Goal: Task Accomplishment & Management: Manage account settings

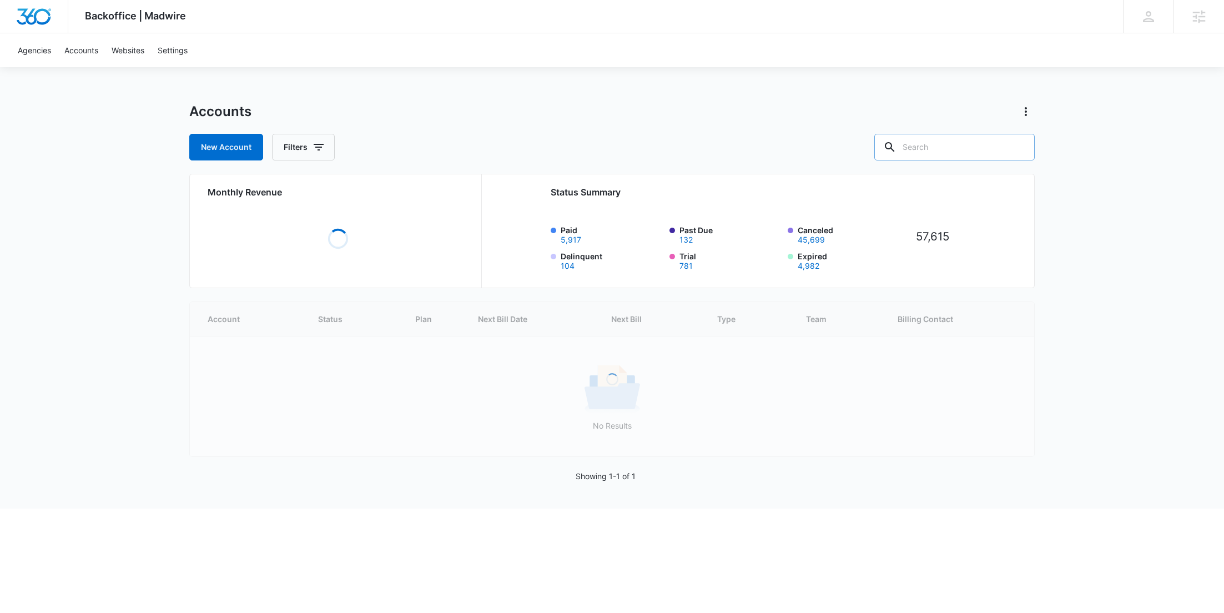
click at [995, 153] on input "text" at bounding box center [954, 147] width 160 height 27
paste input "M38201"
type input "M38201"
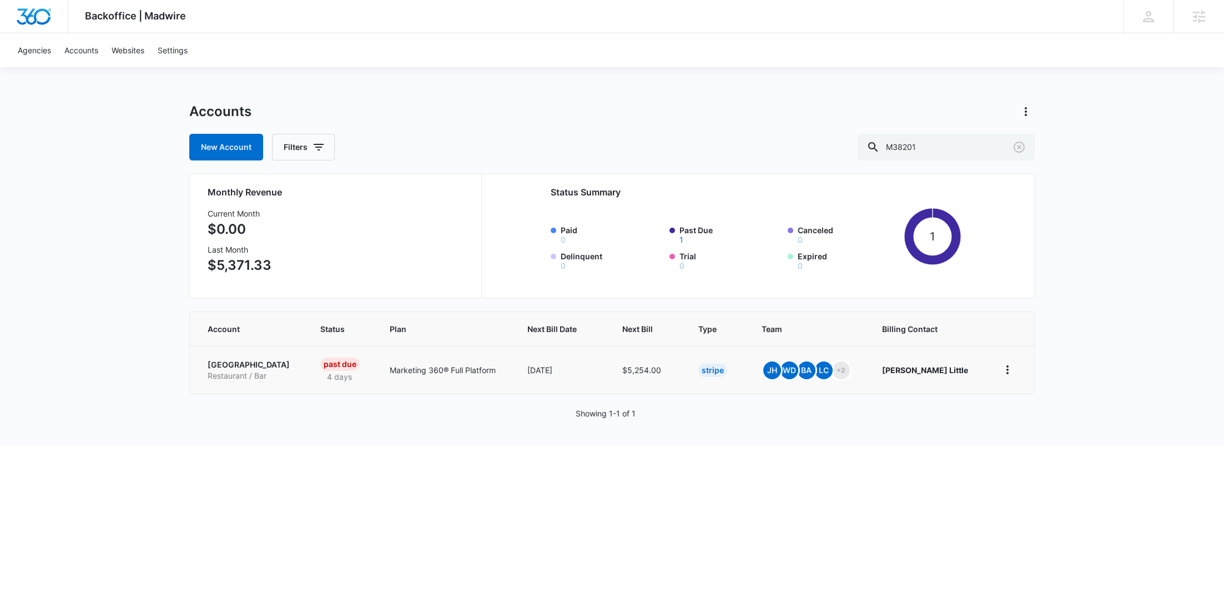
click at [239, 368] on p "[GEOGRAPHIC_DATA]" at bounding box center [251, 364] width 86 height 11
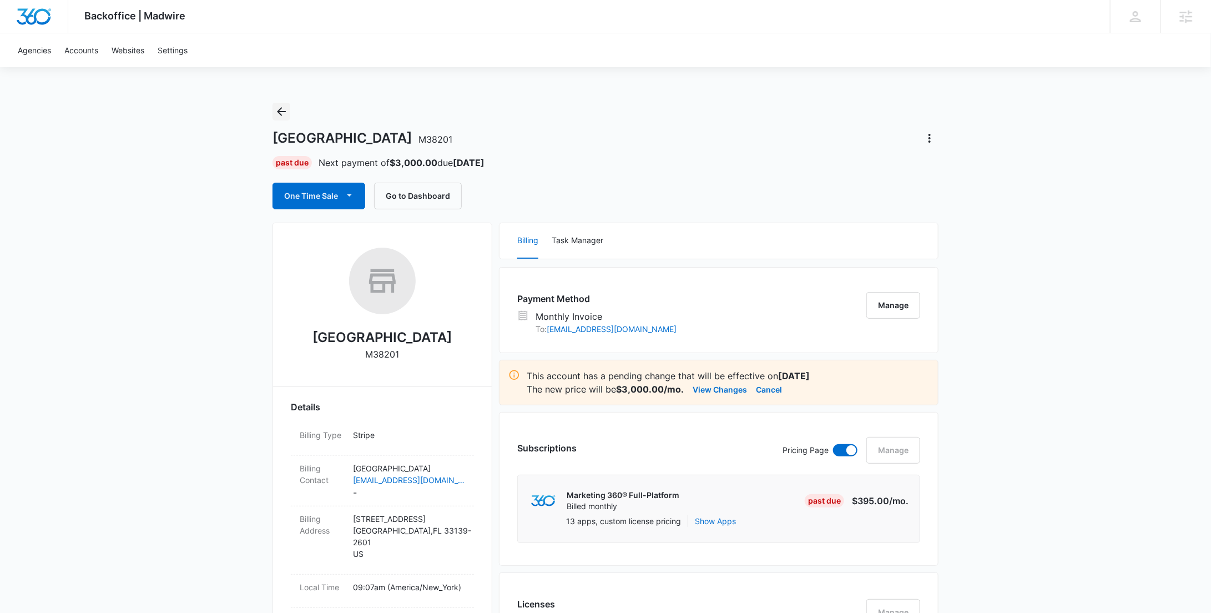
click at [285, 112] on icon "Back" at bounding box center [281, 111] width 13 height 13
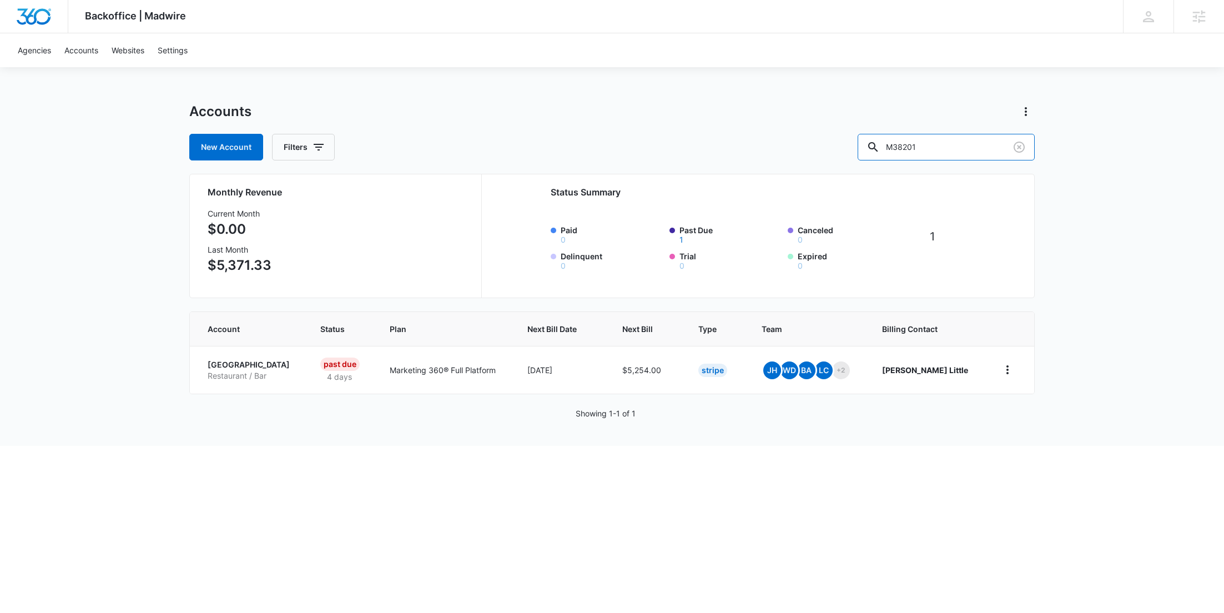
drag, startPoint x: 912, startPoint y: 151, endPoint x: 870, endPoint y: 143, distance: 42.9
click at [881, 143] on div "New Account Filters M38201" at bounding box center [612, 147] width 846 height 27
paste input "39752"
type input "M339752"
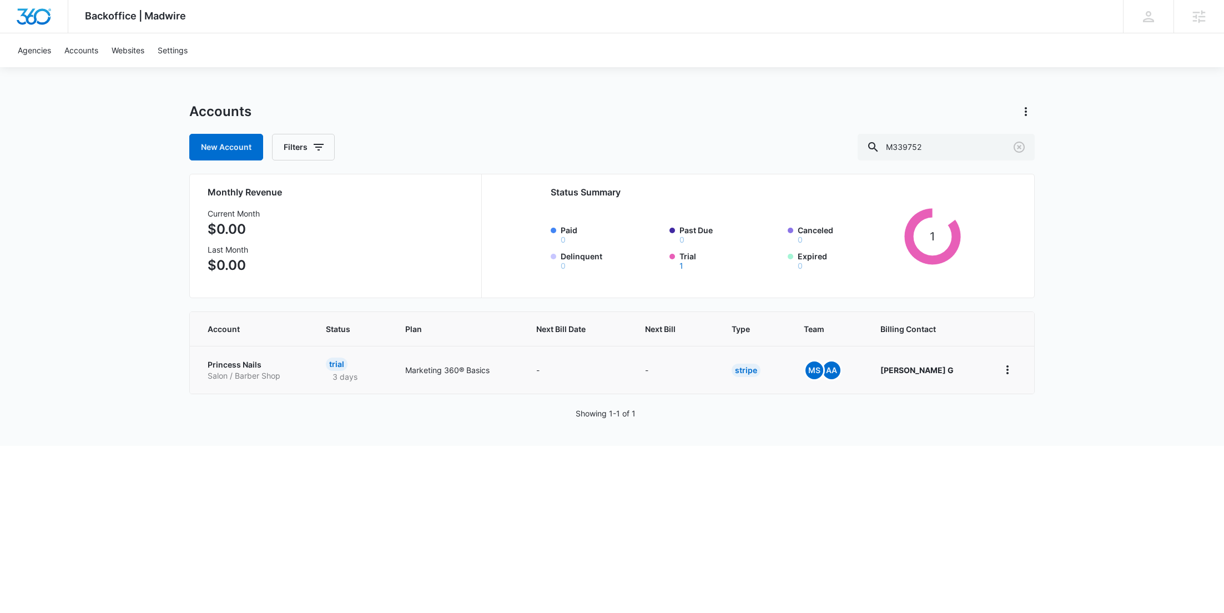
click at [240, 369] on p "Princess Nails" at bounding box center [254, 364] width 92 height 11
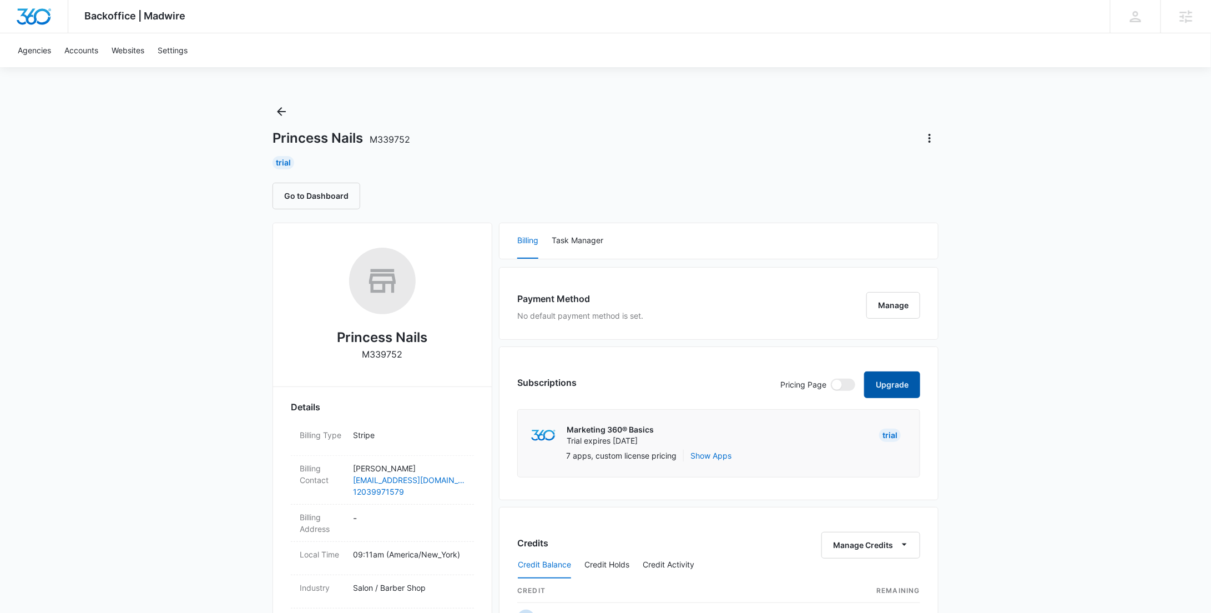
click at [907, 378] on button "Upgrade" at bounding box center [892, 384] width 56 height 27
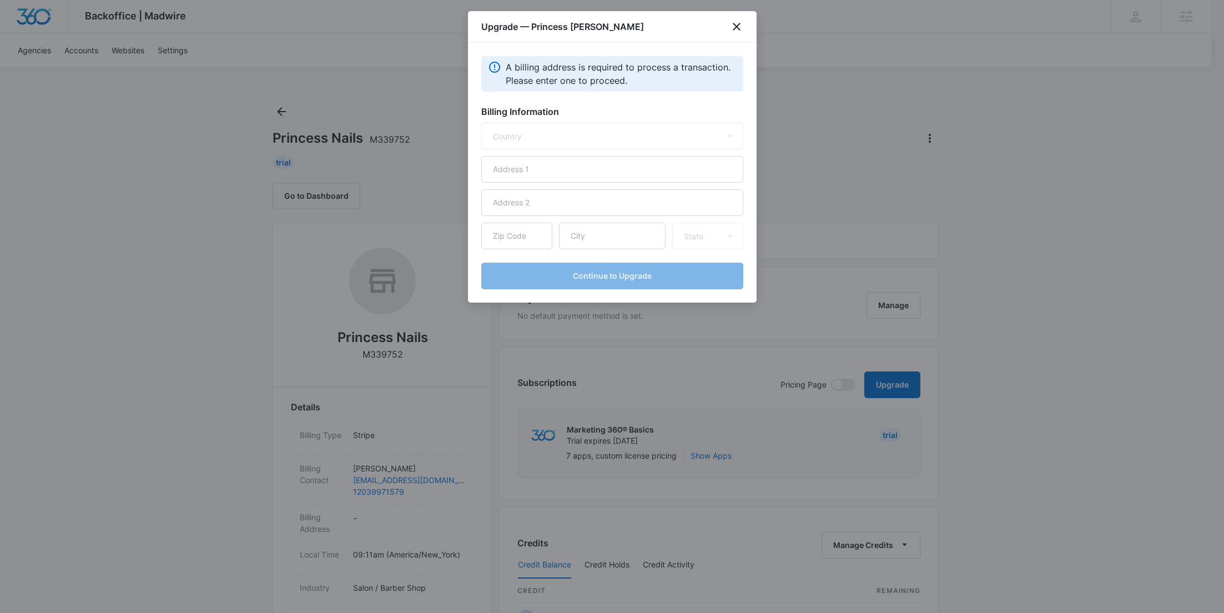
select select "US"
click at [557, 170] on input "text" at bounding box center [612, 169] width 262 height 27
paste input "38 Honey Hill Rd"
type input "38 Honey Hill Rd"
click at [606, 233] on input "text" at bounding box center [612, 236] width 107 height 27
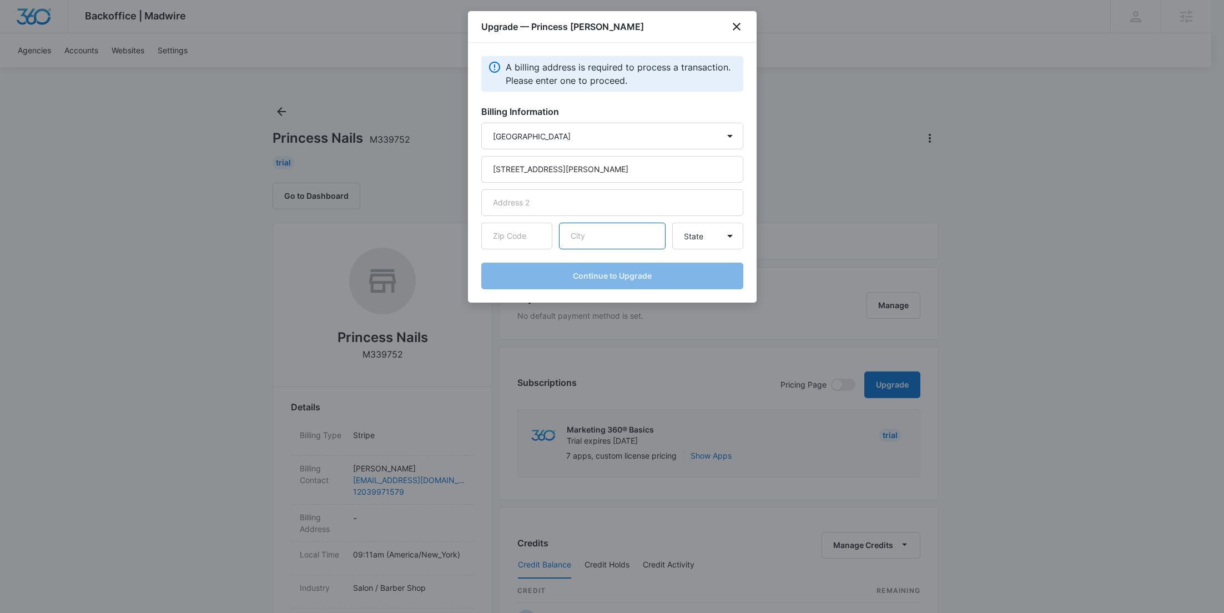
paste input "Lyme"
type input "Lyme"
click at [530, 242] on input "text" at bounding box center [516, 236] width 71 height 27
paste input "06371"
type input "06371"
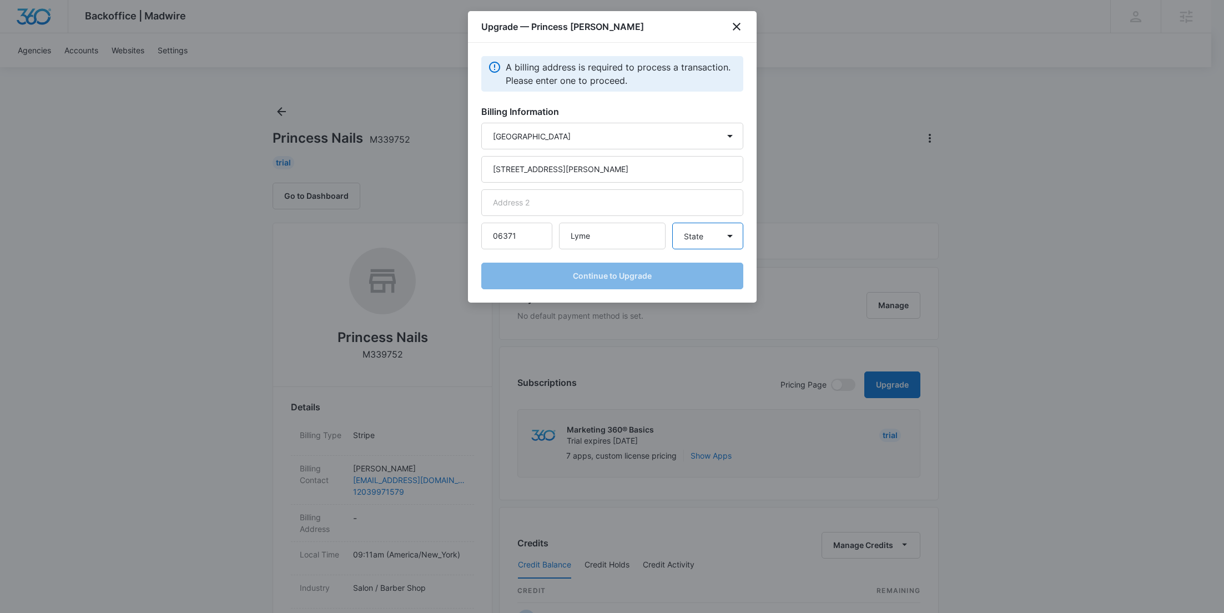
click at [714, 246] on select "State [US_STATE] [US_STATE] [US_STATE] [US_STATE] [US_STATE] [US_STATE] [US_STA…" at bounding box center [707, 236] width 71 height 27
select select "CT"
click at [672, 223] on select "State [US_STATE] [US_STATE] [US_STATE] [US_STATE] [US_STATE] [US_STATE] [US_STA…" at bounding box center [707, 236] width 71 height 27
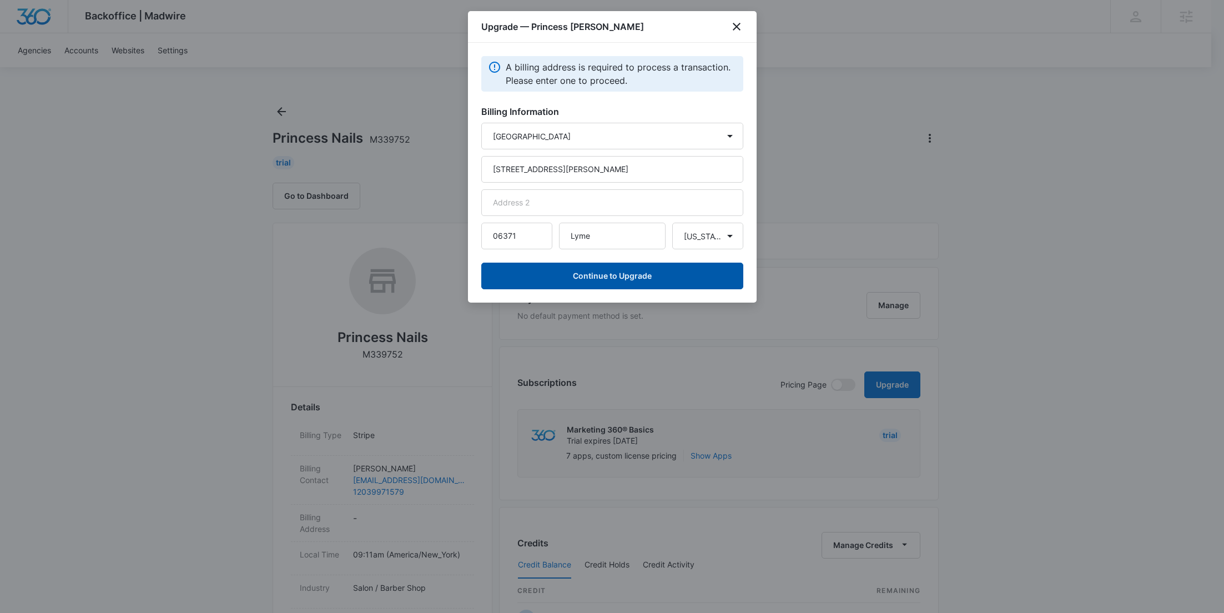
click at [617, 276] on button "Continue to Upgrade" at bounding box center [612, 276] width 262 height 27
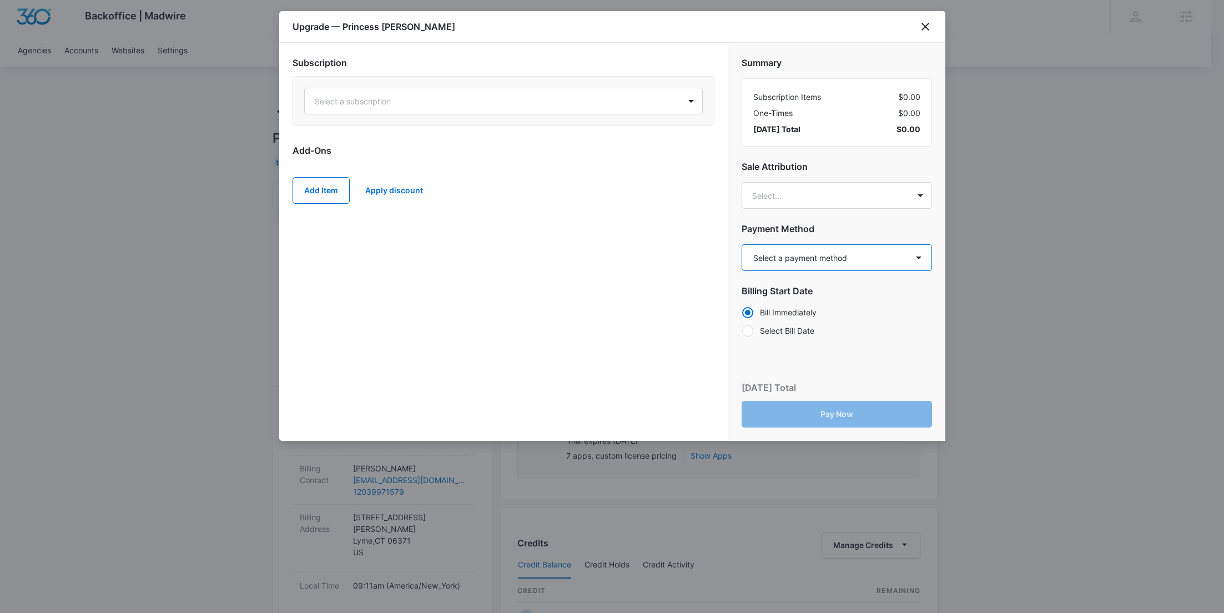
click at [795, 253] on select "Select a payment method Visa ending in 6391 New payment method Monthly invoice" at bounding box center [837, 257] width 190 height 27
select select "pm_1SHu3CA4n8RTgNjUAtv47BfY"
click at [742, 244] on select "Select a payment method Visa ending in 6391 New payment method Monthly invoice" at bounding box center [837, 257] width 190 height 27
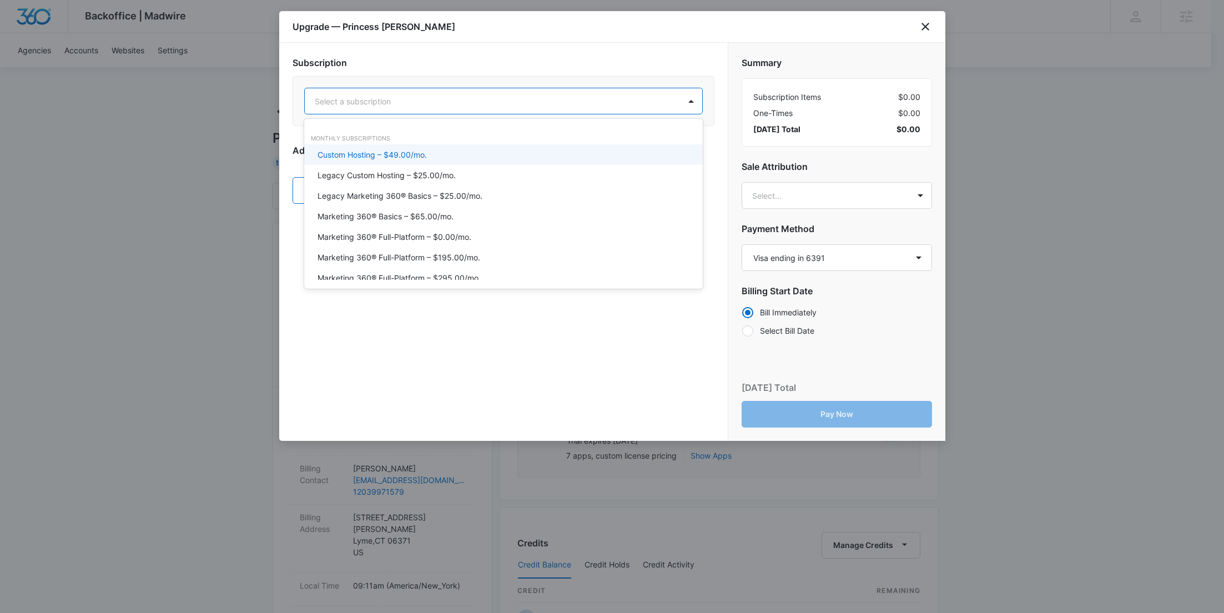
click at [382, 112] on div "Select a subscription" at bounding box center [492, 101] width 375 height 25
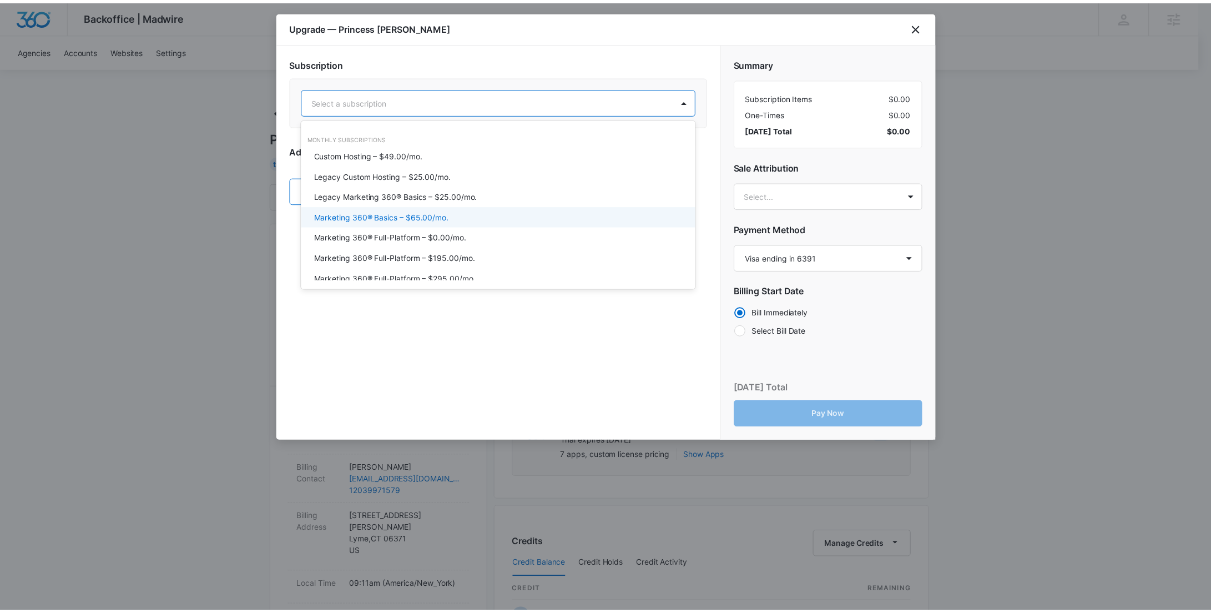
scroll to position [37, 0]
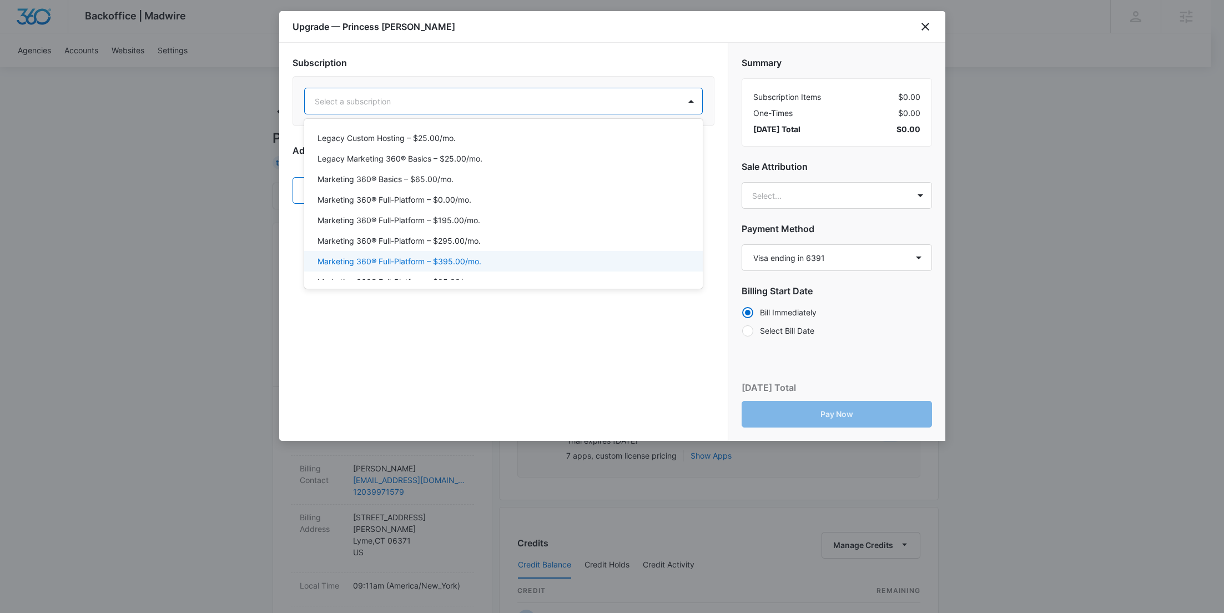
click at [450, 261] on p "Marketing 360® Full-Platform – $395.00/mo." at bounding box center [400, 261] width 164 height 12
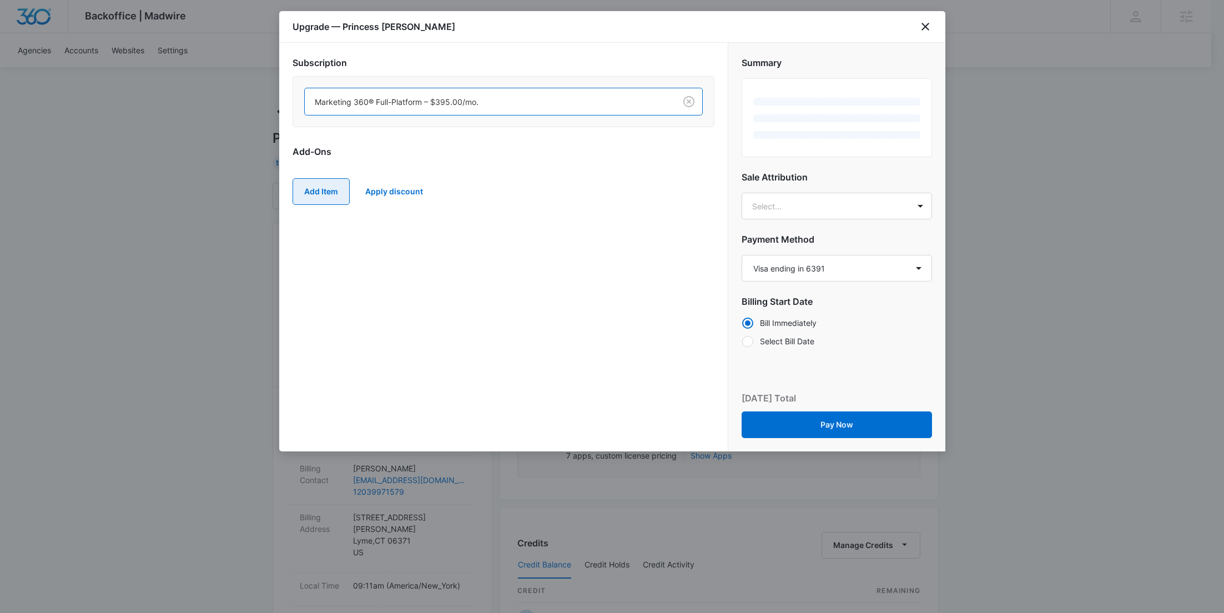
click at [319, 185] on button "Add Item" at bounding box center [321, 191] width 57 height 27
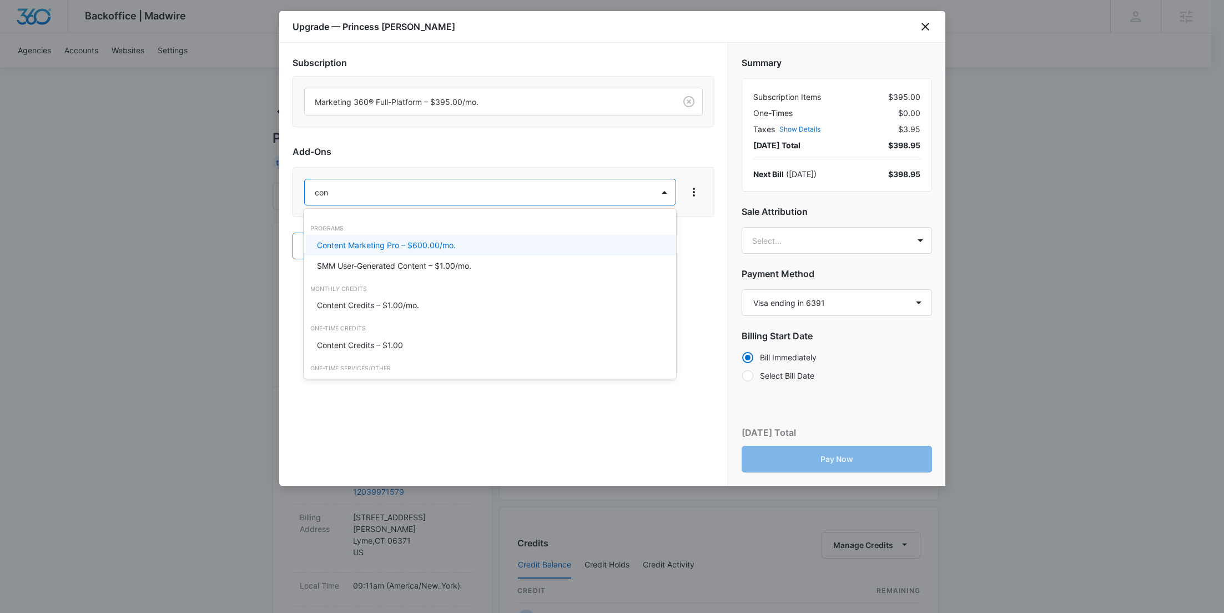
type input "cont"
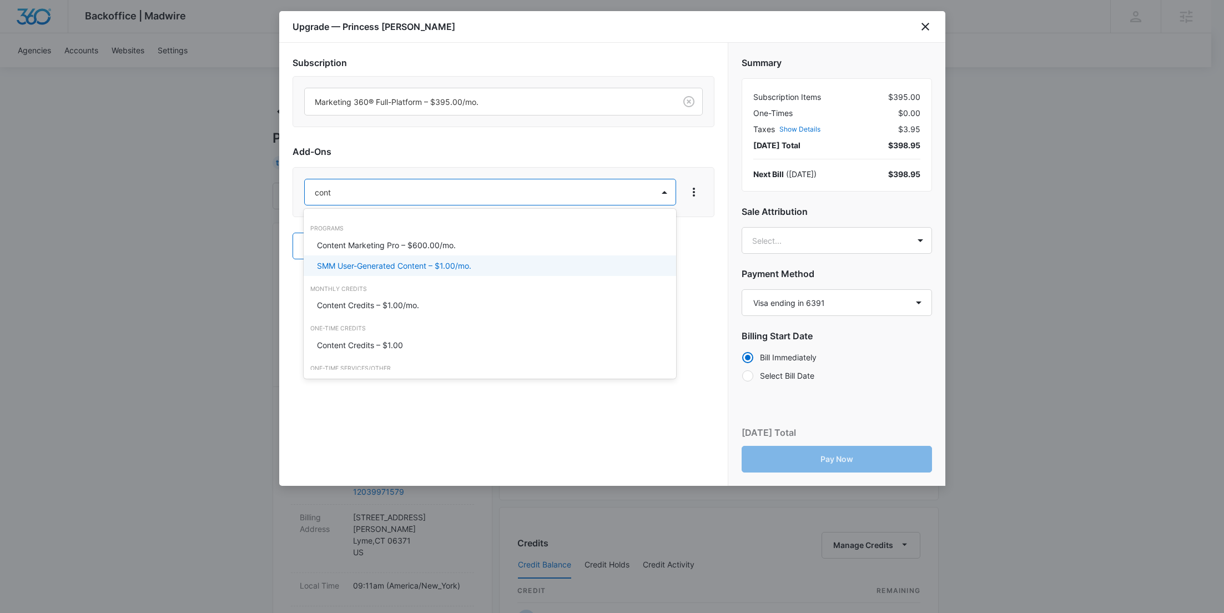
click at [341, 297] on div "Content Credits – $1.00/mo." at bounding box center [490, 305] width 373 height 21
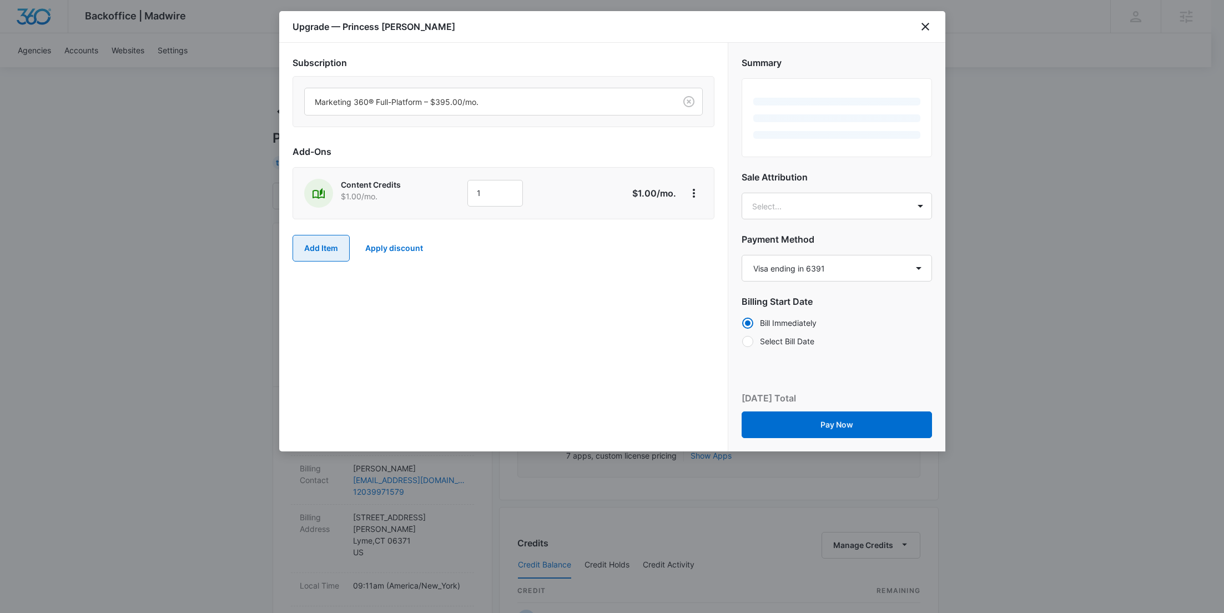
click at [327, 253] on button "Add Item" at bounding box center [321, 248] width 57 height 27
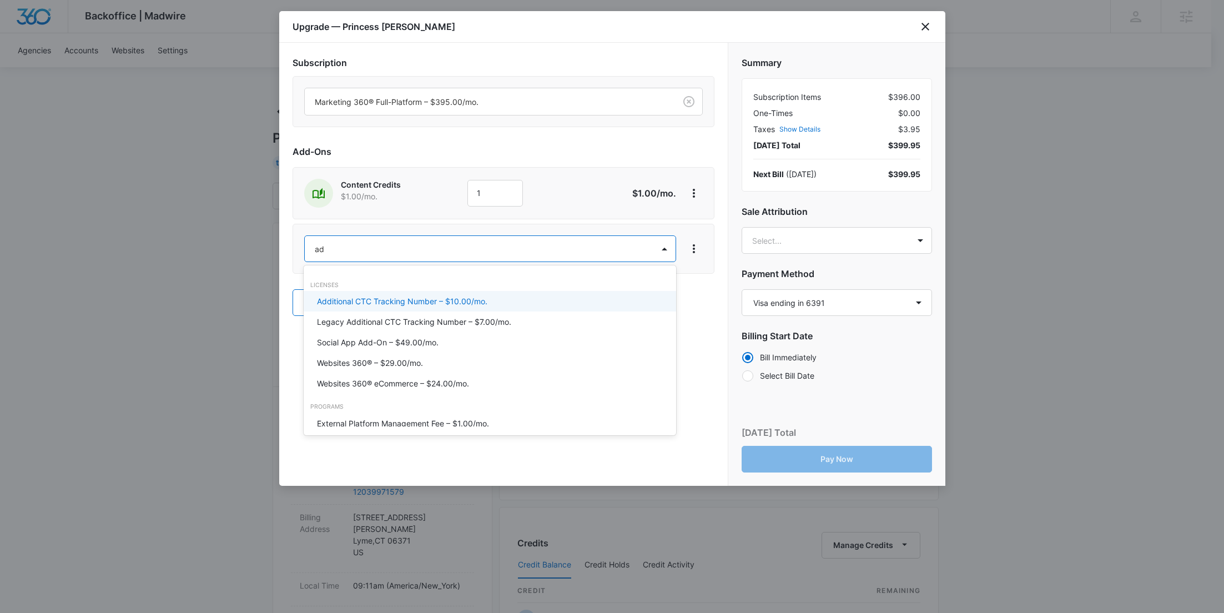
type input "ad c"
click at [352, 304] on p "Ad Credits – $1.00/mo." at bounding box center [358, 301] width 83 height 12
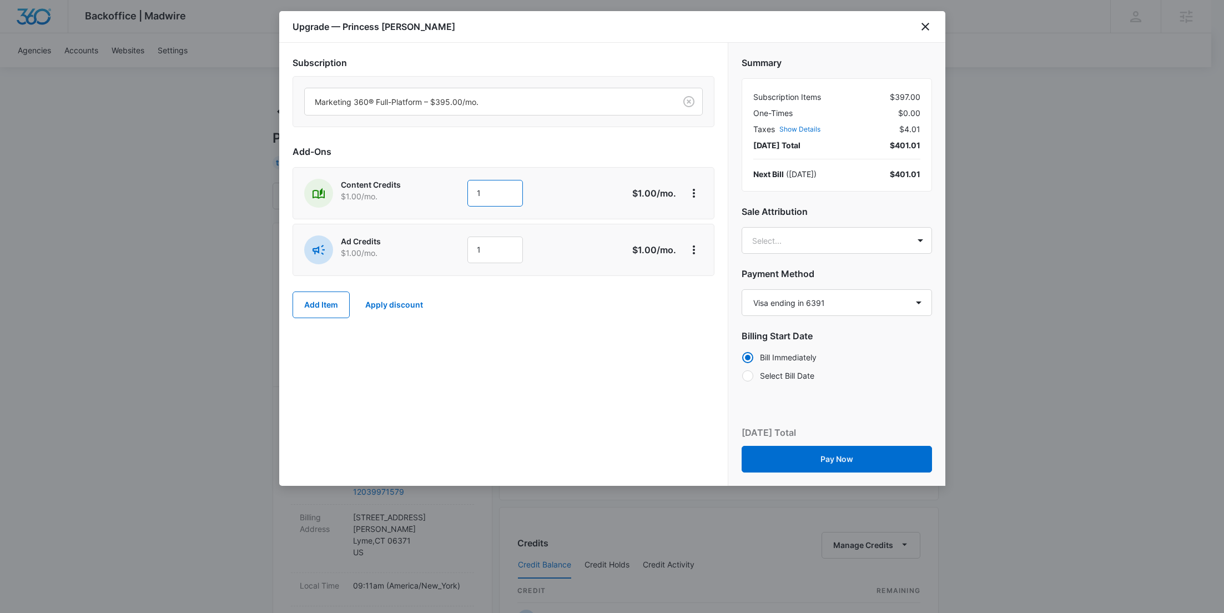
drag, startPoint x: 507, startPoint y: 199, endPoint x: 489, endPoint y: 195, distance: 19.3
click at [489, 197] on input "1" at bounding box center [495, 193] width 56 height 27
drag, startPoint x: 508, startPoint y: 194, endPoint x: 464, endPoint y: 192, distance: 44.5
click at [464, 192] on input "1900" at bounding box center [489, 193] width 56 height 27
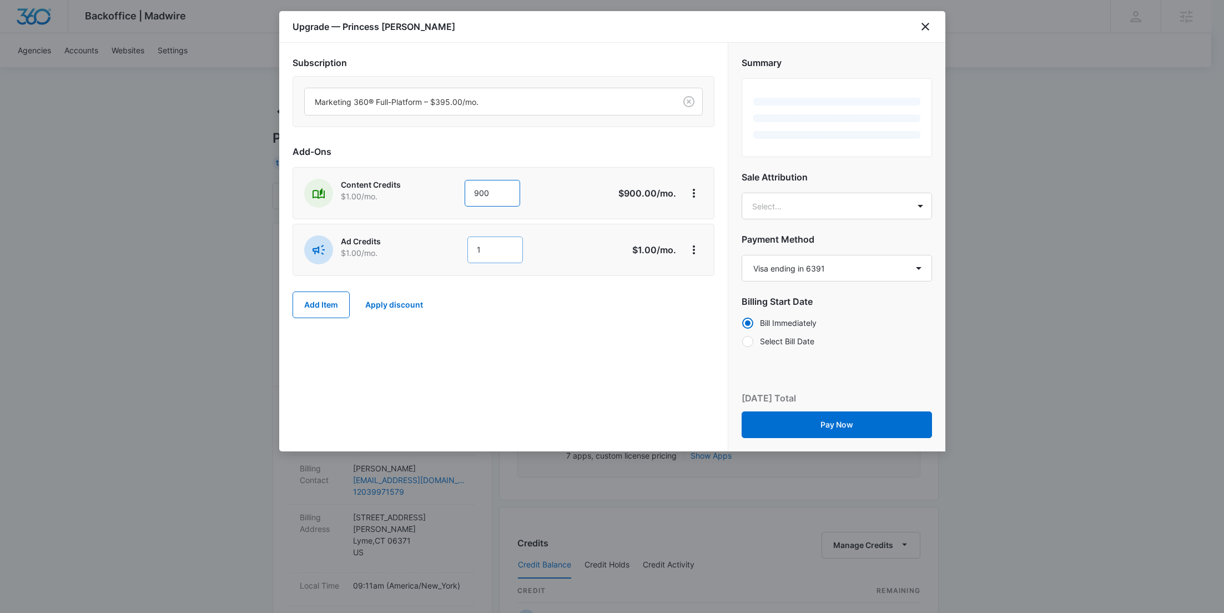
type input "900"
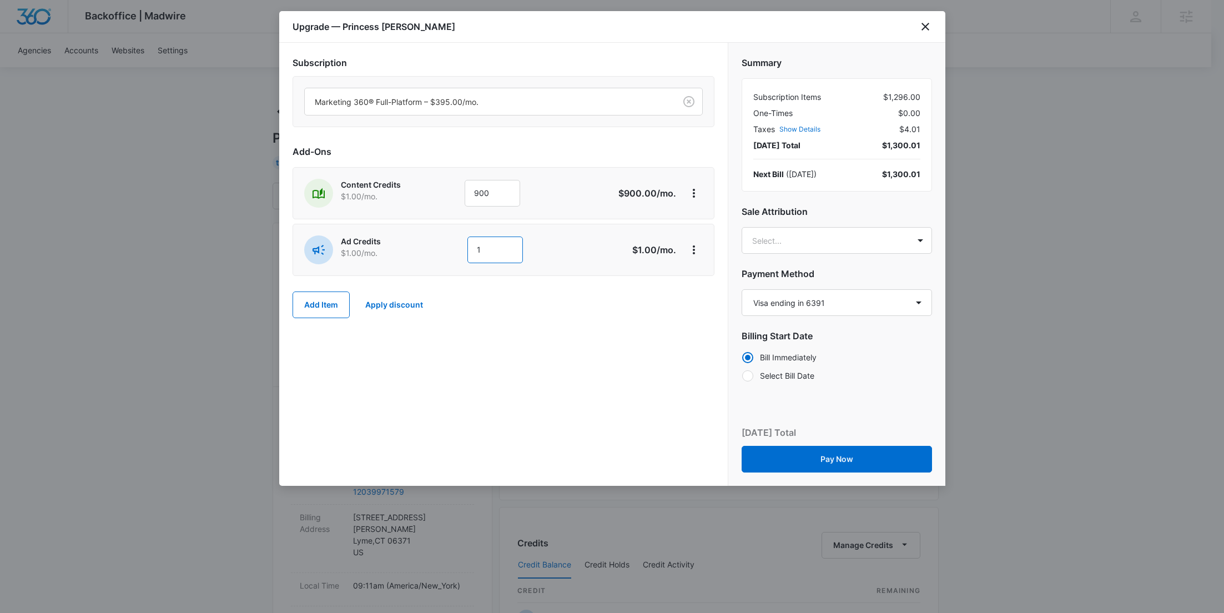
drag, startPoint x: 476, startPoint y: 247, endPoint x: 466, endPoint y: 247, distance: 10.5
click at [466, 247] on div "Ad Credits $1.00 /mo. 1" at bounding box center [464, 249] width 320 height 29
type input "700"
click at [778, 245] on body "Backoffice | Madwire Apps Settings RY Rochelle Young rochelle.young@madwire.com…" at bounding box center [612, 552] width 1224 height 1104
paste input "Sheffer"
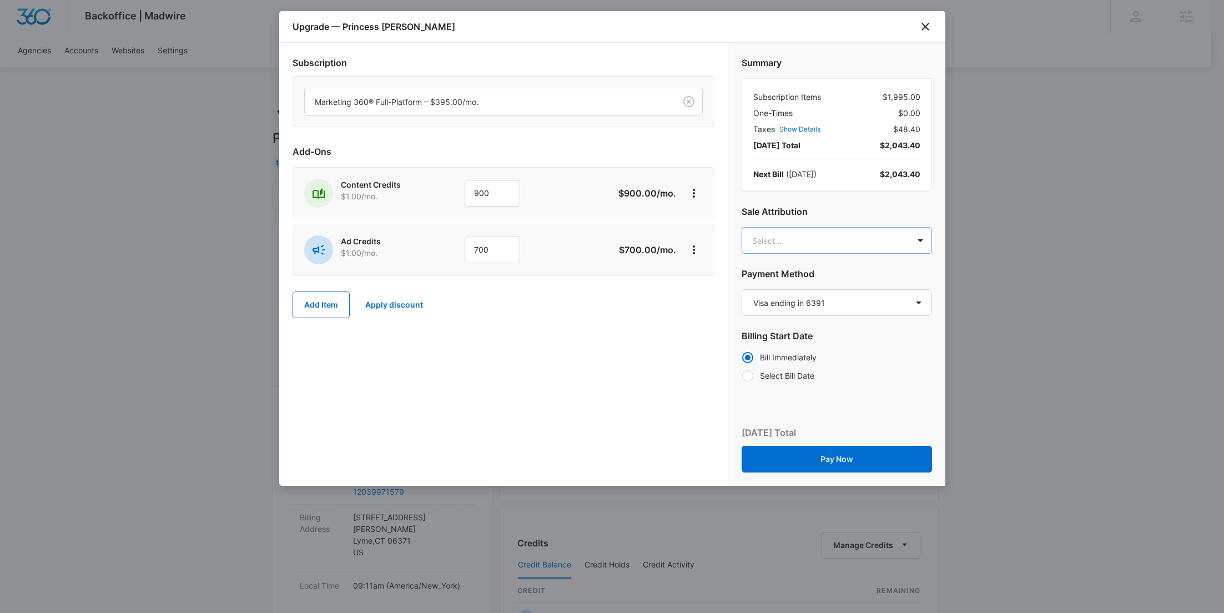
type input "Sheffer"
click at [791, 325] on p "[PERSON_NAME]" at bounding box center [836, 331] width 162 height 12
paste input "Allen"
type input "Allen"
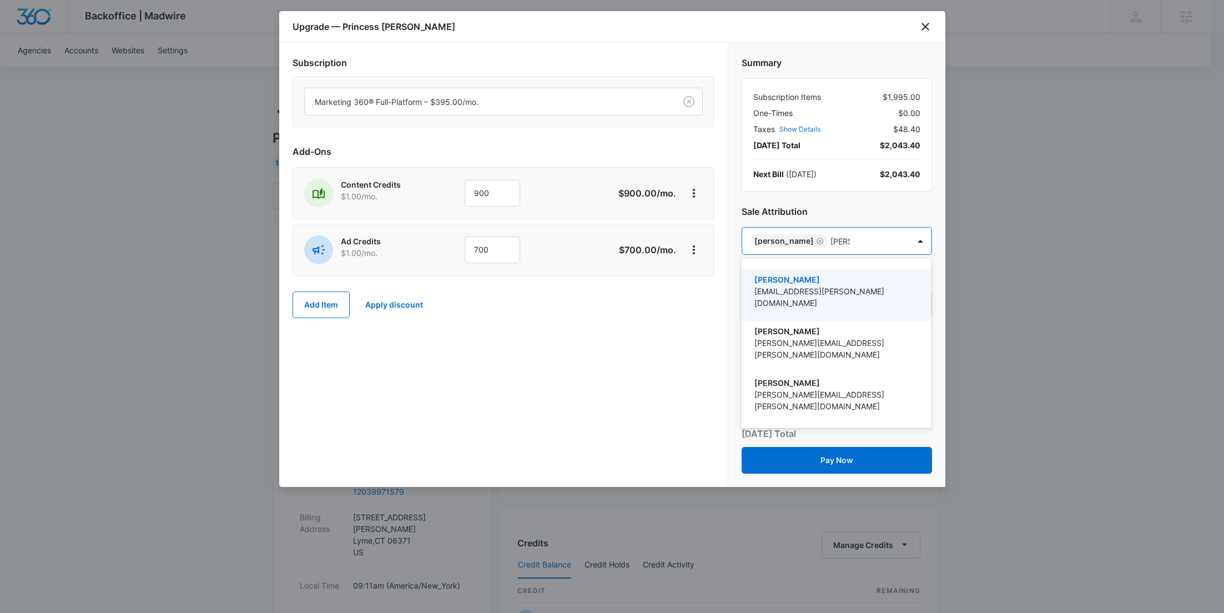
click at [789, 296] on p "[EMAIL_ADDRESS][PERSON_NAME][DOMAIN_NAME]" at bounding box center [836, 296] width 162 height 23
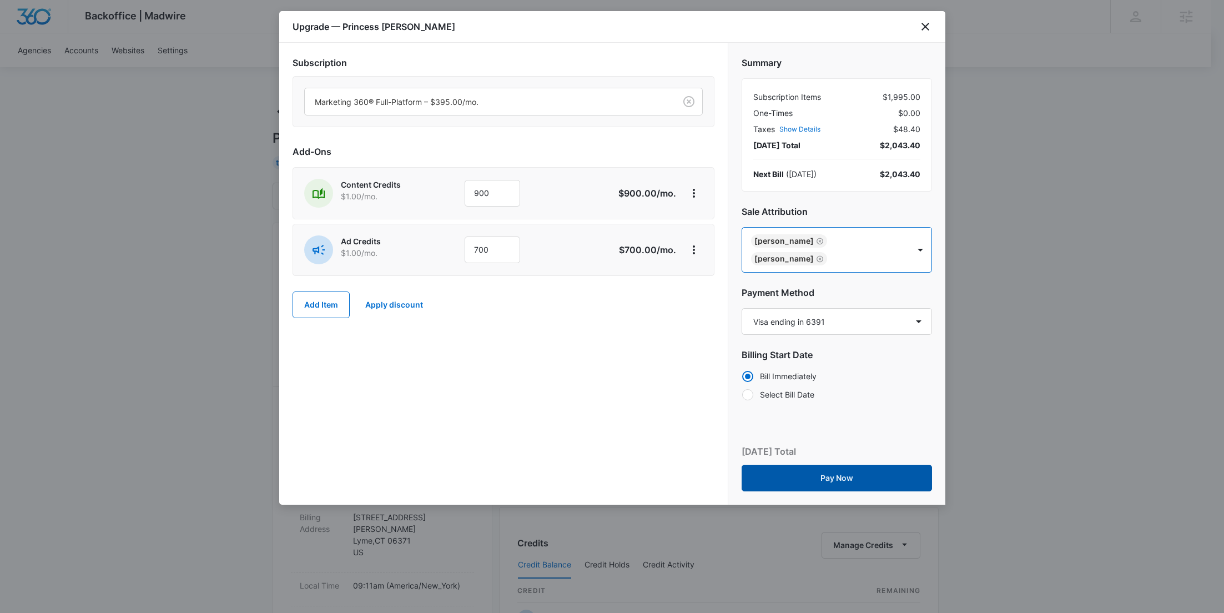
click at [837, 465] on button "Pay Now" at bounding box center [837, 478] width 190 height 27
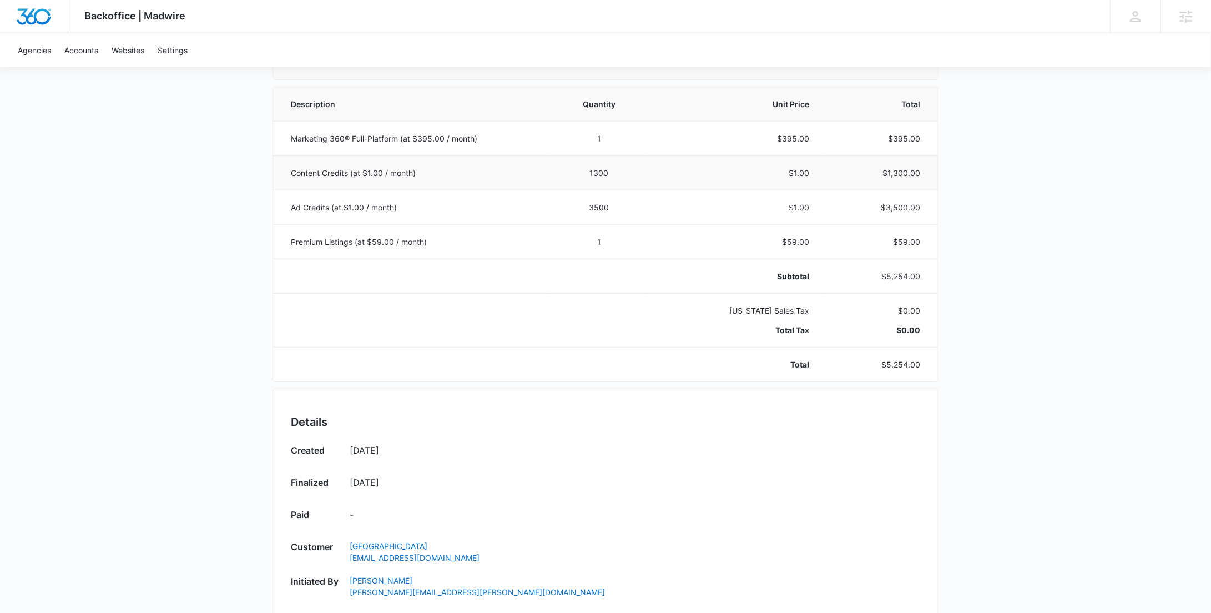
scroll to position [595, 0]
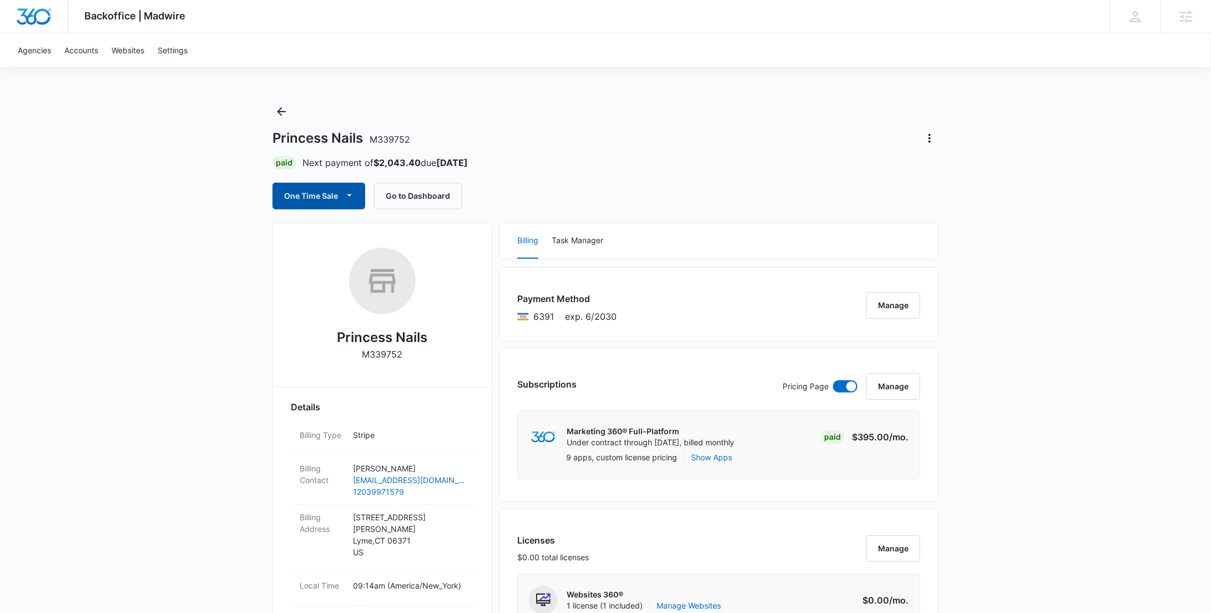
click at [320, 198] on button "One Time Sale" at bounding box center [319, 196] width 93 height 27
click at [326, 228] on div "Run One-Time Payment" at bounding box center [350, 234] width 128 height 12
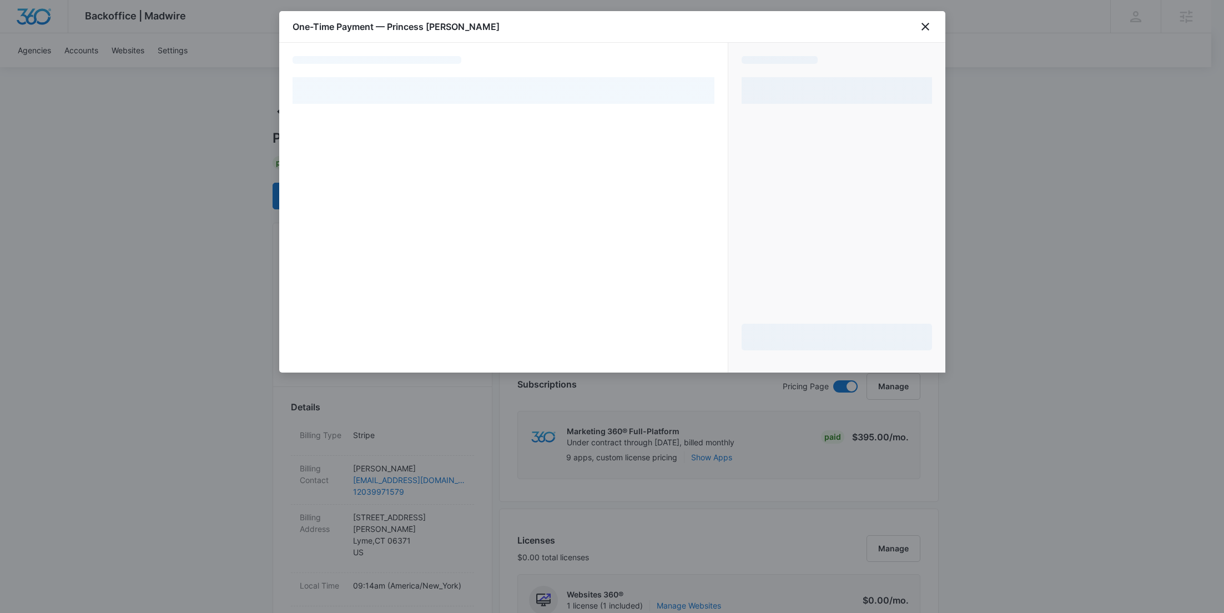
select select "pm_1SHu3CA4n8RTgNjUAtv47BfY"
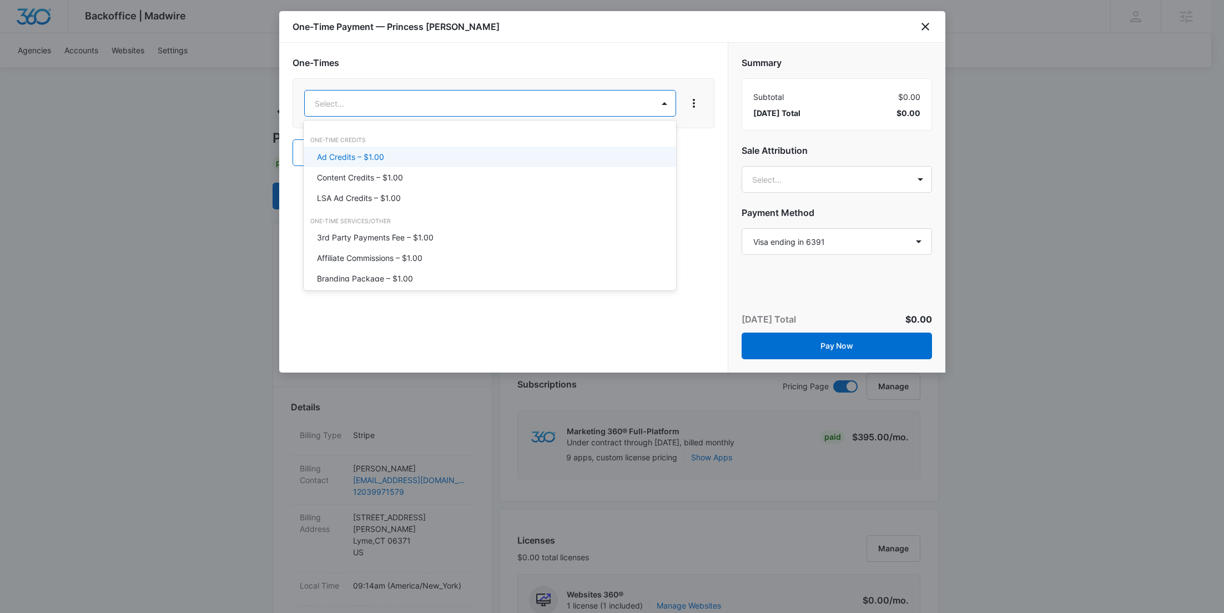
click at [394, 157] on div "Ad Credits – $1.00" at bounding box center [489, 157] width 344 height 12
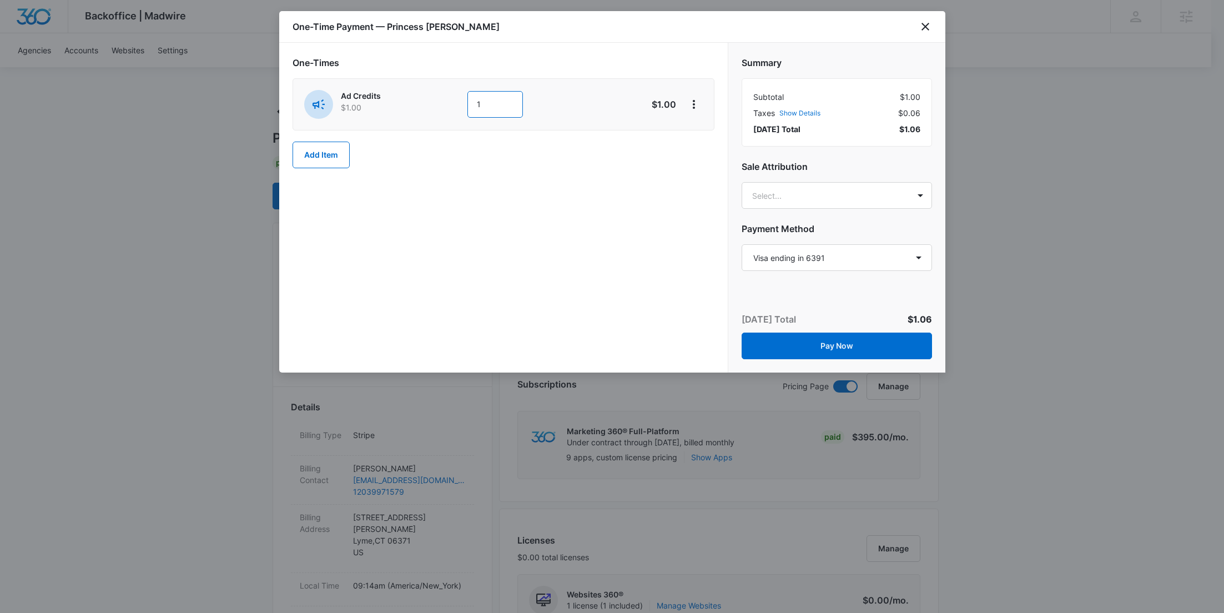
drag, startPoint x: 496, startPoint y: 101, endPoint x: 474, endPoint y: 103, distance: 22.3
click at [474, 103] on input "1" at bounding box center [495, 104] width 56 height 27
type input "700"
click at [695, 104] on icon "View More" at bounding box center [694, 104] width 2 height 9
click at [711, 135] on div "Add Discount" at bounding box center [723, 135] width 49 height 8
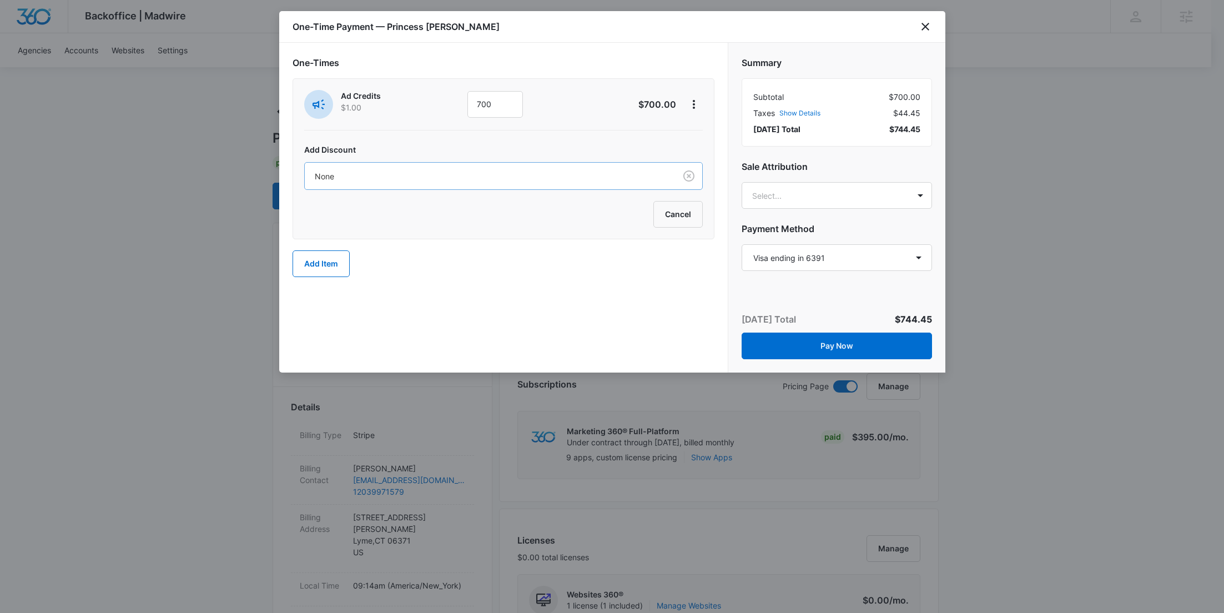
click at [530, 169] on div at bounding box center [488, 176] width 346 height 14
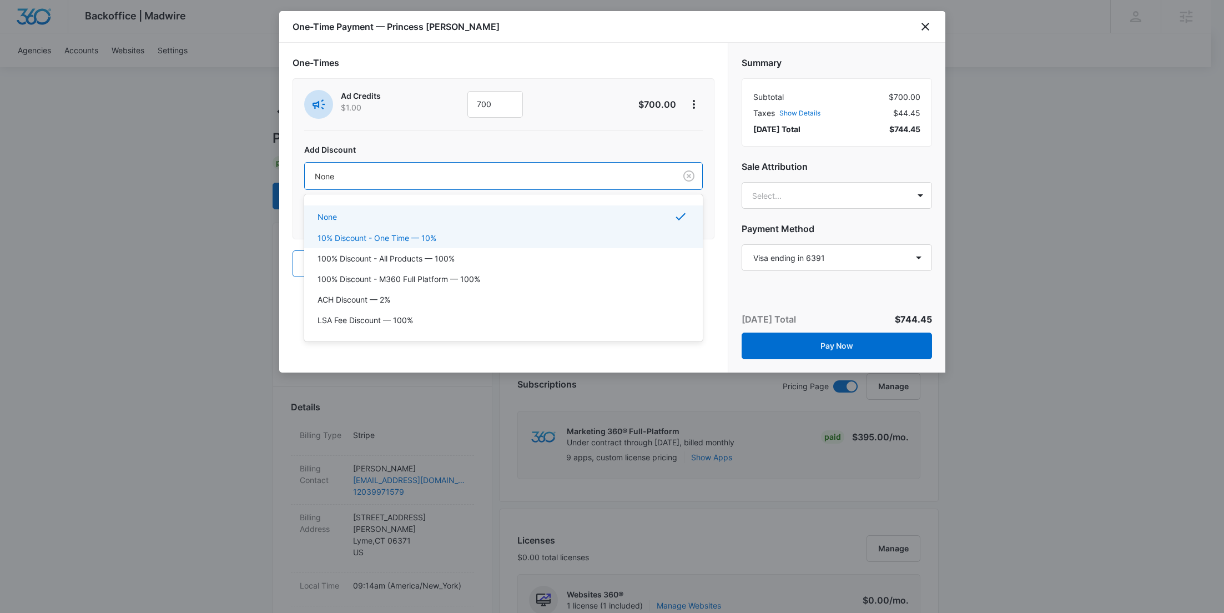
click at [461, 253] on div "100% Discount - All Products — 100%" at bounding box center [503, 259] width 370 height 12
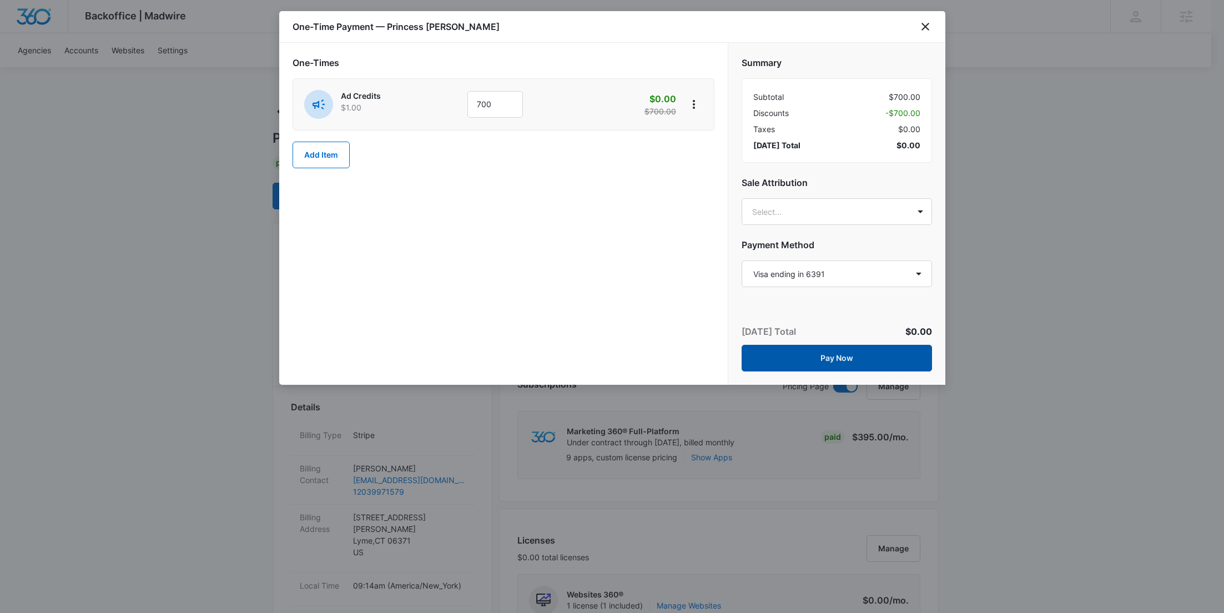
click at [873, 360] on button "Pay Now" at bounding box center [837, 358] width 190 height 27
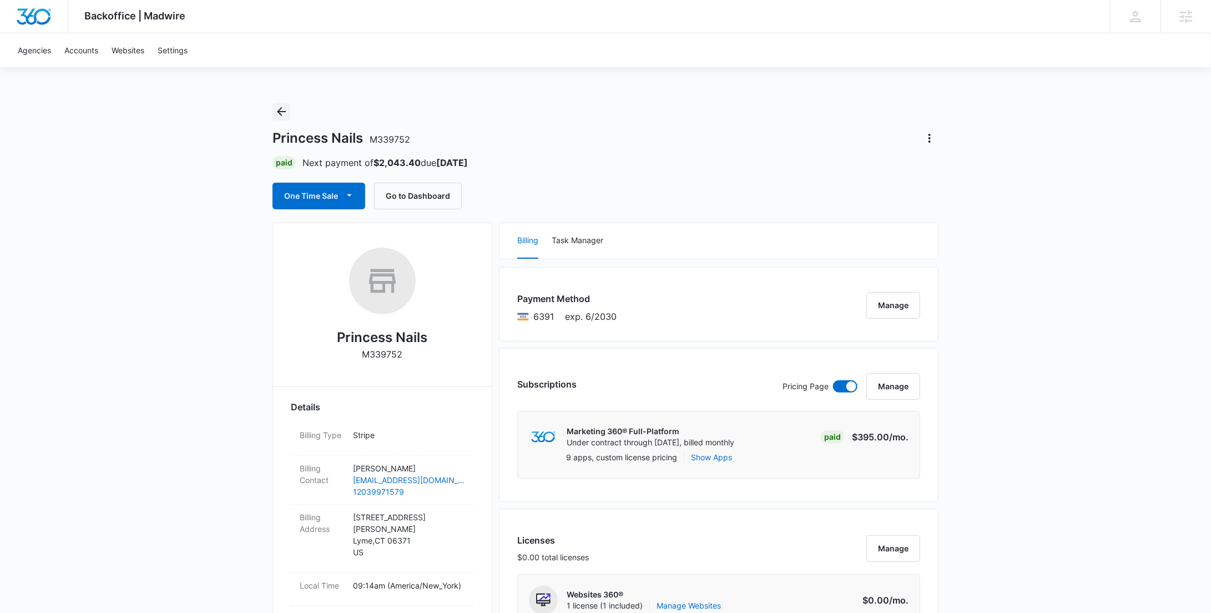
click at [284, 115] on icon "Back" at bounding box center [281, 111] width 13 height 13
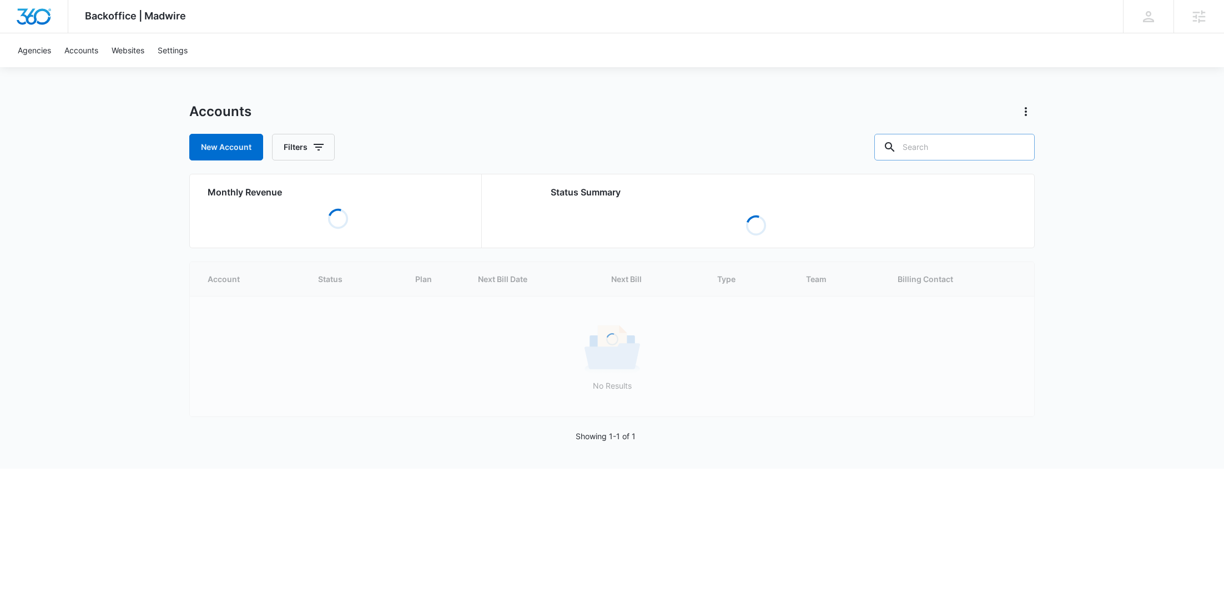
click at [960, 143] on input "text" at bounding box center [954, 147] width 160 height 27
paste input "Integris"
type input "Integris"
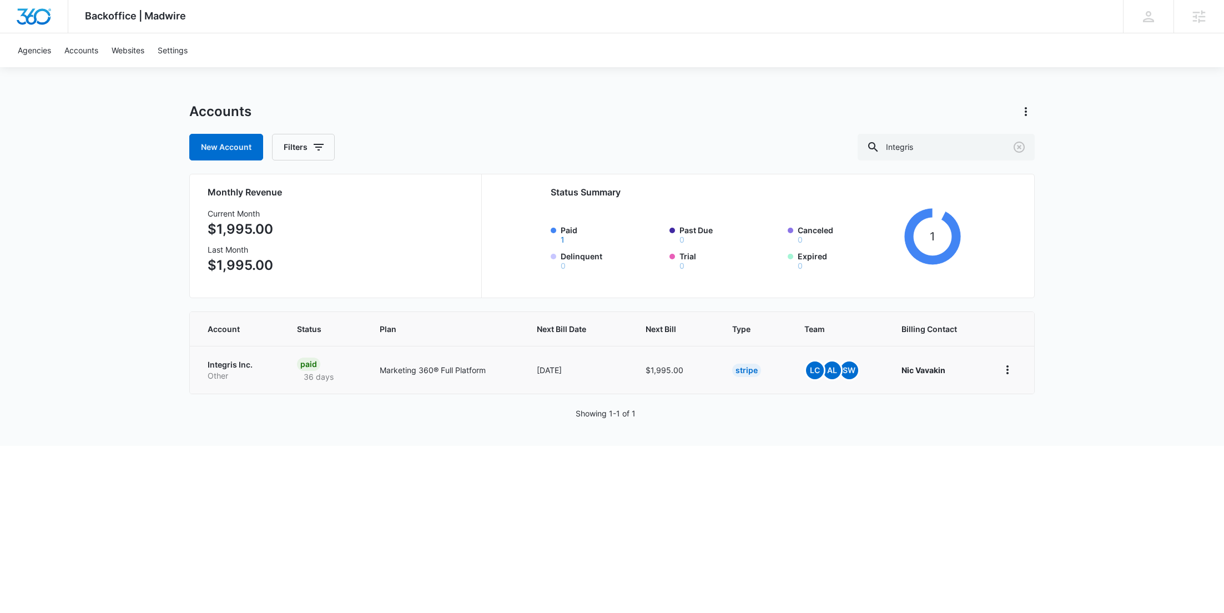
click at [238, 380] on p "Other" at bounding box center [239, 375] width 63 height 11
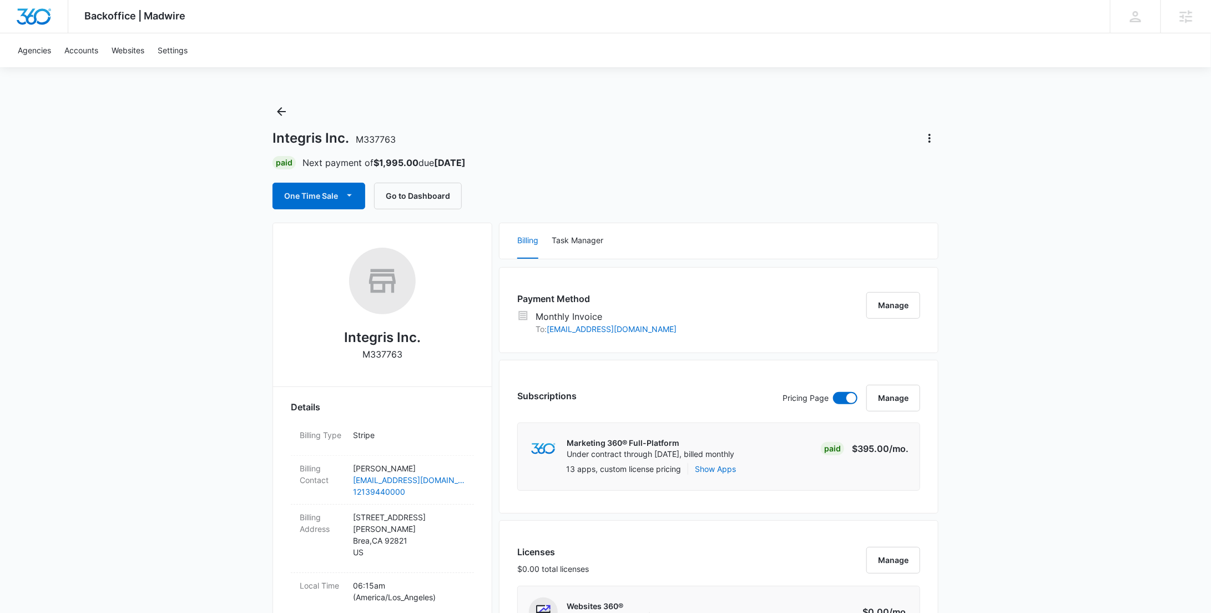
click at [382, 356] on p "M337763" at bounding box center [383, 354] width 40 height 13
copy p "M337763"
drag, startPoint x: 391, startPoint y: 338, endPoint x: 343, endPoint y: 338, distance: 48.9
click at [343, 338] on div "Integris Inc. M337763" at bounding box center [382, 308] width 183 height 121
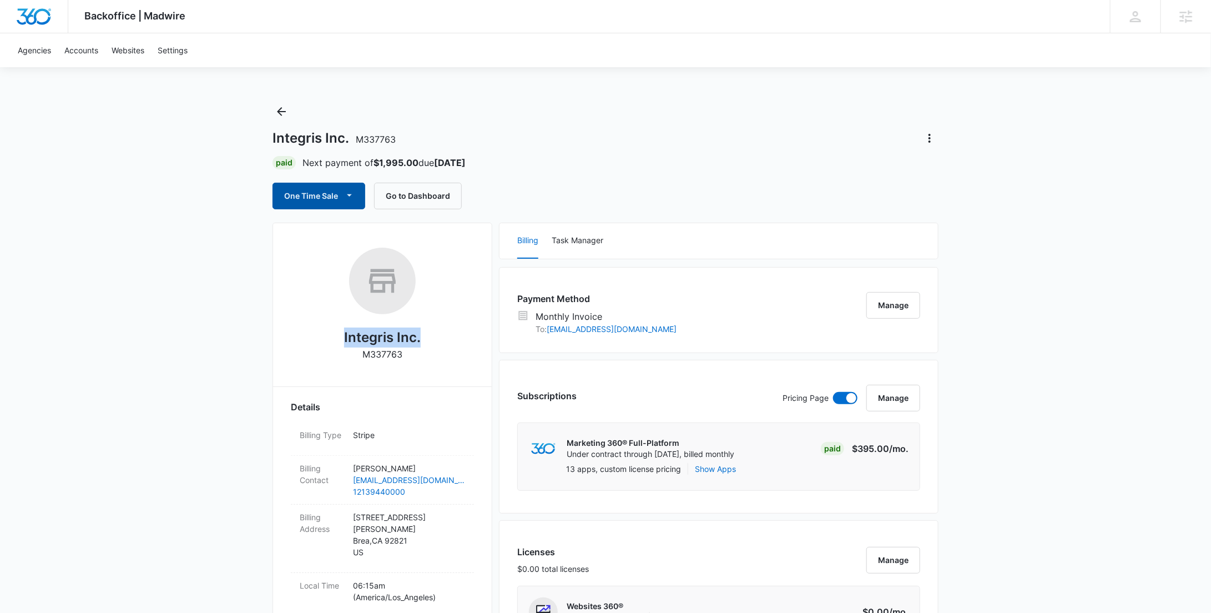
copy h2 "Integris Inc."
click at [277, 103] on button "Back" at bounding box center [282, 112] width 18 height 18
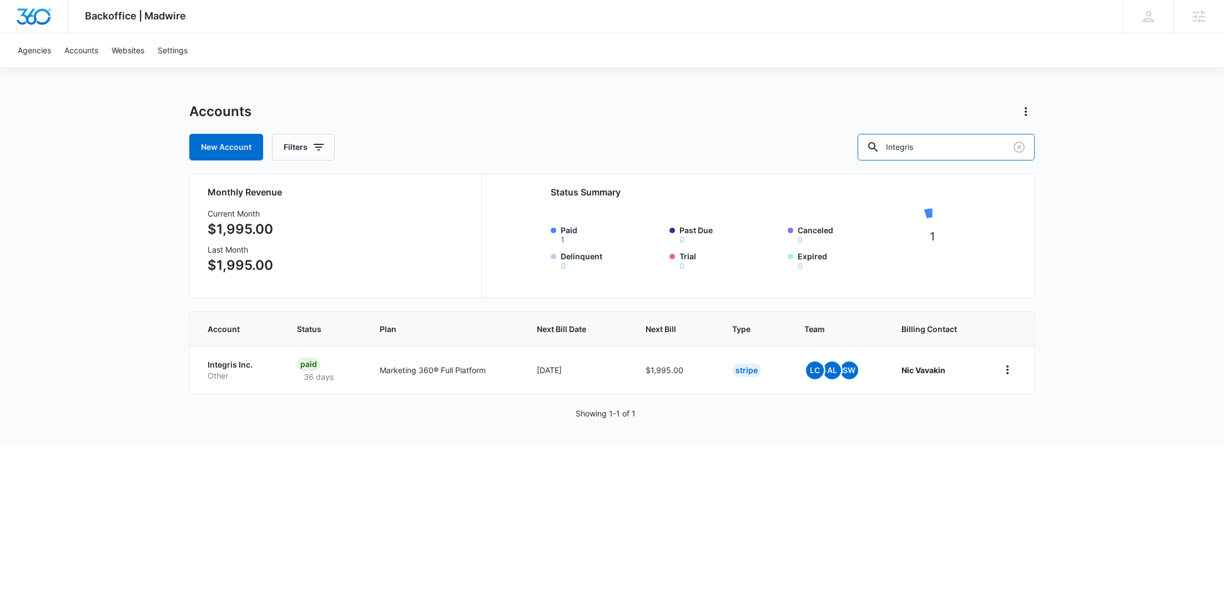
drag, startPoint x: 995, startPoint y: 141, endPoint x: 884, endPoint y: 147, distance: 110.7
click at [885, 147] on div "New Account Filters Integris" at bounding box center [612, 147] width 846 height 27
paste input "M65726"
type input "M65726"
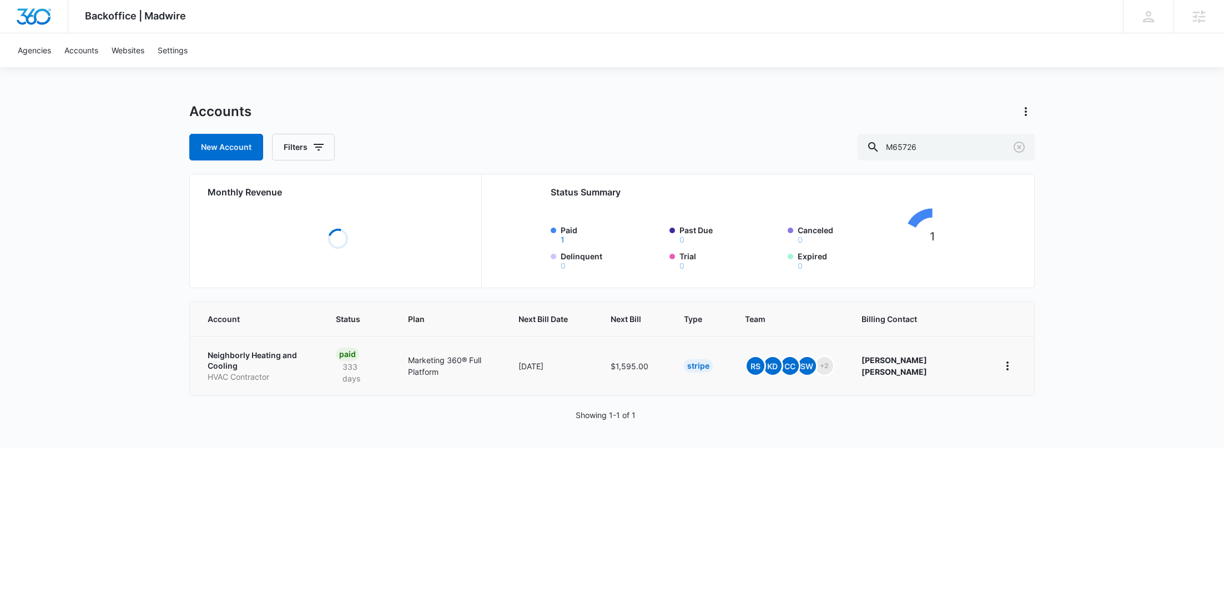
click at [228, 371] on p "HVAC Contractor" at bounding box center [259, 376] width 102 height 11
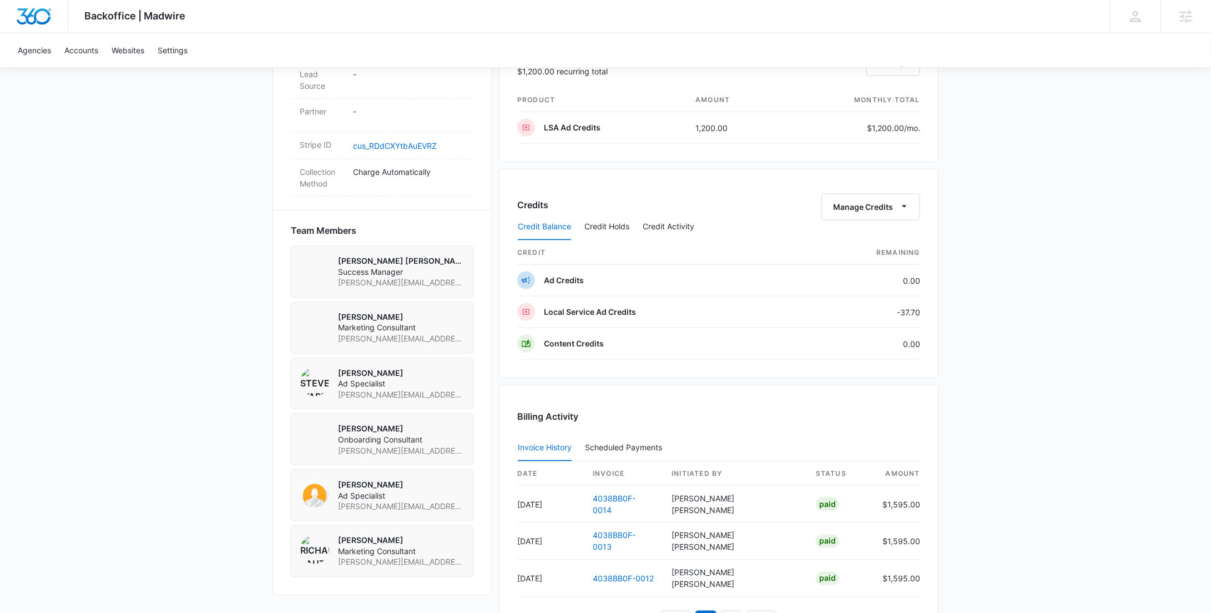
scroll to position [563, 0]
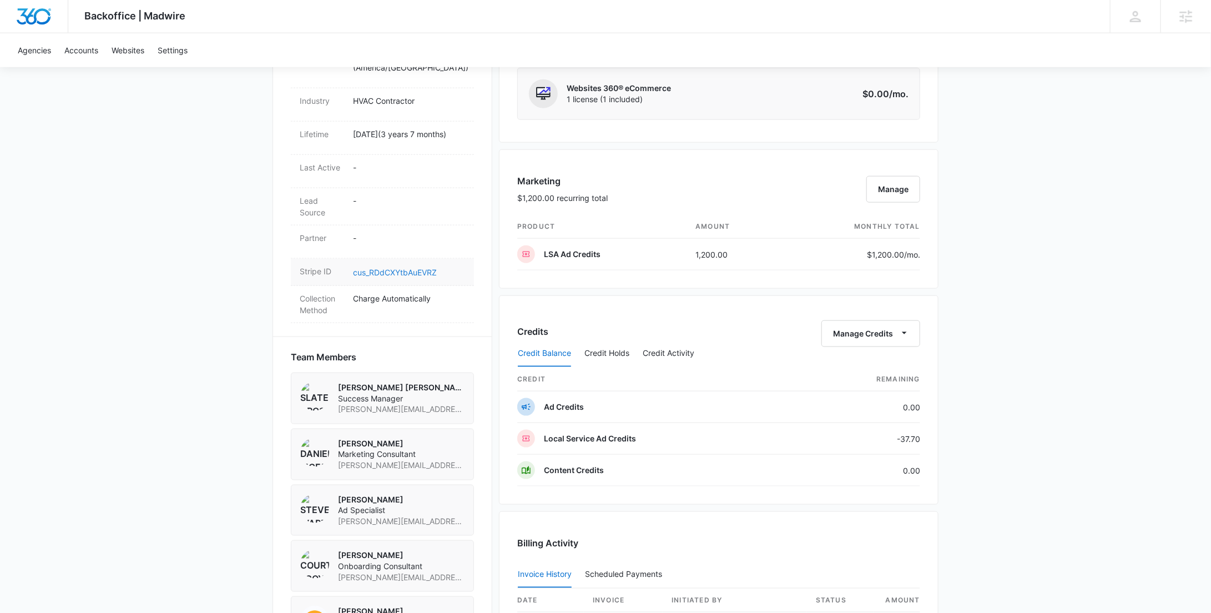
click at [404, 268] on link "cus_RDdCXYtbAuEVRZ" at bounding box center [395, 272] width 84 height 9
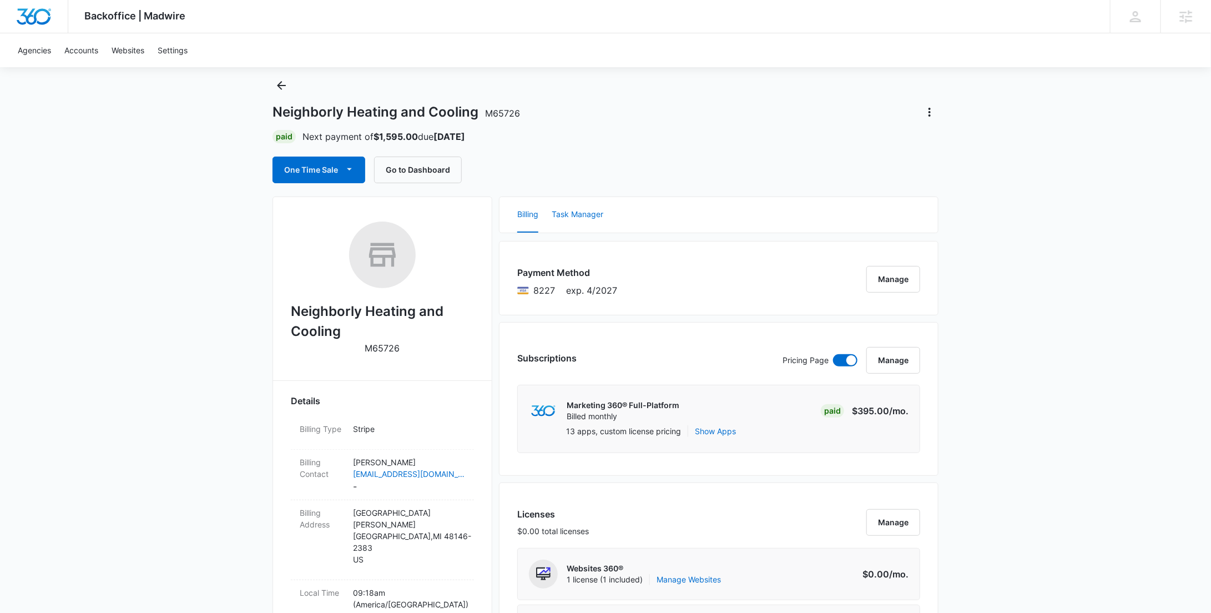
scroll to position [0, 0]
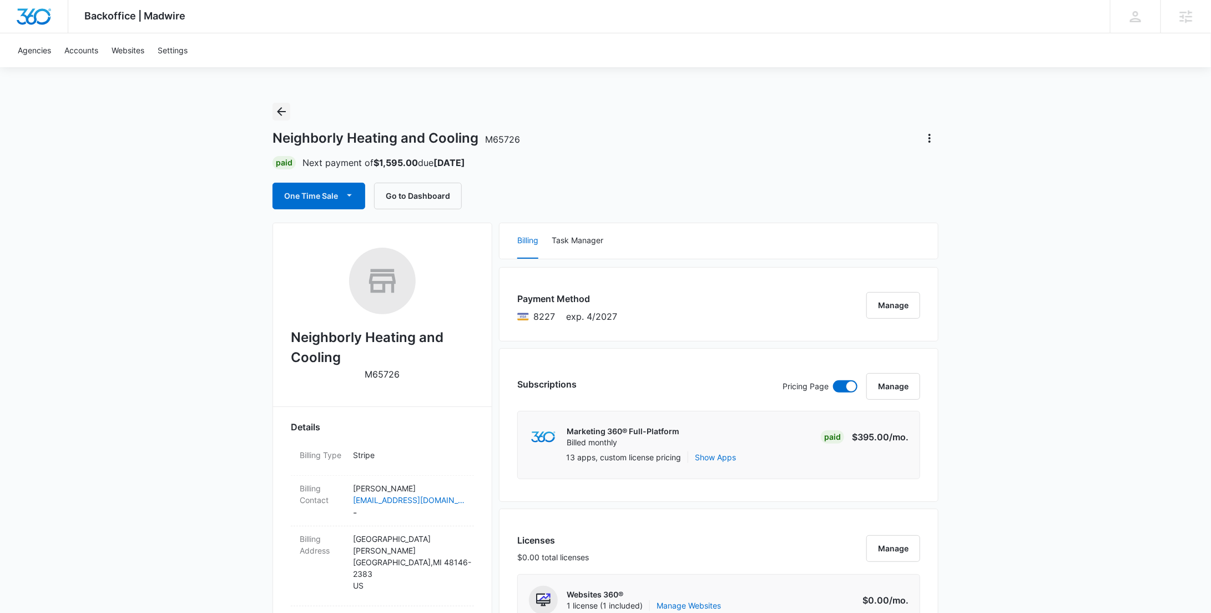
click at [275, 108] on icon "Back" at bounding box center [281, 111] width 13 height 13
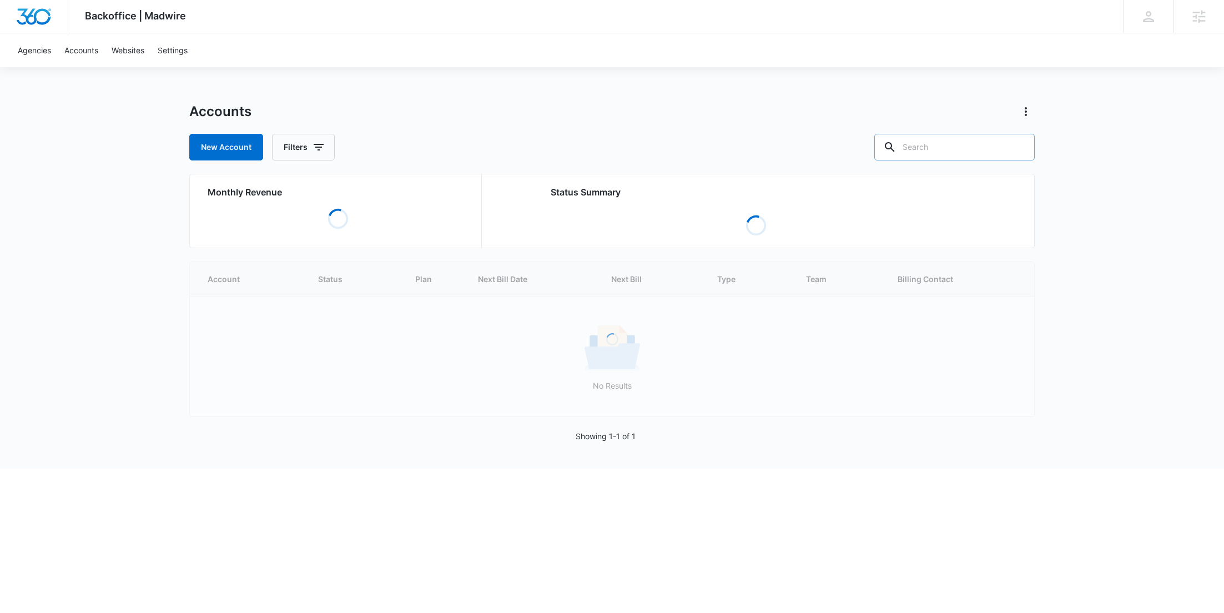
click at [1010, 154] on div at bounding box center [1019, 147] width 18 height 27
click at [992, 144] on input "text" at bounding box center [954, 147] width 160 height 27
paste input "M325295"
type input "M325295"
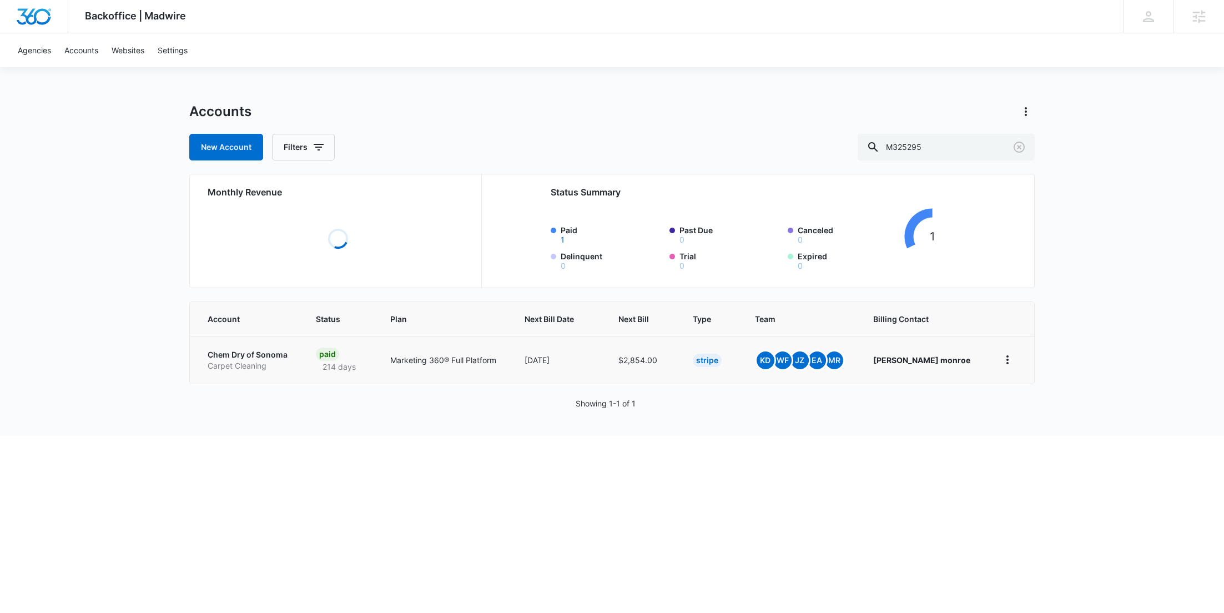
click at [235, 367] on p "Carpet Cleaning" at bounding box center [249, 365] width 82 height 11
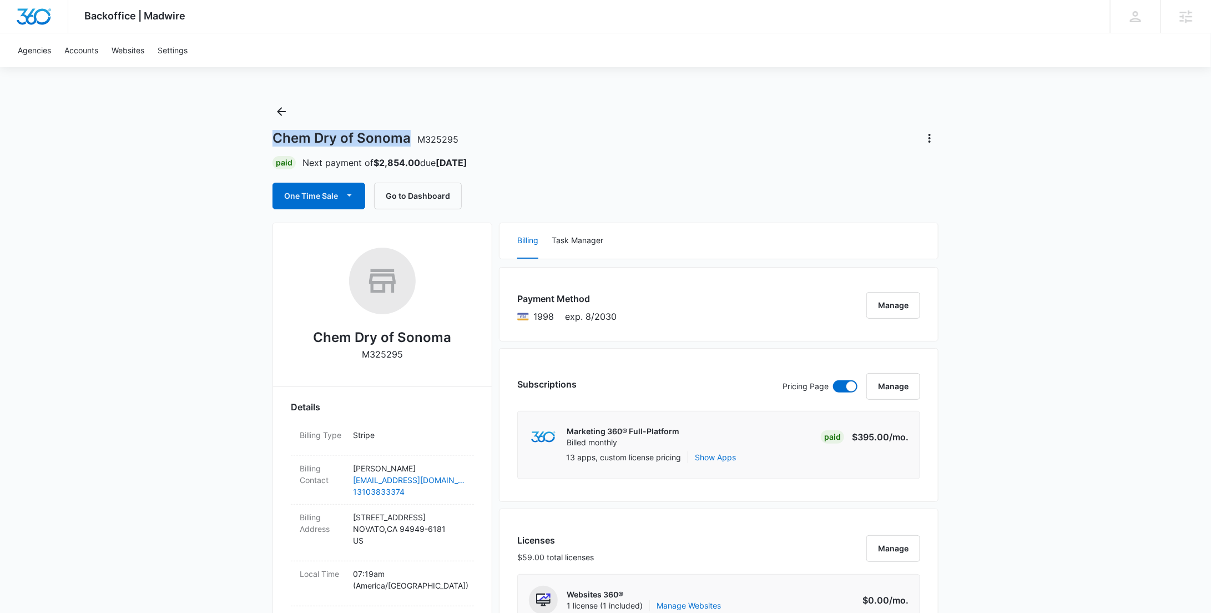
drag, startPoint x: 410, startPoint y: 142, endPoint x: 264, endPoint y: 141, distance: 146.0
copy h1 "Chem Dry of Sonoma"
click at [280, 109] on icon "Back" at bounding box center [281, 111] width 9 height 9
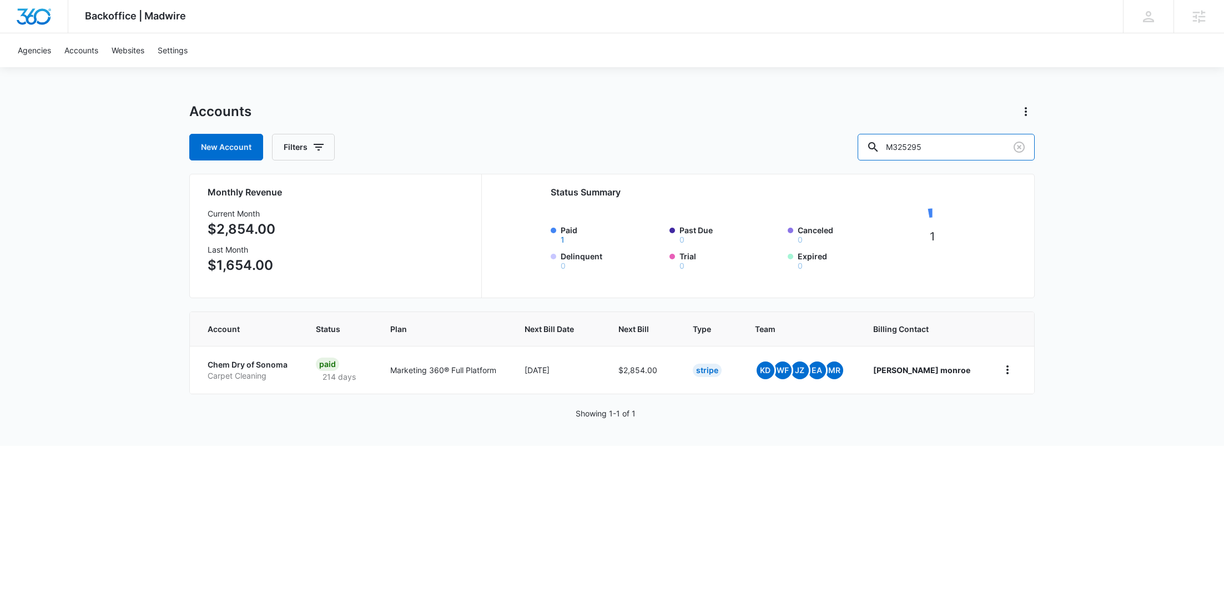
drag, startPoint x: 947, startPoint y: 150, endPoint x: 848, endPoint y: 147, distance: 98.9
click at [852, 150] on div "New Account Filters M325295" at bounding box center [612, 147] width 846 height 27
paste input "12286"
type input "M312286"
click at [250, 367] on p "Chem dry of marin" at bounding box center [244, 364] width 73 height 11
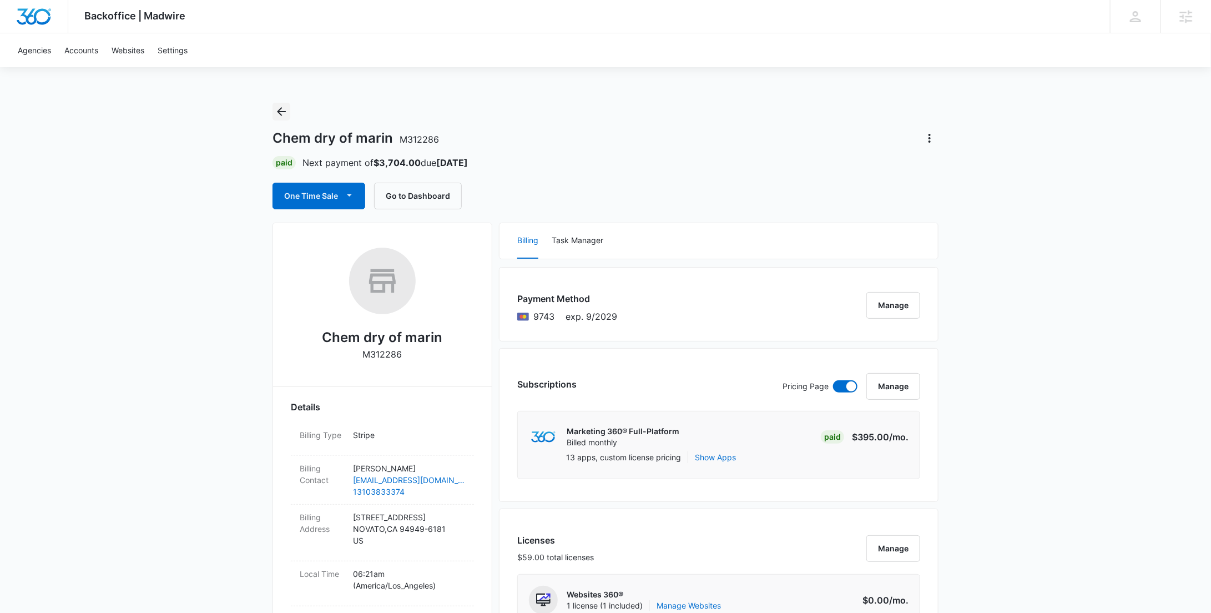
click at [278, 114] on icon "Back" at bounding box center [281, 111] width 13 height 13
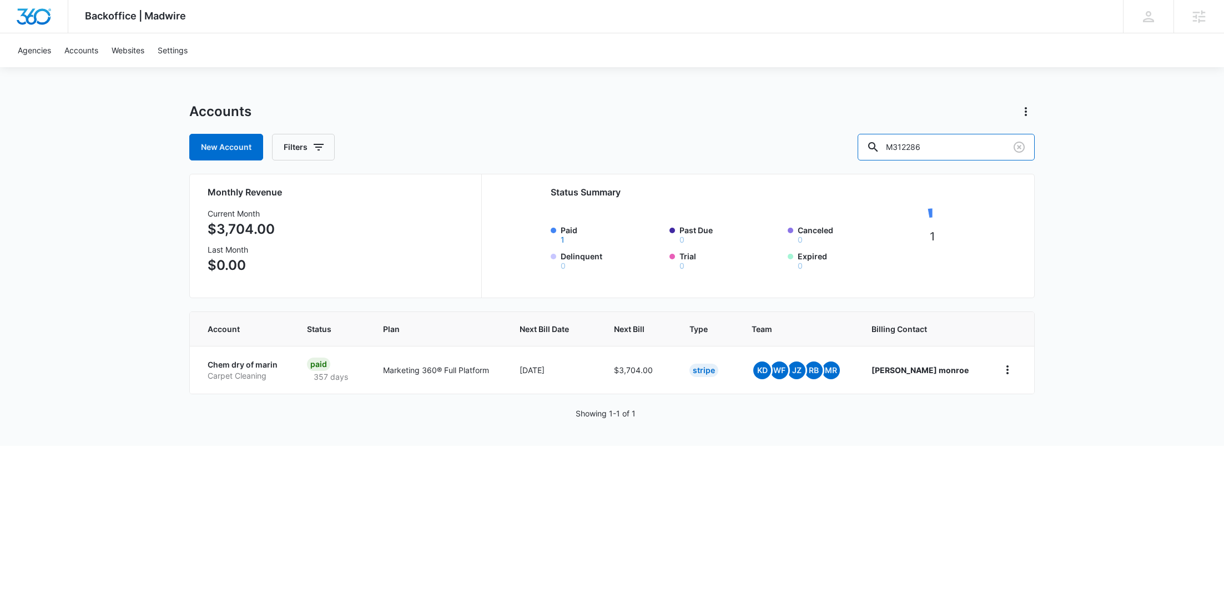
drag, startPoint x: 879, startPoint y: 153, endPoint x: 852, endPoint y: 152, distance: 27.2
click at [852, 152] on div "New Account Filters M312286" at bounding box center [612, 147] width 846 height 27
paste input "25295"
type input "M325295"
click at [237, 371] on p "Carpet Cleaning" at bounding box center [249, 375] width 82 height 11
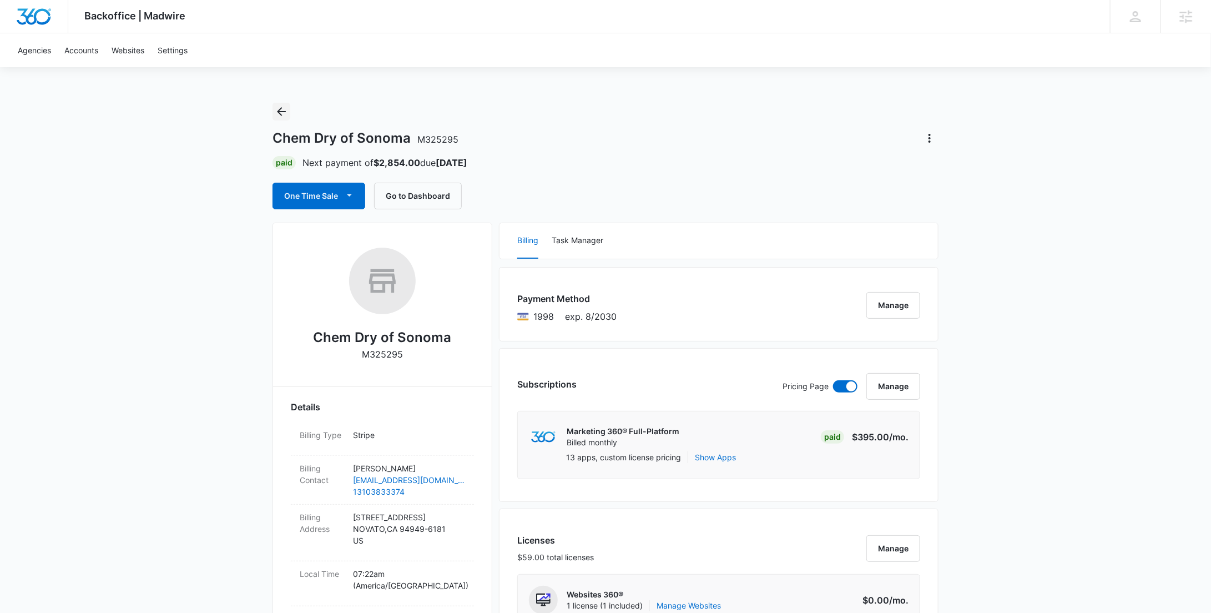
click at [289, 109] on button "Back" at bounding box center [282, 112] width 18 height 18
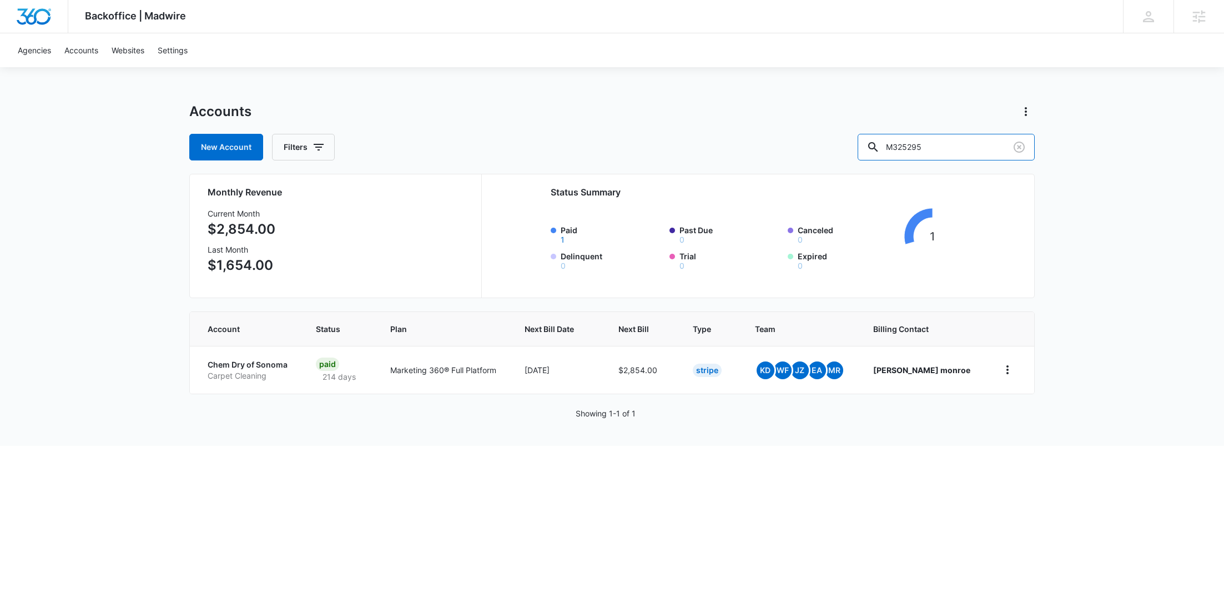
drag, startPoint x: 964, startPoint y: 147, endPoint x: 824, endPoint y: 147, distance: 139.9
click at [826, 147] on div "New Account Filters M325295" at bounding box center [612, 147] width 846 height 27
paste input "65726"
type input "M65726"
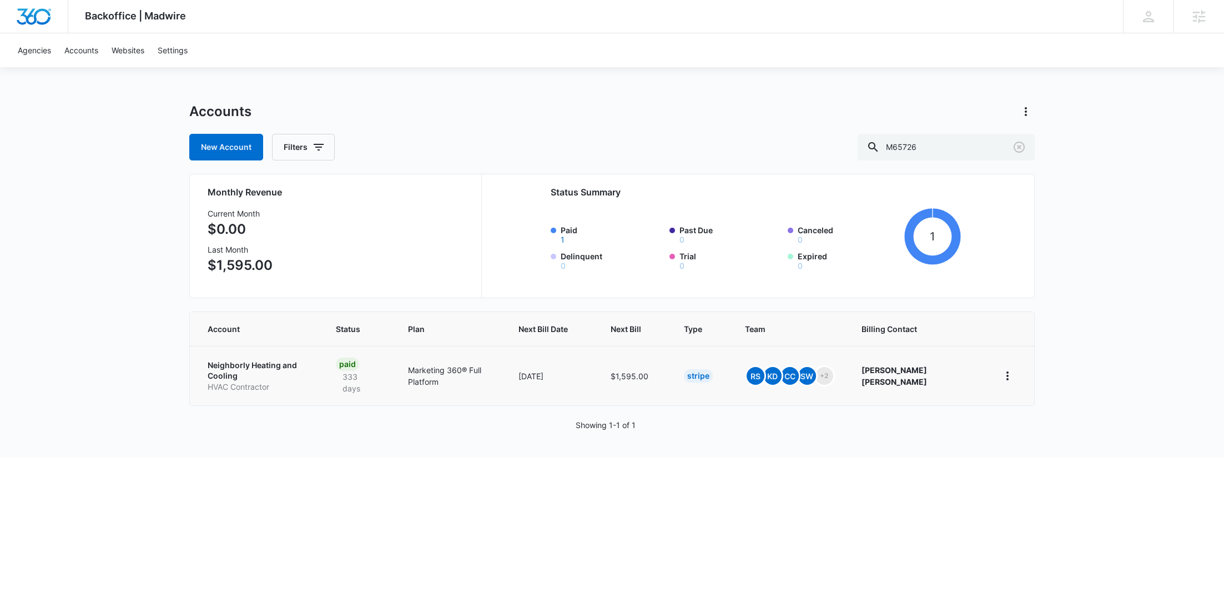
click at [289, 366] on p "Neighborly Heating and Cooling" at bounding box center [259, 371] width 102 height 22
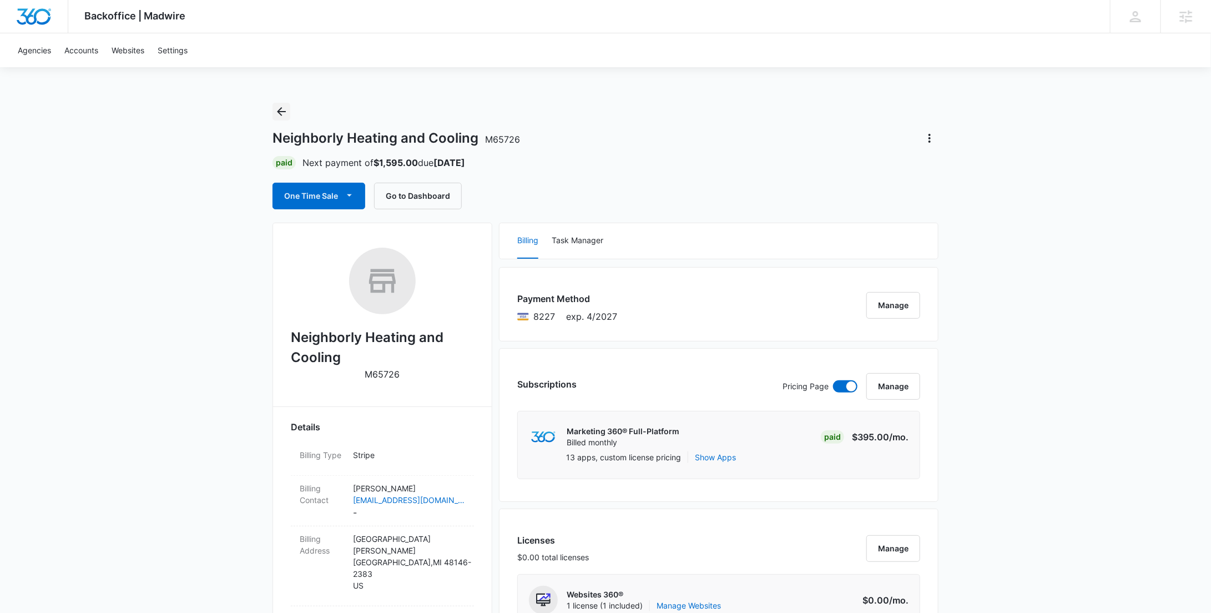
click at [287, 109] on button "Back" at bounding box center [282, 112] width 18 height 18
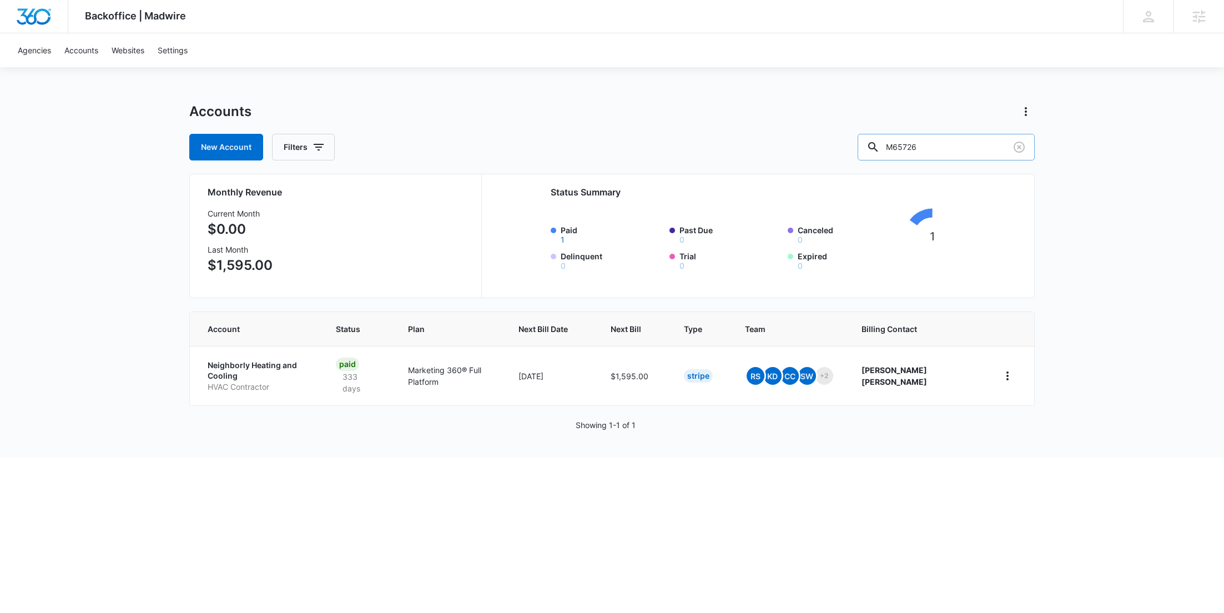
drag, startPoint x: 958, startPoint y: 146, endPoint x: 892, endPoint y: 148, distance: 66.1
click at [897, 148] on div "M65726" at bounding box center [946, 147] width 177 height 27
paste input "333103"
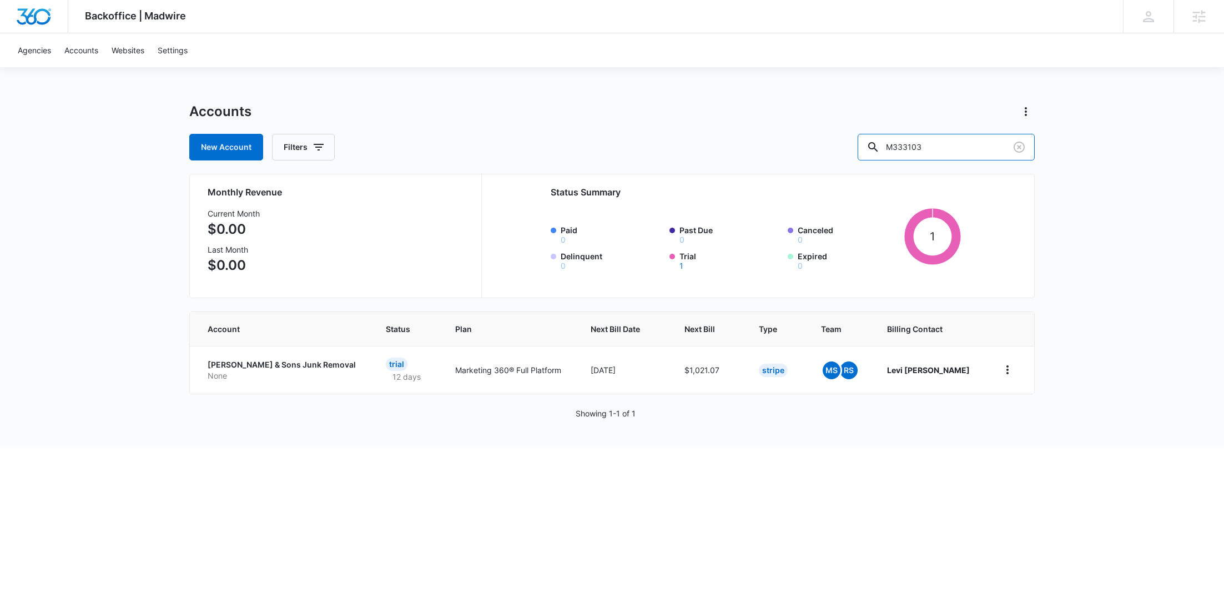
drag, startPoint x: 972, startPoint y: 149, endPoint x: 844, endPoint y: 145, distance: 127.2
click at [850, 145] on div "New Account Filters M333103" at bounding box center [612, 147] width 846 height 27
paste input "7650"
type input "M337650"
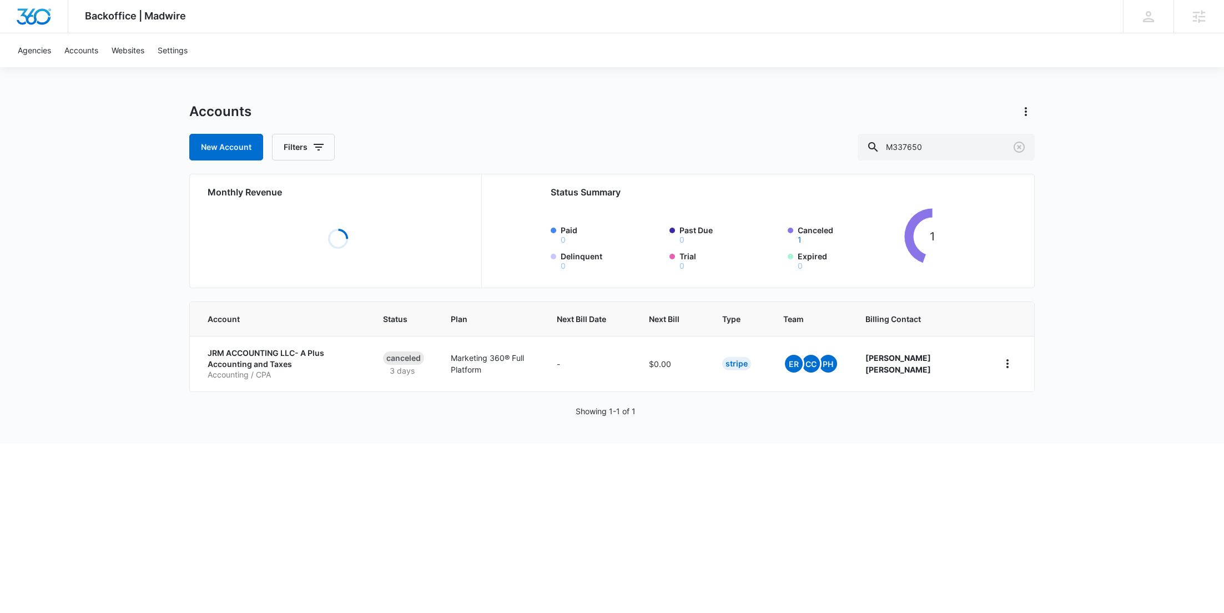
click at [235, 371] on p "Accounting / CPA" at bounding box center [282, 374] width 149 height 11
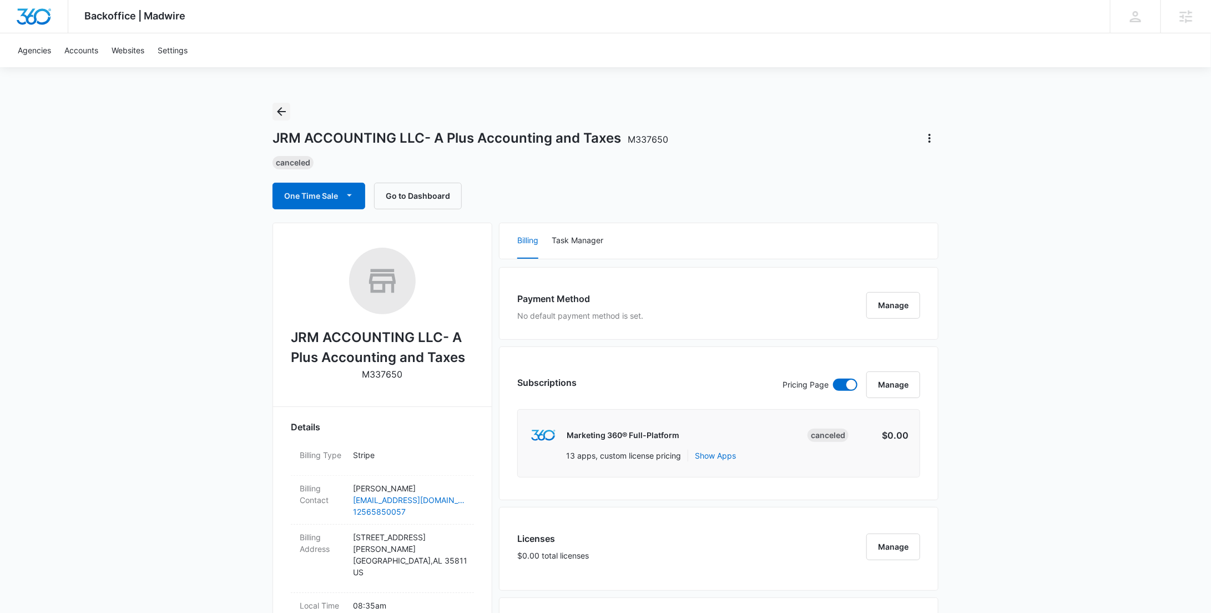
click at [286, 112] on icon "Back" at bounding box center [281, 111] width 13 height 13
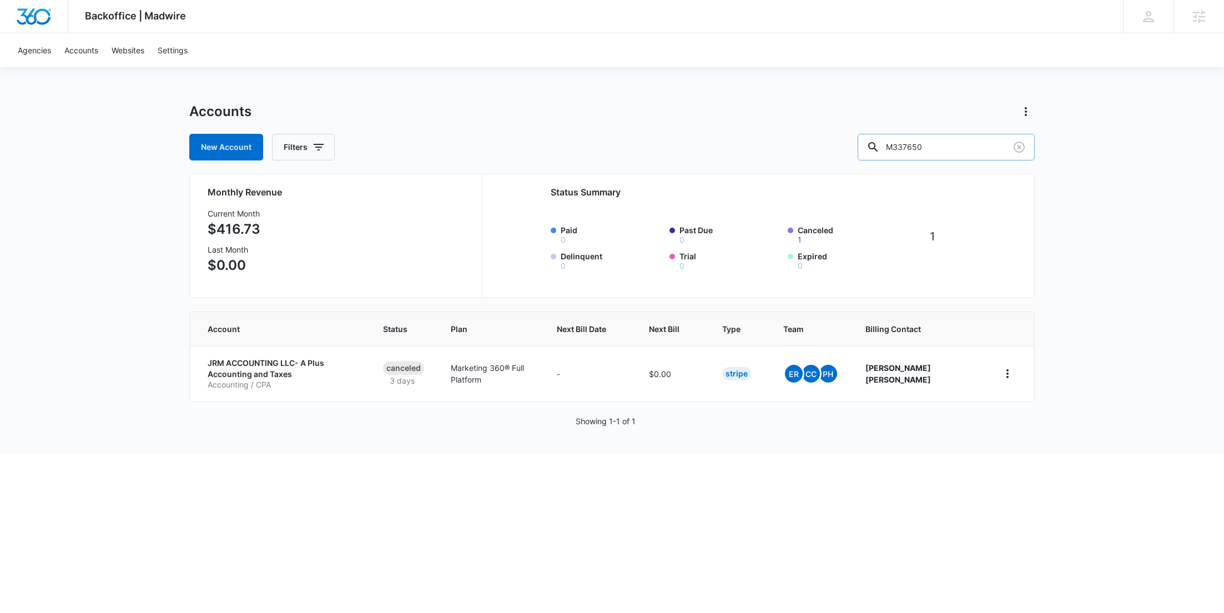
click at [907, 148] on div "M337650" at bounding box center [946, 147] width 177 height 27
paste input "5177"
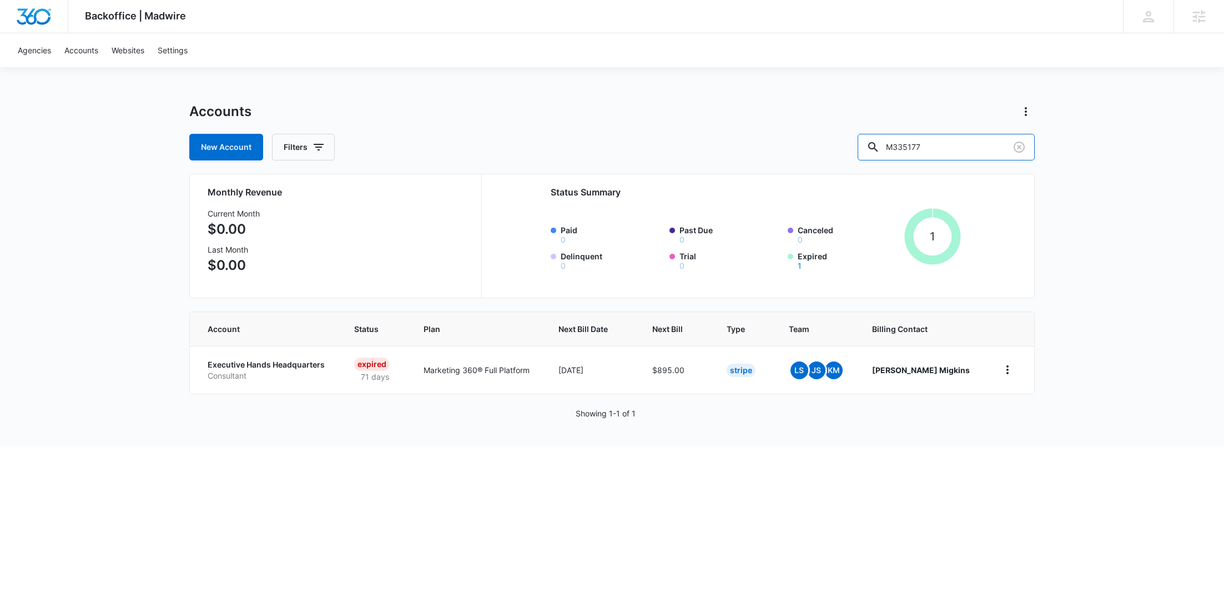
drag, startPoint x: 968, startPoint y: 152, endPoint x: 867, endPoint y: 152, distance: 101.0
click at [868, 153] on div "New Account Filters M335177" at bounding box center [612, 147] width 846 height 27
paste input "96"
type input "M339677"
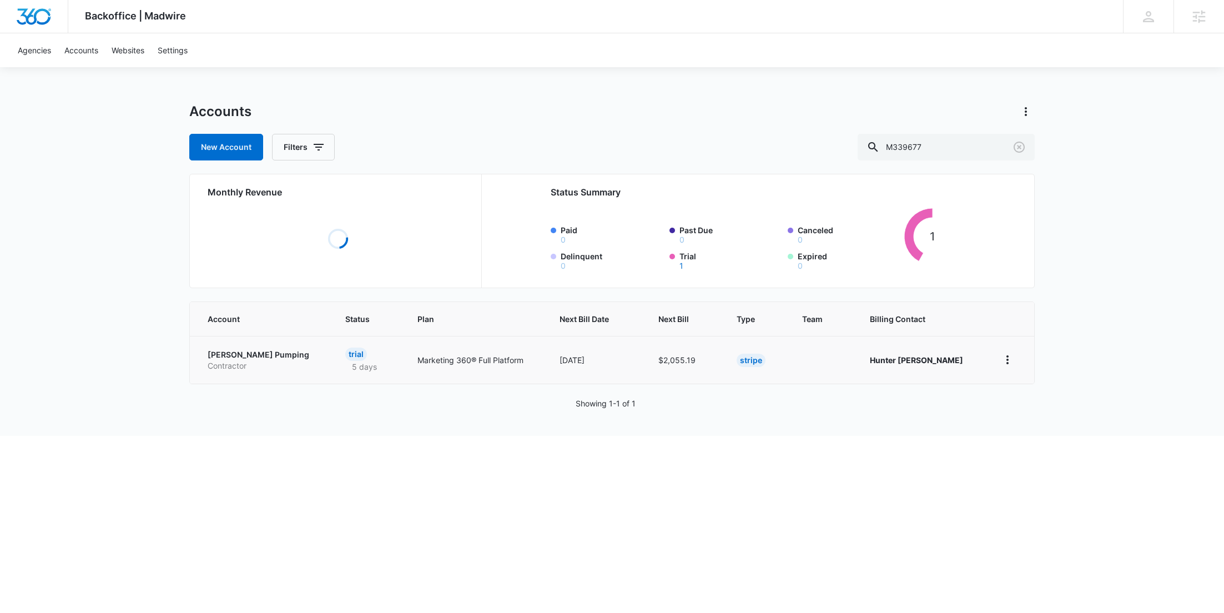
click at [245, 365] on p "Contractor" at bounding box center [263, 365] width 111 height 11
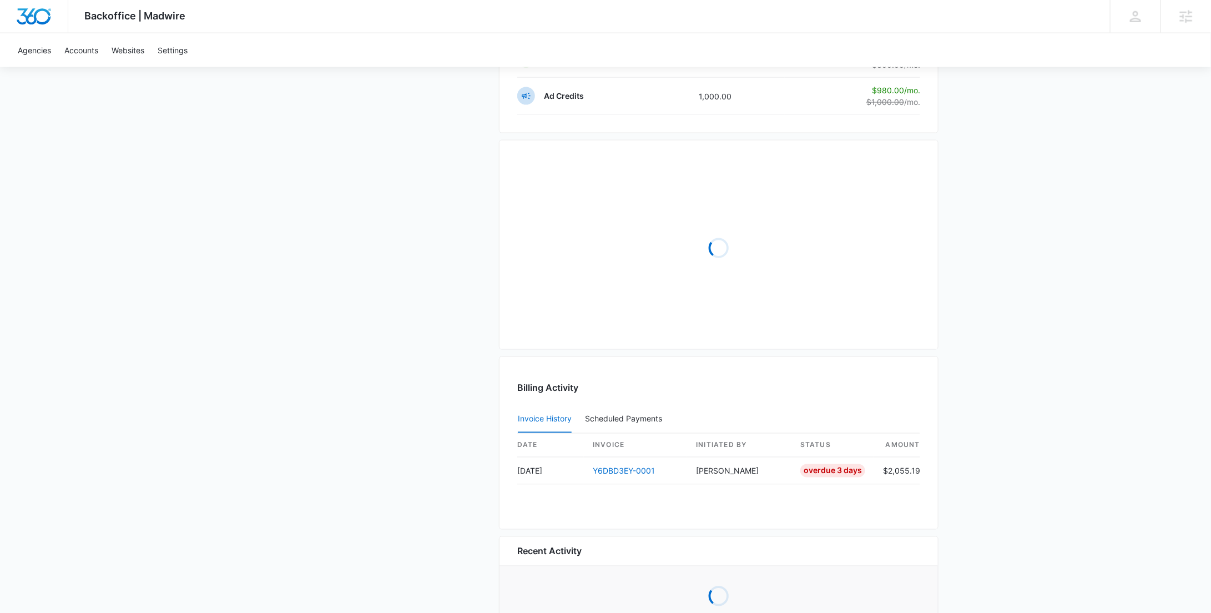
scroll to position [642, 0]
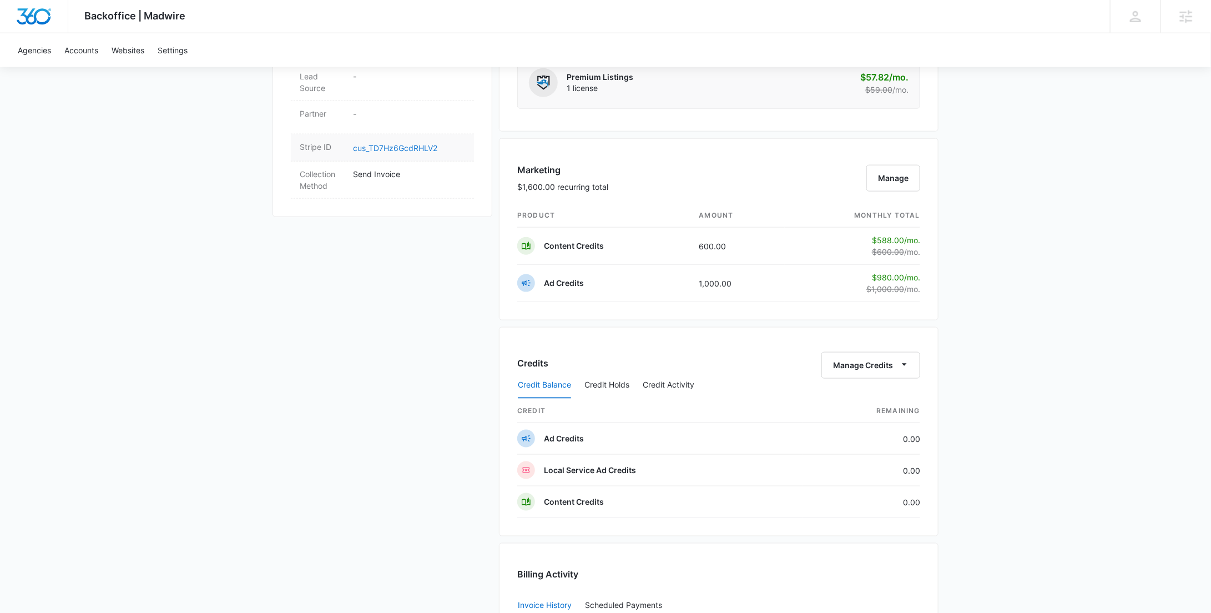
click at [424, 143] on link "cus_TD7Hz6GcdRHLV2" at bounding box center [395, 147] width 84 height 9
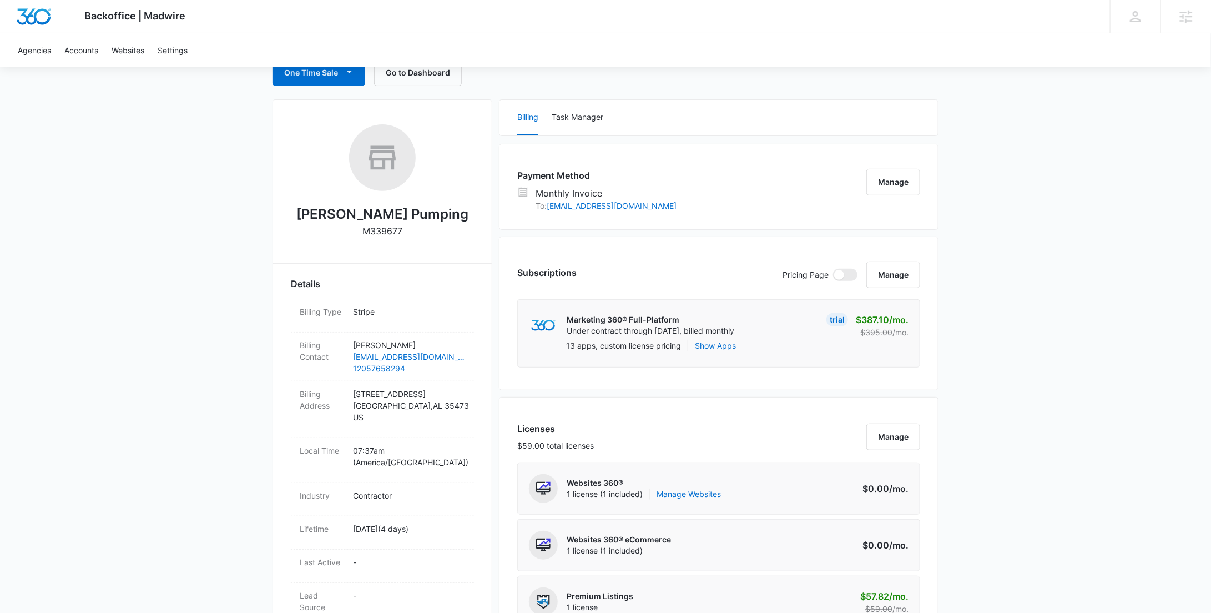
scroll to position [0, 0]
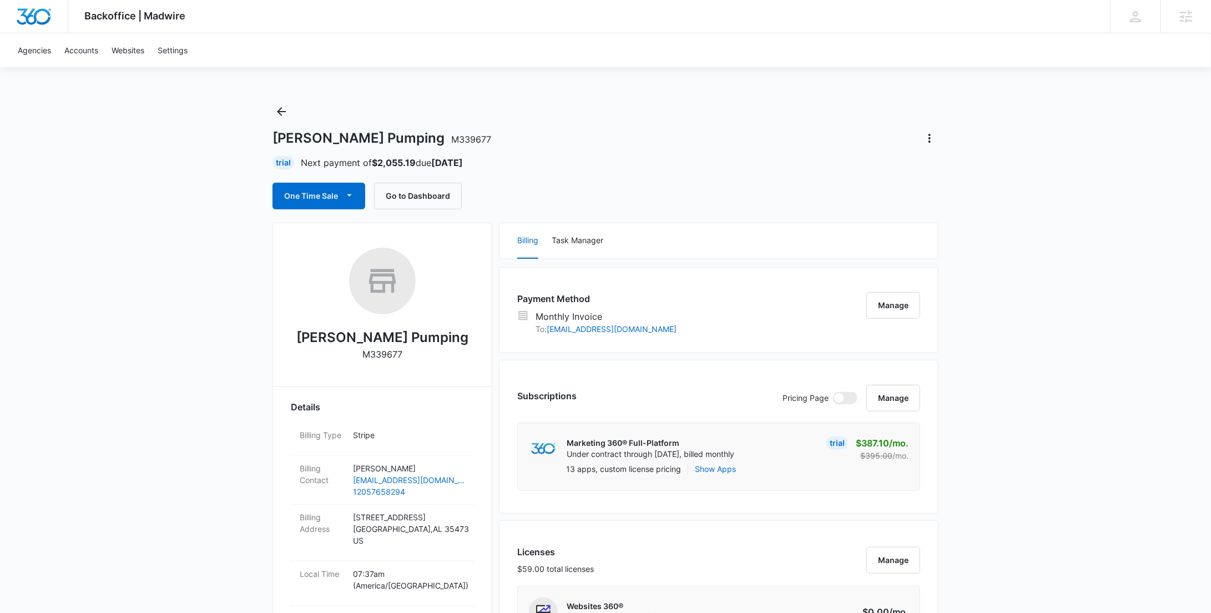
click at [380, 353] on p "M339677" at bounding box center [383, 354] width 40 height 13
copy p "M339677"
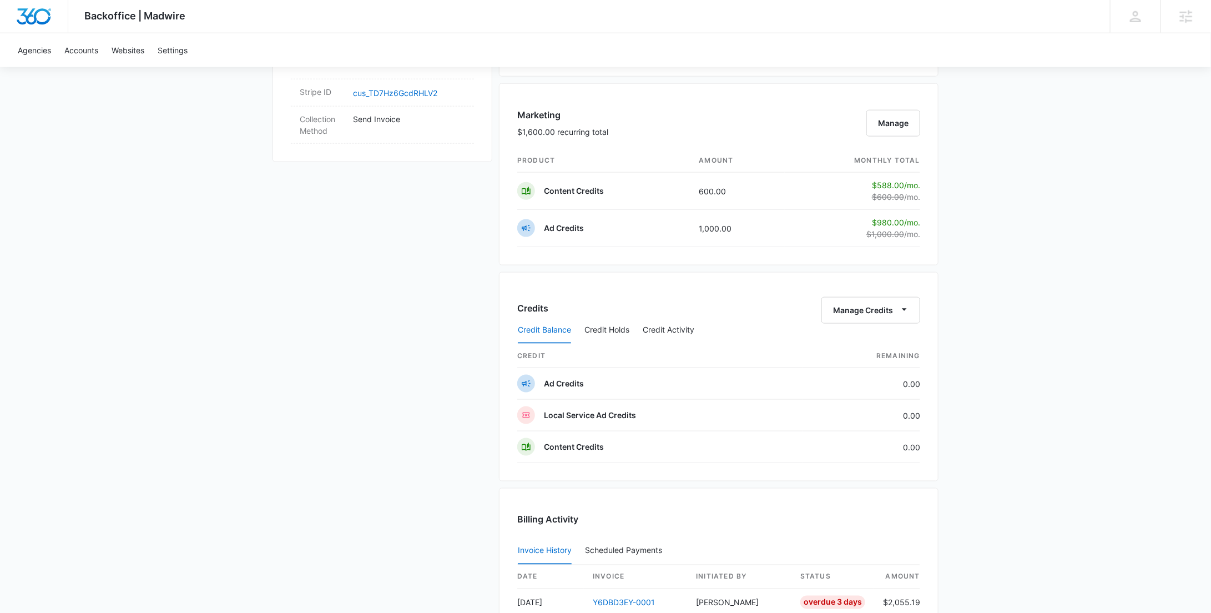
scroll to position [882, 0]
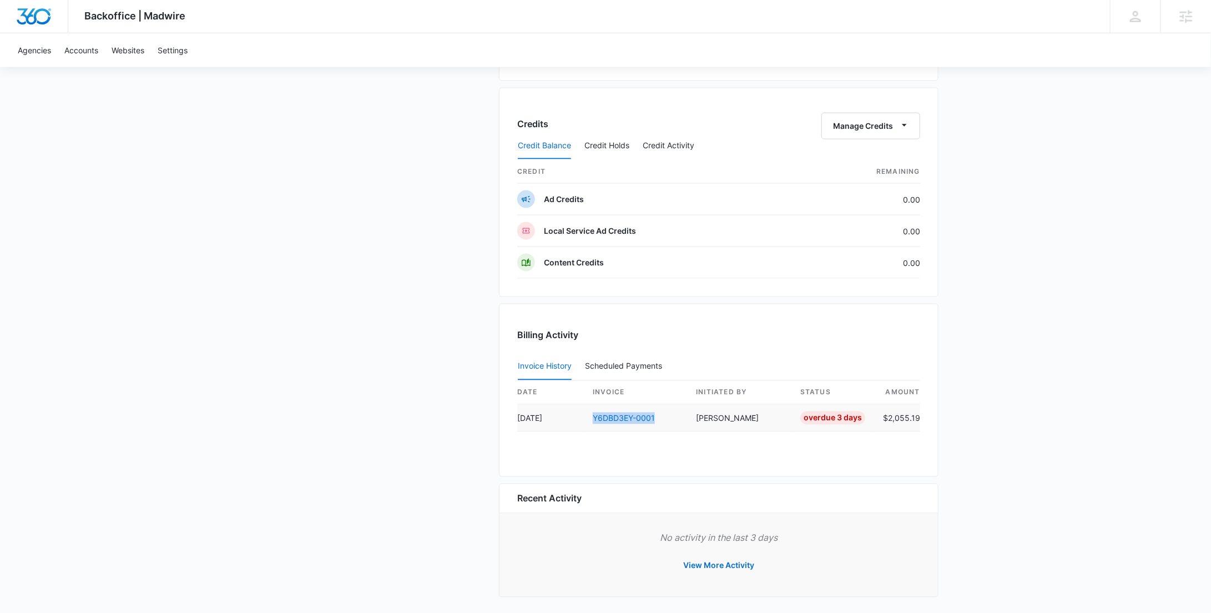
drag, startPoint x: 657, startPoint y: 417, endPoint x: 585, endPoint y: 419, distance: 72.2
click at [585, 419] on td "Y6DBD3EY-0001" at bounding box center [635, 418] width 103 height 27
copy link "Y6DBD3EY-0001"
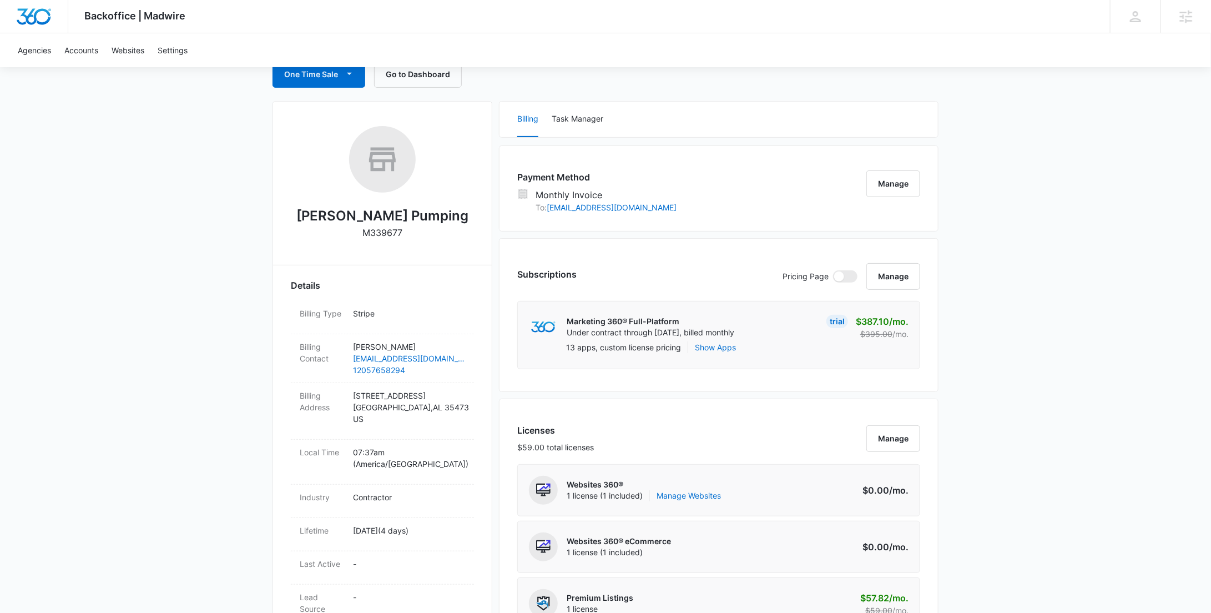
scroll to position [0, 0]
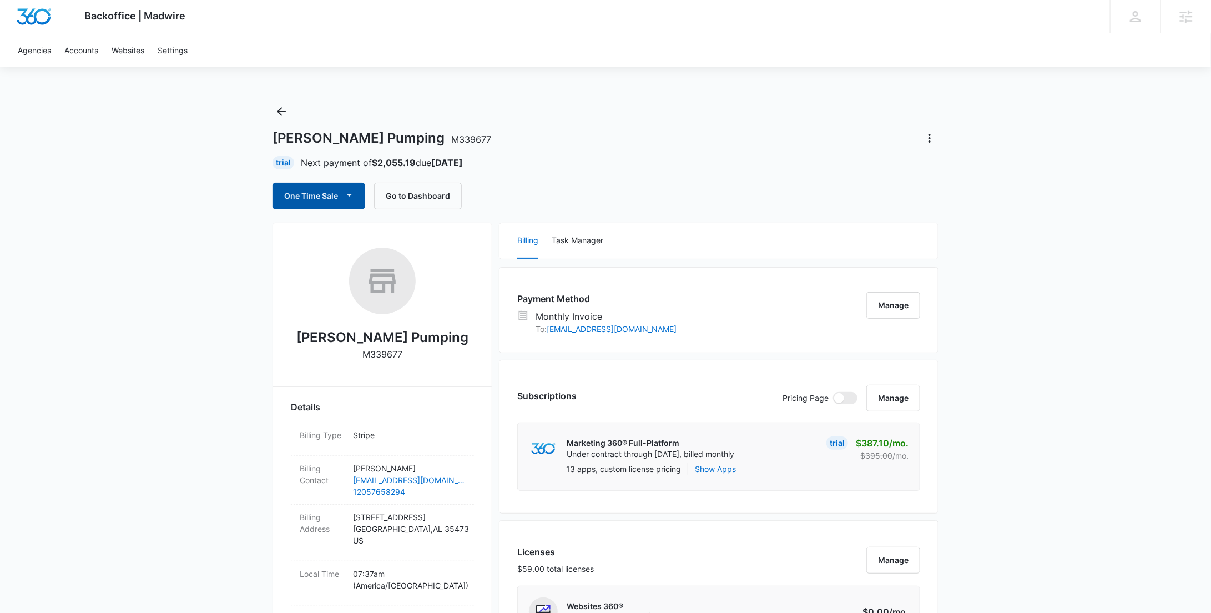
click at [344, 191] on icon "button" at bounding box center [350, 195] width 12 height 12
click at [345, 230] on div "Run One-Time Payment" at bounding box center [350, 234] width 128 height 12
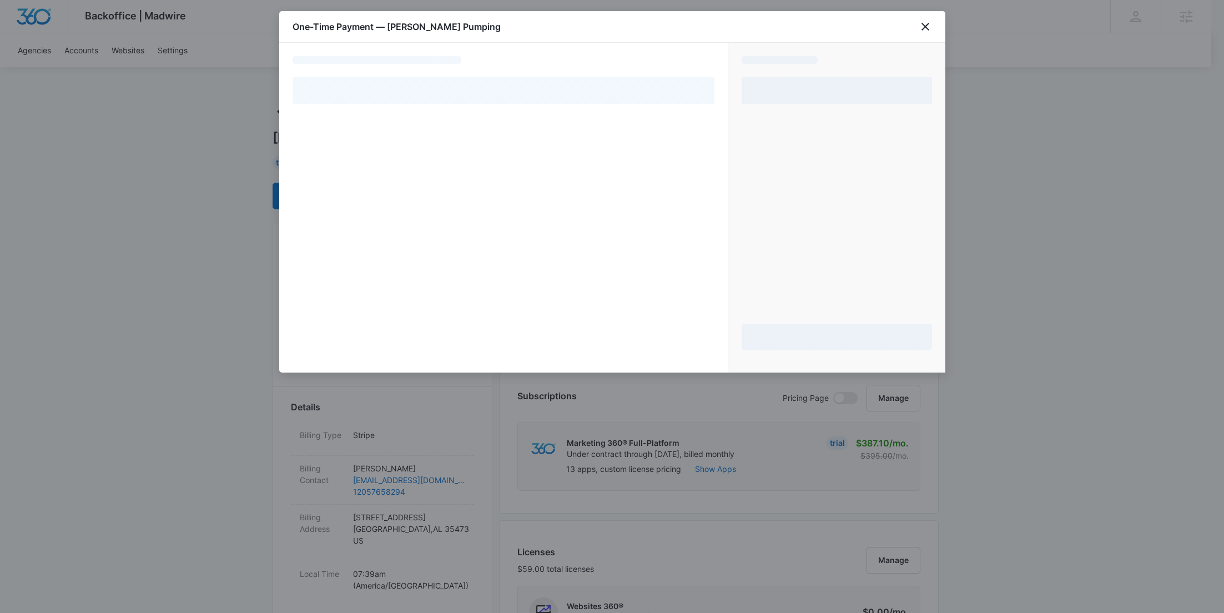
select select "MANUAL_INVOICE"
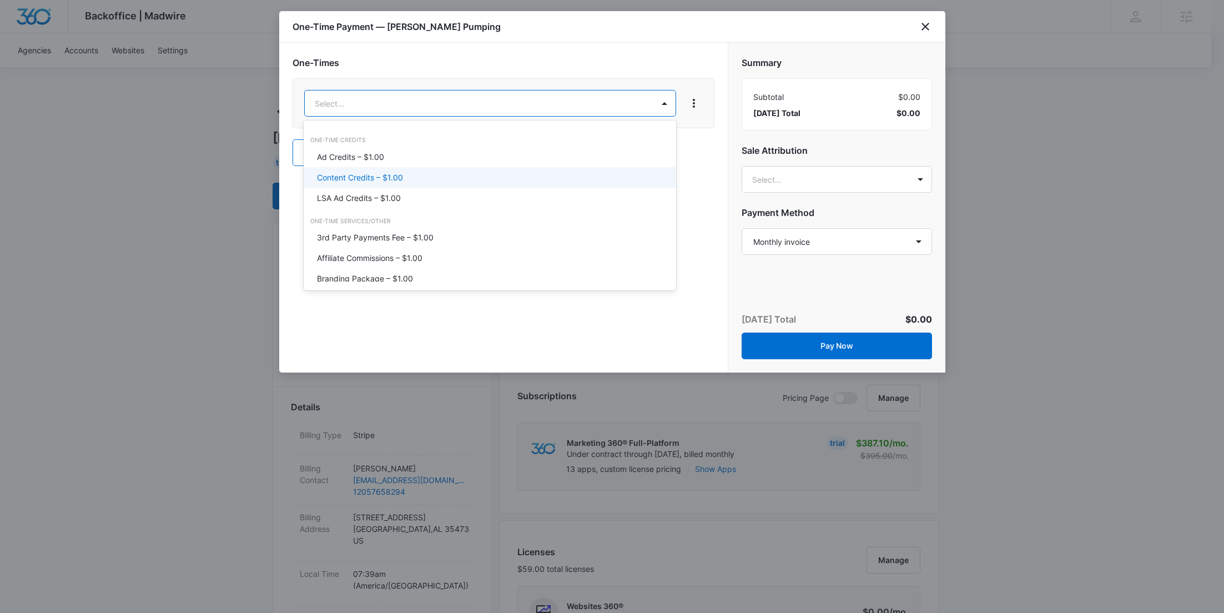
click at [374, 175] on p "Content Credits – $1.00" at bounding box center [360, 178] width 86 height 12
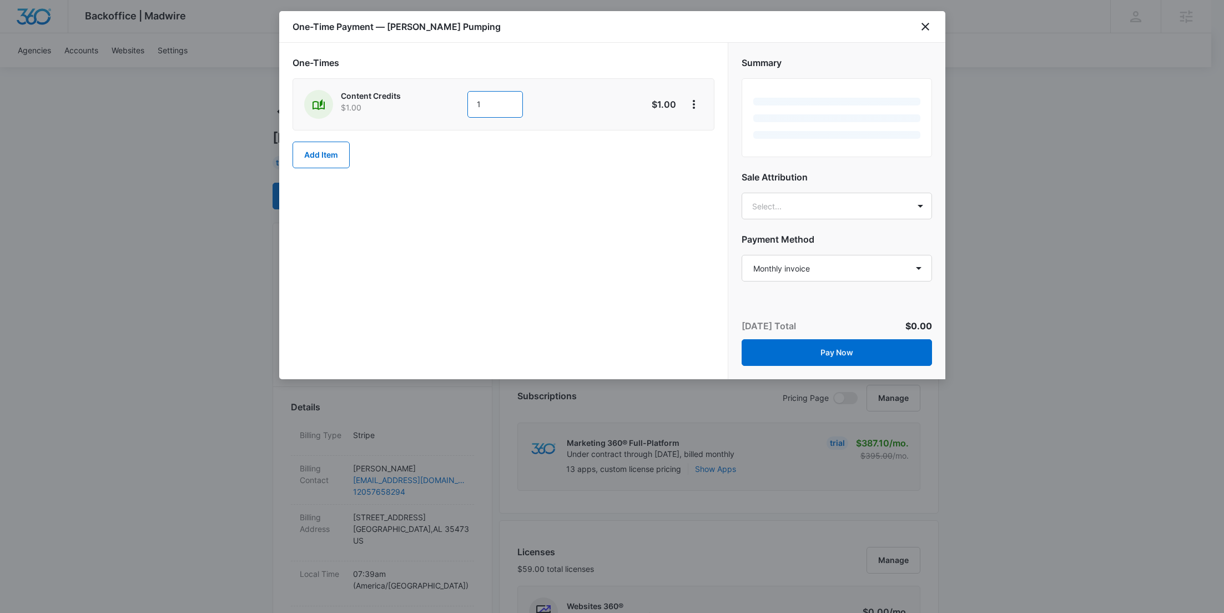
drag, startPoint x: 510, startPoint y: 98, endPoint x: 415, endPoint y: 106, distance: 95.3
click at [415, 106] on div "Content Credits $1.00 1" at bounding box center [464, 104] width 320 height 29
type input "600"
click at [691, 107] on icon "View More" at bounding box center [693, 104] width 13 height 13
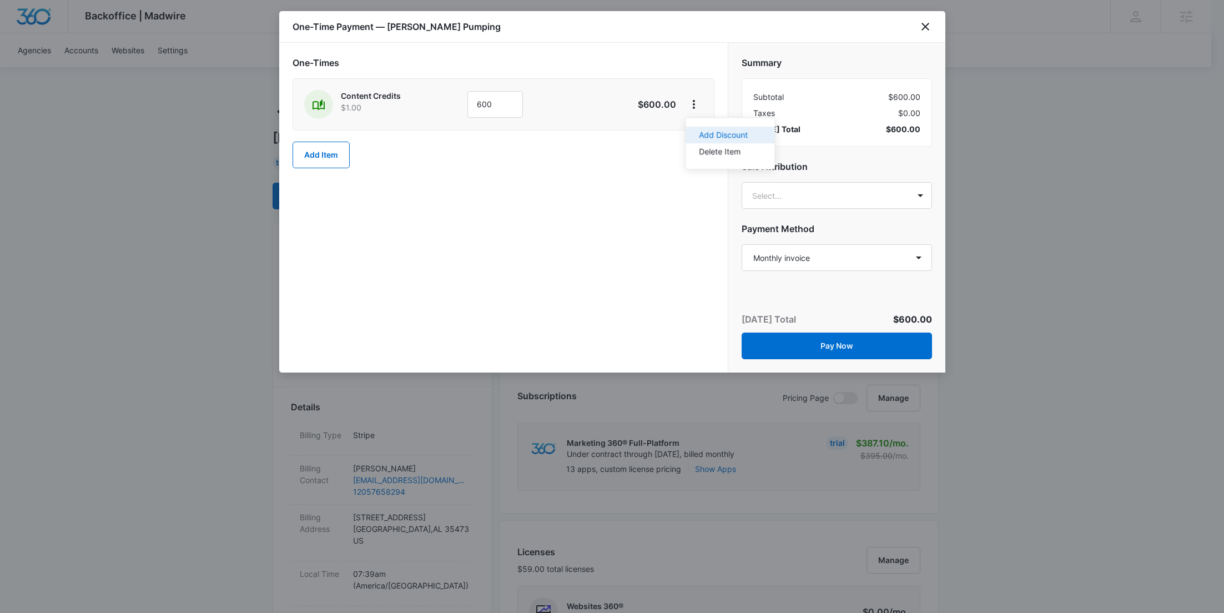
click at [708, 132] on div "Add Discount" at bounding box center [723, 135] width 49 height 8
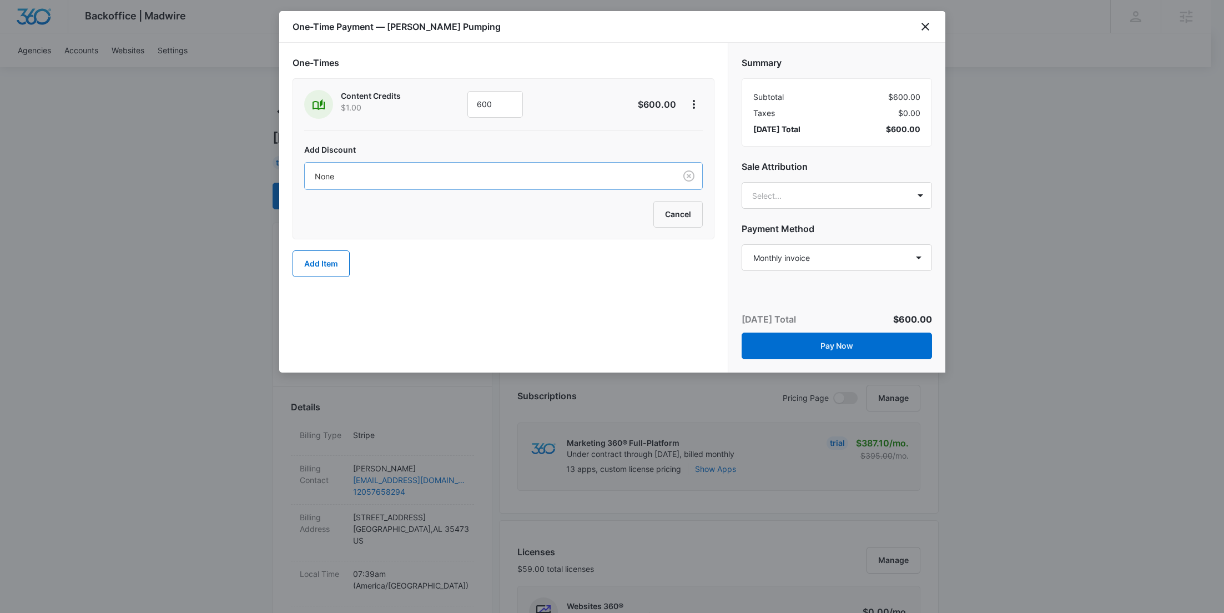
click at [563, 181] on div at bounding box center [488, 176] width 346 height 14
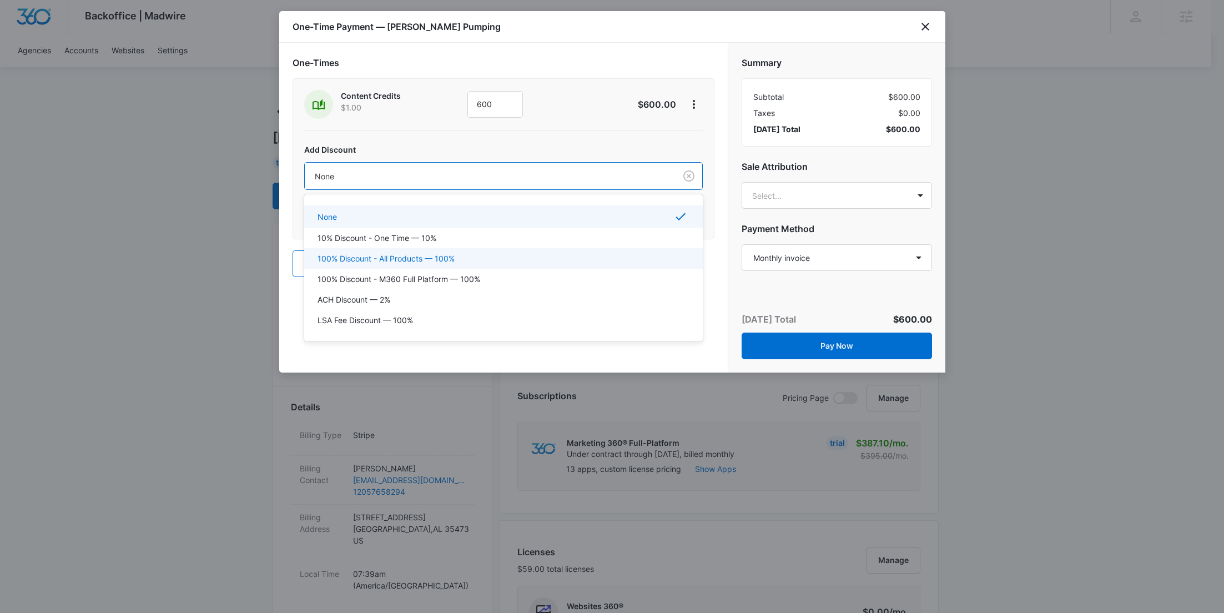
click at [458, 254] on div "100% Discount - All Products — 100%" at bounding box center [503, 259] width 370 height 12
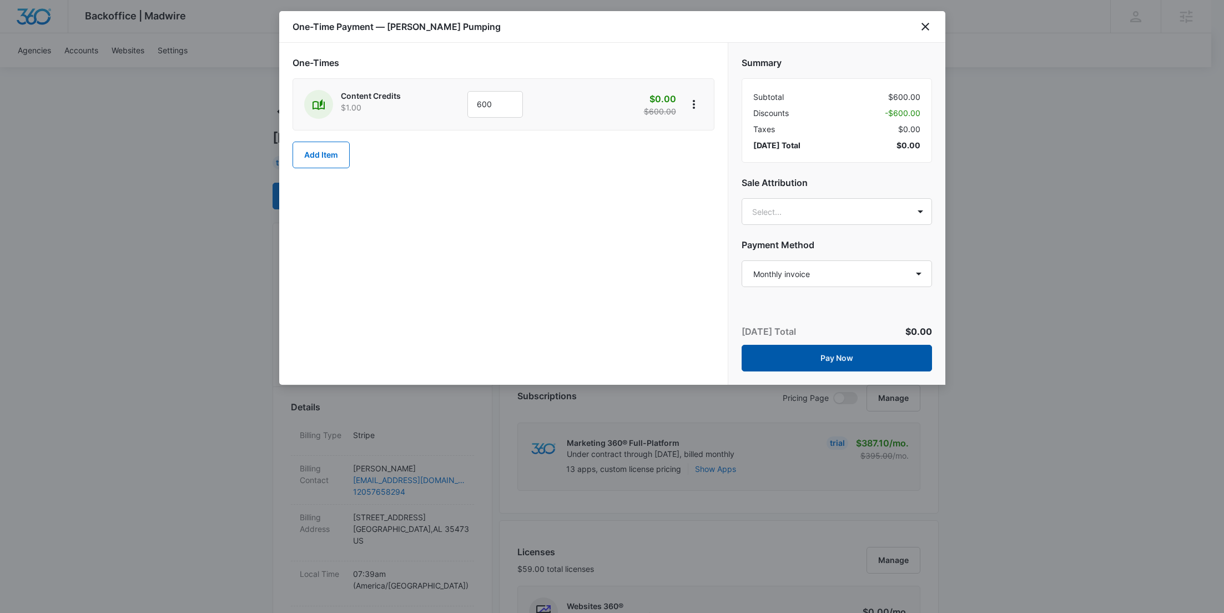
click at [864, 354] on button "Pay Now" at bounding box center [837, 358] width 190 height 27
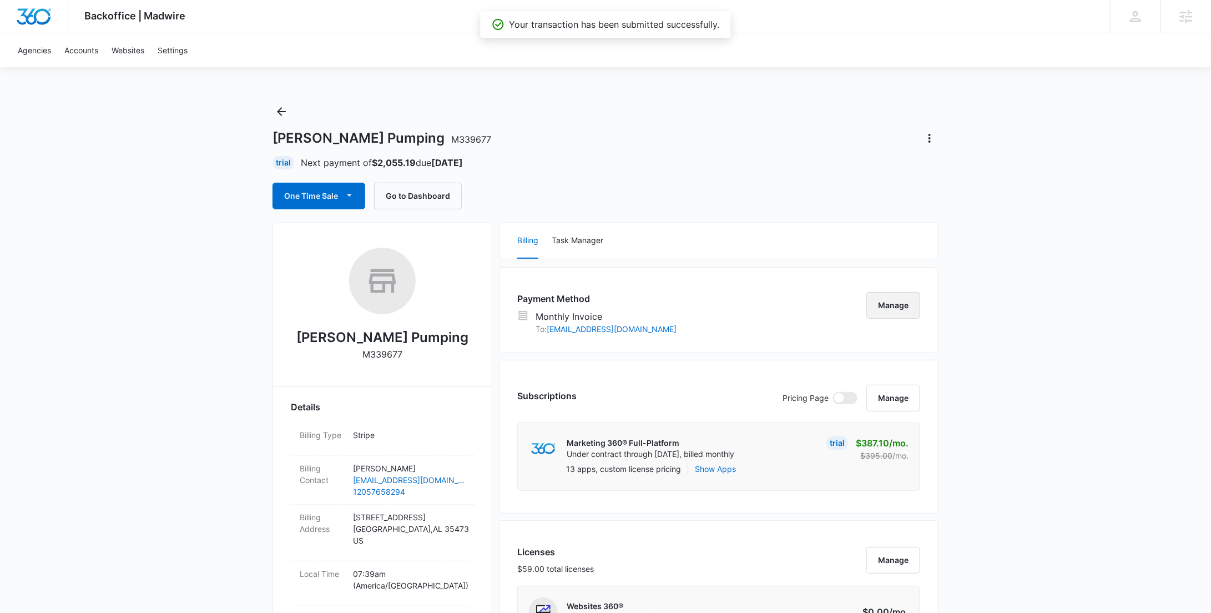
click at [916, 298] on button "Manage" at bounding box center [894, 305] width 54 height 27
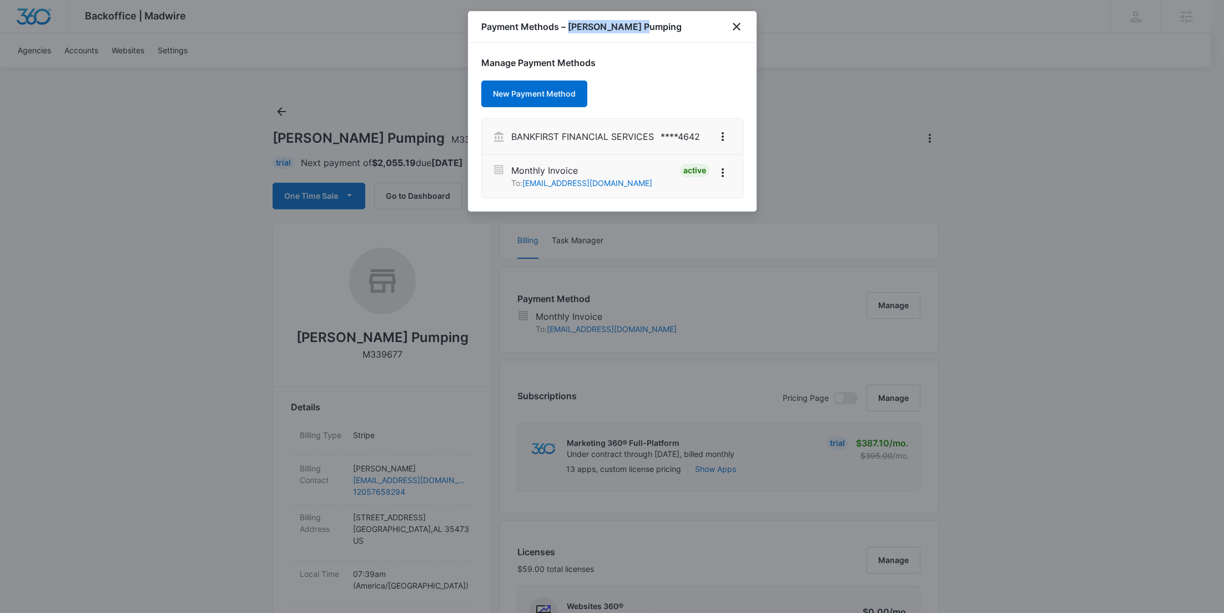
drag, startPoint x: 661, startPoint y: 29, endPoint x: 569, endPoint y: 26, distance: 92.2
click at [569, 26] on div "Payment Methods – Rushing Pumping" at bounding box center [612, 27] width 289 height 32
copy h1 "Rushing Pumping"
click at [722, 135] on icon "View More" at bounding box center [723, 136] width 2 height 9
click at [703, 162] on button "Set As Default" at bounding box center [673, 167] width 116 height 17
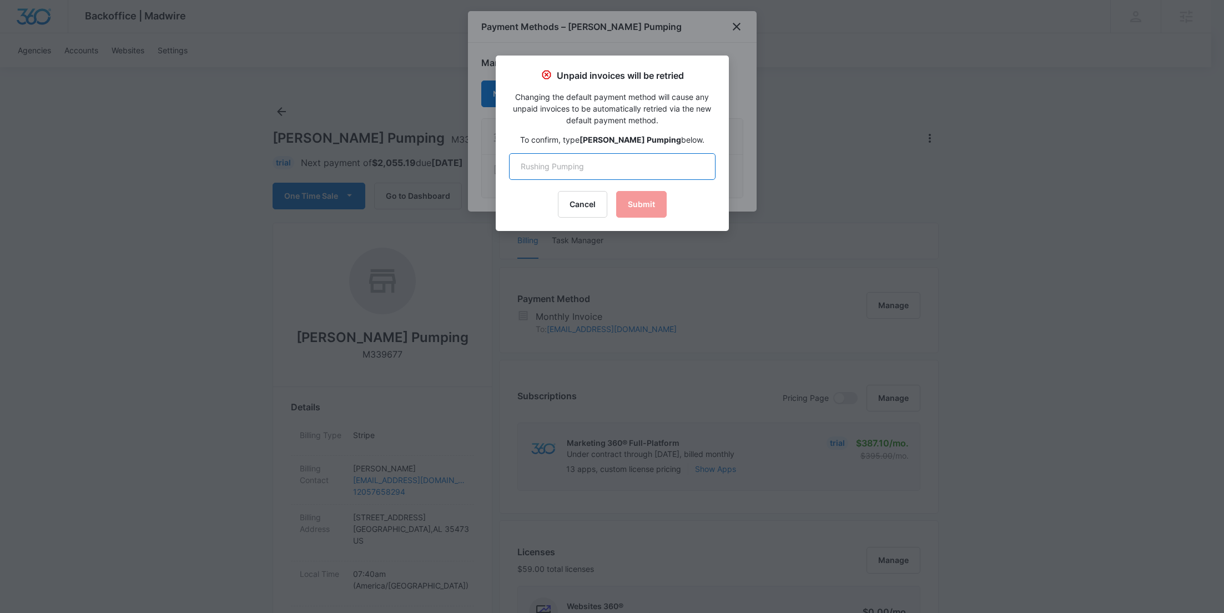
drag, startPoint x: 672, startPoint y: 167, endPoint x: 660, endPoint y: 183, distance: 20.7
click at [672, 167] on input "text" at bounding box center [612, 166] width 207 height 27
paste input "Rushing Pumping"
type input "Rushing Pumping"
click at [651, 199] on button "Submit" at bounding box center [641, 204] width 51 height 27
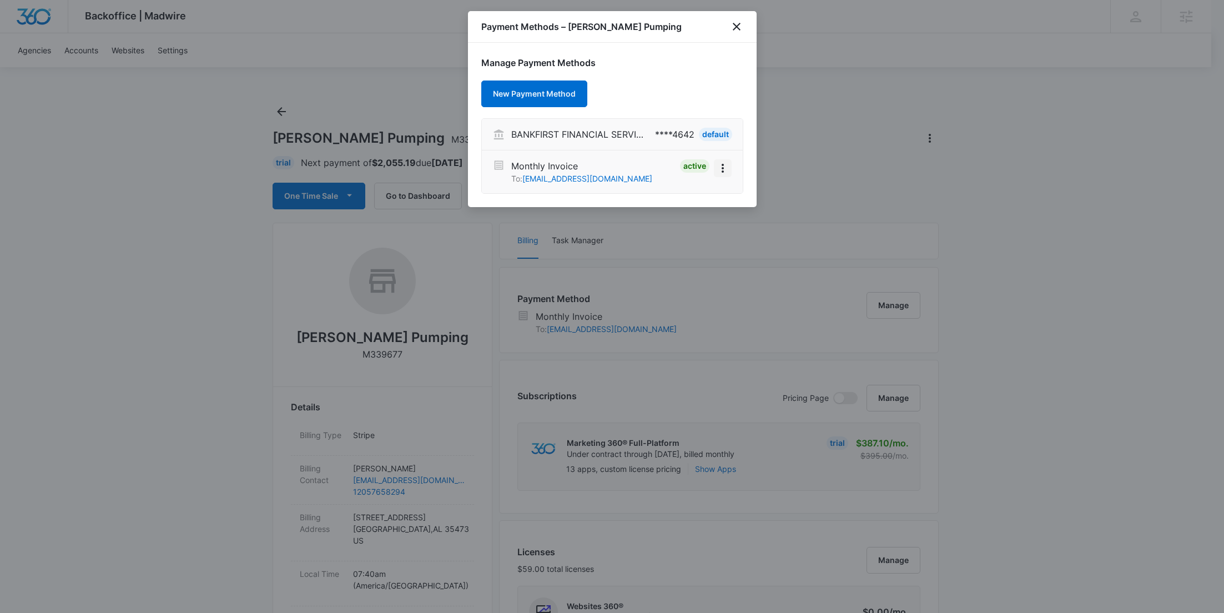
click at [721, 168] on icon "View More" at bounding box center [722, 168] width 13 height 13
click at [688, 140] on div "Deactivate" at bounding box center [684, 137] width 39 height 8
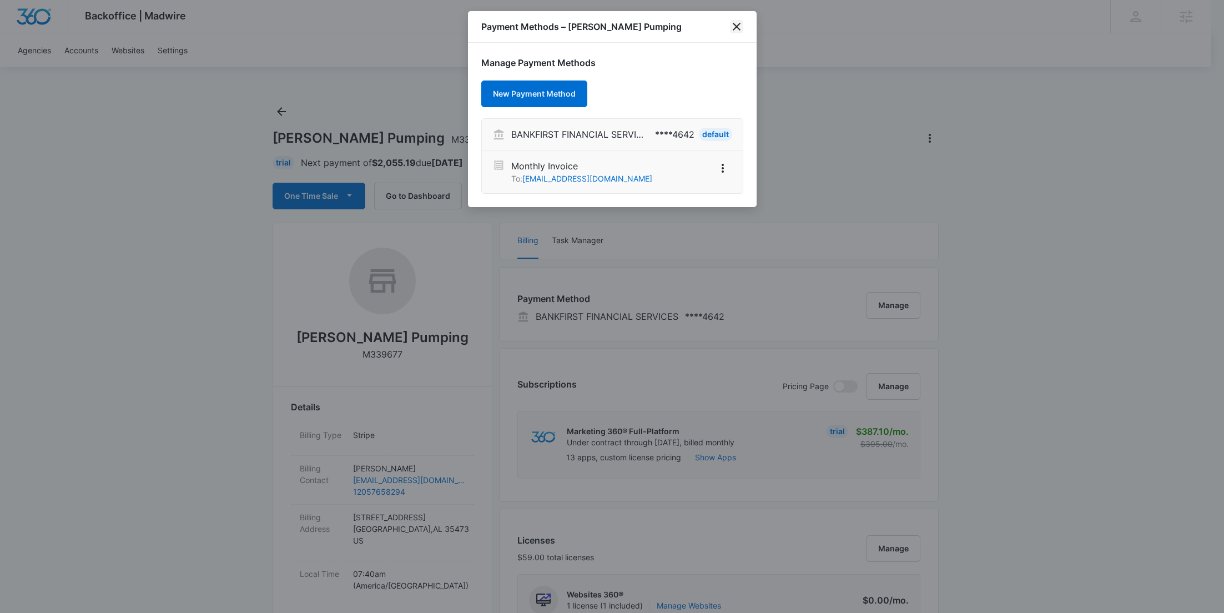
click at [735, 27] on icon "close" at bounding box center [736, 26] width 13 height 13
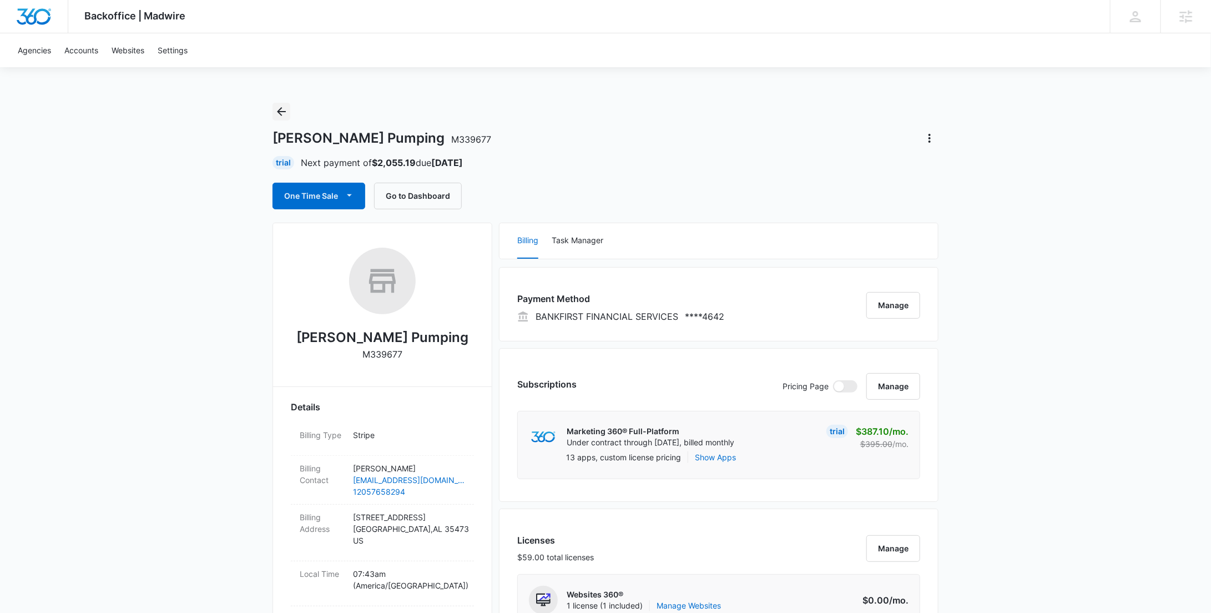
click at [284, 119] on button "Back" at bounding box center [282, 112] width 18 height 18
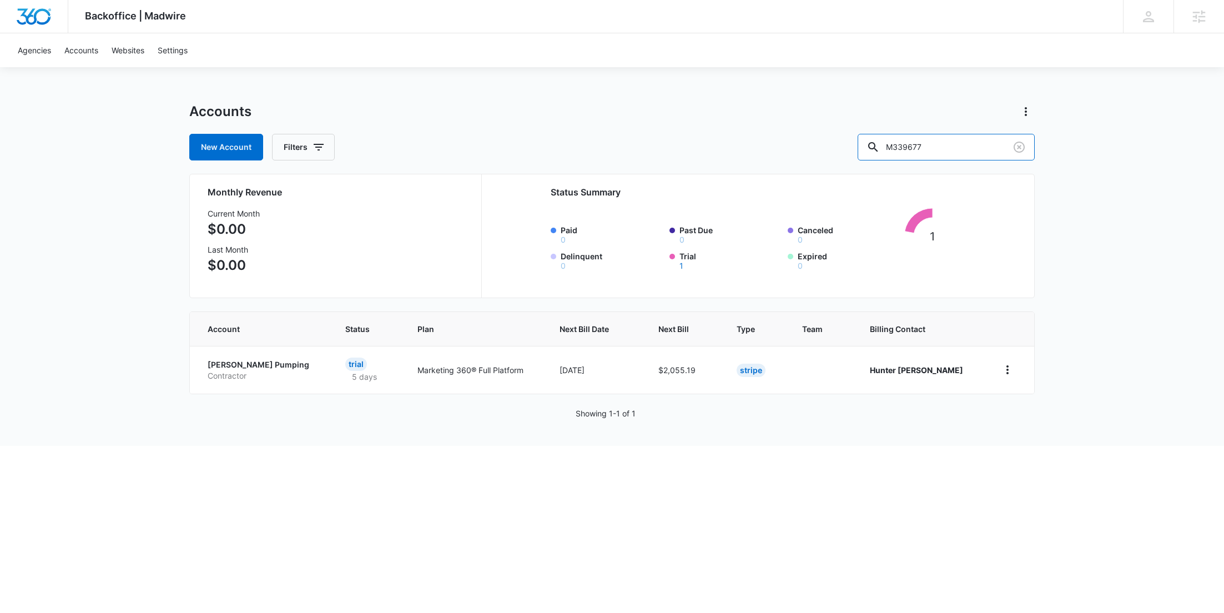
click at [856, 157] on div "New Account Filters M339677" at bounding box center [612, 147] width 846 height 27
paste input "876"
type input "M339876"
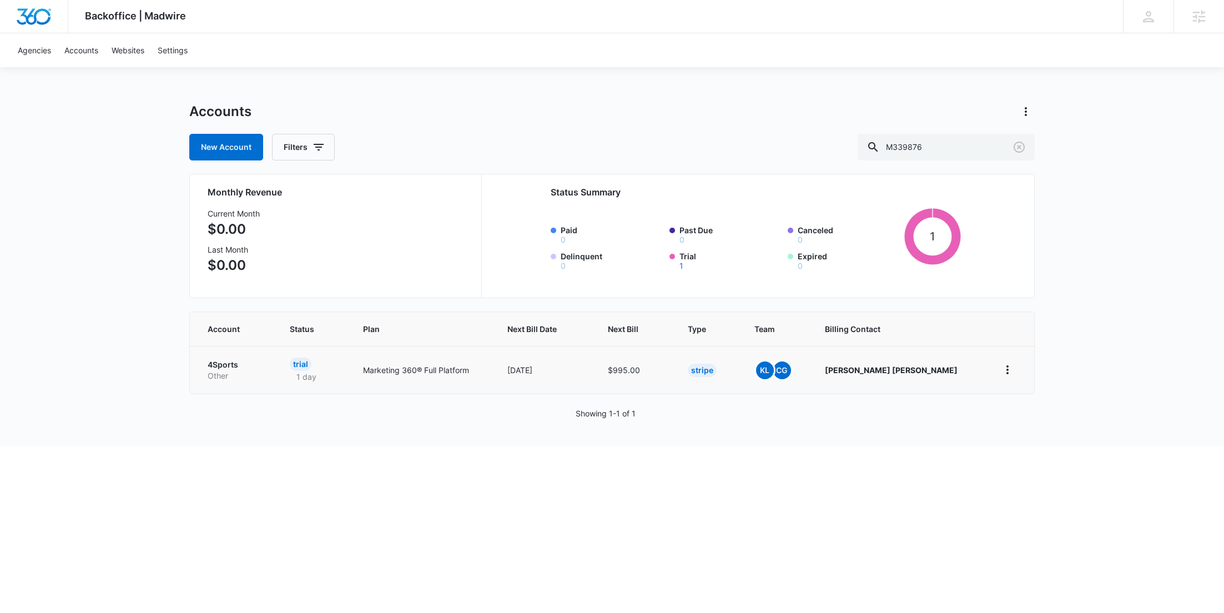
click at [242, 367] on p "4Sports" at bounding box center [236, 364] width 56 height 11
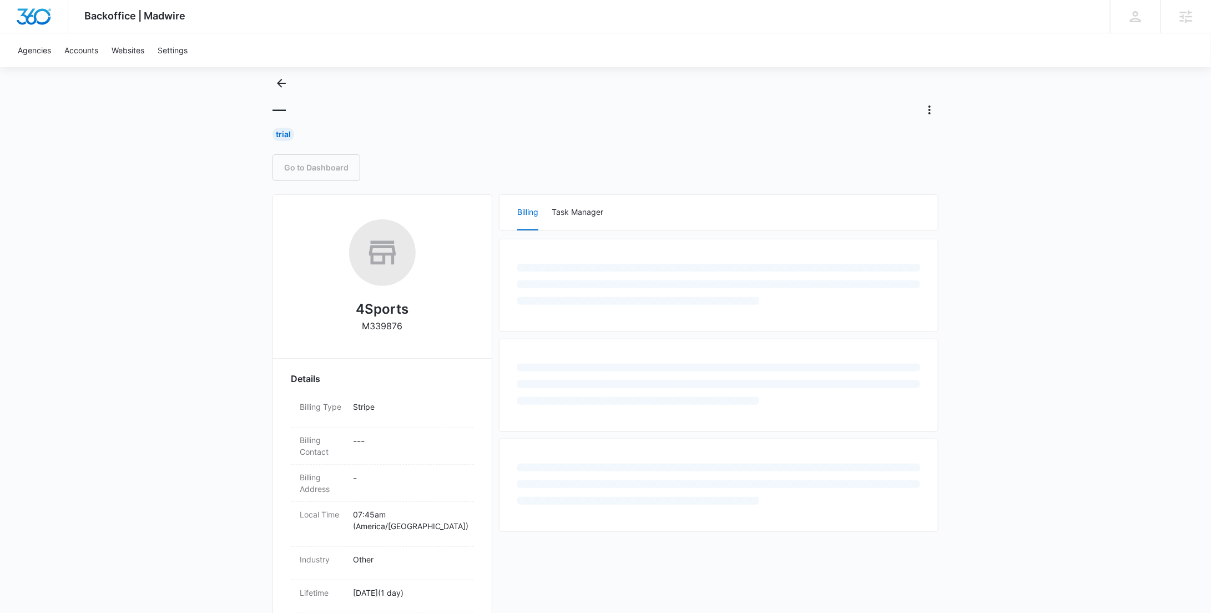
scroll to position [310, 0]
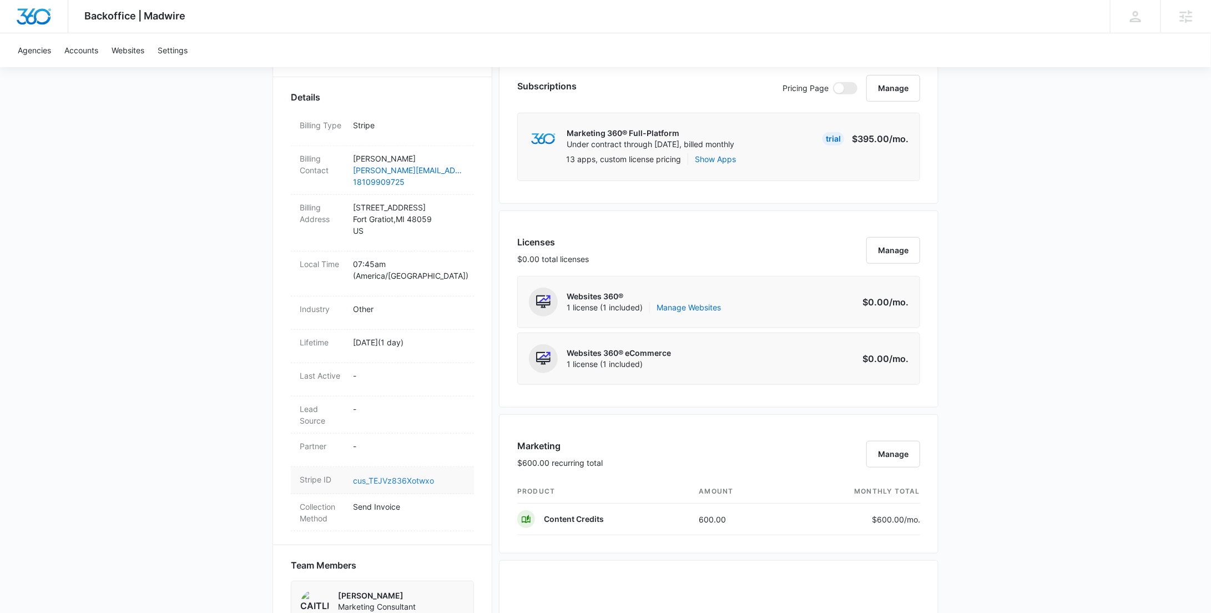
click at [380, 476] on link "cus_TEJVz836Xotwxo" at bounding box center [393, 480] width 81 height 9
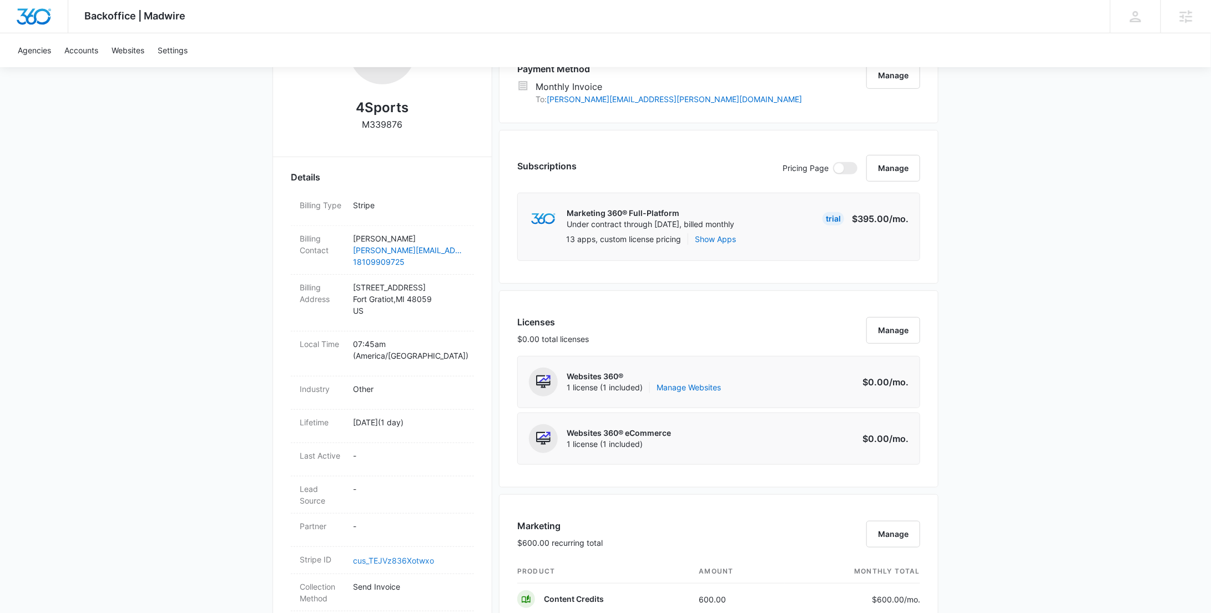
scroll to position [0, 0]
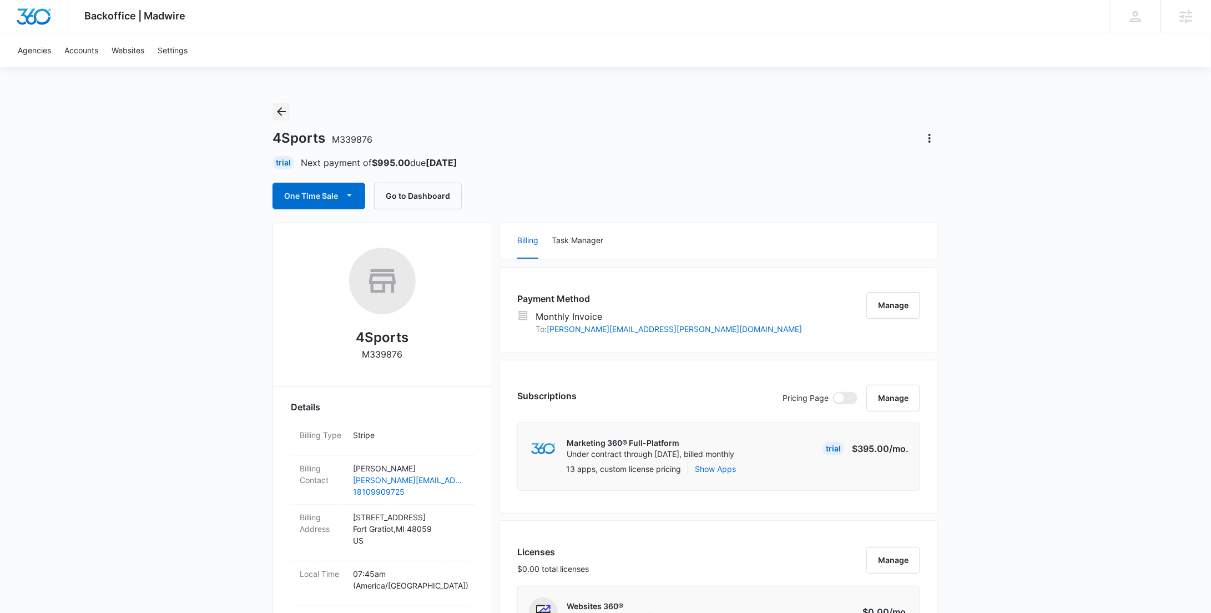
click at [286, 111] on icon "Back" at bounding box center [281, 111] width 13 height 13
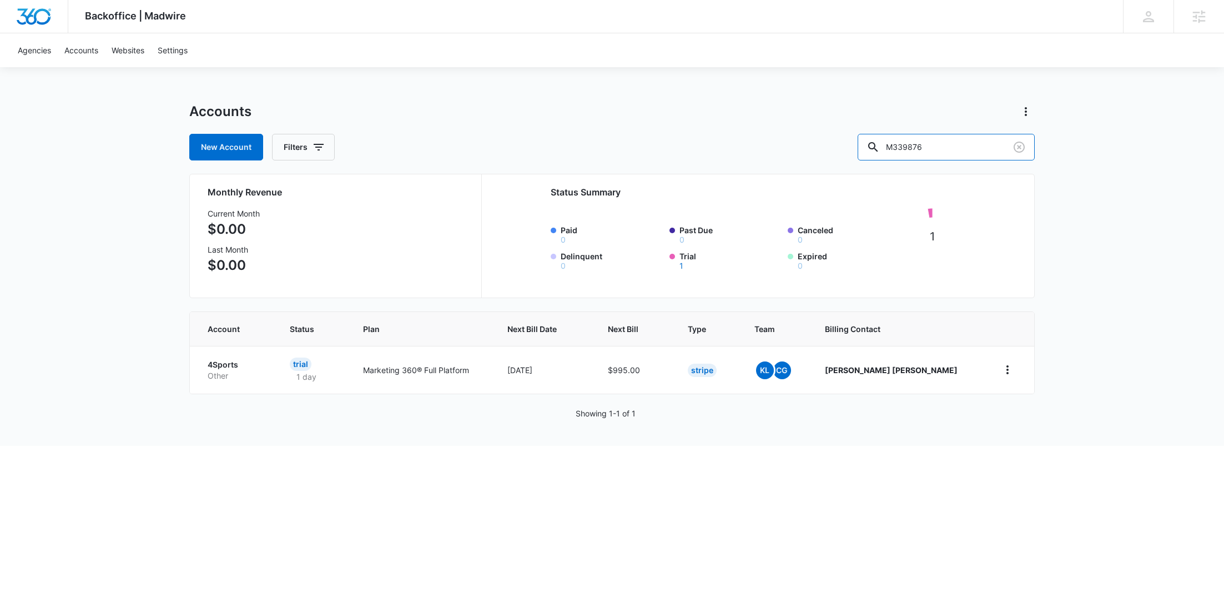
drag, startPoint x: 889, startPoint y: 145, endPoint x: 865, endPoint y: 145, distance: 23.9
click at [869, 145] on div "New Account Filters M339876" at bounding box center [612, 147] width 846 height 27
paste input "677"
type input "M339677"
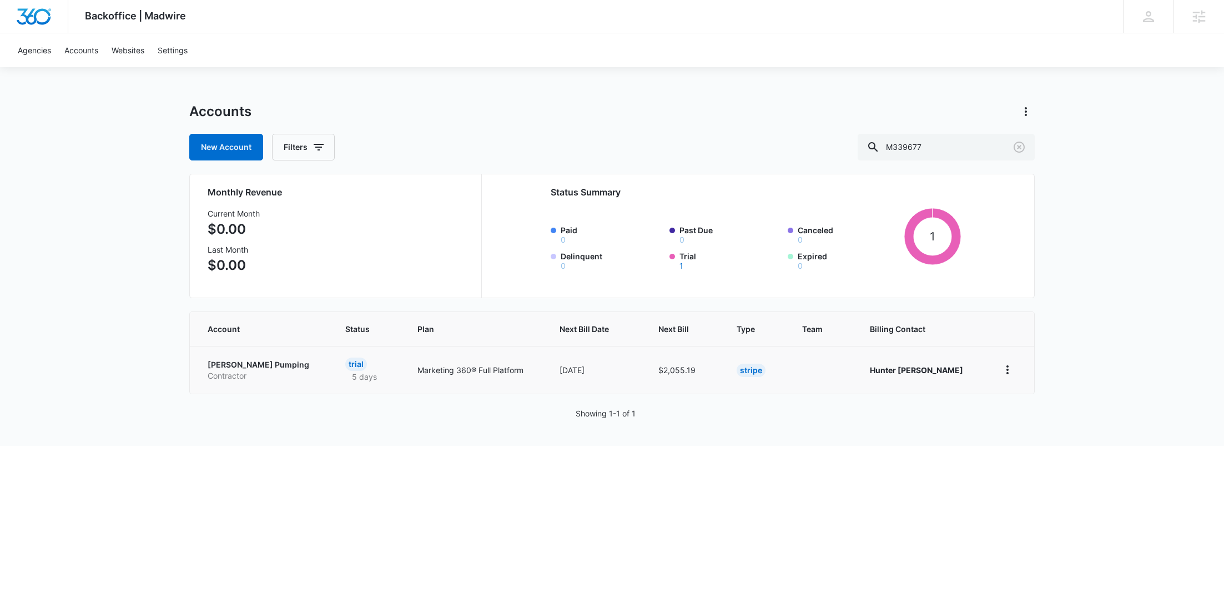
click at [249, 367] on p "Rushing Pumping" at bounding box center [263, 364] width 111 height 11
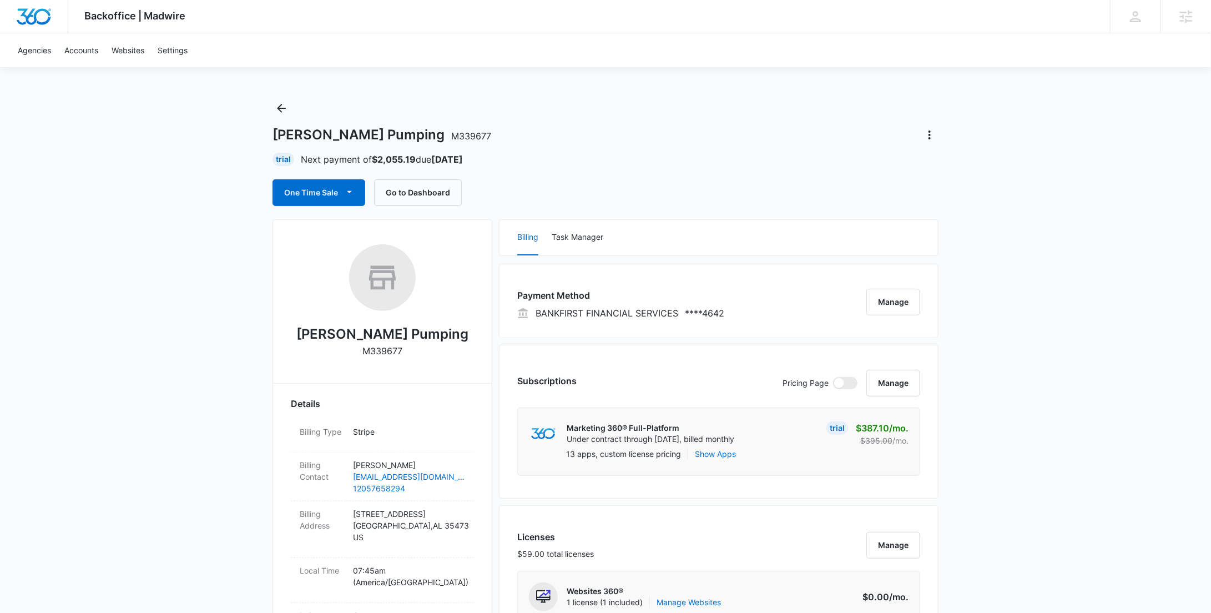
scroll to position [870, 0]
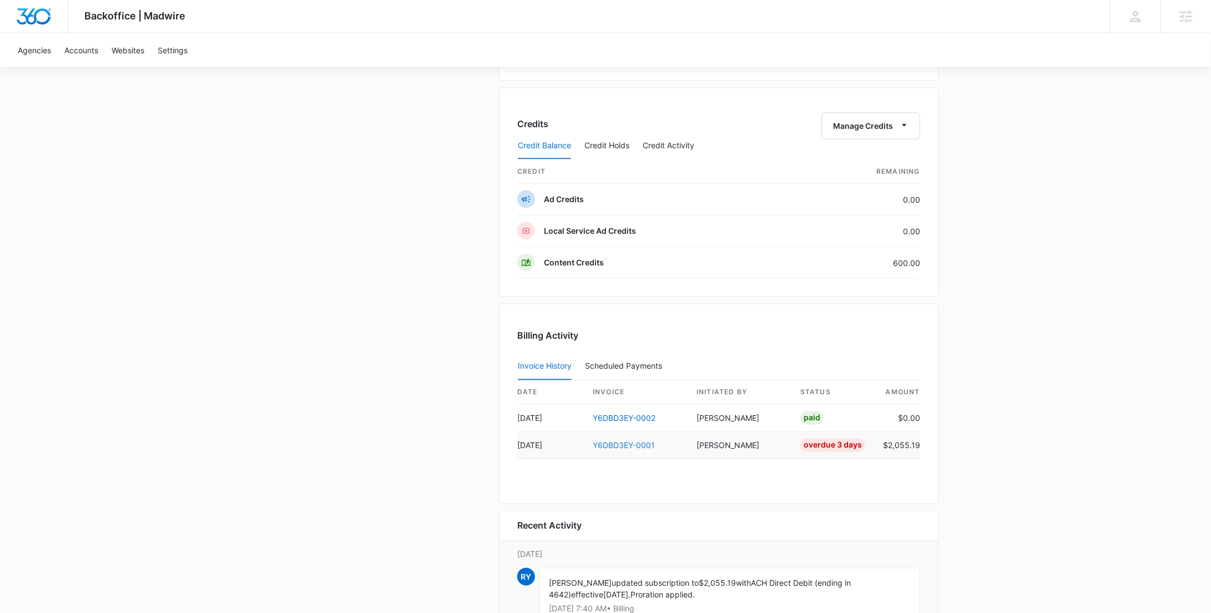
click at [640, 441] on link "Y6DBD3EY-0001" at bounding box center [624, 445] width 62 height 9
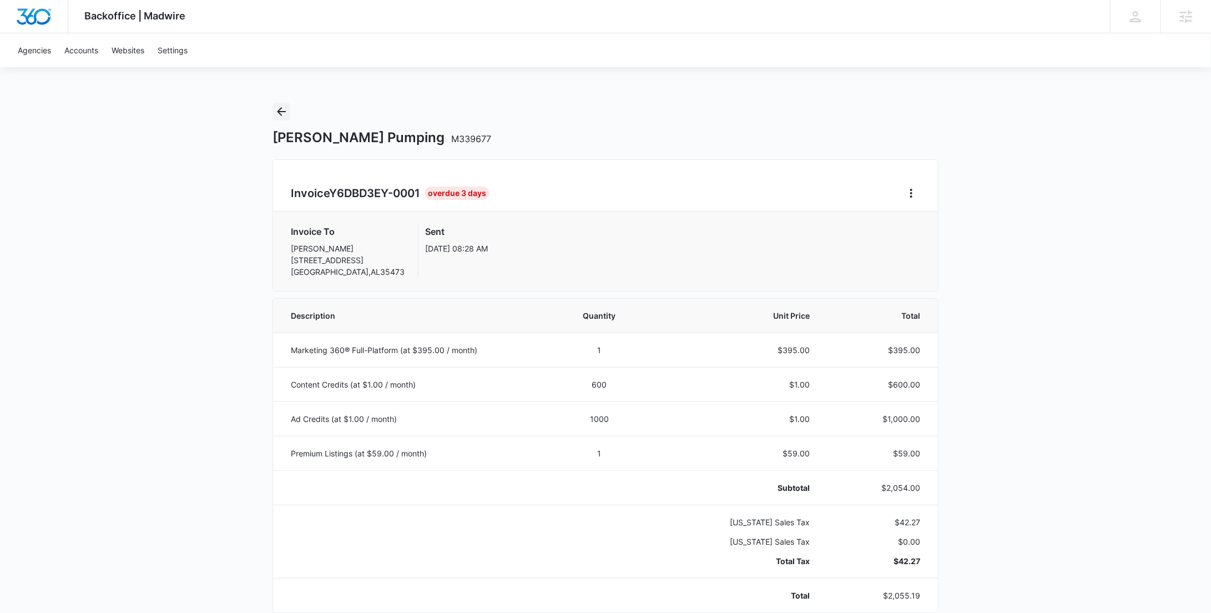
click at [285, 110] on icon "Back" at bounding box center [281, 111] width 13 height 13
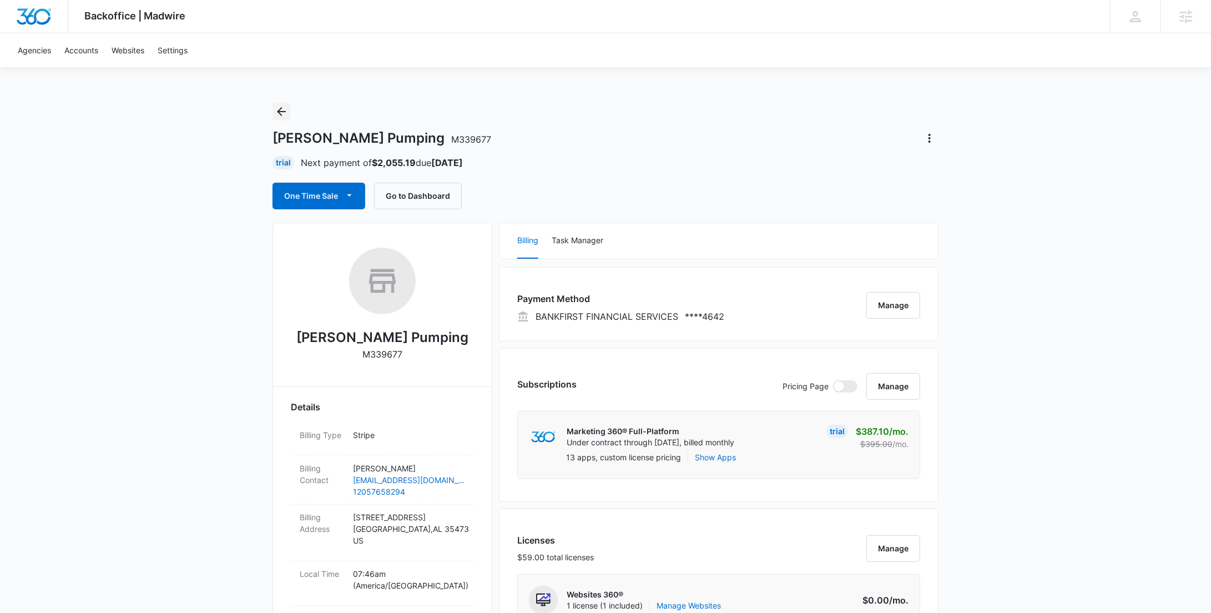
click at [283, 113] on icon "Back" at bounding box center [281, 111] width 13 height 13
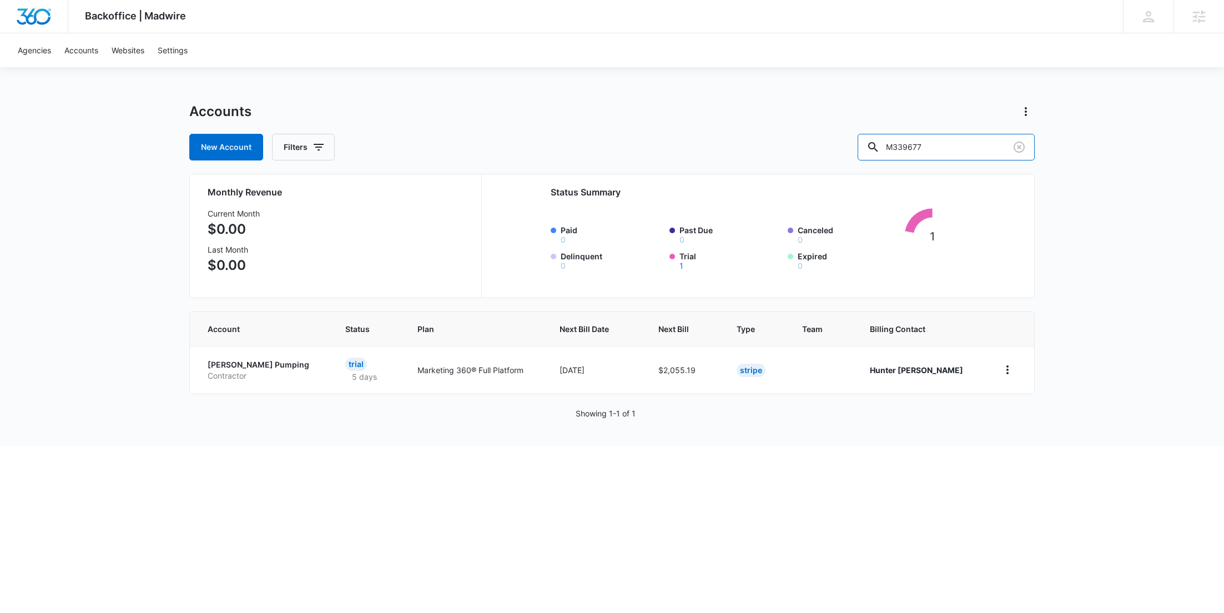
drag, startPoint x: 965, startPoint y: 145, endPoint x: 857, endPoint y: 141, distance: 107.8
click at [859, 141] on div "New Account Filters M339677" at bounding box center [612, 147] width 846 height 27
paste input "8713"
type input "M38713"
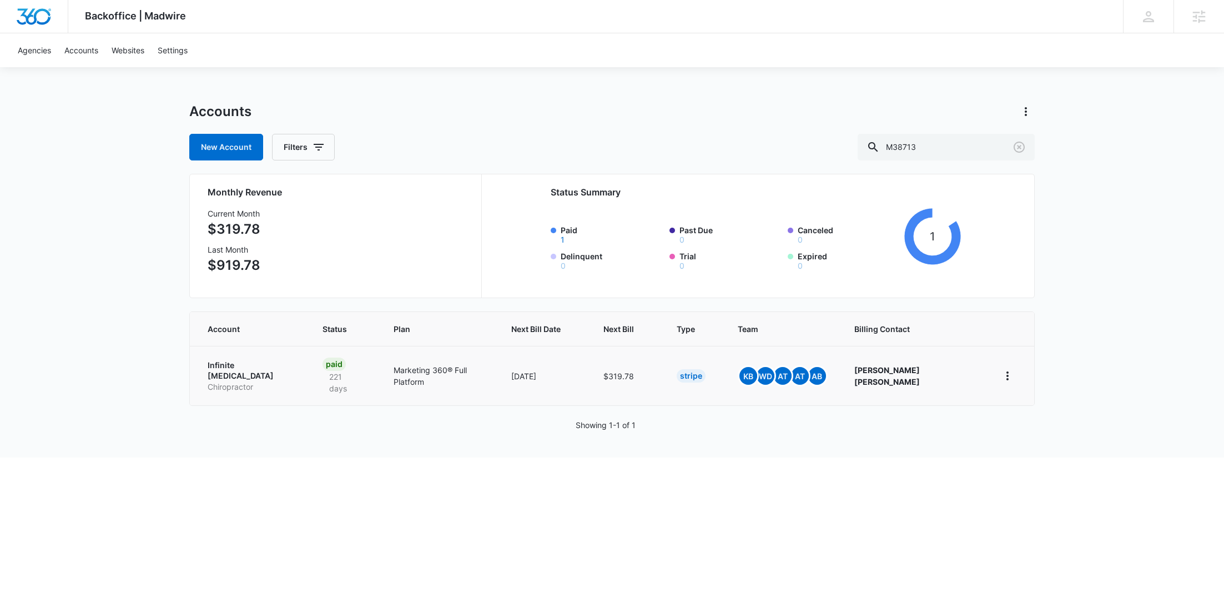
click at [253, 366] on p "Infinite Chiropractic" at bounding box center [252, 371] width 88 height 22
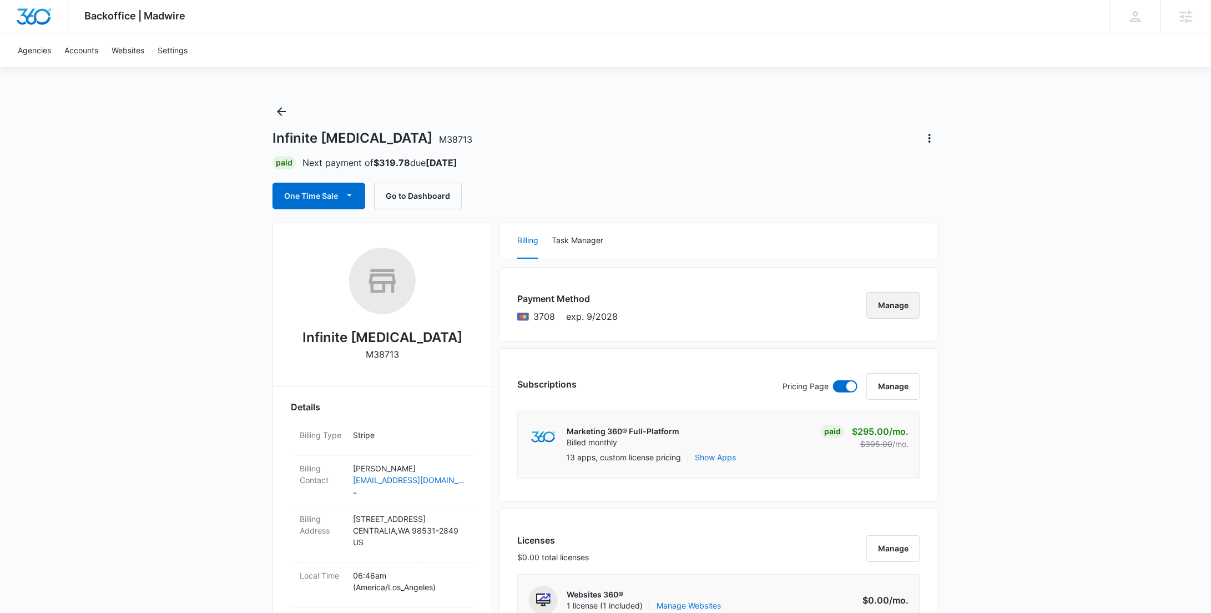
click at [889, 307] on button "Manage" at bounding box center [894, 305] width 54 height 27
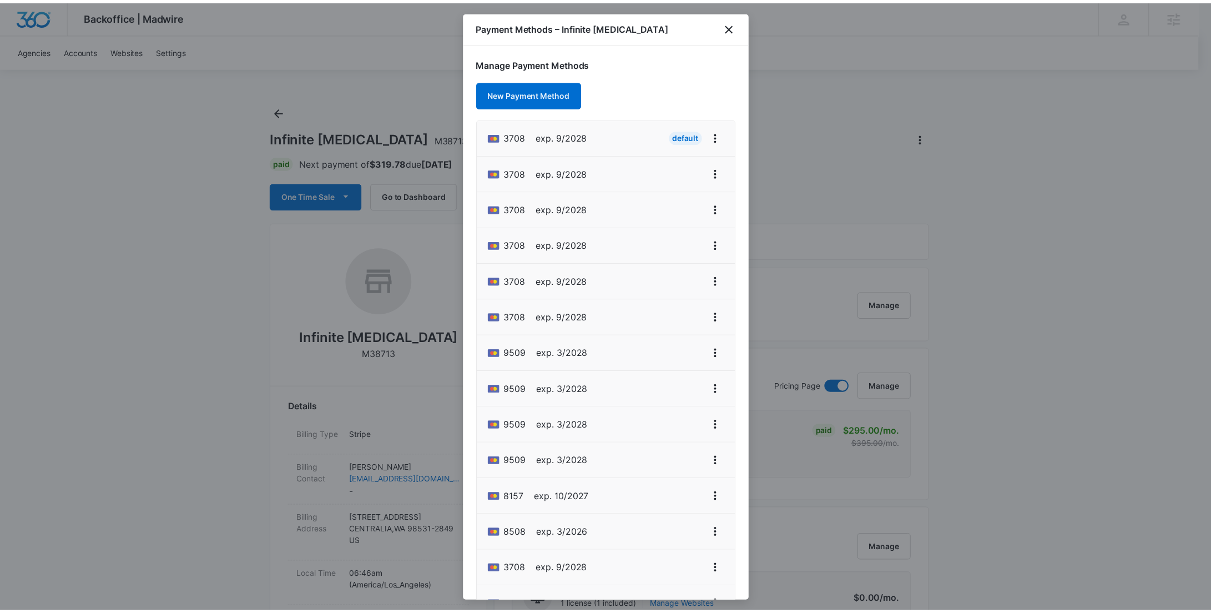
scroll to position [291, 0]
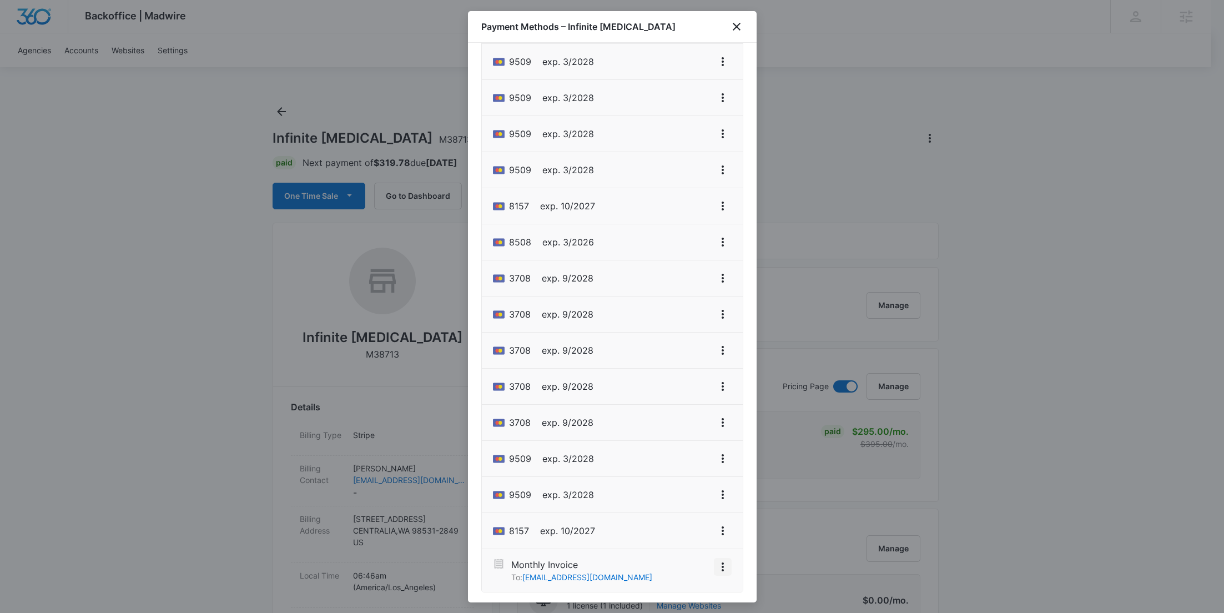
click at [716, 570] on icon "View More" at bounding box center [722, 566] width 13 height 13
click at [696, 530] on button "Activate" at bounding box center [683, 532] width 70 height 17
click at [746, 20] on div "Payment Methods – Infinite Chiropractic" at bounding box center [612, 27] width 289 height 32
click at [741, 24] on icon "close" at bounding box center [736, 26] width 13 height 13
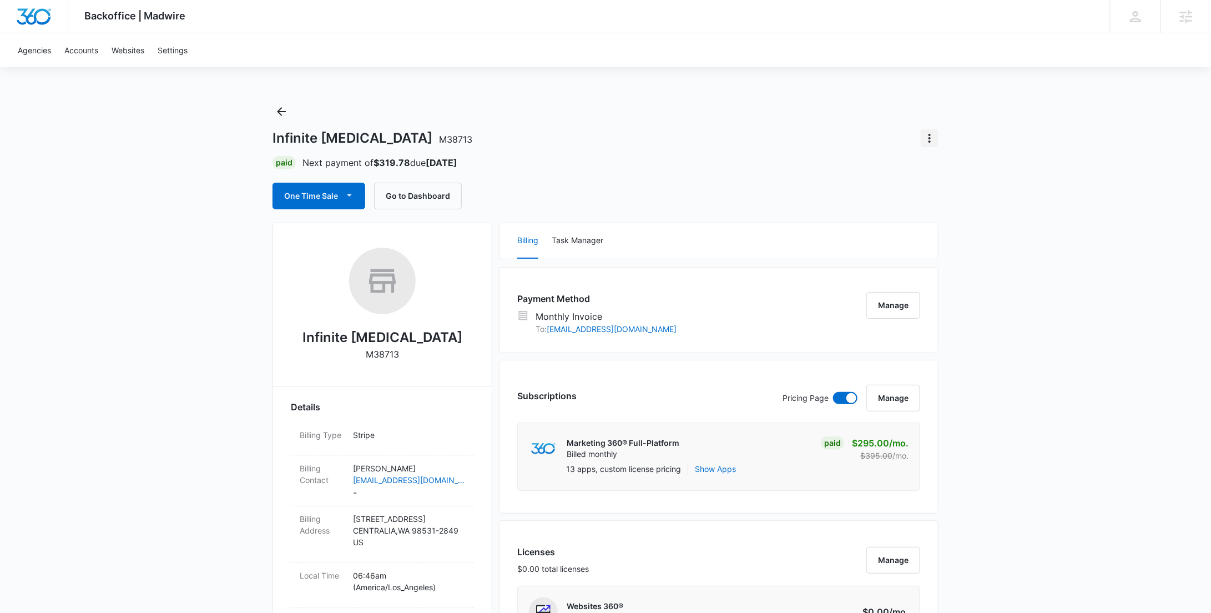
click at [935, 132] on button "Actions" at bounding box center [930, 138] width 18 height 18
click at [942, 167] on div "Update Status" at bounding box center [962, 169] width 54 height 8
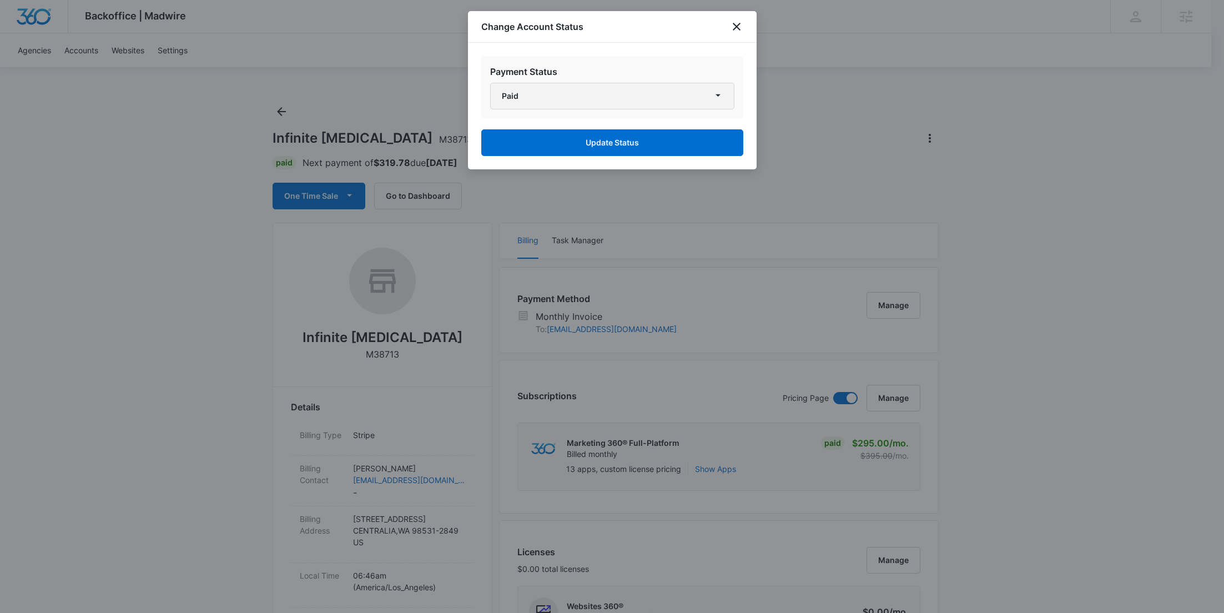
click at [623, 94] on button "Paid" at bounding box center [612, 96] width 244 height 27
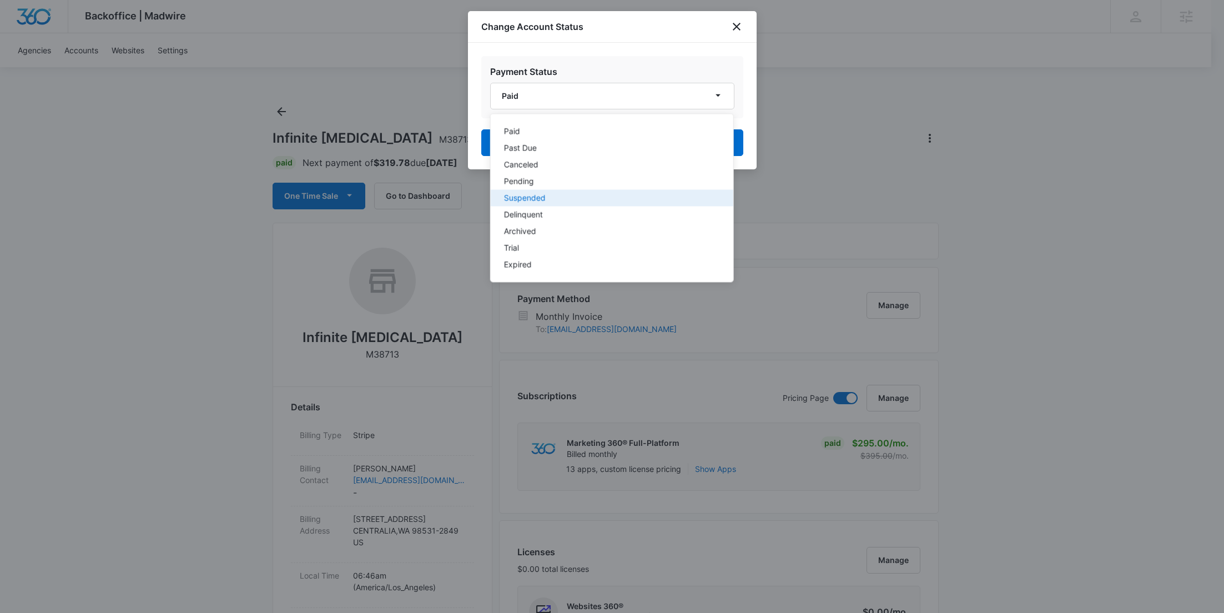
click at [564, 203] on button "Suspended" at bounding box center [611, 198] width 243 height 17
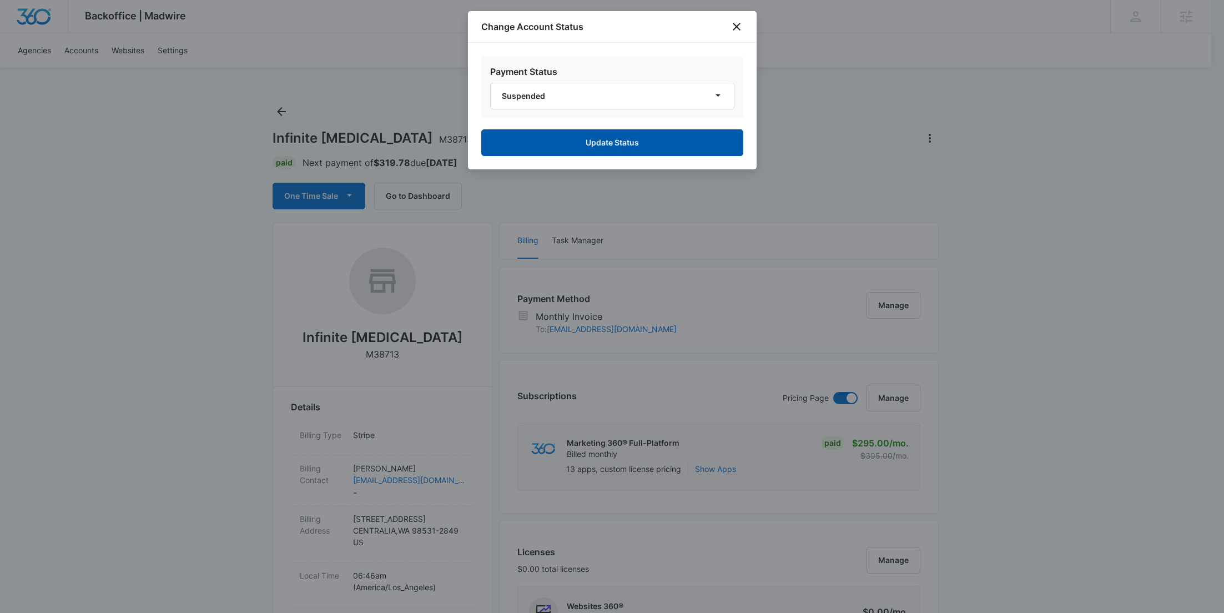
click at [609, 152] on button "Update Status" at bounding box center [612, 142] width 262 height 27
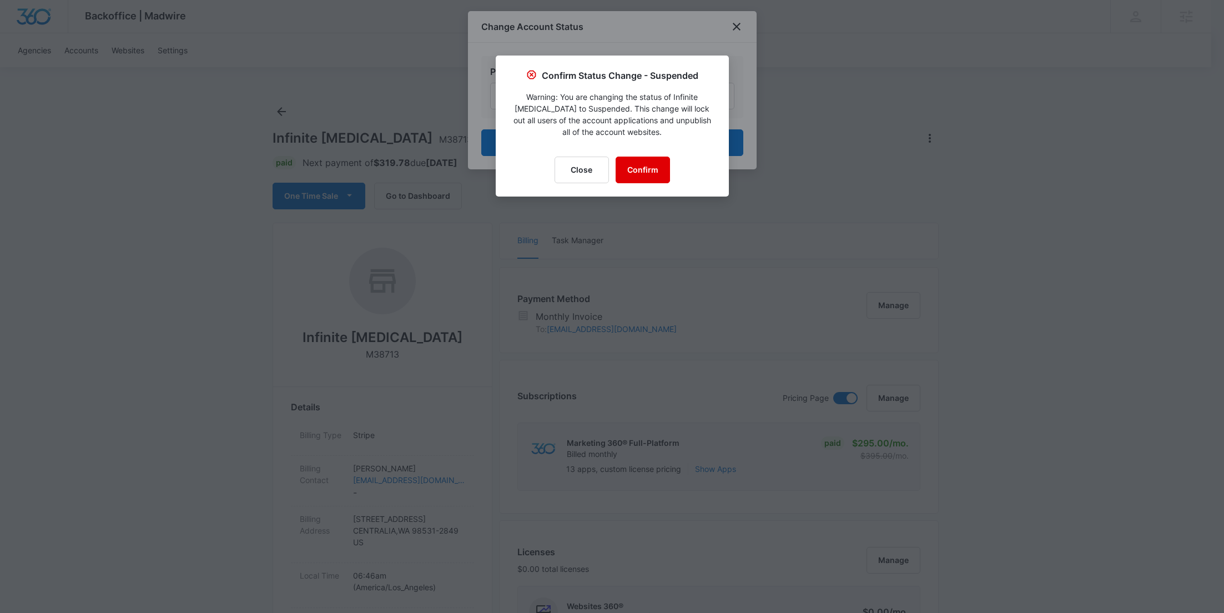
click at [633, 168] on button "Confirm" at bounding box center [643, 170] width 54 height 27
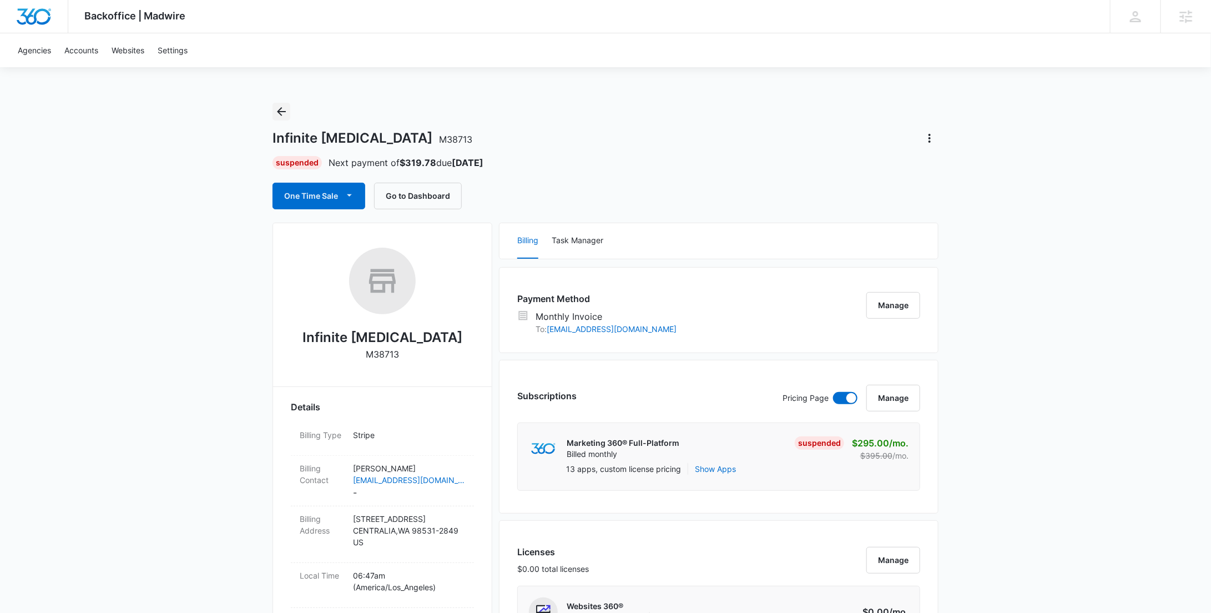
click at [286, 113] on icon "Back" at bounding box center [281, 111] width 13 height 13
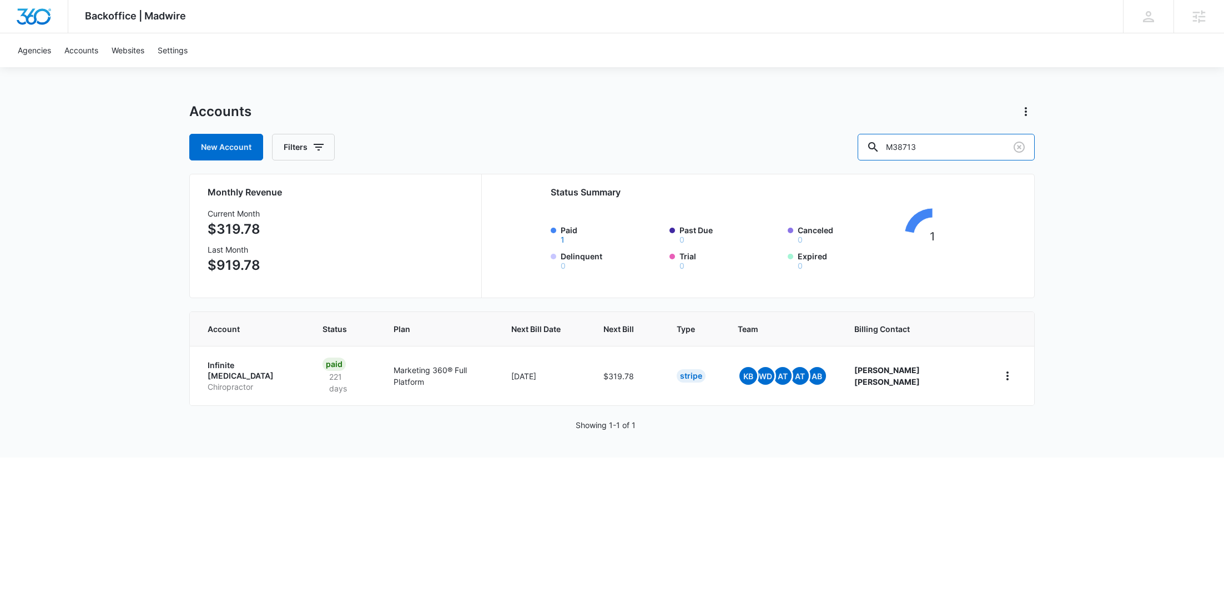
drag, startPoint x: 937, startPoint y: 144, endPoint x: 856, endPoint y: 145, distance: 81.6
click at [856, 145] on div "New Account Filters M38713" at bounding box center [612, 147] width 846 height 27
paste input "26489"
type input "M326489"
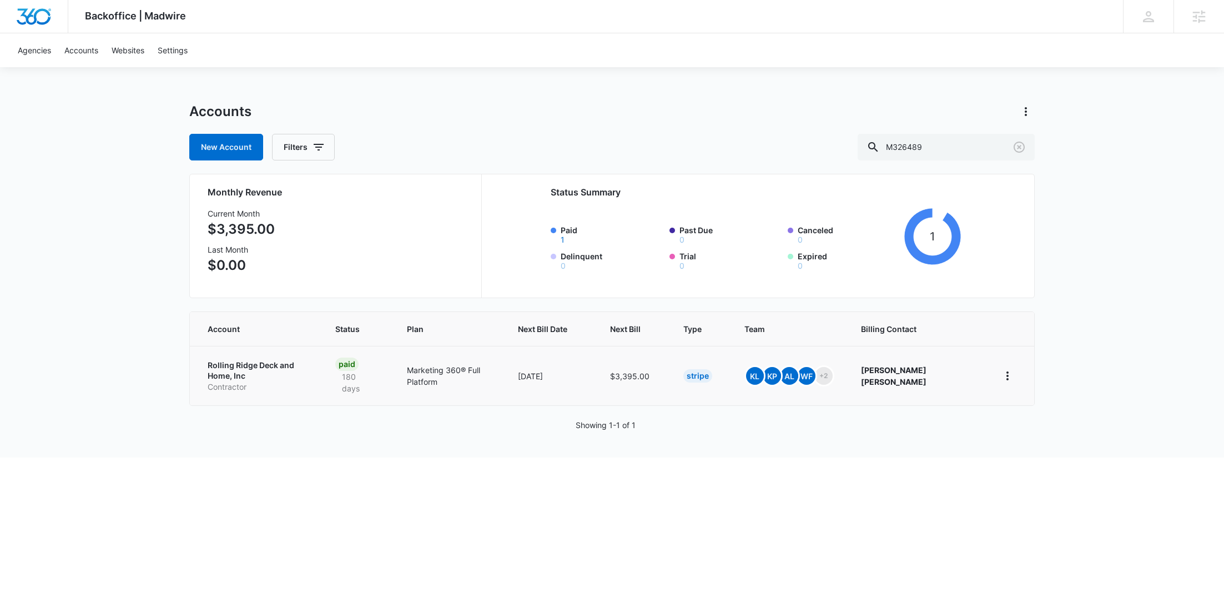
click at [287, 365] on p "Rolling Ridge Deck and Home, Inc" at bounding box center [258, 371] width 101 height 22
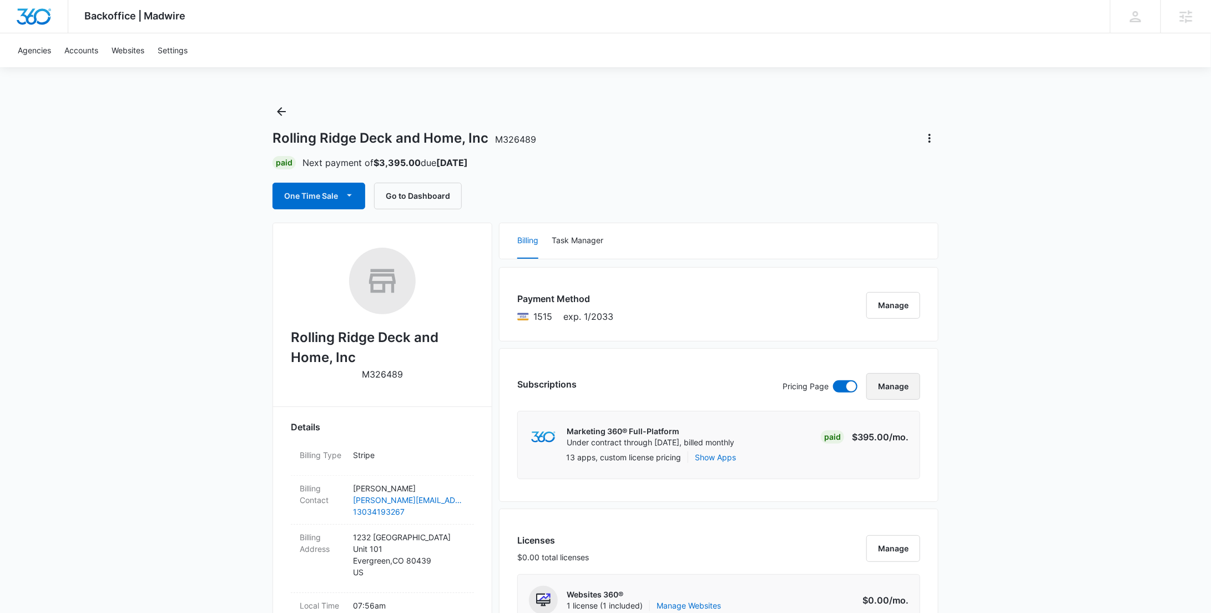
click at [899, 383] on button "Manage" at bounding box center [894, 386] width 54 height 27
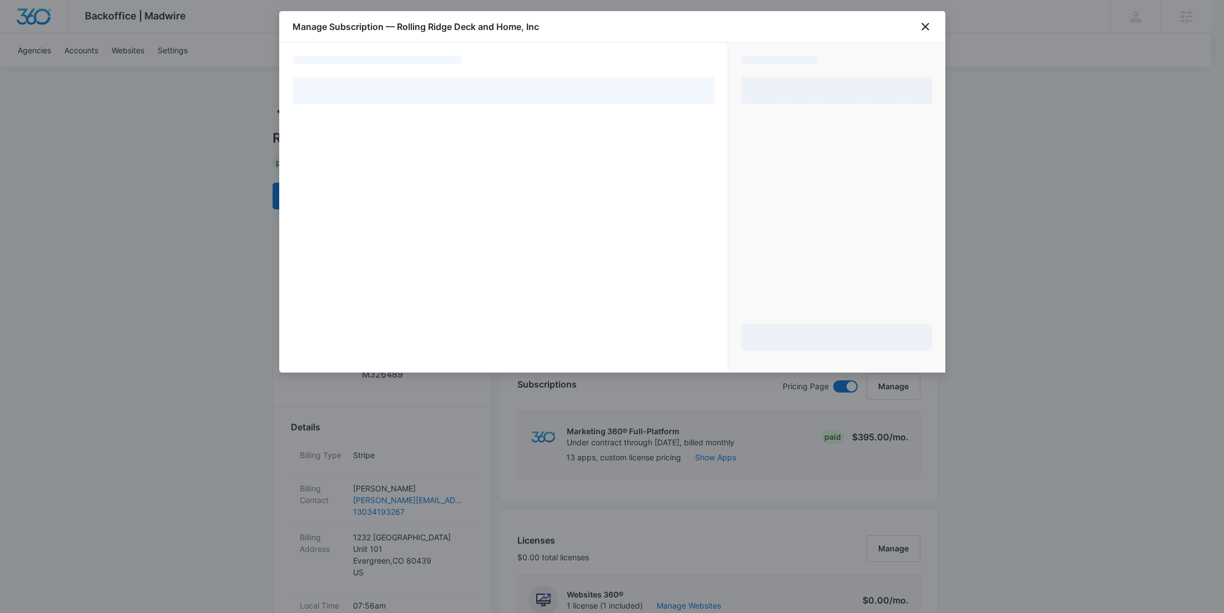
select select "pm_1RExD9A4n8RTgNjUO6RG7B34"
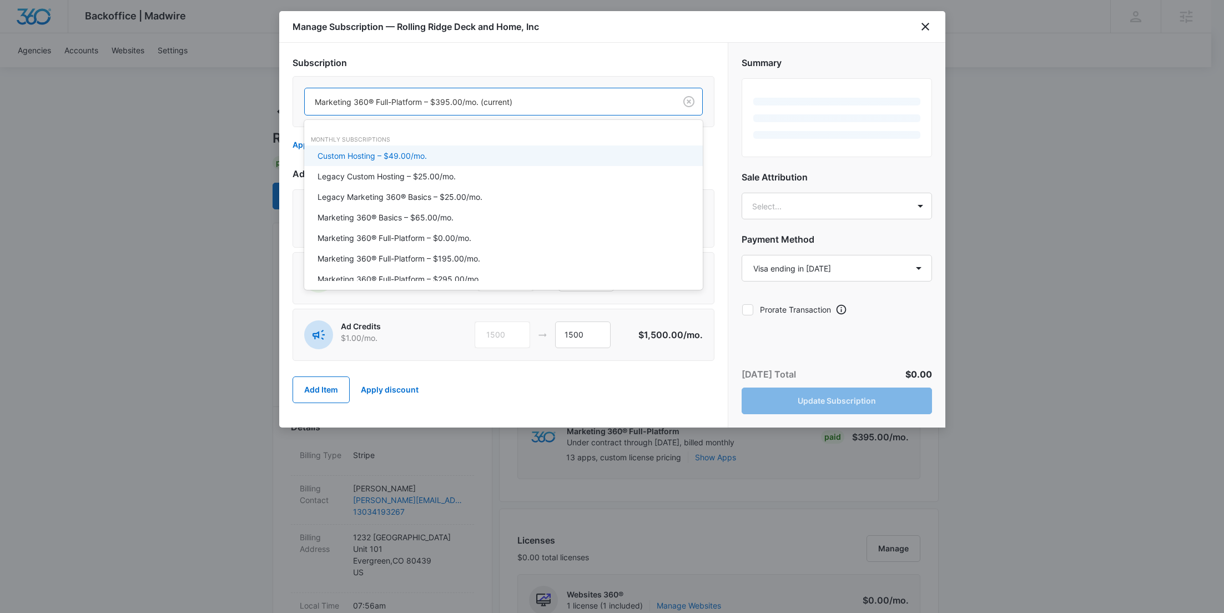
click at [472, 112] on div "Marketing 360® Full-Platform – $395.00/mo. (current)" at bounding box center [490, 101] width 371 height 25
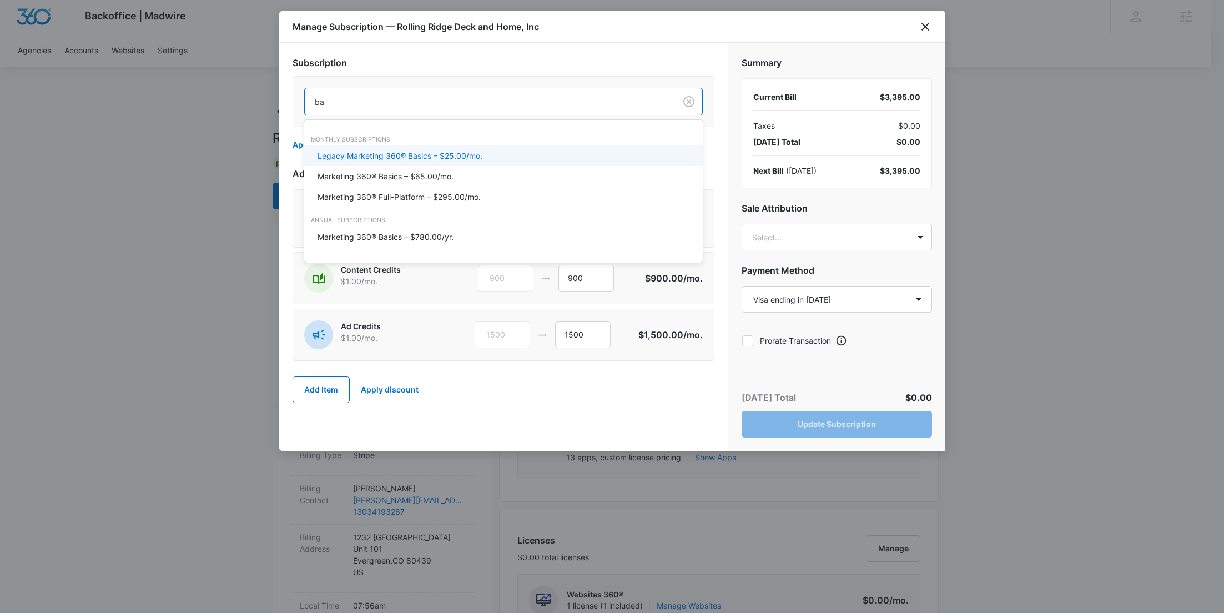
type input "bas"
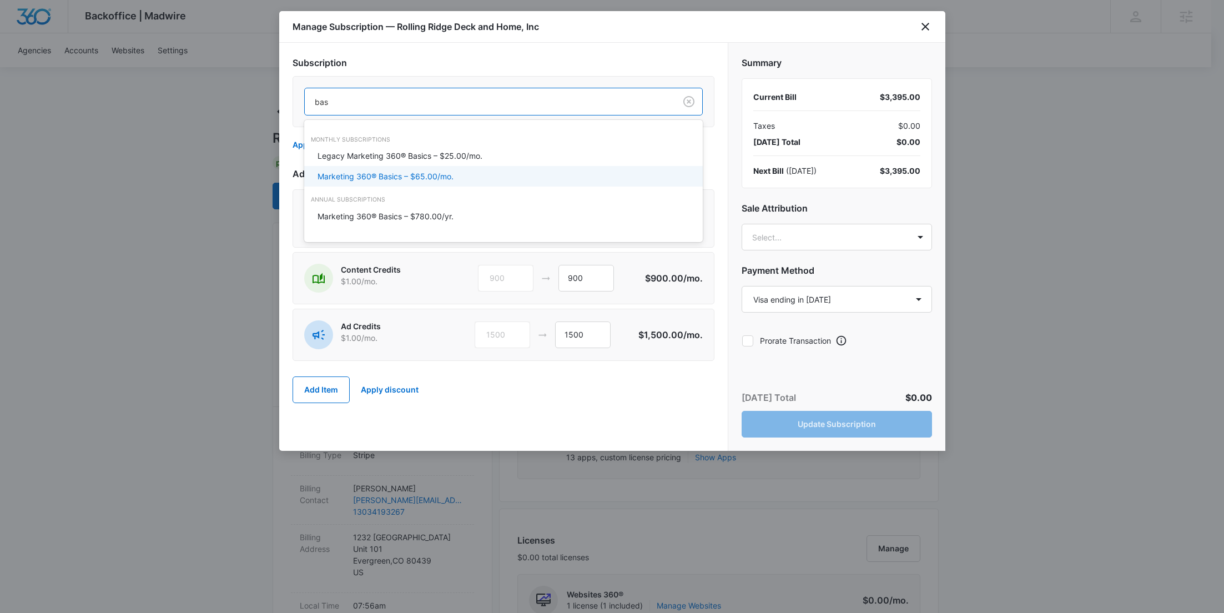
click at [459, 172] on div "Marketing 360® Basics – $65.00/mo." at bounding box center [503, 176] width 370 height 12
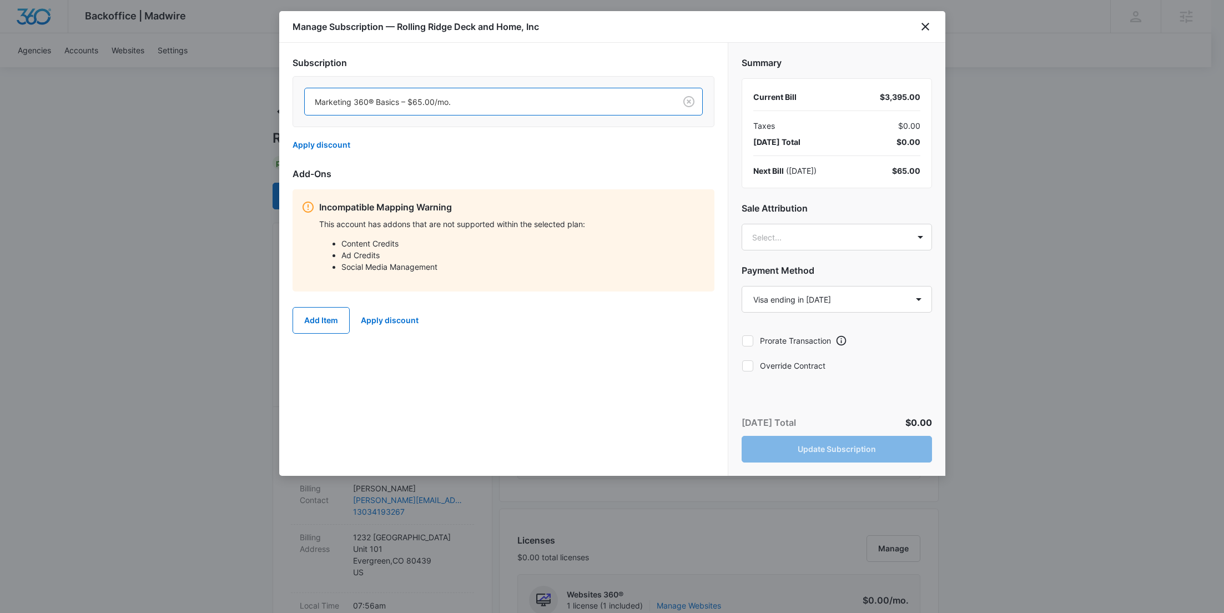
click at [801, 366] on label "Override Contract" at bounding box center [837, 366] width 190 height 12
click at [742, 366] on input "Override Contract" at bounding box center [742, 365] width 1 height 1
checkbox input "true"
click at [847, 450] on button "Update Subscription" at bounding box center [837, 449] width 190 height 27
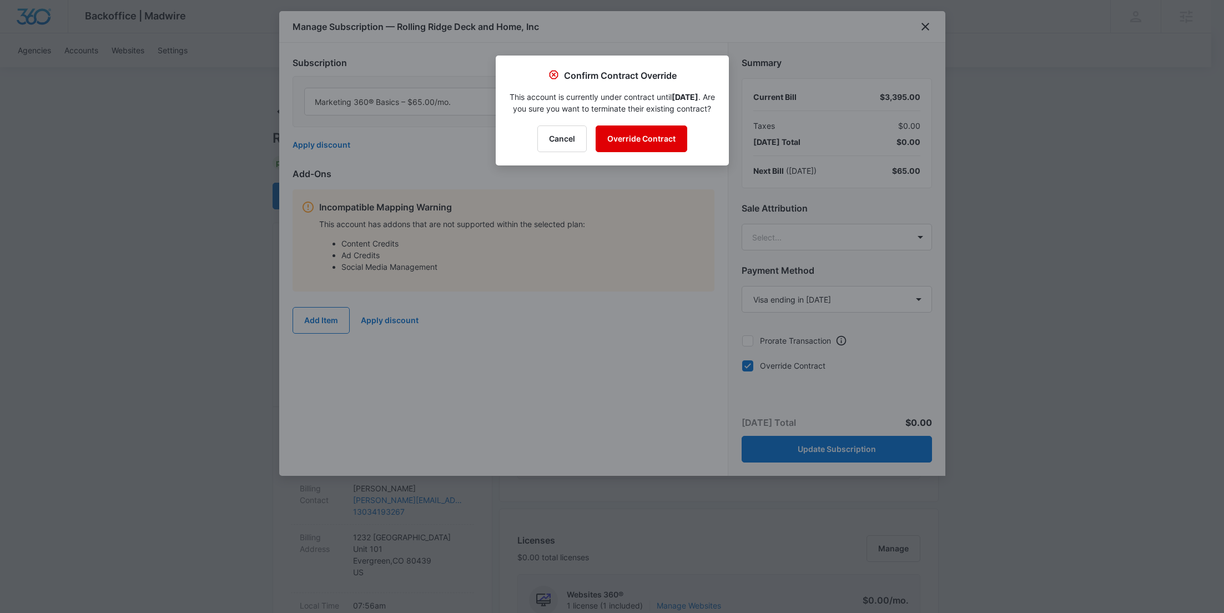
click at [660, 152] on button "Override Contract" at bounding box center [642, 138] width 92 height 27
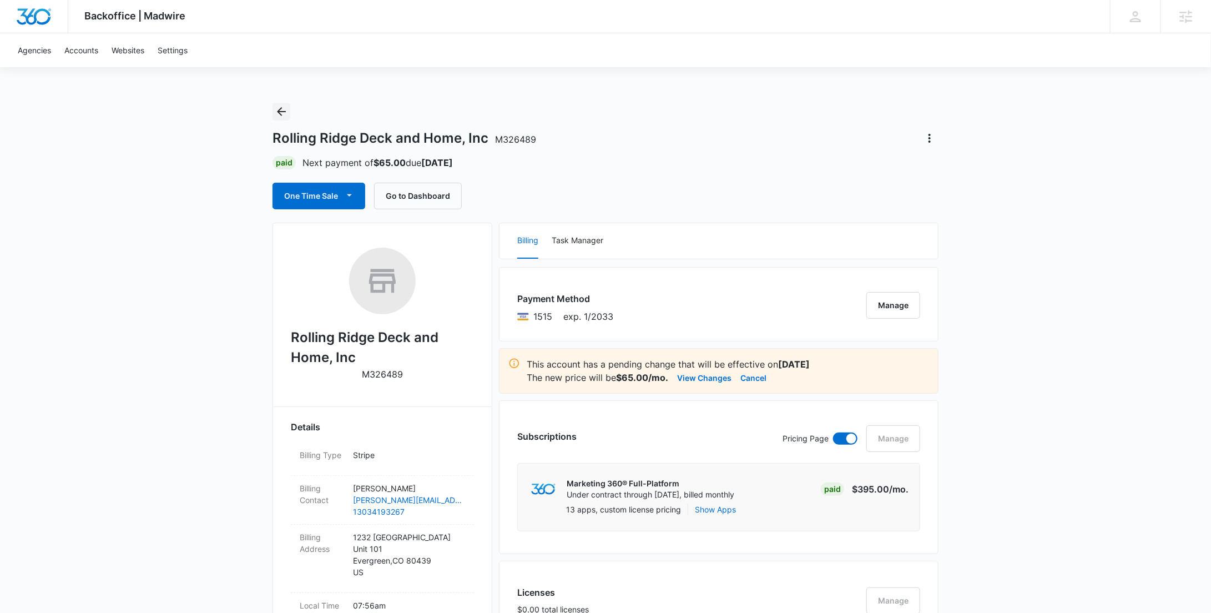
click at [289, 113] on button "Back" at bounding box center [282, 112] width 18 height 18
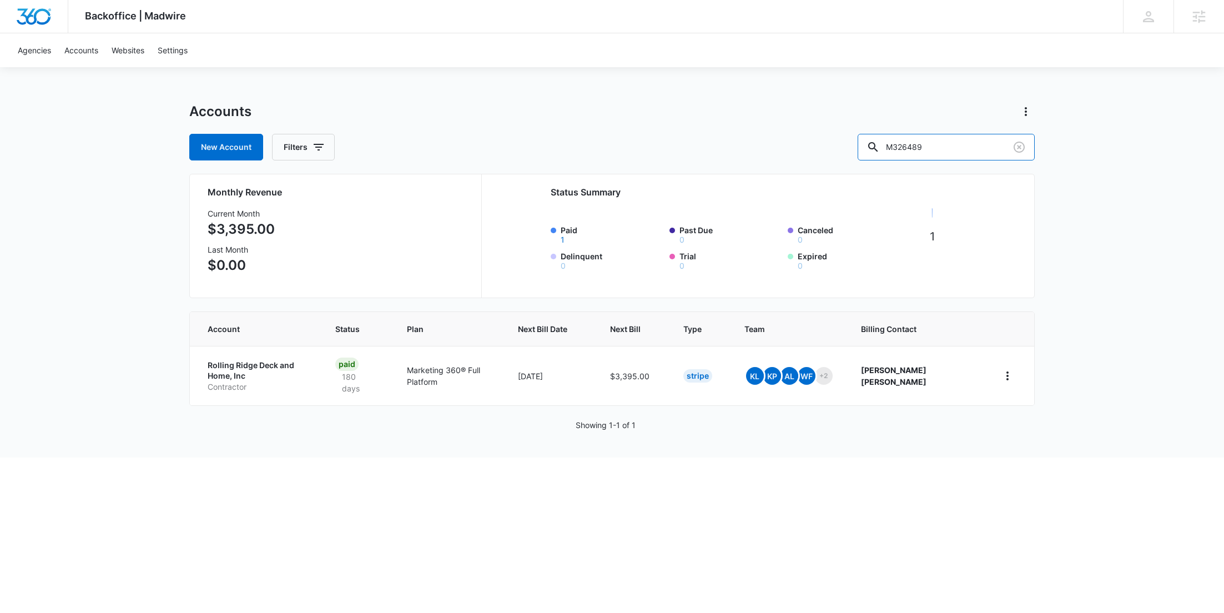
drag, startPoint x: 982, startPoint y: 146, endPoint x: 871, endPoint y: 147, distance: 111.6
click at [878, 147] on div "New Account Filters M326489" at bounding box center [612, 147] width 846 height 27
paste input "5295"
type input "M325295"
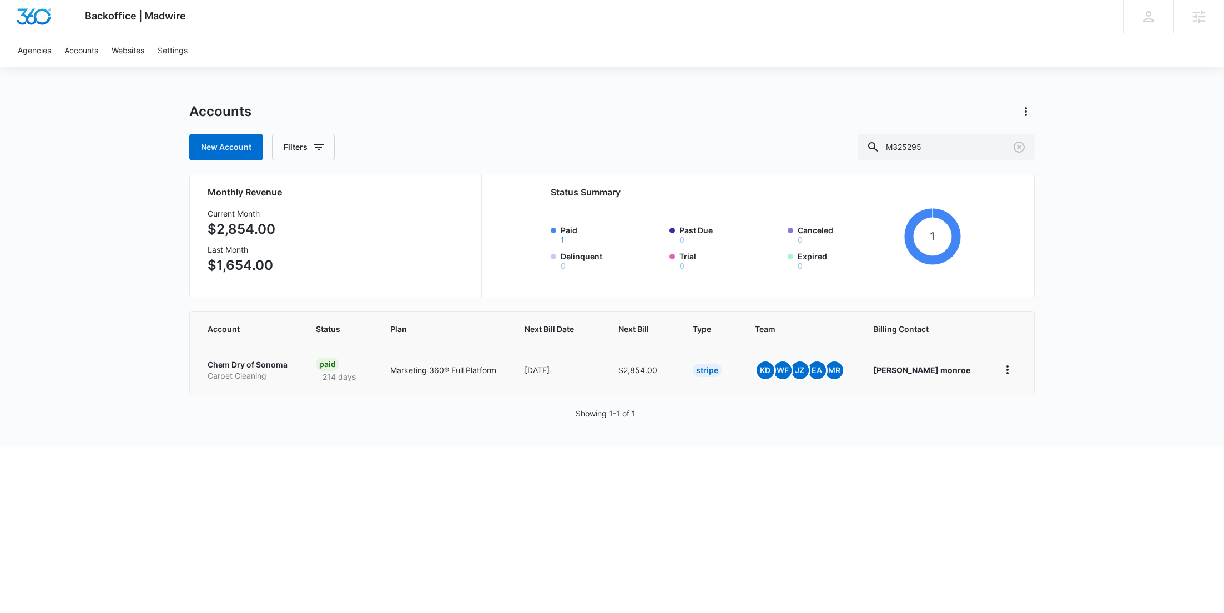
click at [259, 377] on p "Carpet Cleaning" at bounding box center [249, 375] width 82 height 11
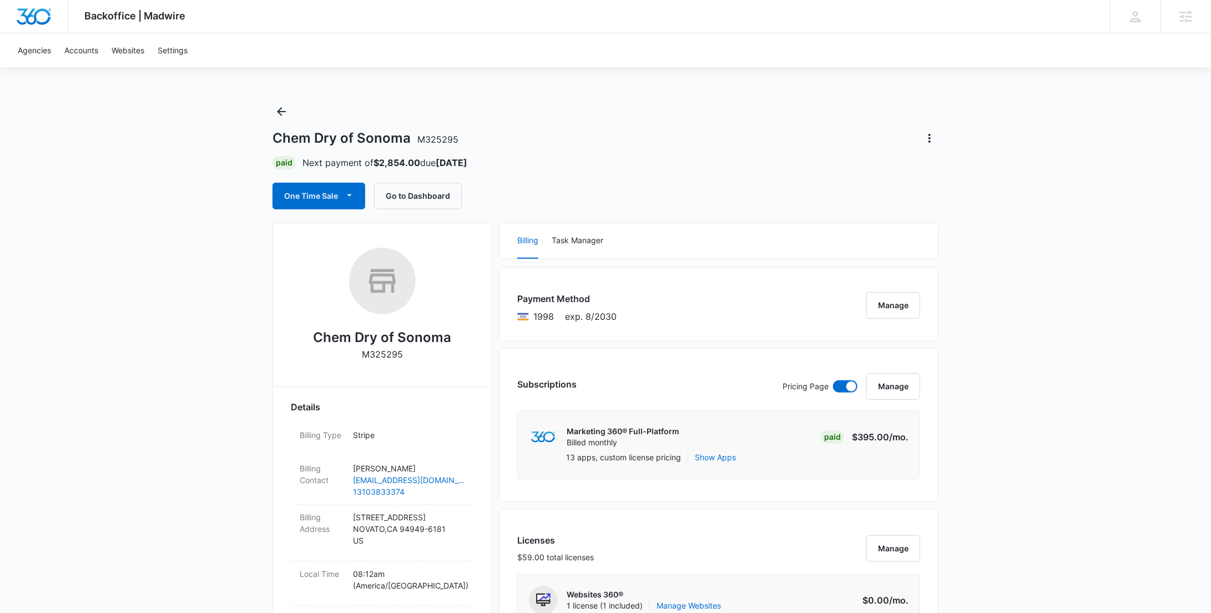
click at [395, 153] on div "Chem Dry of Sonoma M325295 Paid Next payment of $2,854.00 due Nov 13 One Time S…" at bounding box center [606, 156] width 666 height 107
click at [396, 159] on strong "$2,854.00" at bounding box center [397, 162] width 47 height 11
copy strong "2,854.00"
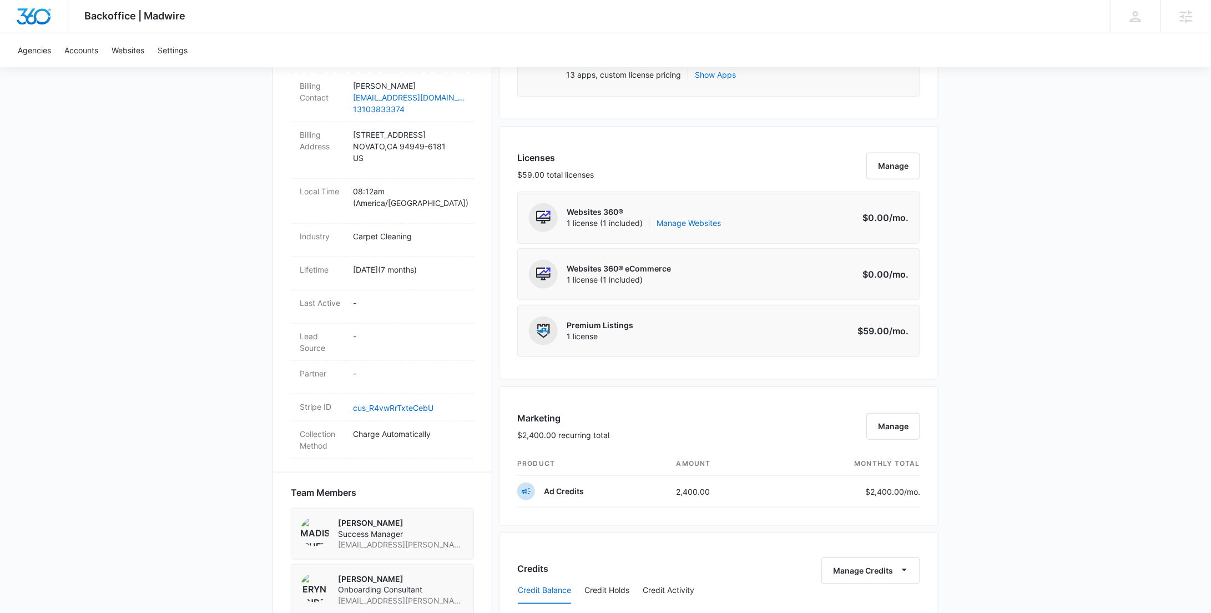
scroll to position [383, 0]
click at [896, 488] on p "$2,400.00 /mo." at bounding box center [893, 491] width 55 height 12
click at [894, 490] on p "$2,400.00 /mo." at bounding box center [893, 491] width 55 height 12
copy p "2,400.00"
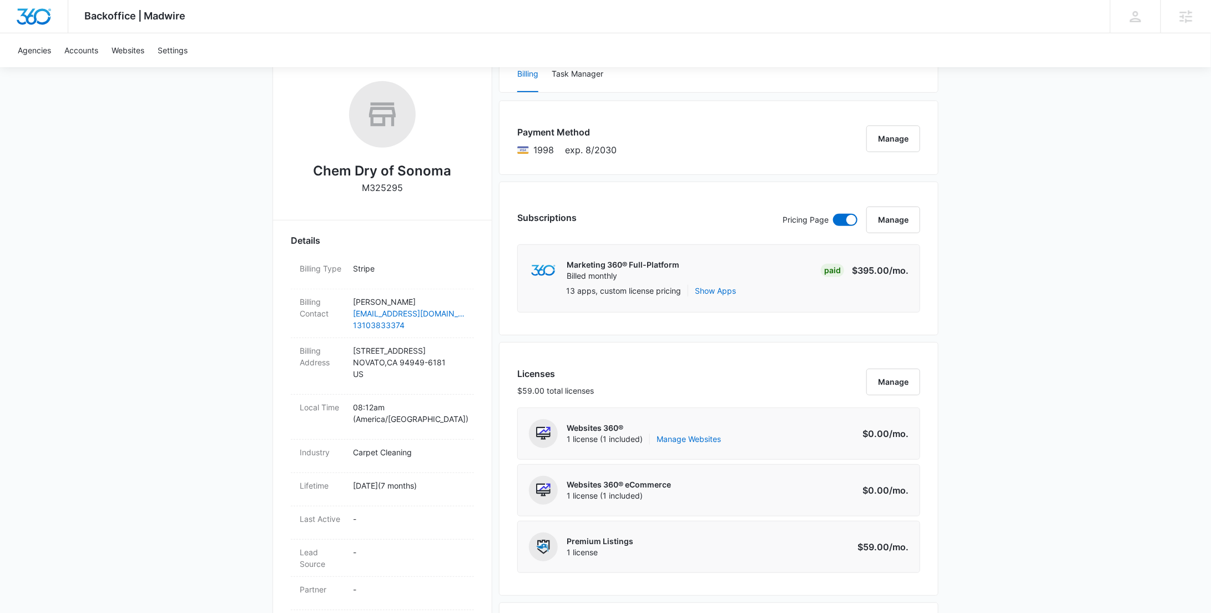
scroll to position [0, 0]
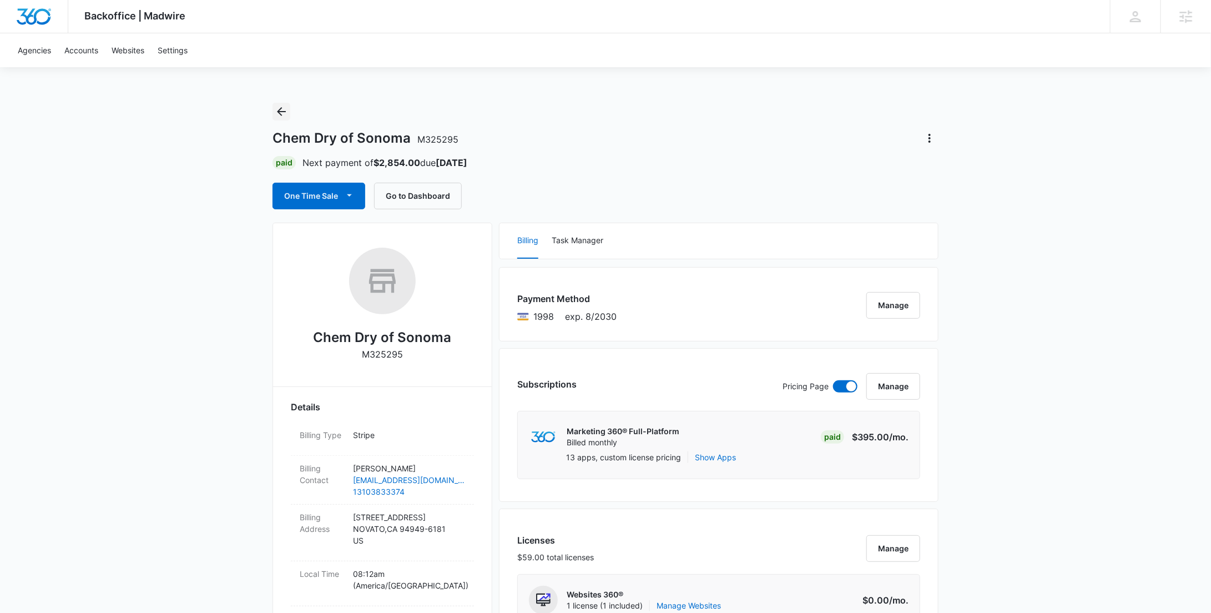
click at [278, 112] on icon "Back" at bounding box center [281, 111] width 9 height 9
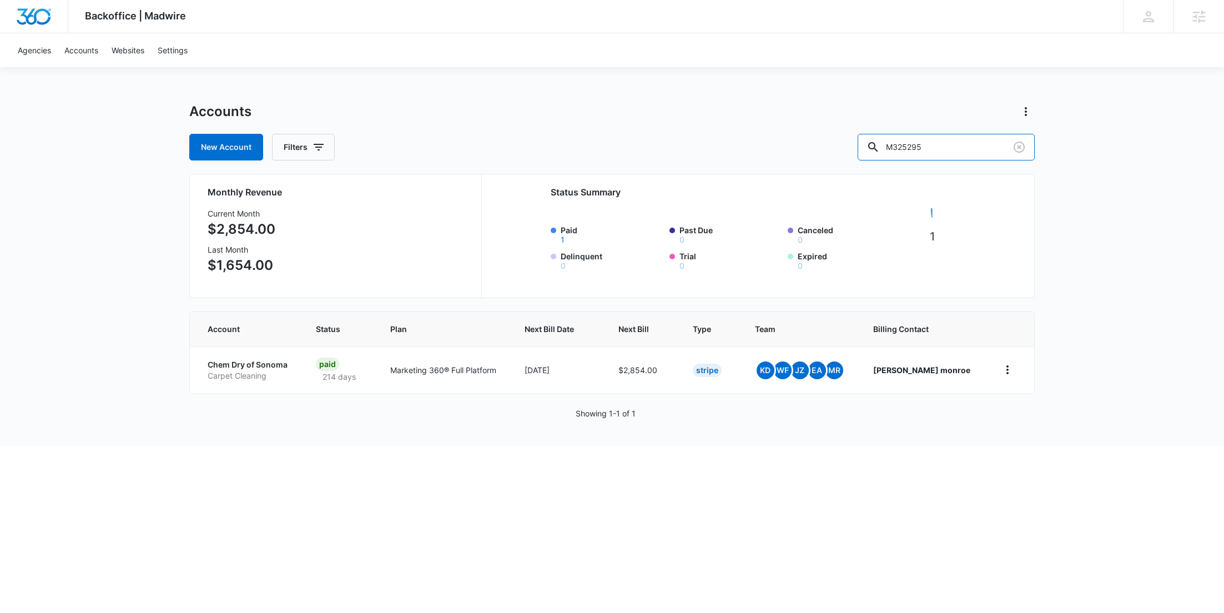
drag, startPoint x: 919, startPoint y: 154, endPoint x: 833, endPoint y: 152, distance: 85.5
click at [840, 156] on div "New Account Filters M325295" at bounding box center [612, 147] width 846 height 27
paste input "152118"
type input "M152118"
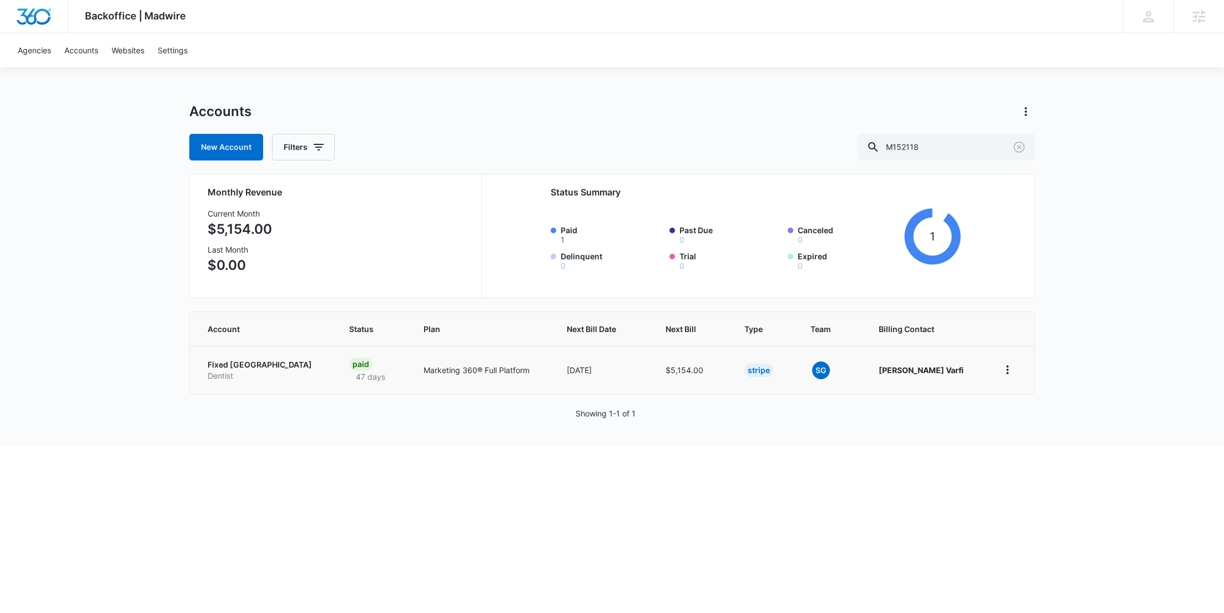
click at [257, 363] on p "Fixed New Teeth Sun City" at bounding box center [265, 364] width 115 height 11
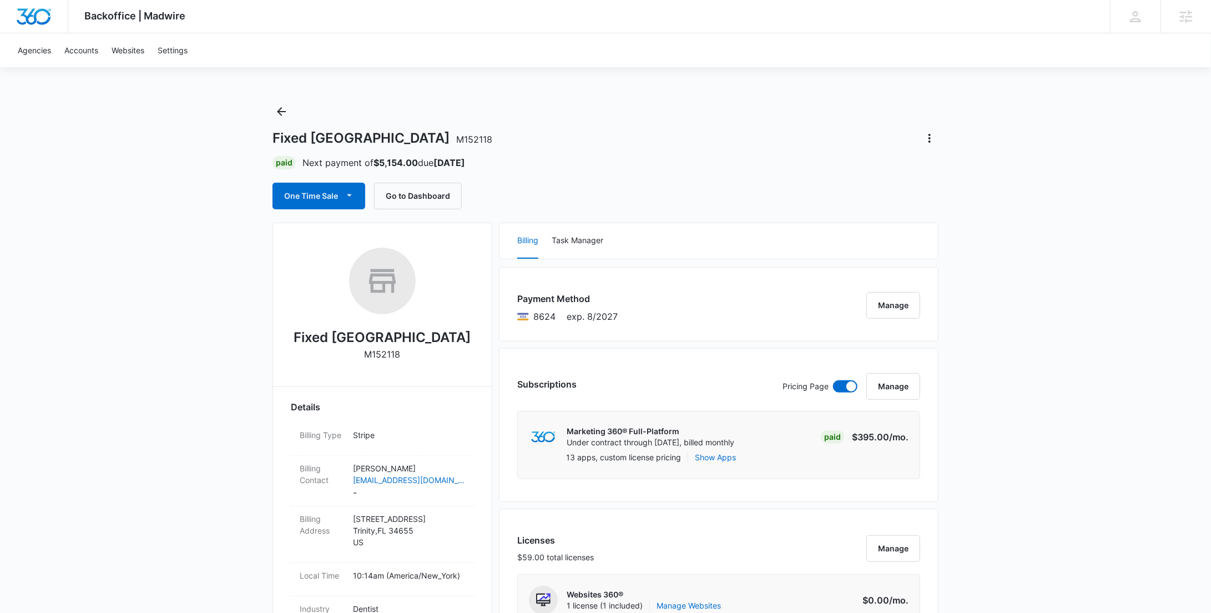
drag, startPoint x: 475, startPoint y: 333, endPoint x: 299, endPoint y: 338, distance: 175.5
click at [299, 338] on div "Fixed New Teeth Sun City M152118 Details Billing Type Stripe Billing Contact Pi…" at bounding box center [383, 587] width 220 height 728
copy h2 "Fixed New Teeth Sun City"
click at [283, 108] on icon "Back" at bounding box center [281, 111] width 13 height 13
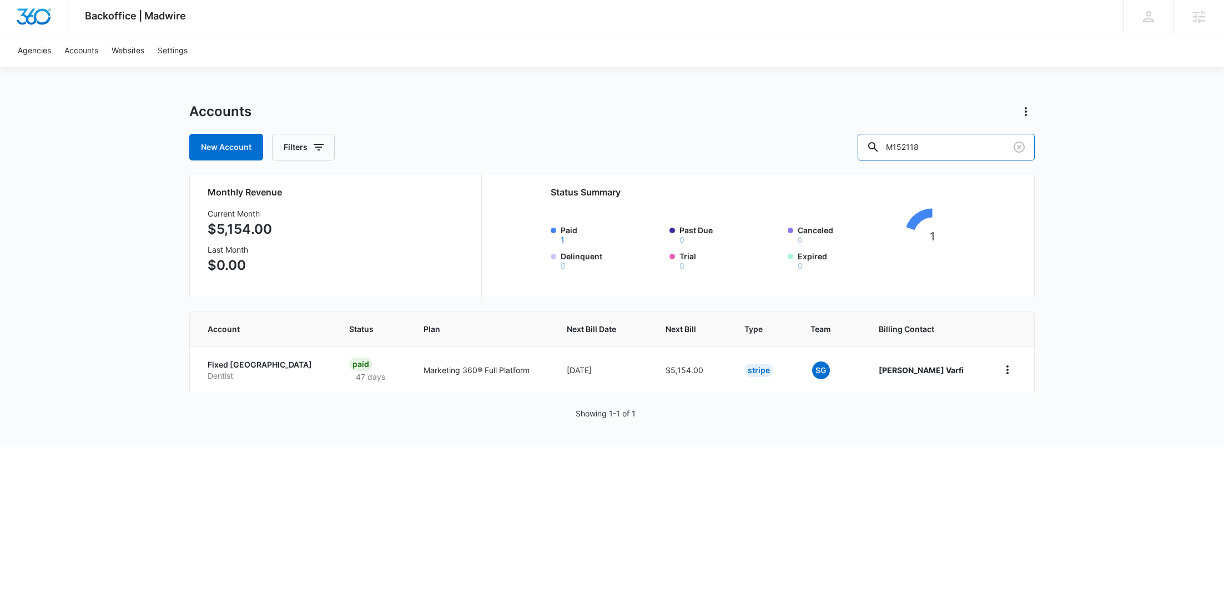
drag, startPoint x: 906, startPoint y: 150, endPoint x: 881, endPoint y: 148, distance: 24.5
click at [890, 148] on div "New Account Filters M152118" at bounding box center [612, 147] width 846 height 27
paste input "33760"
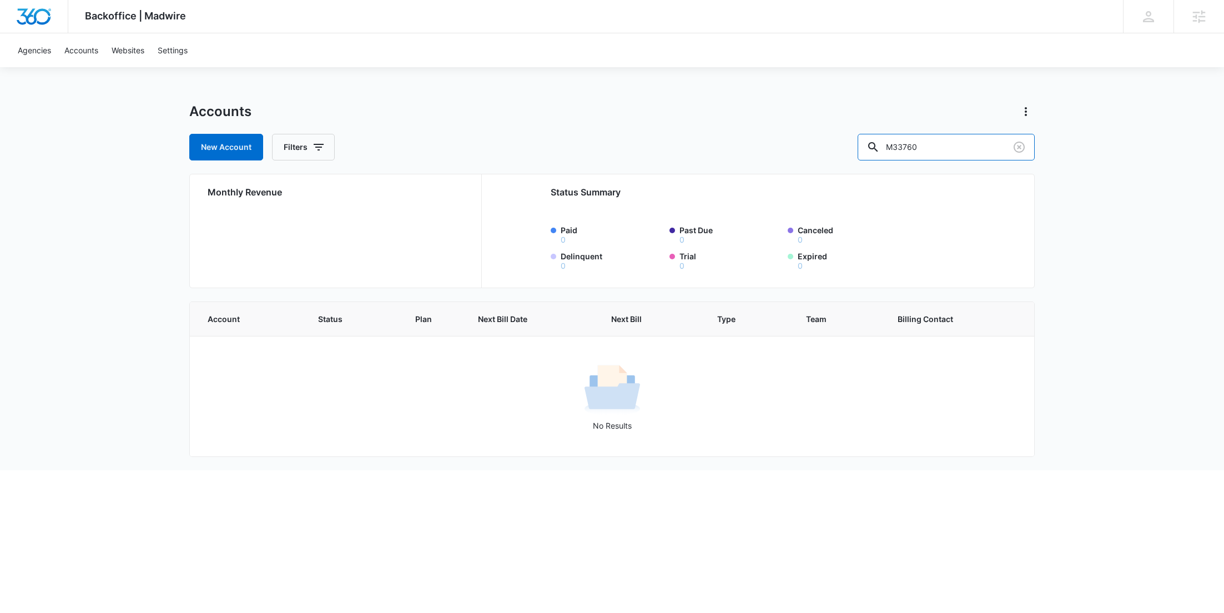
drag, startPoint x: 959, startPoint y: 146, endPoint x: 833, endPoint y: 152, distance: 125.6
click at [834, 153] on div "New Account Filters M33760" at bounding box center [612, 147] width 846 height 27
paste input "Sarasota"
type input "Sarasota"
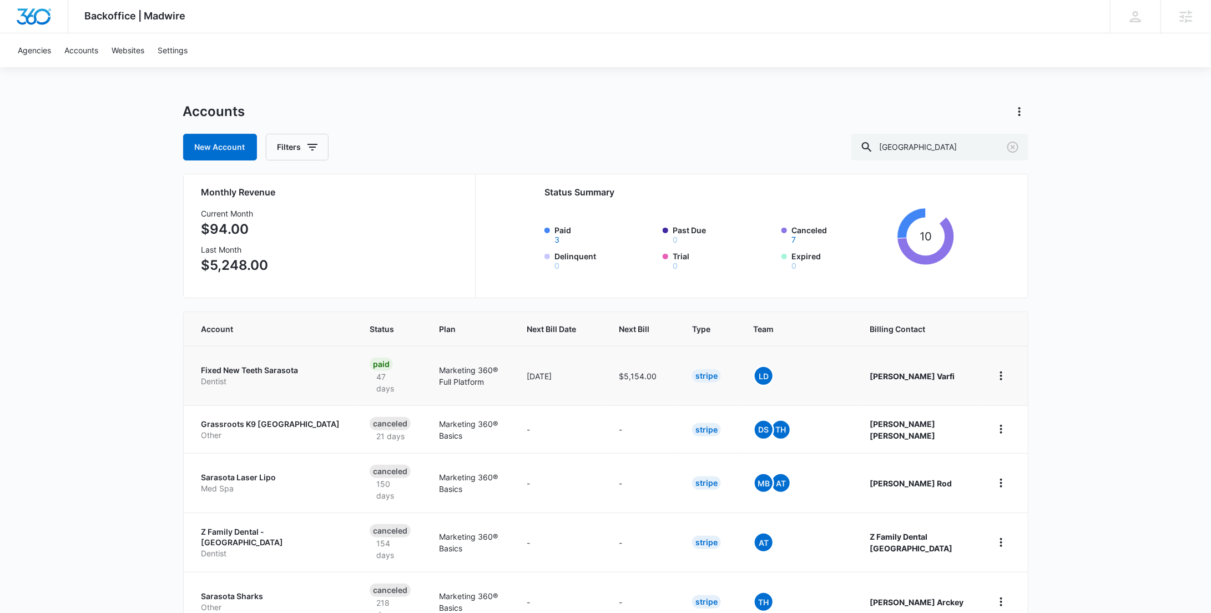
click at [275, 356] on td "Fixed New Teeth Sarasota Dentist" at bounding box center [270, 375] width 173 height 59
click at [276, 366] on p "Fixed New Teeth Sarasota" at bounding box center [273, 370] width 142 height 11
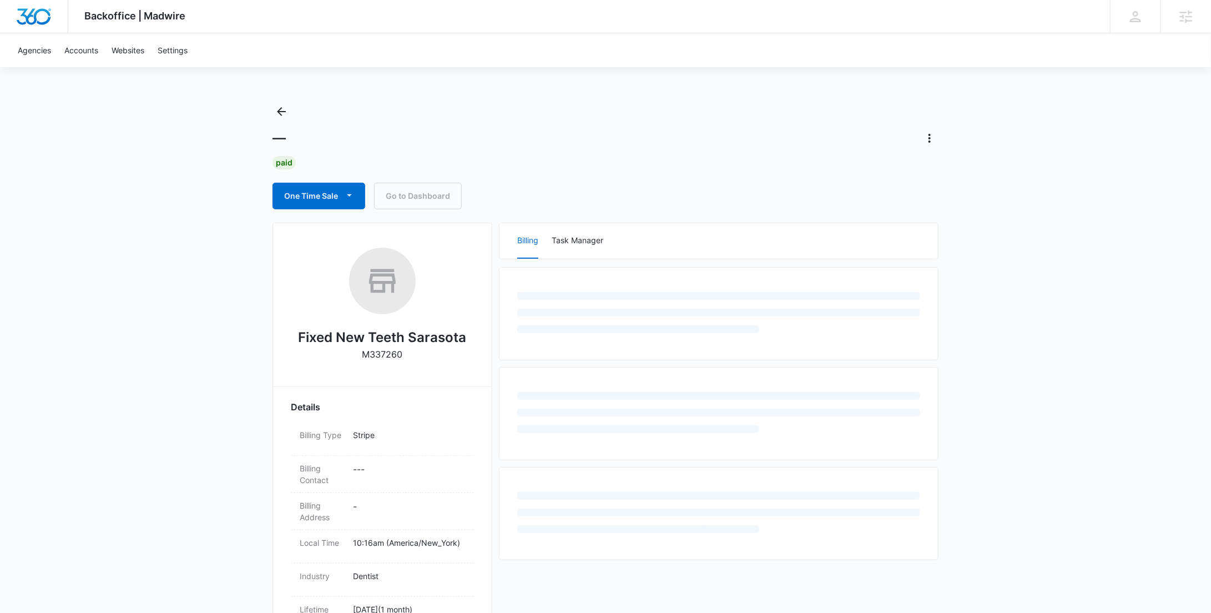
click at [388, 356] on p "M337260" at bounding box center [383, 354] width 41 height 13
copy p "M337260"
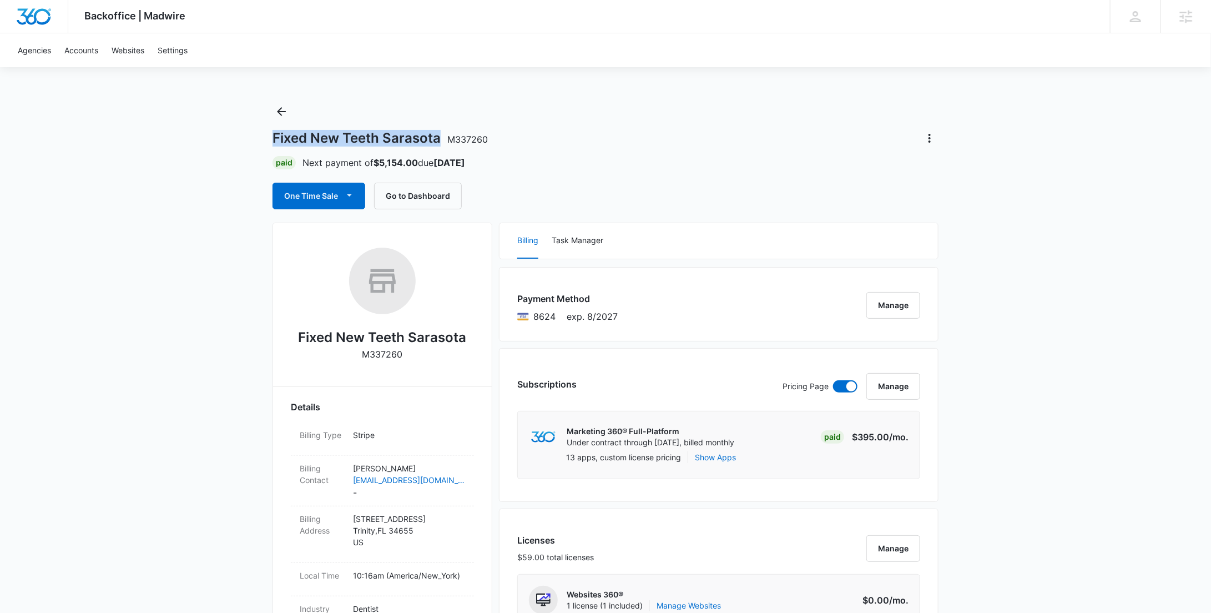
drag, startPoint x: 441, startPoint y: 142, endPoint x: 270, endPoint y: 144, distance: 171.0
copy h1 "Fixed New Teeth Sarasota"
click at [277, 118] on icon "Back" at bounding box center [281, 111] width 13 height 13
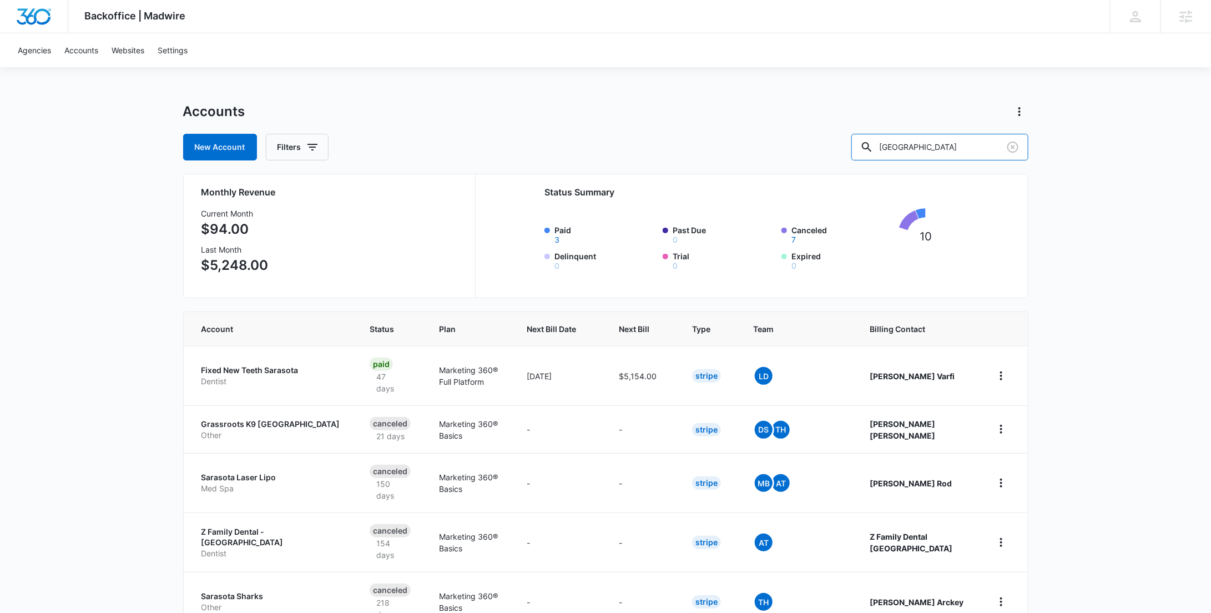
drag, startPoint x: 910, startPoint y: 152, endPoint x: 866, endPoint y: 152, distance: 44.4
click at [867, 154] on div "New Account Filters Sarasota" at bounding box center [606, 147] width 846 height 27
paste input "M332492"
type input "M332492"
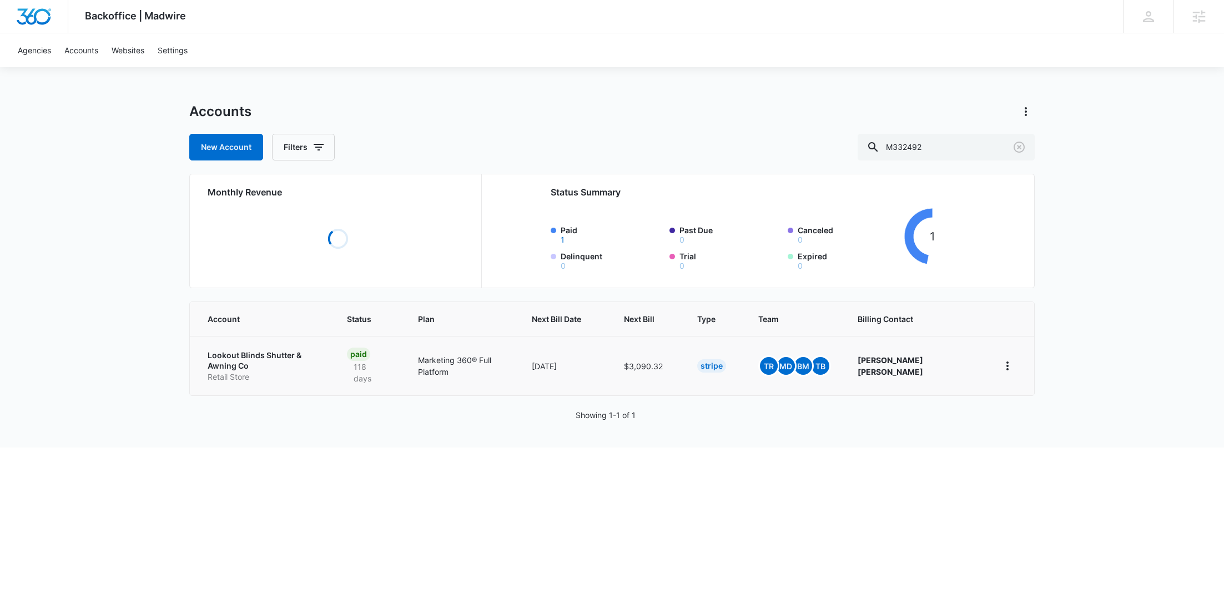
click at [237, 371] on p "Retail Store" at bounding box center [264, 376] width 113 height 11
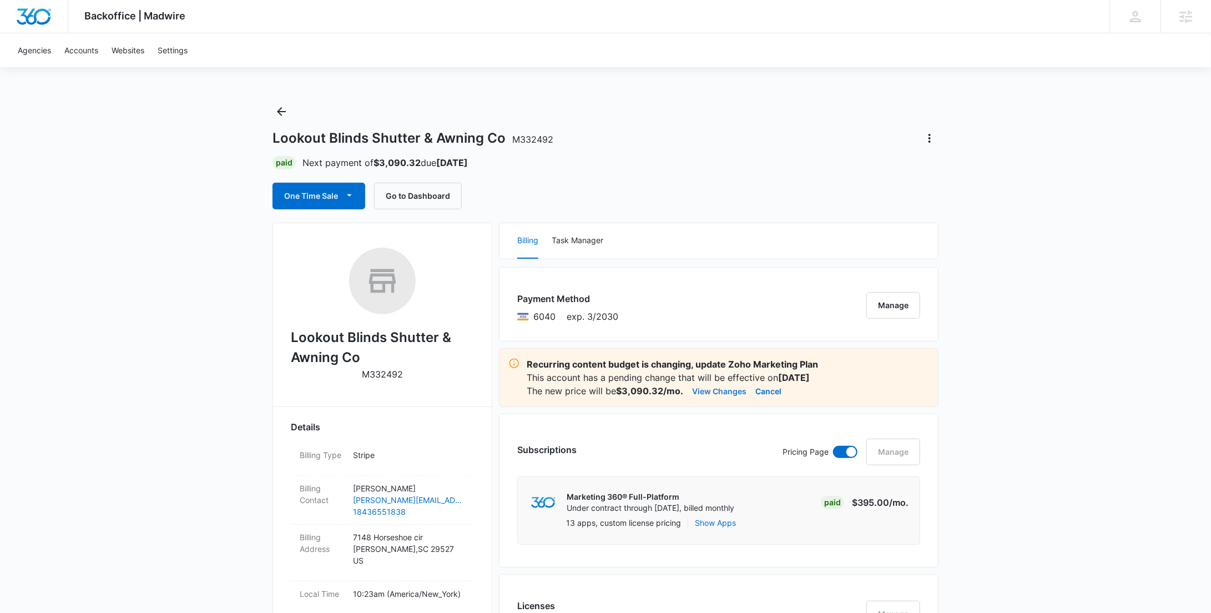
click at [730, 392] on button "View Changes" at bounding box center [719, 390] width 54 height 13
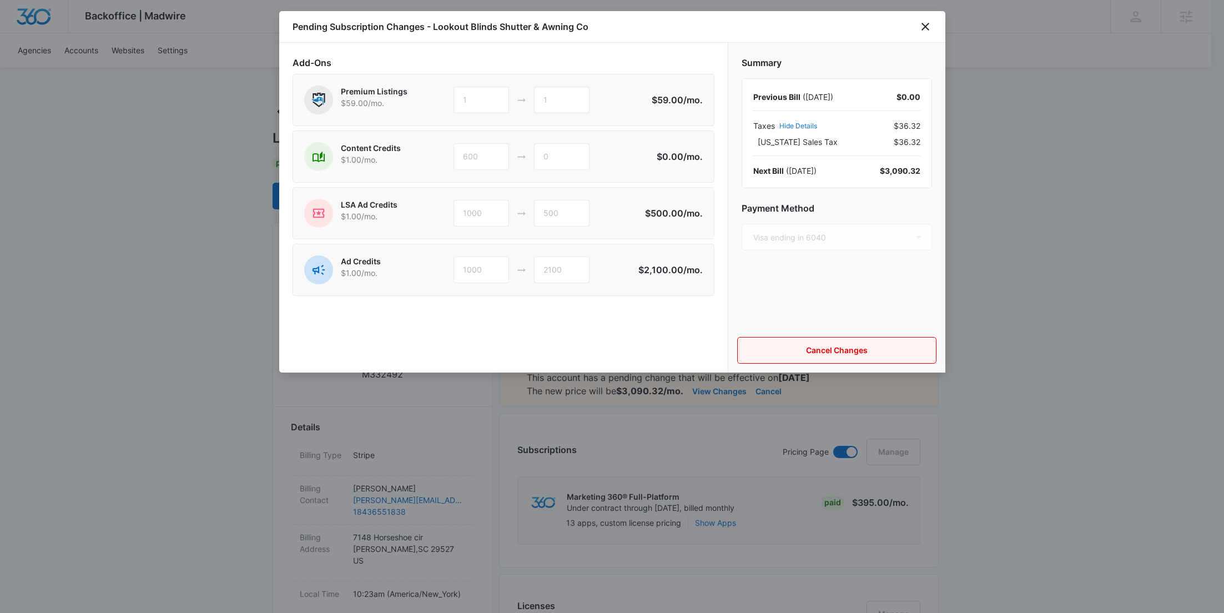
click at [825, 349] on button "Cancel Changes" at bounding box center [836, 350] width 199 height 27
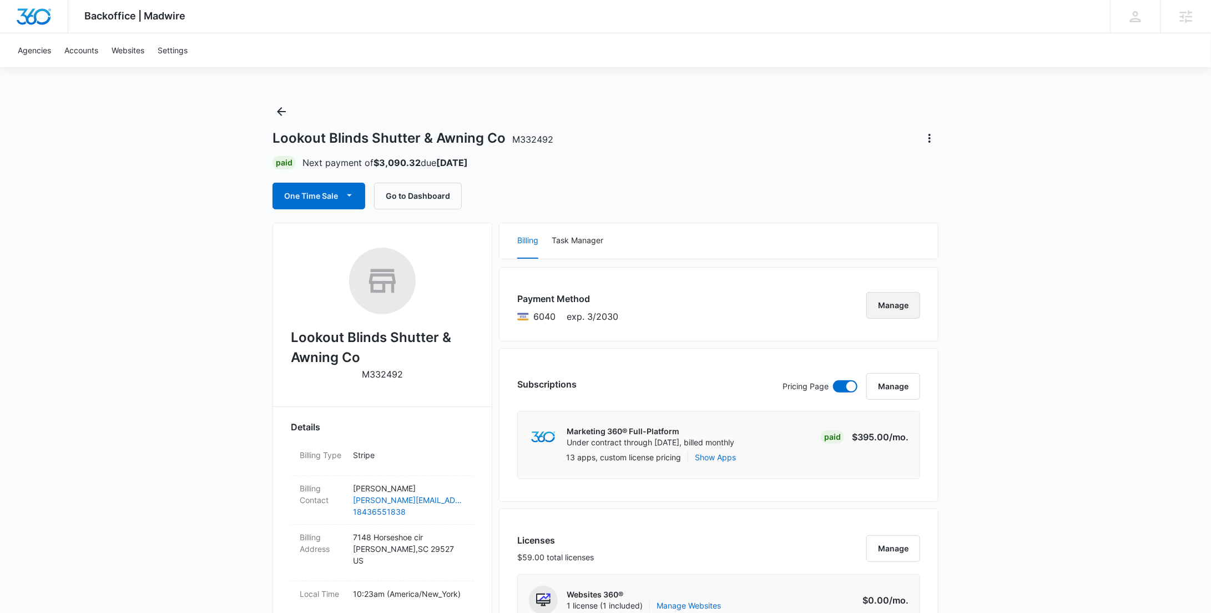
click at [902, 310] on button "Manage" at bounding box center [894, 305] width 54 height 27
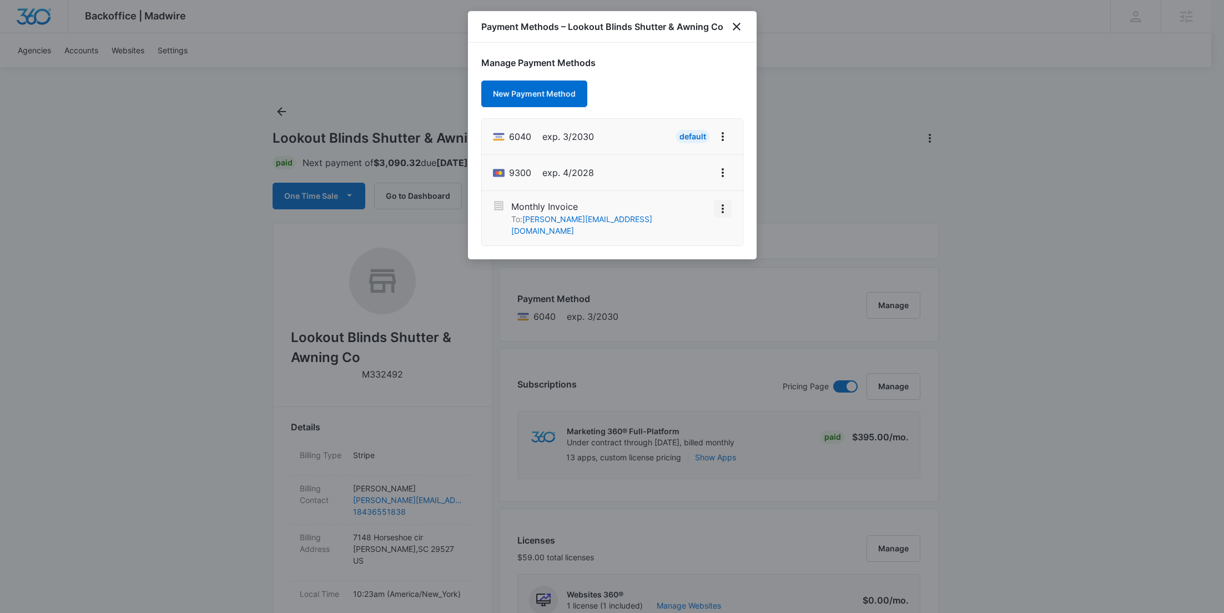
drag, startPoint x: 726, startPoint y: 206, endPoint x: 720, endPoint y: 202, distance: 7.2
click at [725, 206] on icon "View More" at bounding box center [722, 208] width 13 height 13
click at [686, 185] on div "Activate" at bounding box center [690, 189] width 30 height 8
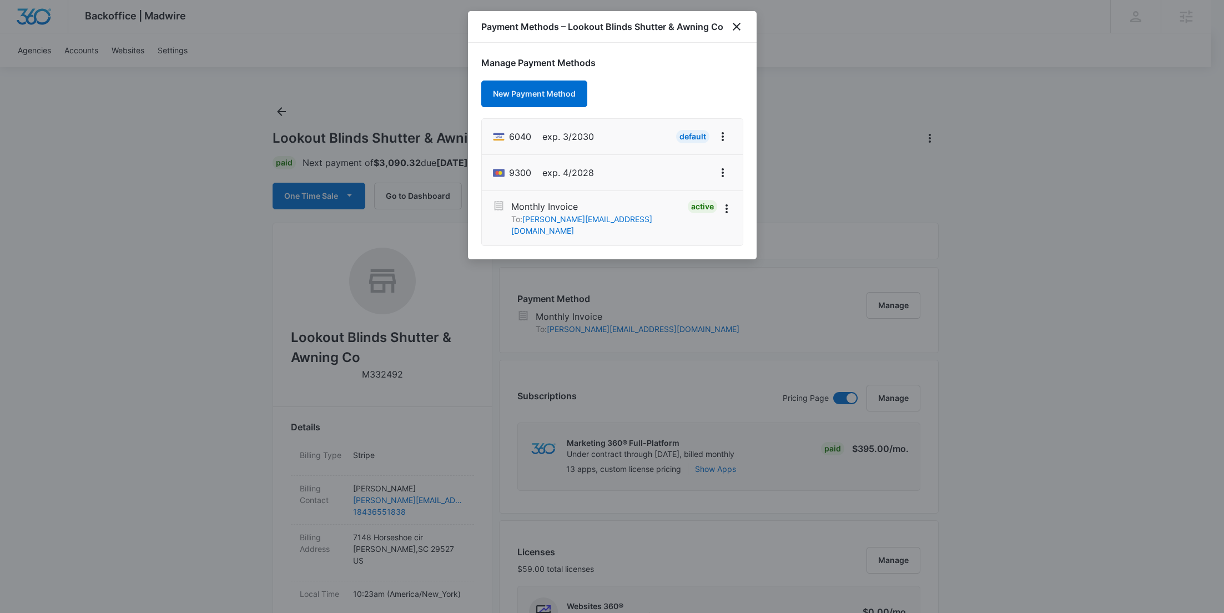
click at [743, 23] on div "Payment Methods – Lookout Blinds Shutter & Awning Co" at bounding box center [612, 27] width 289 height 32
click at [740, 24] on icon "close" at bounding box center [736, 26] width 13 height 13
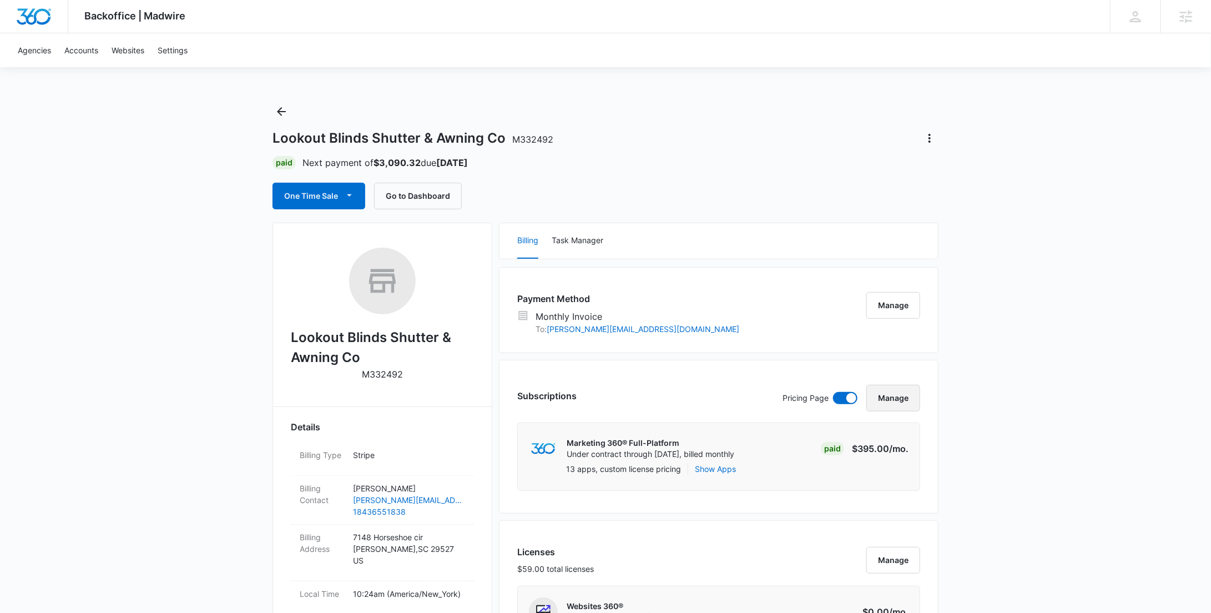
click at [891, 401] on button "Manage" at bounding box center [894, 398] width 54 height 27
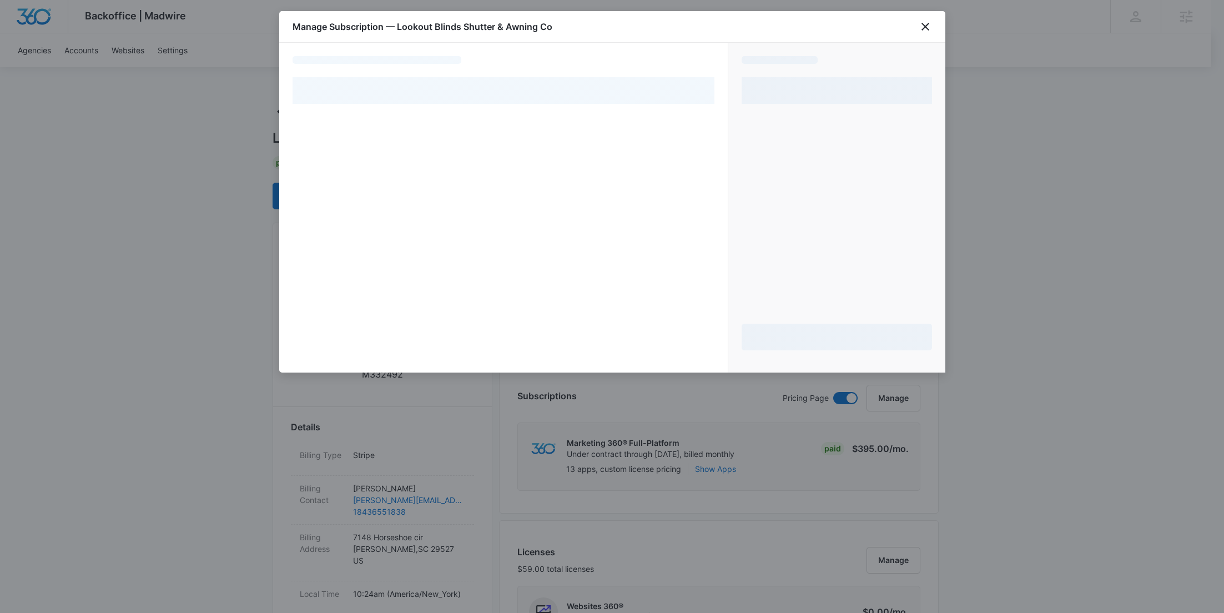
select select "MANUAL_INVOICE"
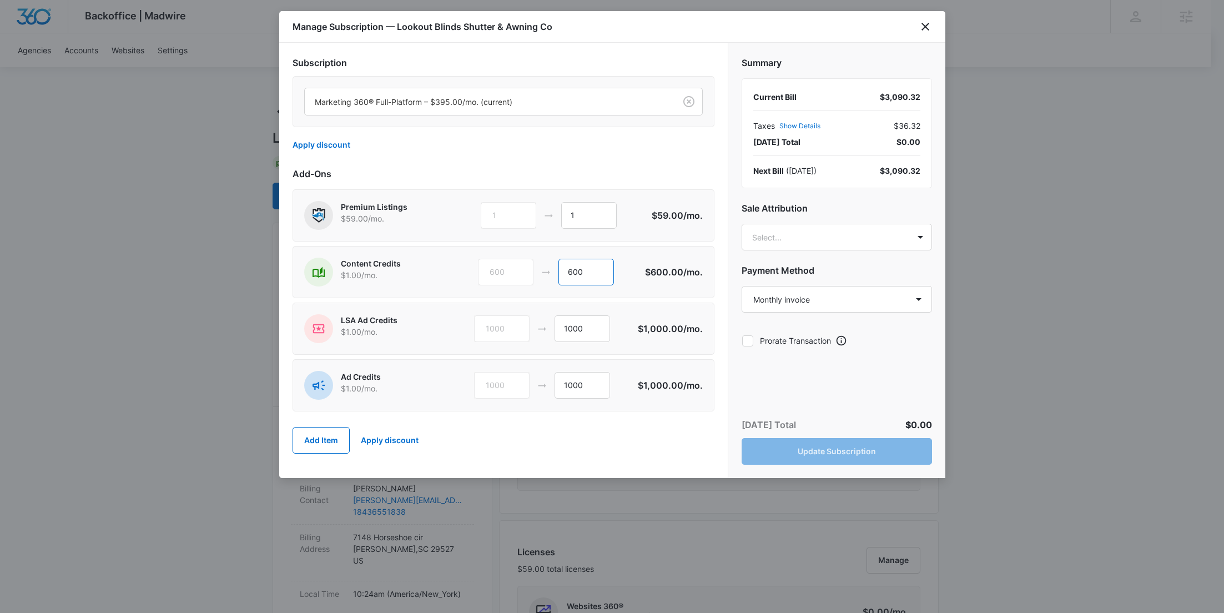
drag, startPoint x: 595, startPoint y: 272, endPoint x: 538, endPoint y: 273, distance: 57.2
click at [538, 273] on div "600 600" at bounding box center [561, 272] width 167 height 27
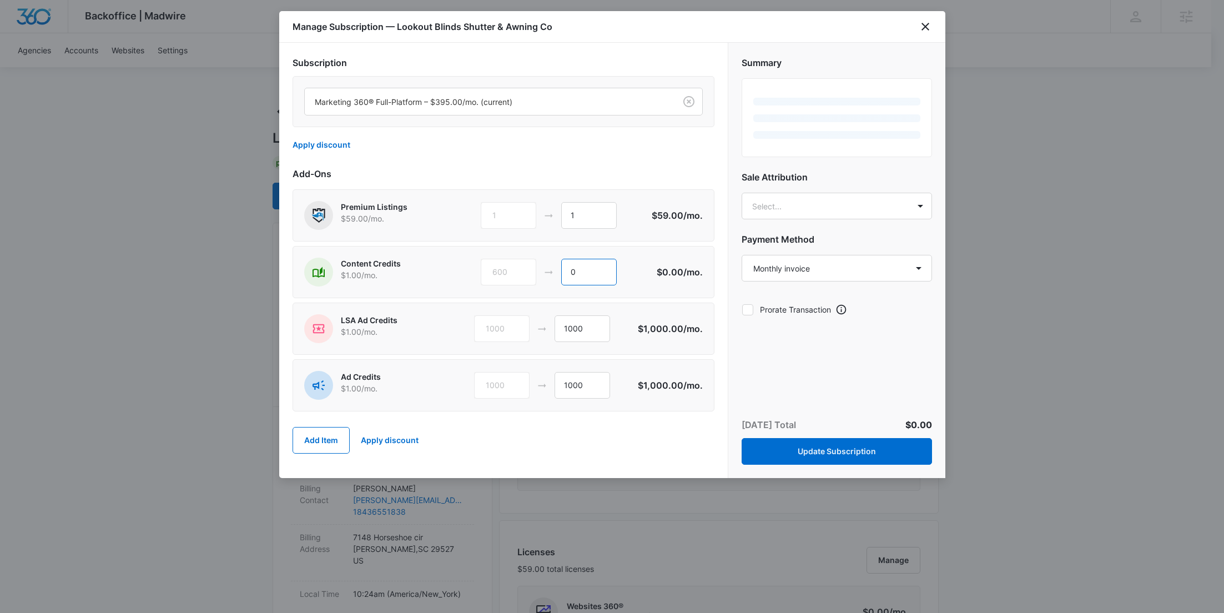
type input "0"
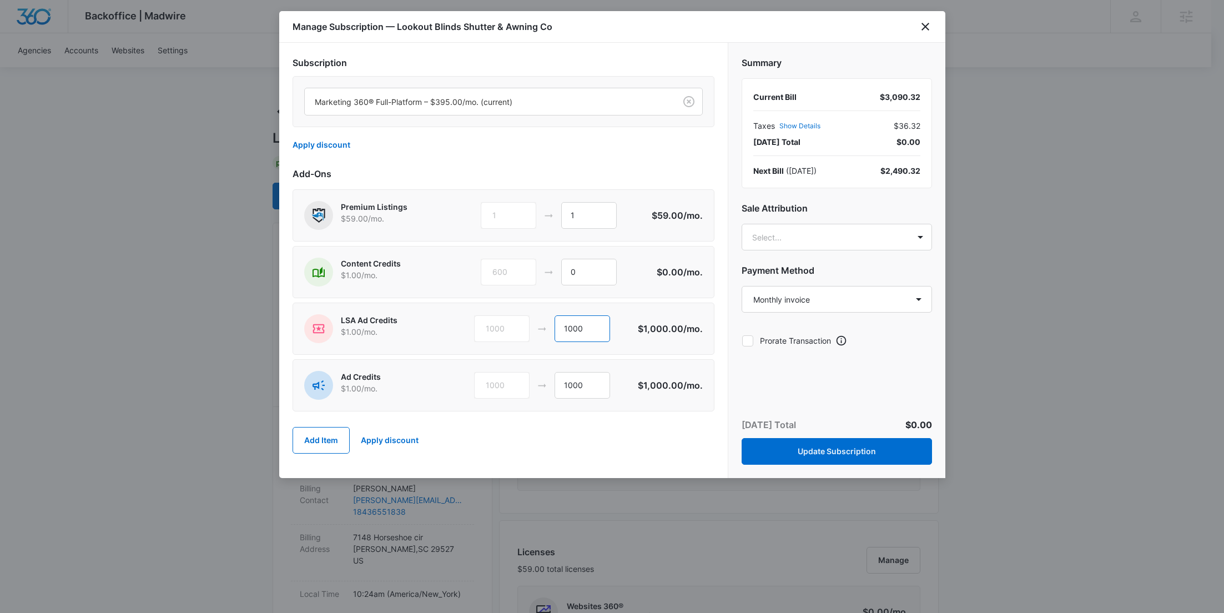
click at [525, 326] on div "1000 1000" at bounding box center [556, 328] width 164 height 27
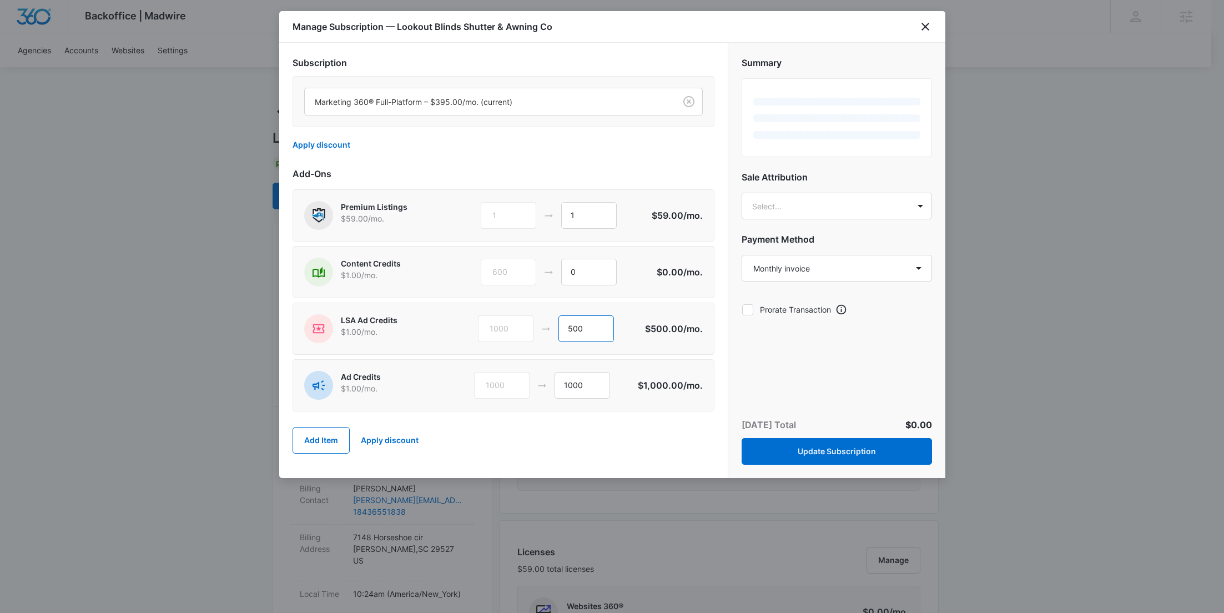
type input "500"
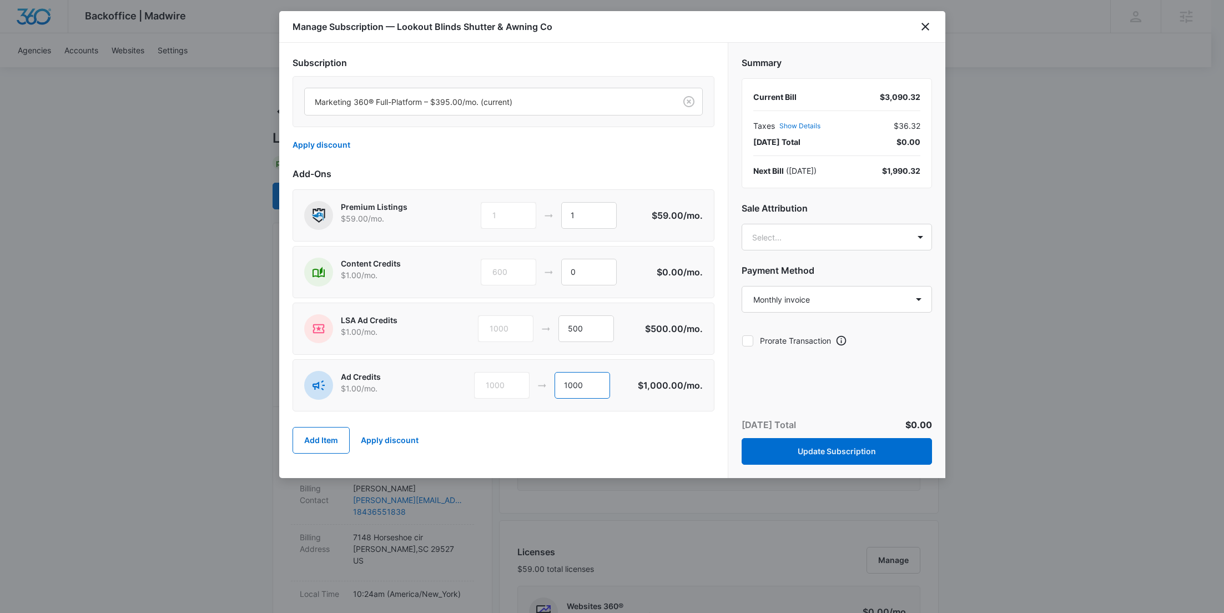
drag, startPoint x: 567, startPoint y: 388, endPoint x: 535, endPoint y: 388, distance: 31.7
click at [535, 388] on div "1000 1000" at bounding box center [556, 385] width 164 height 27
type input "2100"
click at [828, 452] on button "Update Subscription" at bounding box center [837, 451] width 190 height 27
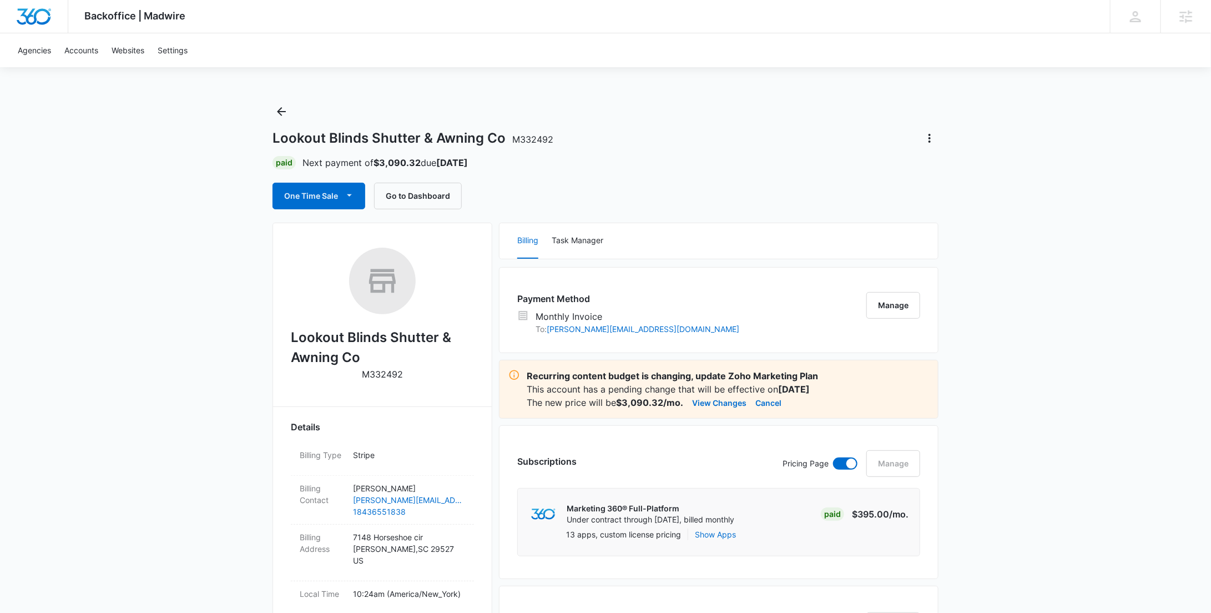
scroll to position [1043, 0]
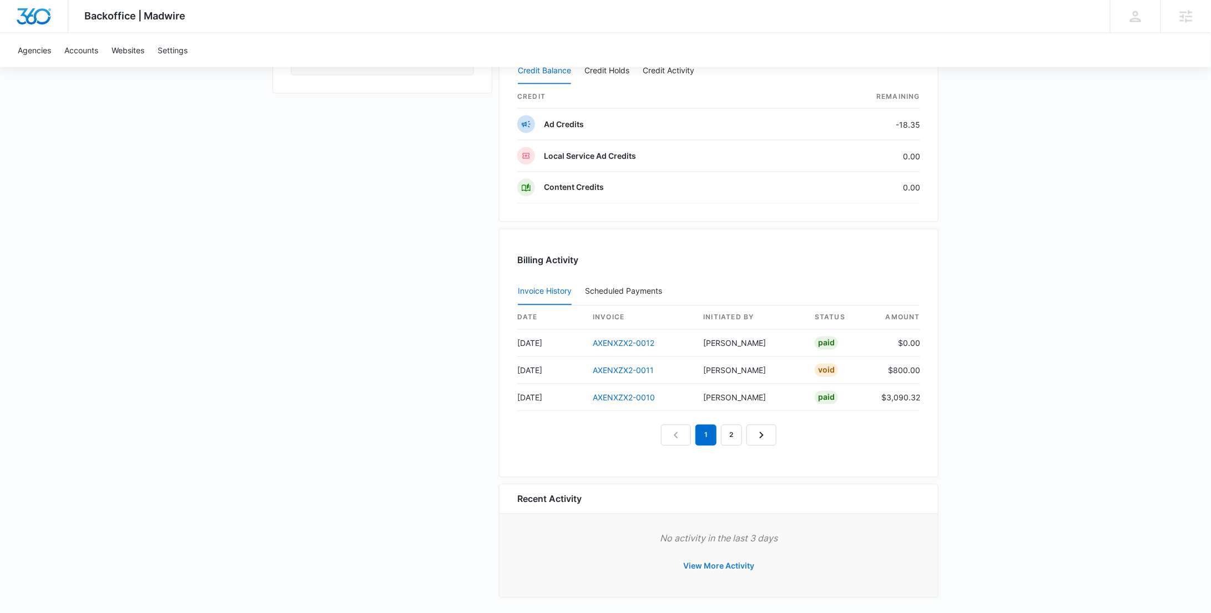
click at [726, 564] on button "View More Activity" at bounding box center [718, 566] width 93 height 27
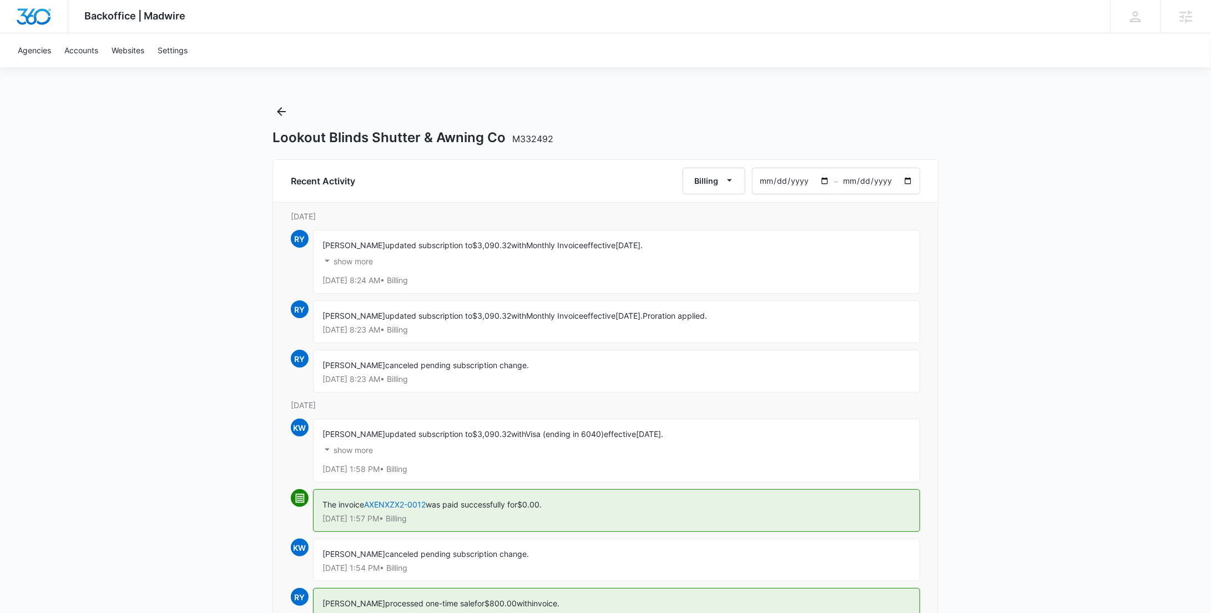
click at [363, 258] on p "show more" at bounding box center [353, 262] width 39 height 8
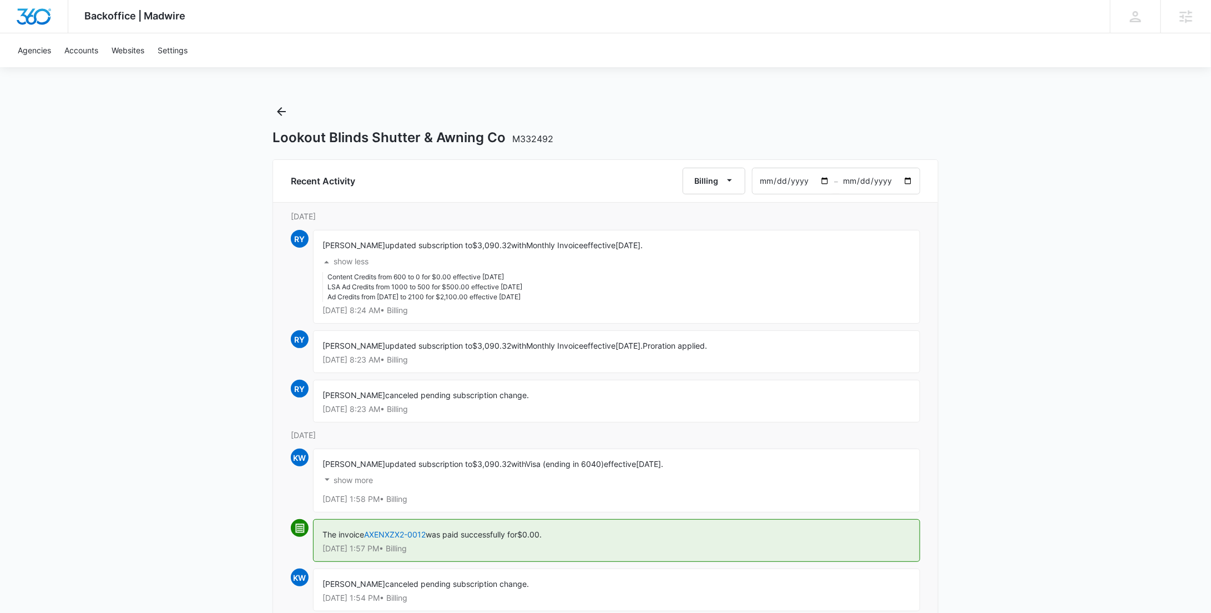
click at [361, 476] on p "show more" at bounding box center [353, 480] width 39 height 8
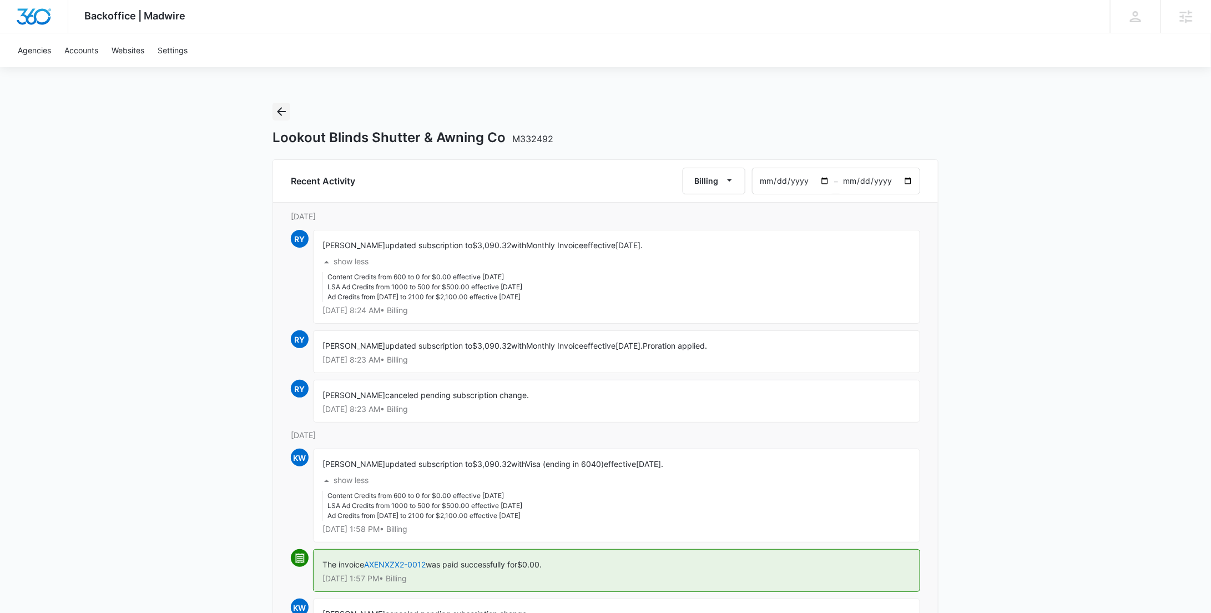
click at [283, 108] on icon "Back" at bounding box center [281, 111] width 13 height 13
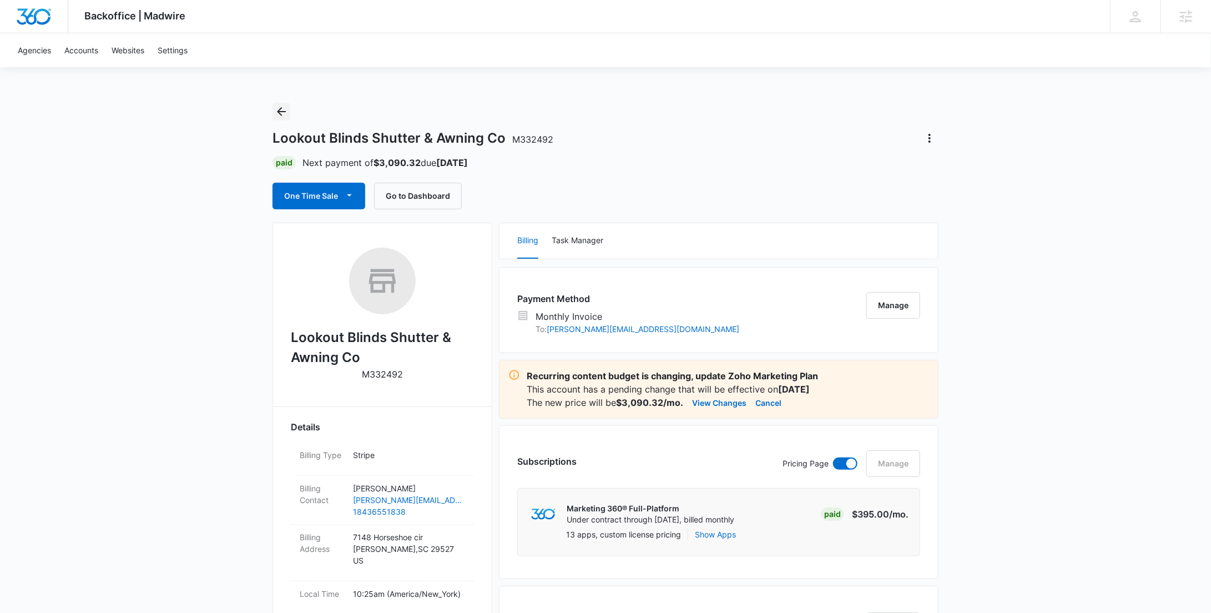
click at [280, 109] on icon "Back" at bounding box center [281, 111] width 9 height 9
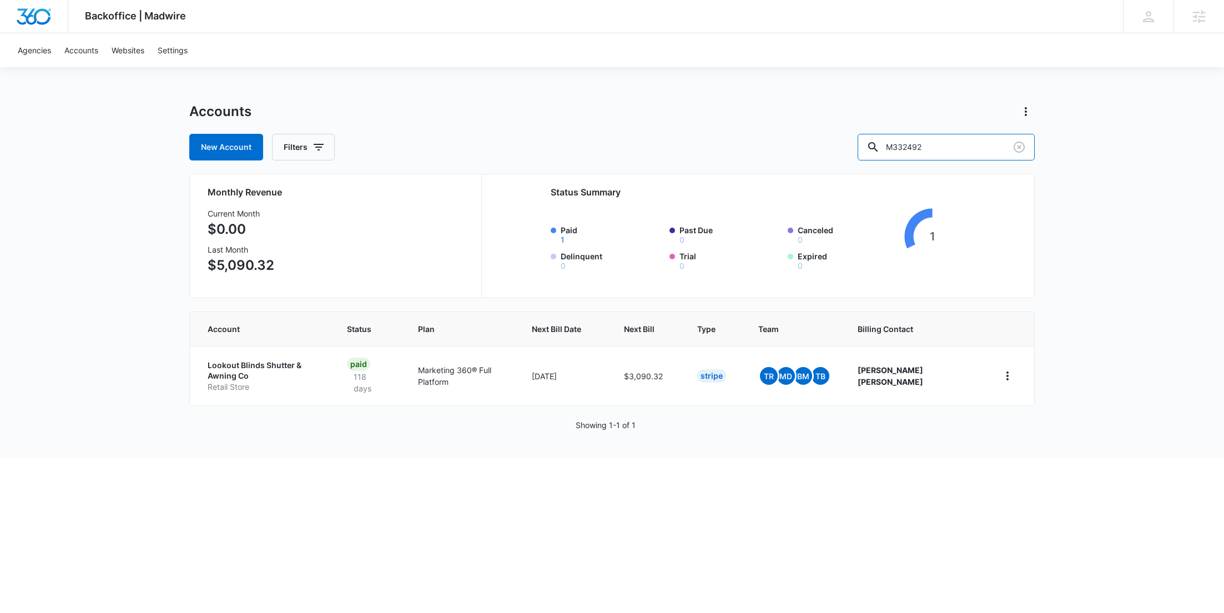
drag, startPoint x: 959, startPoint y: 145, endPoint x: 852, endPoint y: 150, distance: 107.2
click at [874, 150] on div "New Account Filters M332492" at bounding box center [612, 147] width 846 height 27
paste input "152118"
type input "M152118"
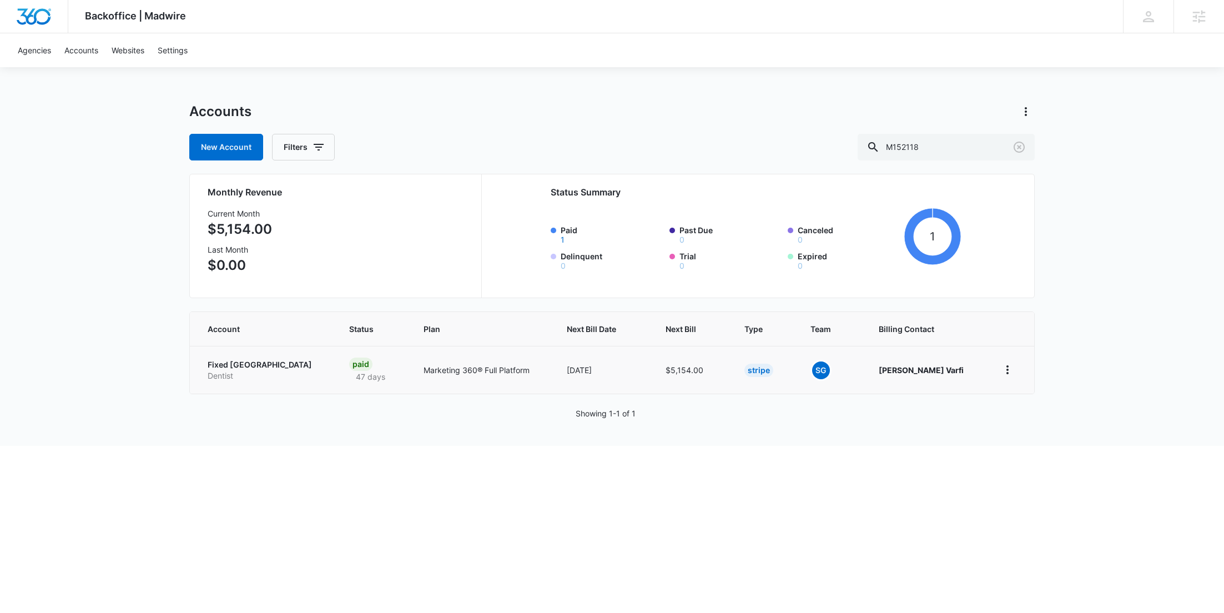
click at [258, 366] on p "Fixed New Teeth Sun City" at bounding box center [265, 364] width 115 height 11
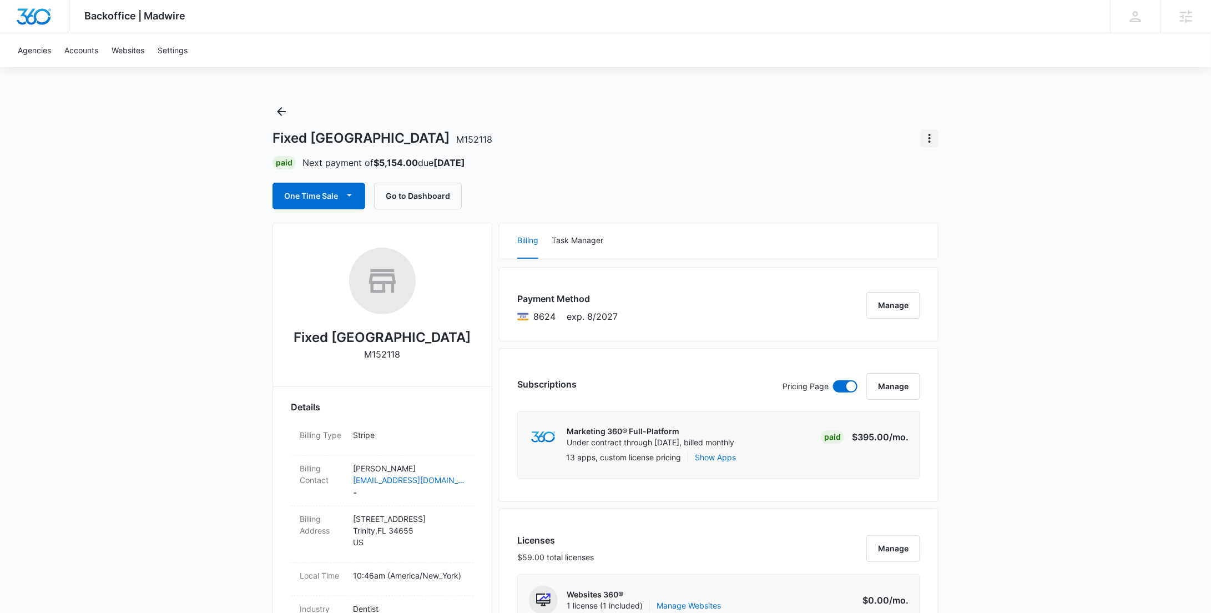
click at [933, 138] on icon "Actions" at bounding box center [929, 138] width 13 height 13
click at [957, 199] on div "Close Account" at bounding box center [962, 203] width 54 height 8
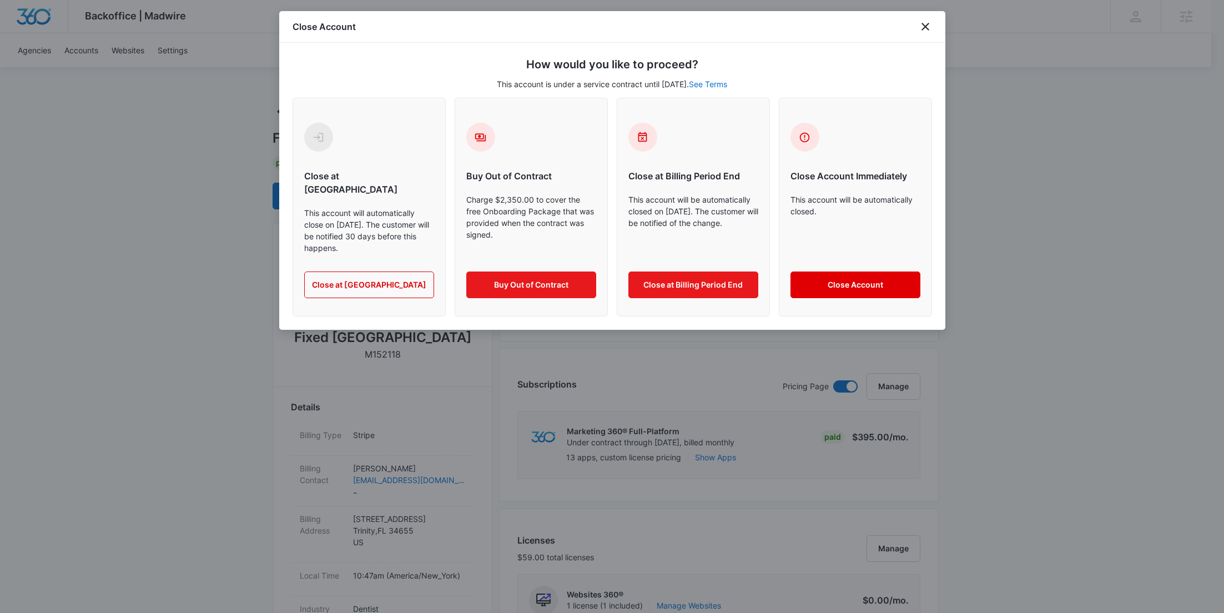
click at [812, 275] on button "Close Account" at bounding box center [856, 284] width 130 height 27
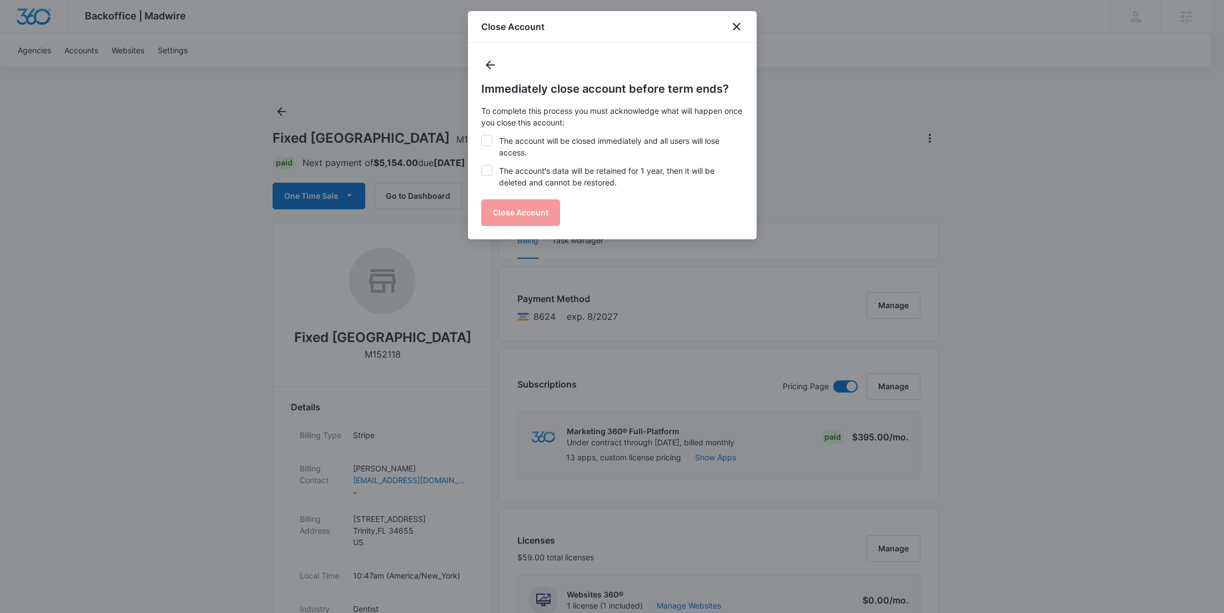
click at [581, 139] on label "The account will be closed immediately and all users will lose access." at bounding box center [612, 146] width 262 height 23
click at [482, 135] on input "The account will be closed immediately and all users will lose access." at bounding box center [481, 135] width 1 height 1
checkbox input "true"
click at [568, 177] on label "The account's data will be retained for 1 year, then it will be deleted and can…" at bounding box center [612, 176] width 262 height 23
click at [482, 165] on input "The account's data will be retained for 1 year, then it will be deleted and can…" at bounding box center [481, 165] width 1 height 1
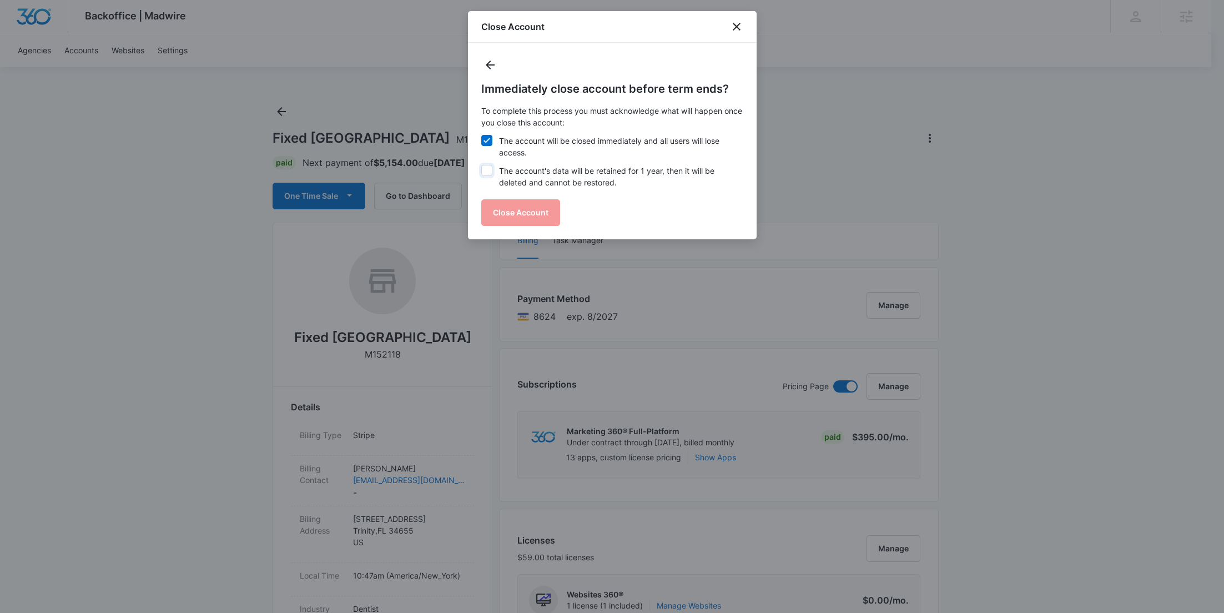
checkbox input "true"
click at [538, 207] on button "Close Account" at bounding box center [520, 212] width 79 height 27
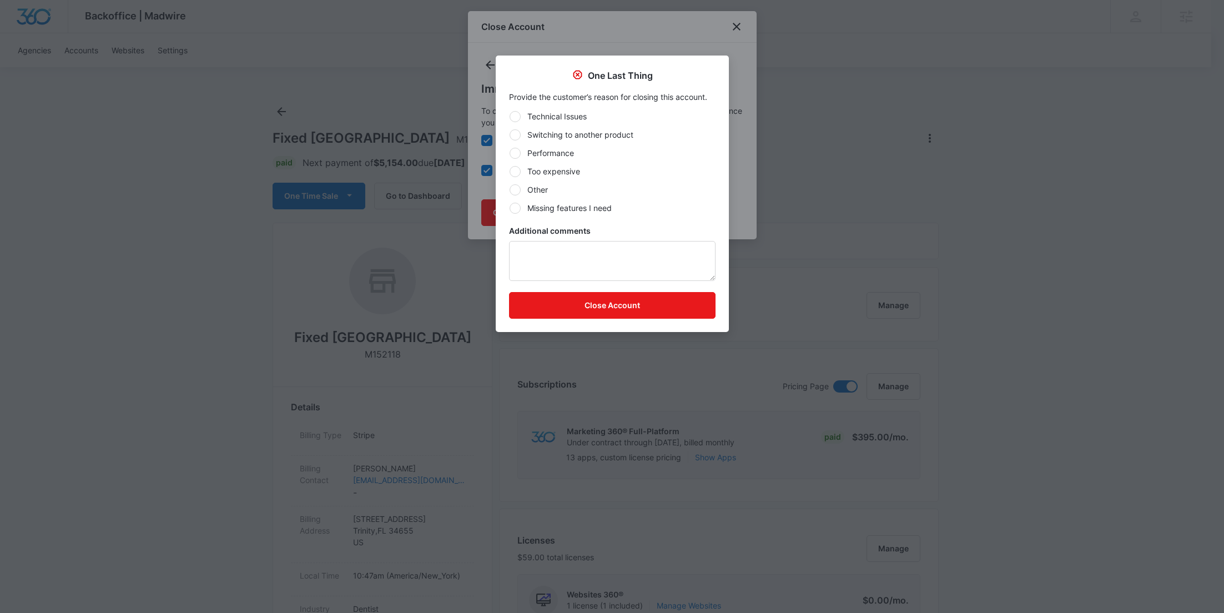
click at [533, 192] on label "Other" at bounding box center [612, 190] width 207 height 12
click at [510, 190] on input "Other" at bounding box center [509, 189] width 1 height 1
radio input "true"
click at [536, 276] on textarea "Additional comments" at bounding box center [612, 261] width 207 height 40
paste textarea "M337260"
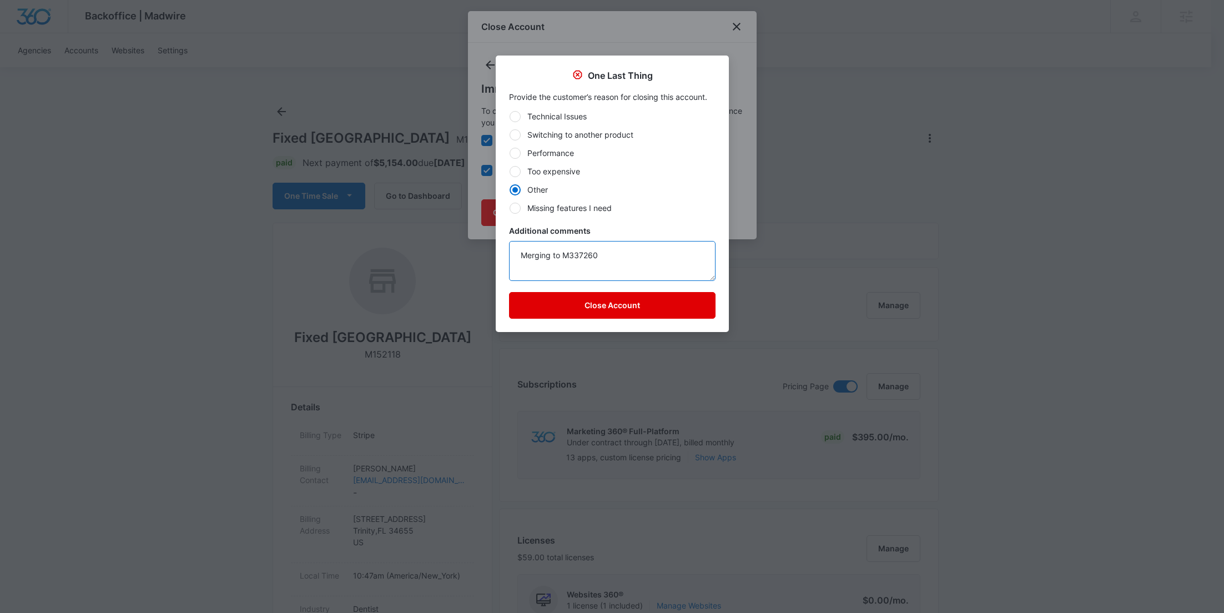
type textarea "Merging to M337260"
click at [643, 299] on button "Close Account" at bounding box center [612, 305] width 207 height 27
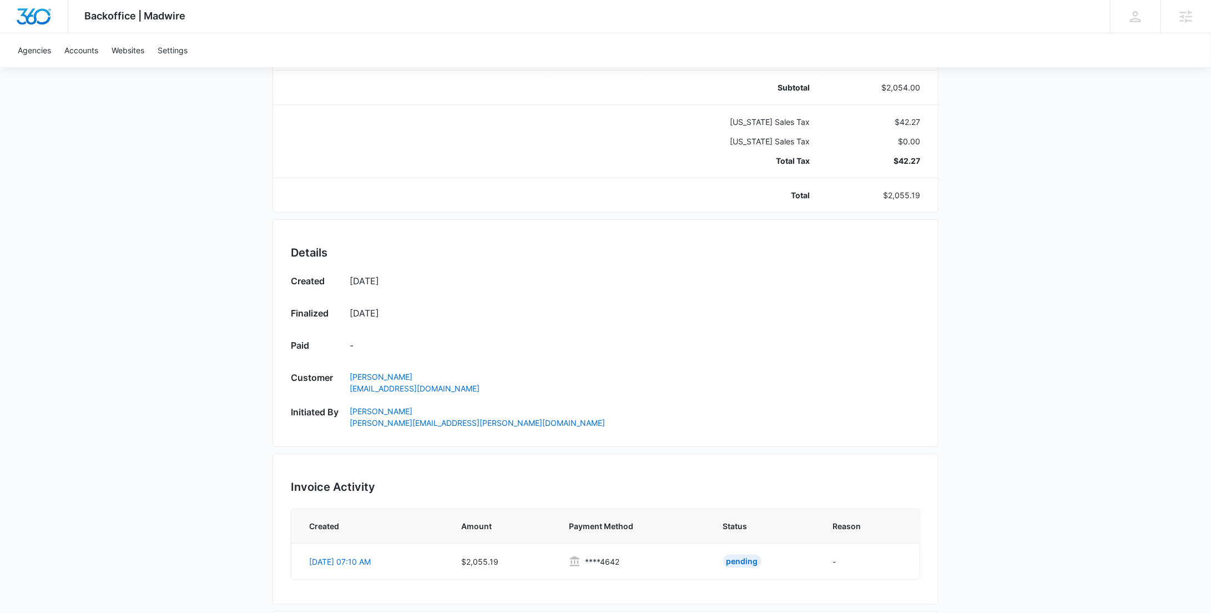
scroll to position [543, 0]
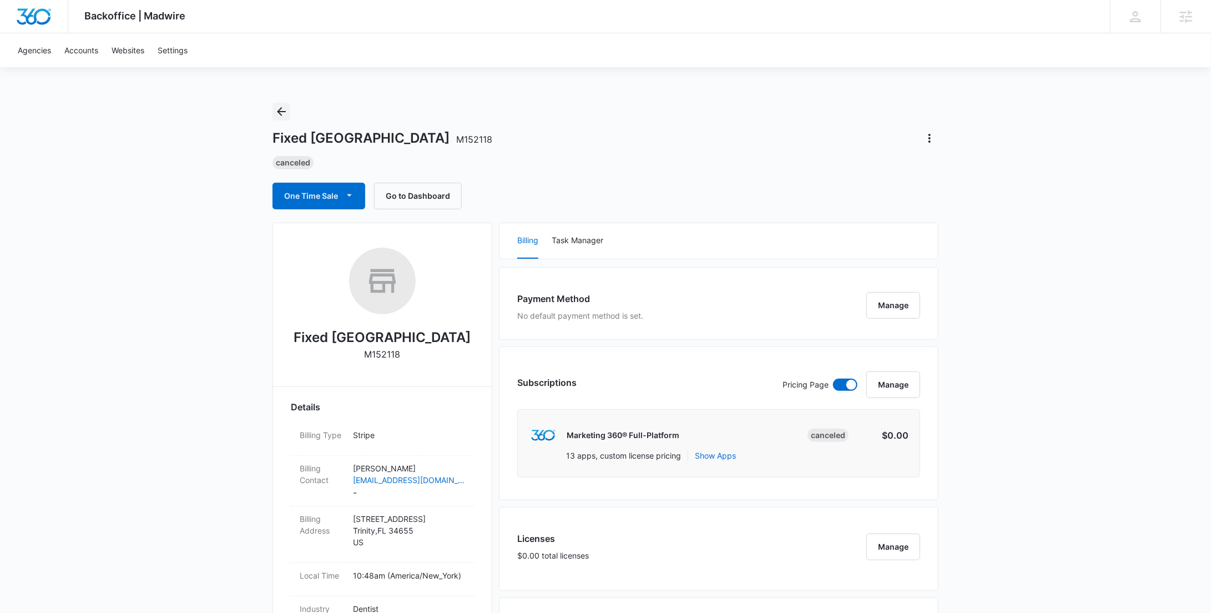
click at [276, 107] on icon "Back" at bounding box center [281, 111] width 13 height 13
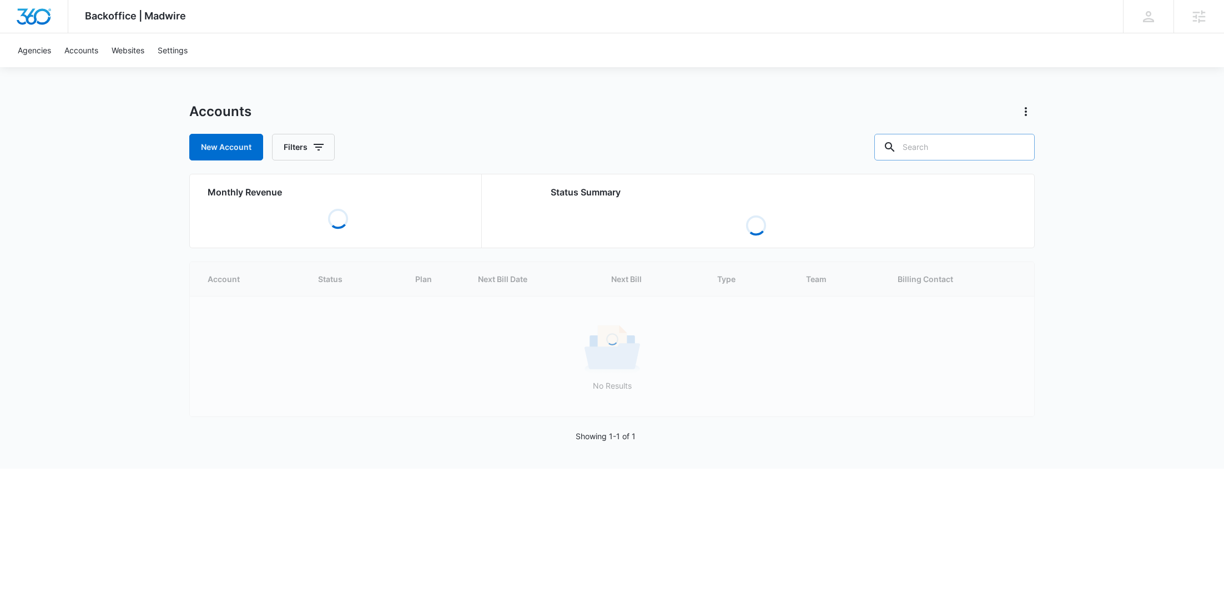
click at [950, 152] on input "text" at bounding box center [954, 147] width 160 height 27
paste input "M337260"
type input "M337260"
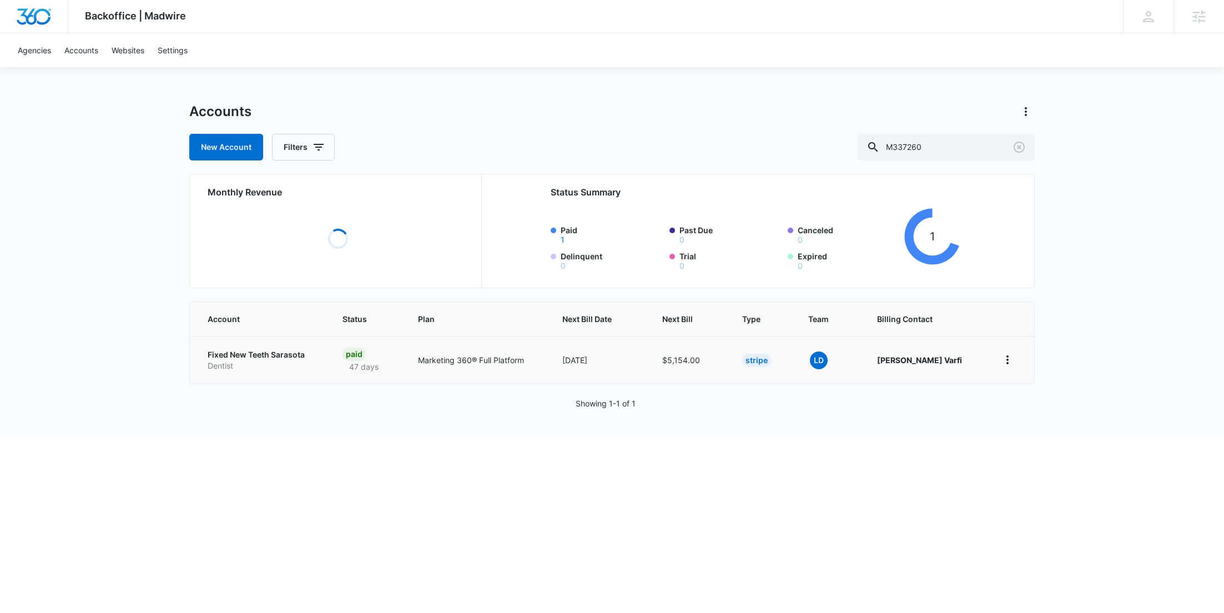
click at [237, 360] on p "Dentist" at bounding box center [262, 365] width 108 height 11
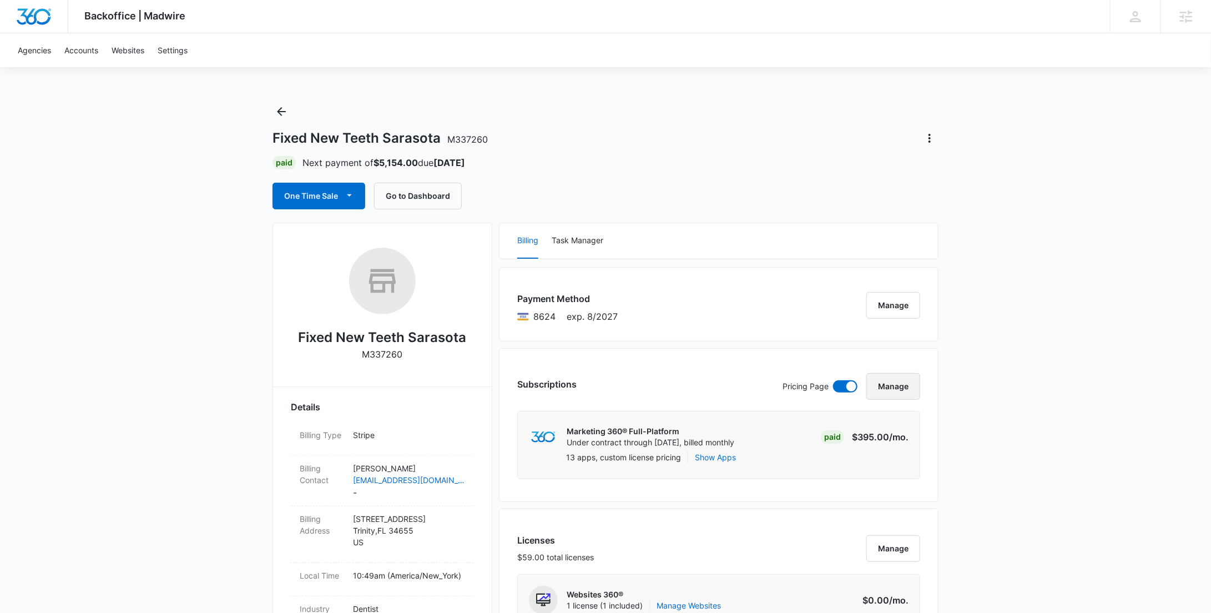
click at [902, 388] on button "Manage" at bounding box center [894, 386] width 54 height 27
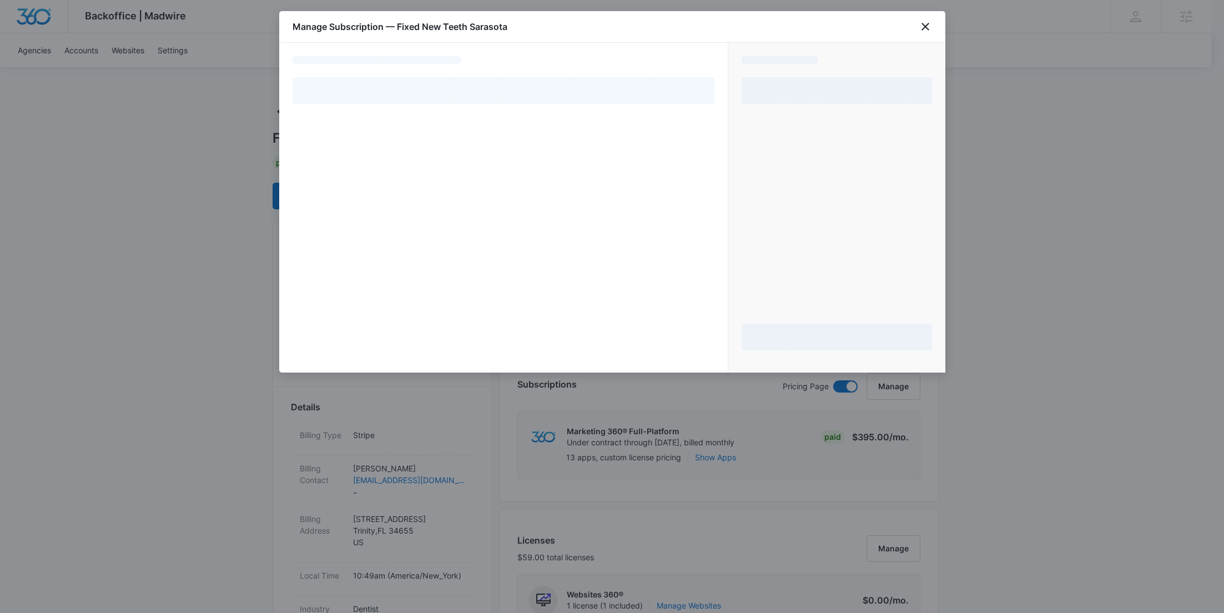
select select "pm_1S1AoLA4n8RTgNjUS4Adl9wS"
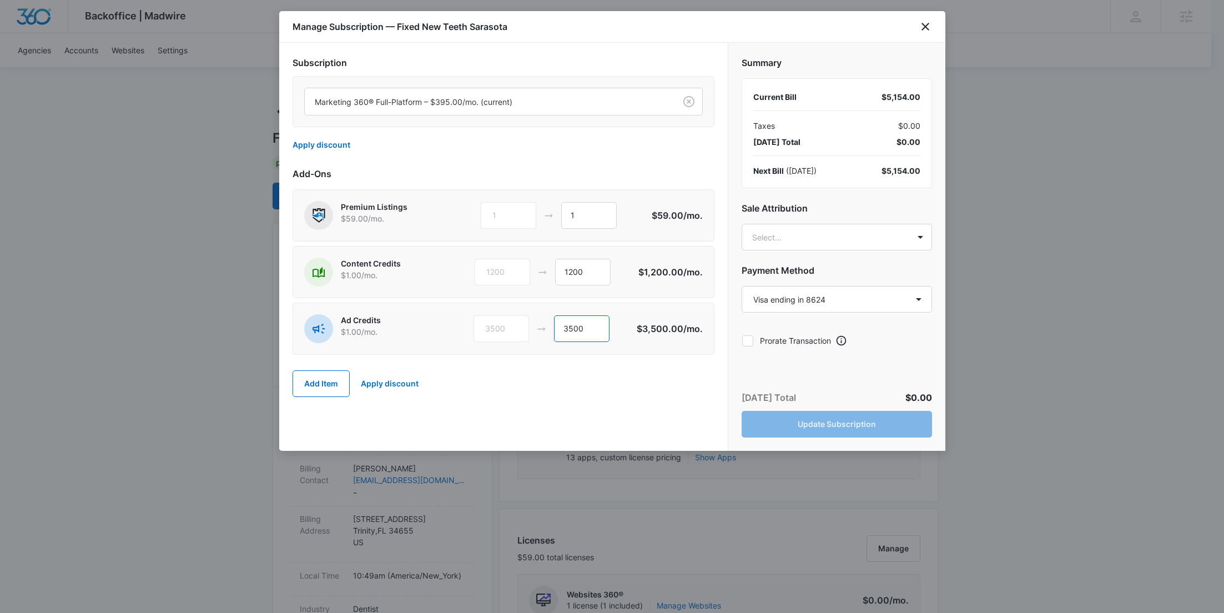
drag, startPoint x: 597, startPoint y: 326, endPoint x: 521, endPoint y: 321, distance: 76.3
click at [521, 321] on div "3500 3500" at bounding box center [555, 328] width 163 height 27
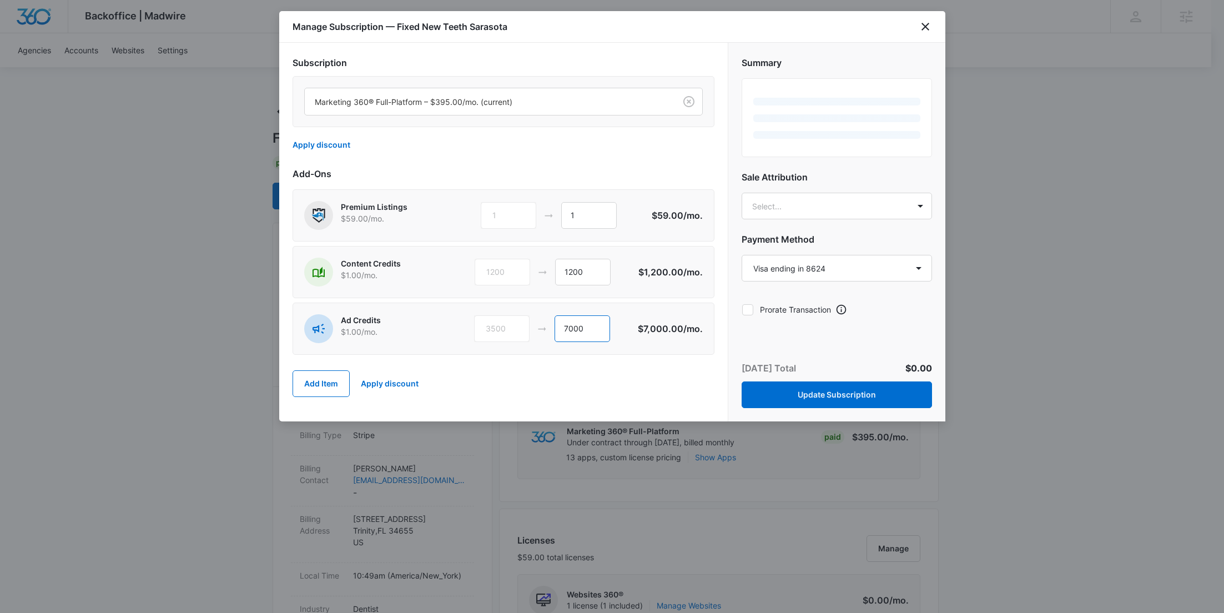
type input "7000"
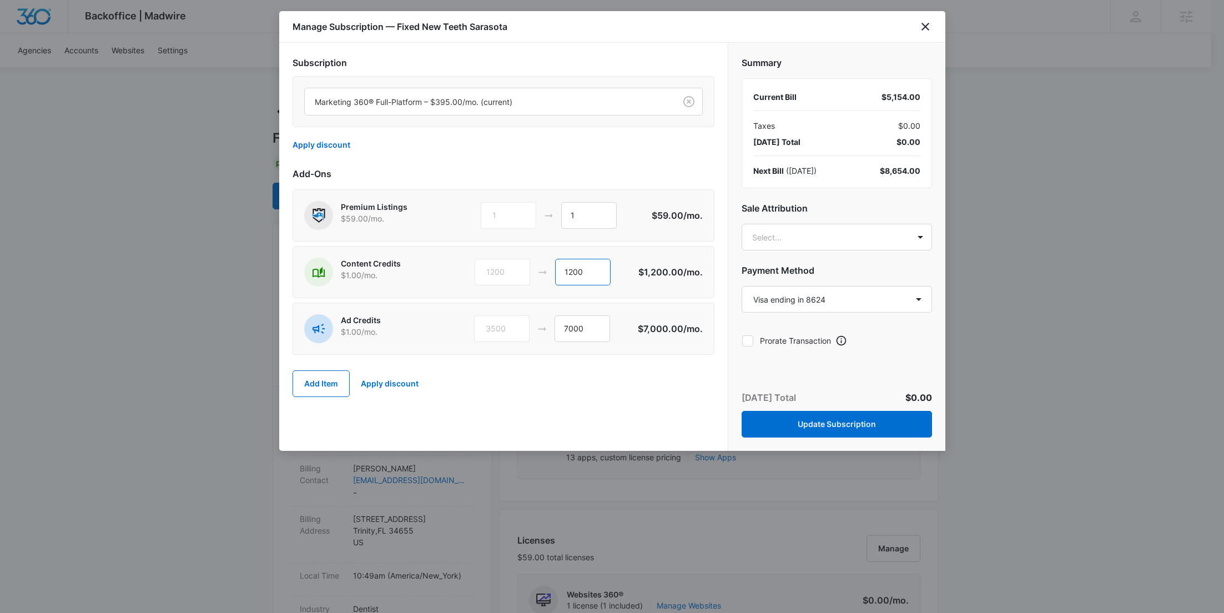
drag, startPoint x: 599, startPoint y: 273, endPoint x: 540, endPoint y: 269, distance: 58.9
click at [541, 270] on div "1200 1200" at bounding box center [557, 272] width 164 height 27
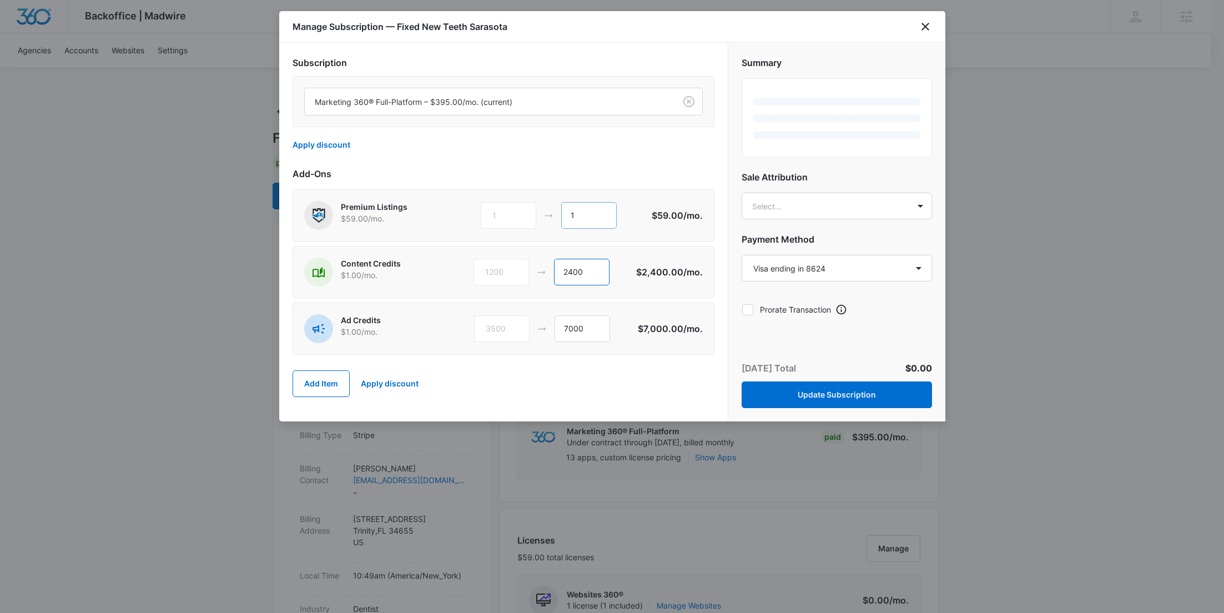
type input "2400"
drag, startPoint x: 592, startPoint y: 219, endPoint x: 538, endPoint y: 218, distance: 53.9
click at [539, 218] on div "1 1" at bounding box center [566, 215] width 170 height 27
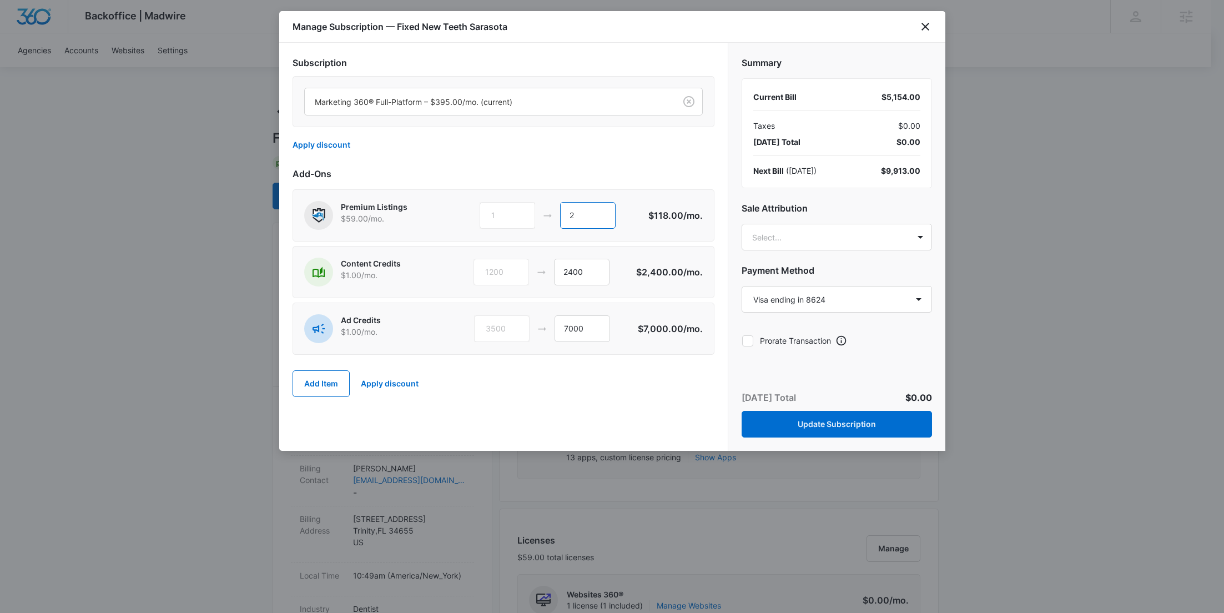
type input "2"
click at [852, 428] on button "Update Subscription" at bounding box center [837, 424] width 190 height 27
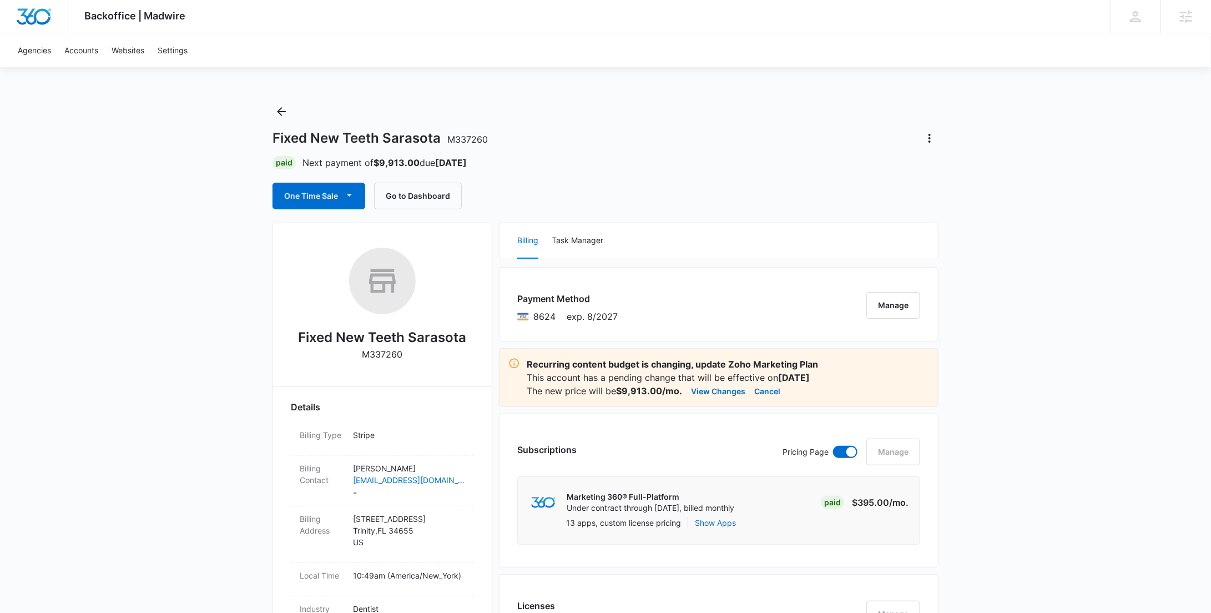
click at [400, 167] on strong "$9,913.00" at bounding box center [397, 162] width 46 height 11
copy strong "9,913.00"
click at [286, 109] on icon "Back" at bounding box center [281, 111] width 13 height 13
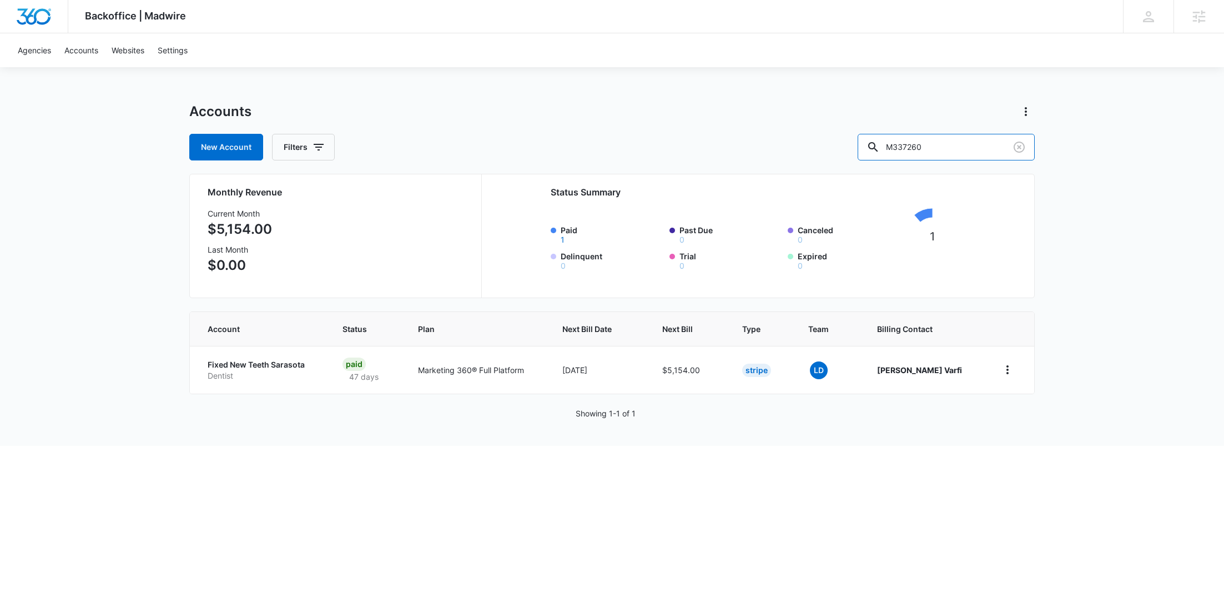
drag, startPoint x: 975, startPoint y: 148, endPoint x: 872, endPoint y: 153, distance: 103.4
click at [873, 153] on div "New Account Filters M337260" at bounding box center [612, 147] width 846 height 27
paste input "152118"
type input "M152118"
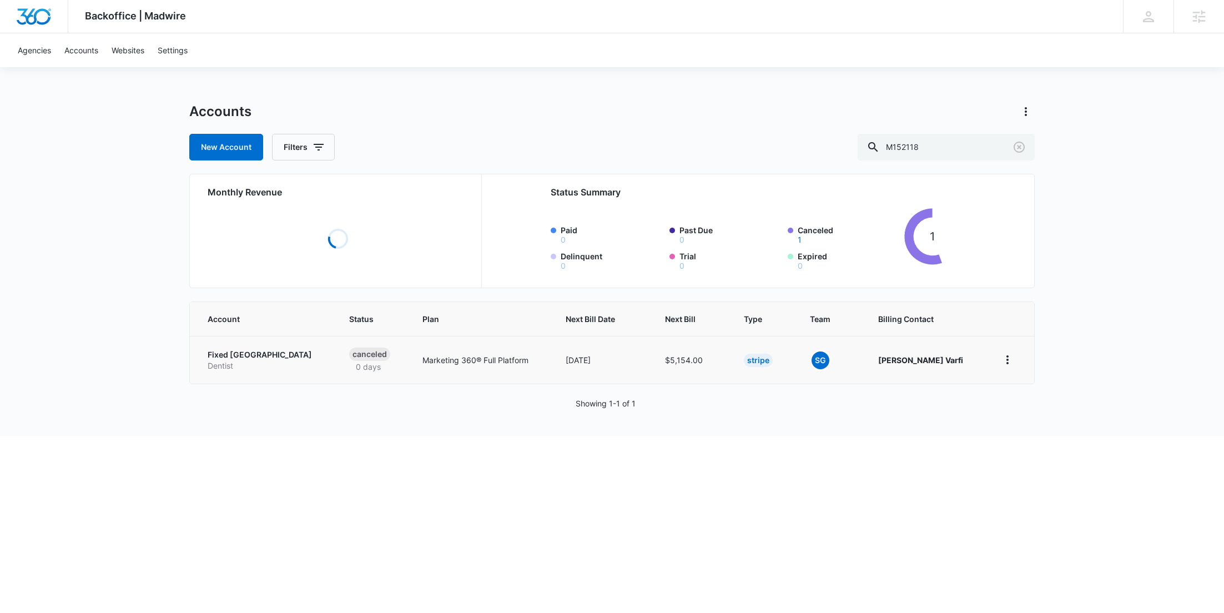
click at [264, 360] on p "Fixed [GEOGRAPHIC_DATA]" at bounding box center [265, 354] width 115 height 11
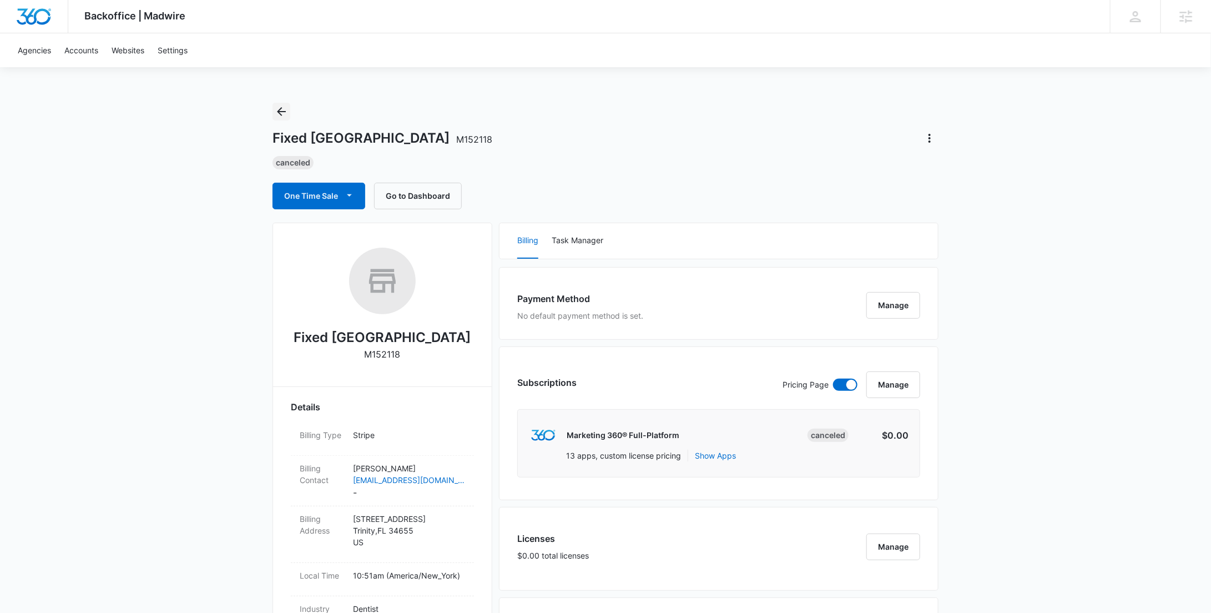
click at [282, 114] on icon "Back" at bounding box center [281, 111] width 13 height 13
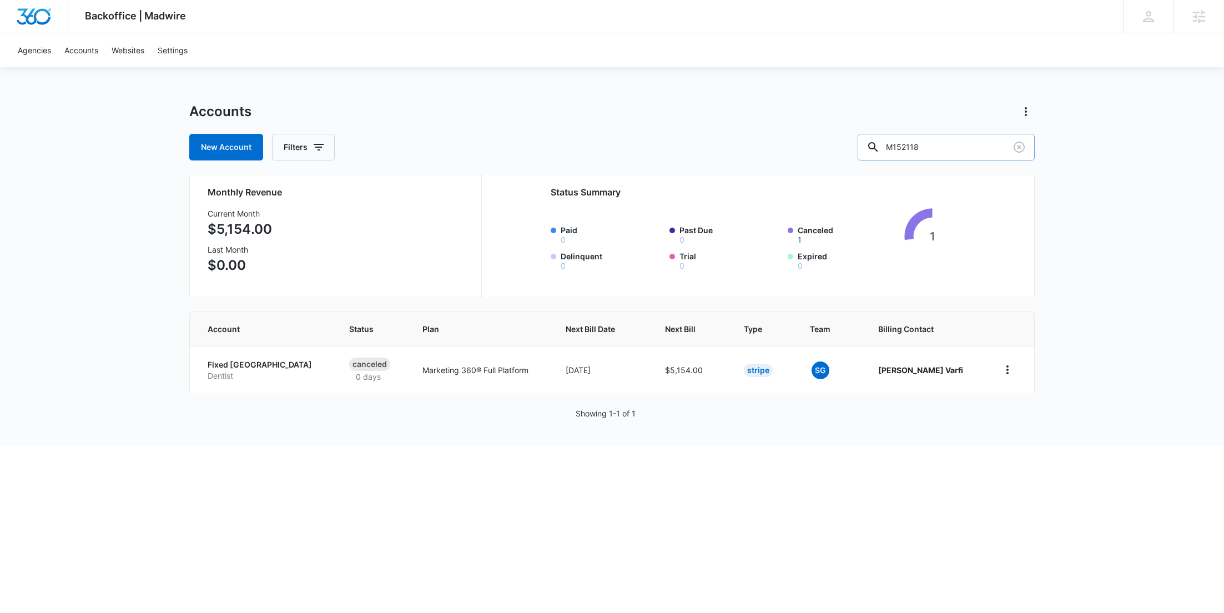
drag, startPoint x: 951, startPoint y: 148, endPoint x: 898, endPoint y: 148, distance: 52.7
click at [906, 148] on div "M152118" at bounding box center [946, 147] width 177 height 27
paste input "32529"
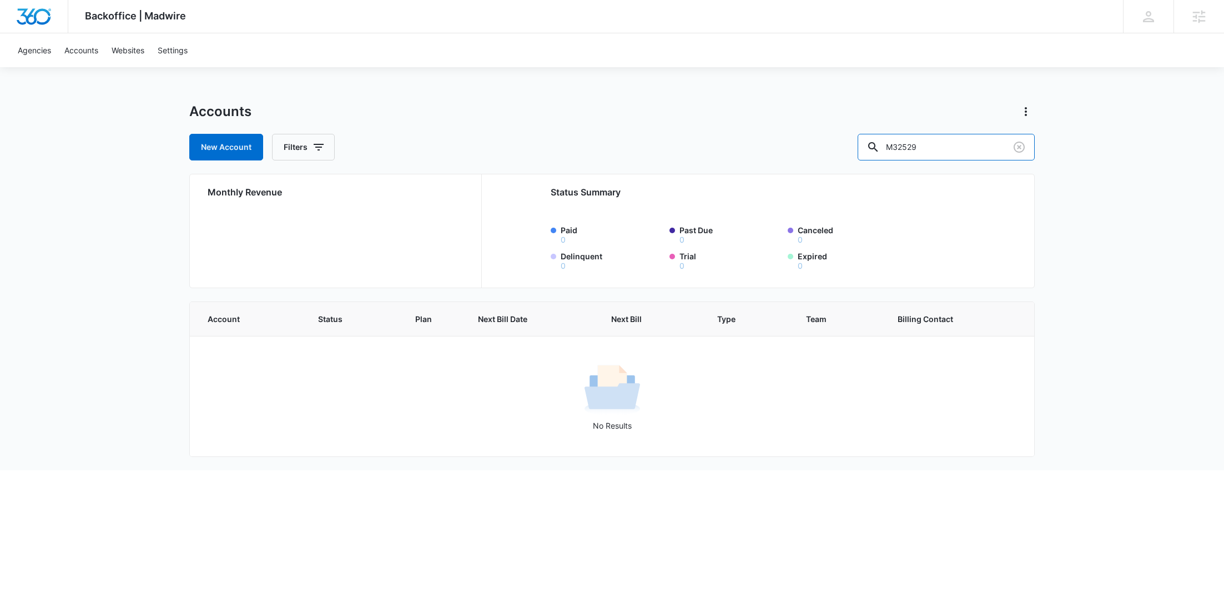
drag, startPoint x: 878, startPoint y: 150, endPoint x: 828, endPoint y: 150, distance: 49.4
click at [829, 150] on div "New Account Filters M32529" at bounding box center [612, 147] width 846 height 27
paste input "5"
type input "M325295"
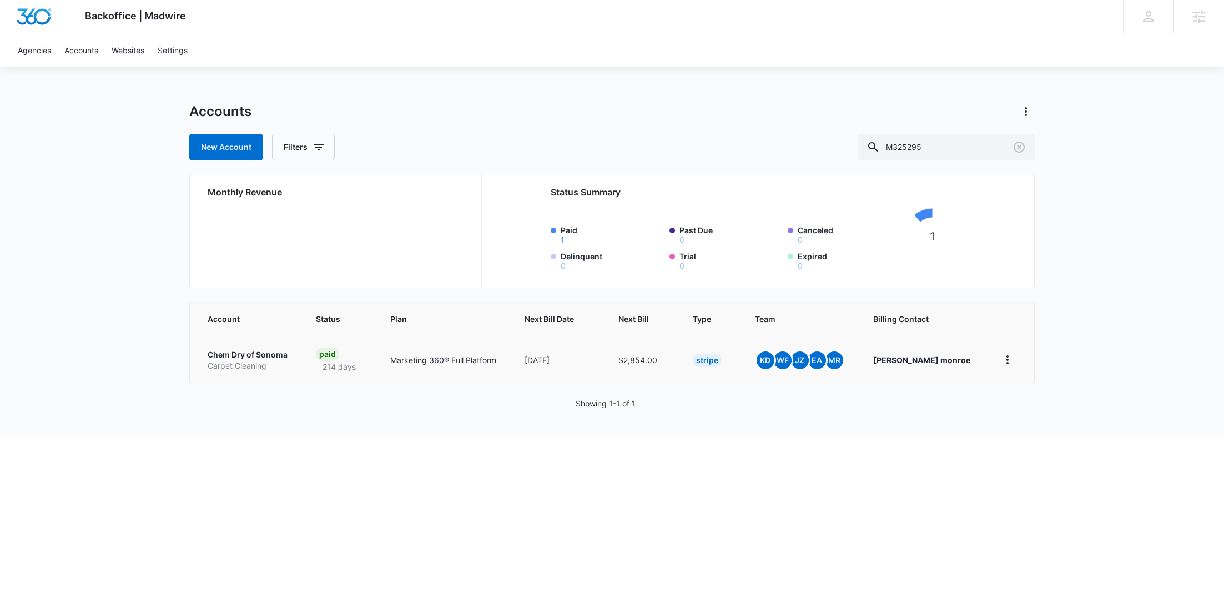
click at [230, 368] on p "Carpet Cleaning" at bounding box center [249, 365] width 82 height 11
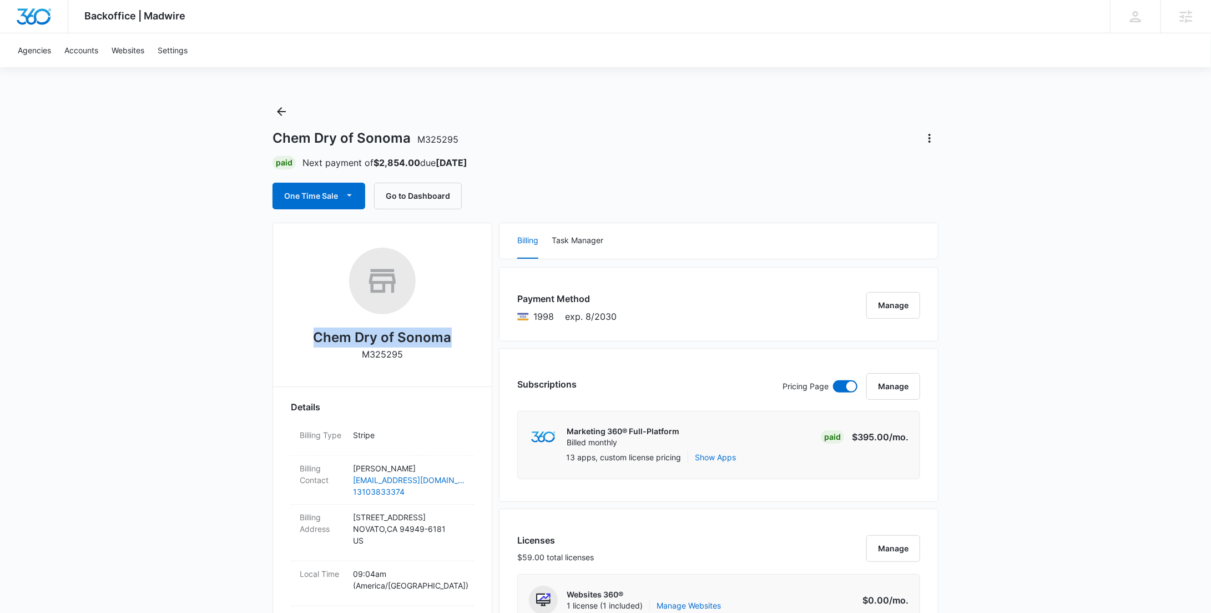
drag, startPoint x: 449, startPoint y: 336, endPoint x: 319, endPoint y: 343, distance: 130.1
click at [319, 343] on div "Chem Dry of Sonoma M325295" at bounding box center [382, 308] width 183 height 121
copy h2 "Chem Dry of Sonoma"
click at [379, 353] on p "M325295" at bounding box center [382, 354] width 41 height 13
click at [379, 352] on p "M325295" at bounding box center [382, 354] width 41 height 13
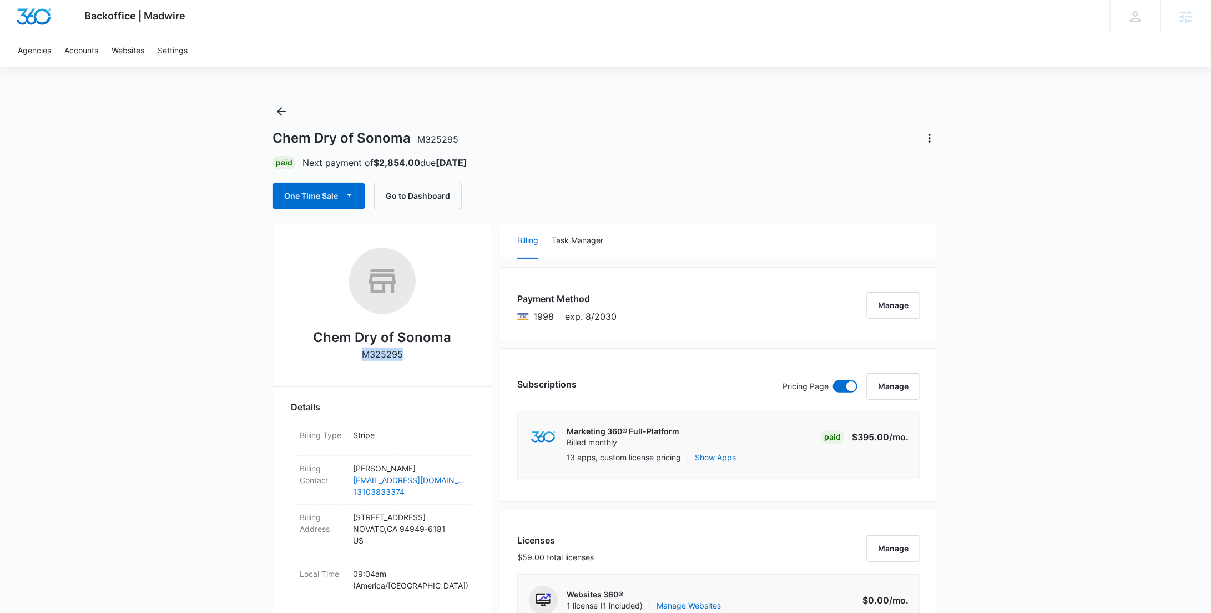
copy p "M325295"
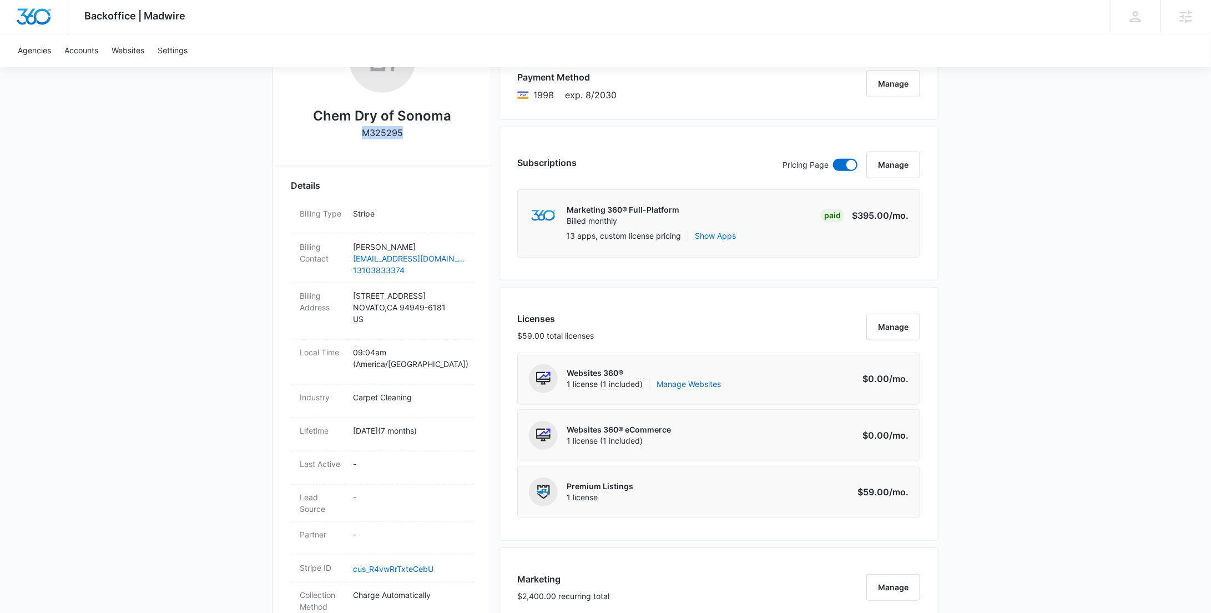
scroll to position [329, 0]
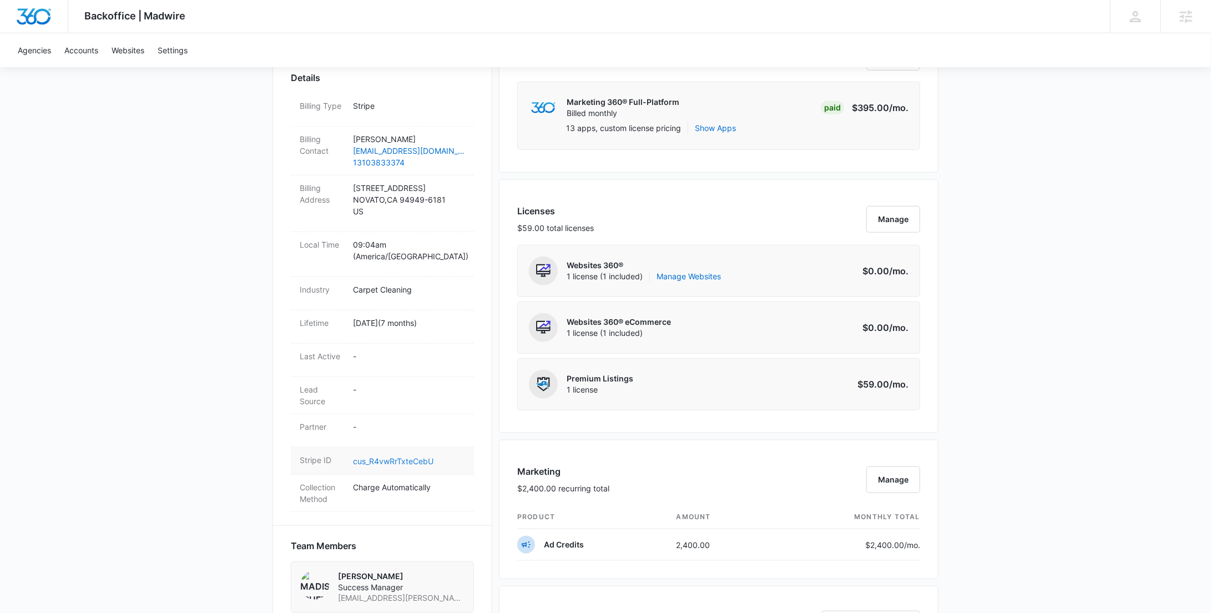
click at [410, 456] on link "cus_R4vwRrTxteCebU" at bounding box center [393, 460] width 81 height 9
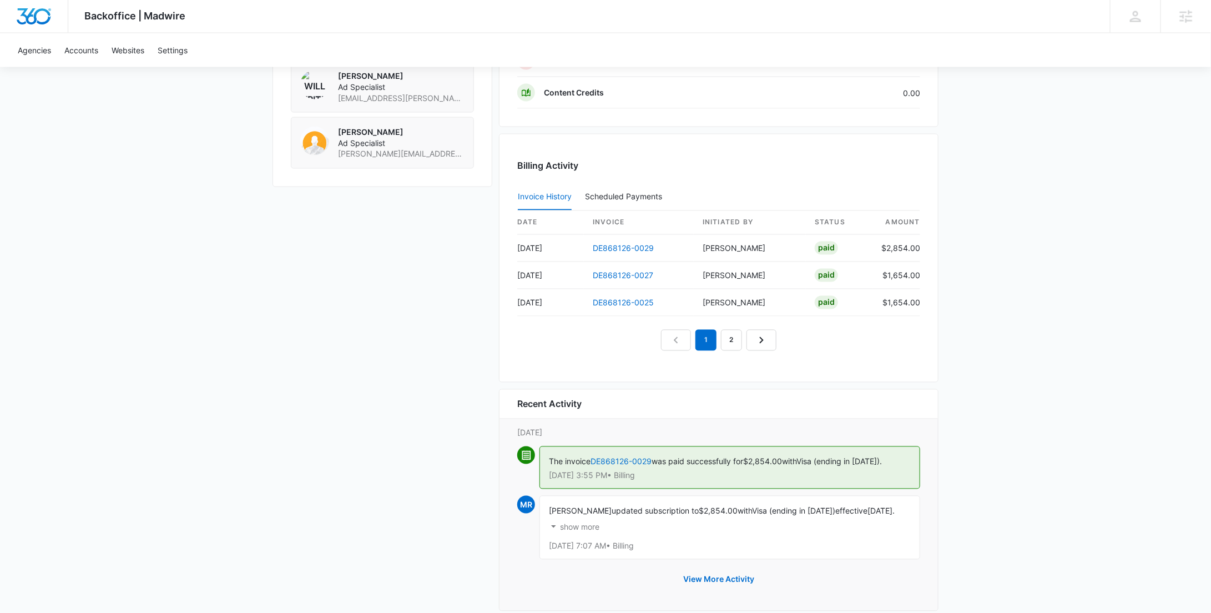
scroll to position [1010, 0]
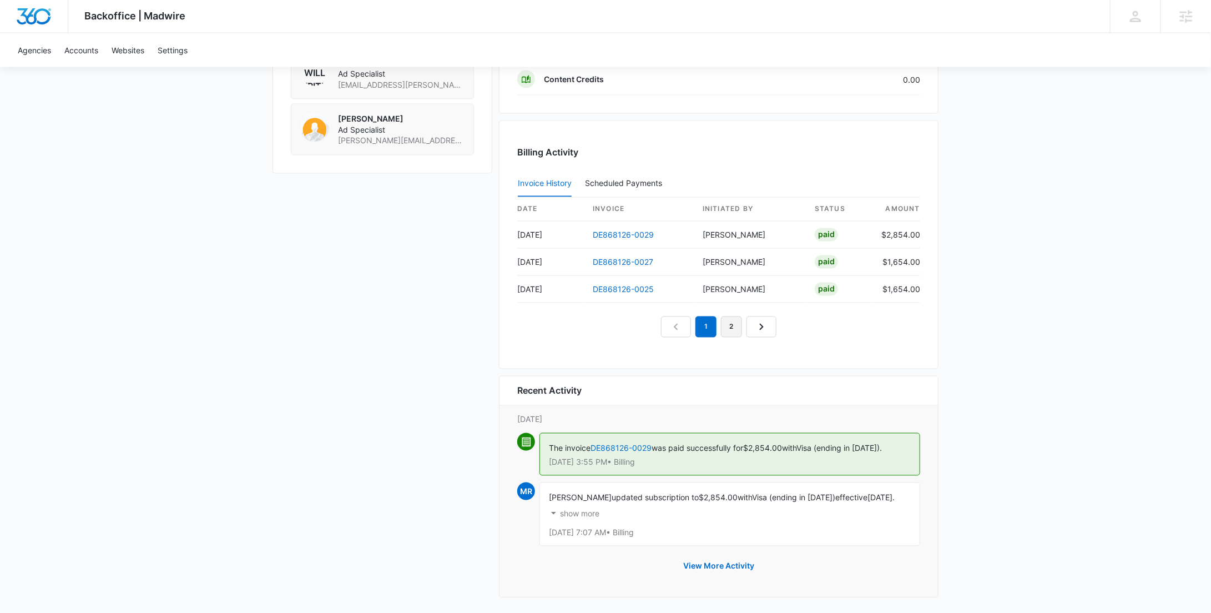
click at [726, 323] on link "2" at bounding box center [731, 326] width 21 height 21
click at [740, 327] on link "3" at bounding box center [744, 326] width 21 height 21
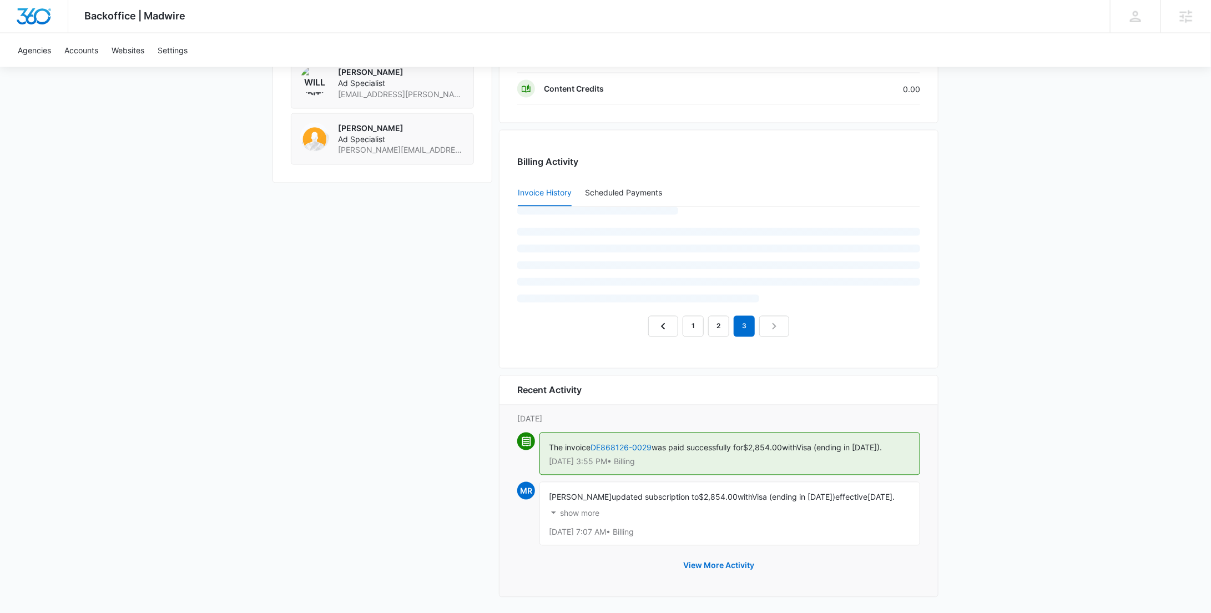
scroll to position [1010, 0]
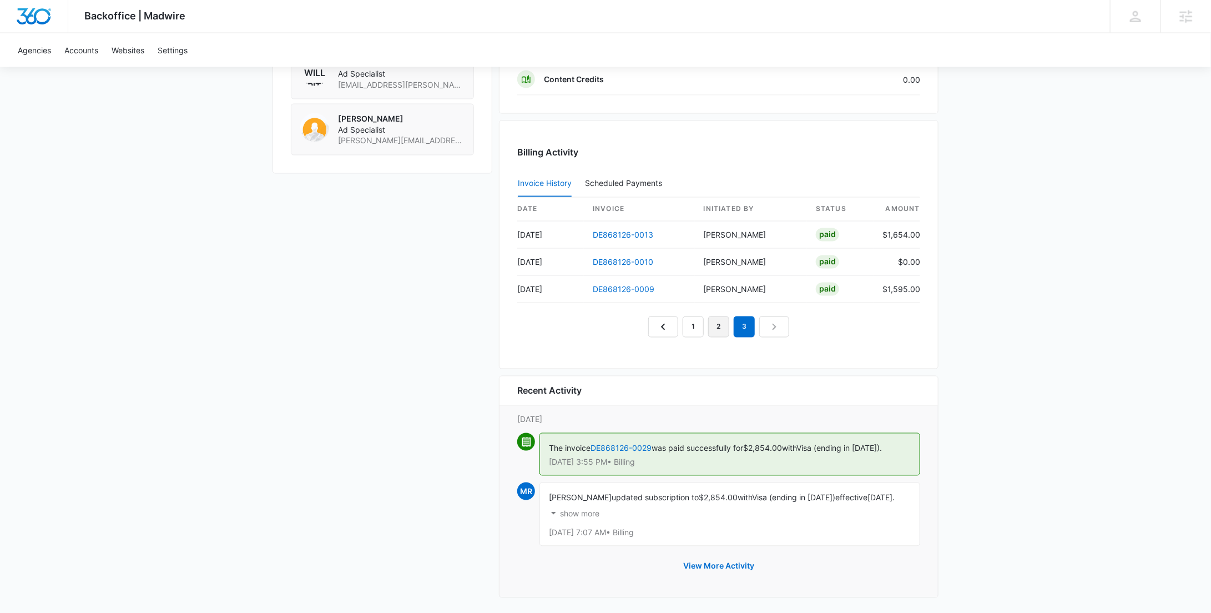
click at [711, 320] on link "2" at bounding box center [718, 326] width 21 height 21
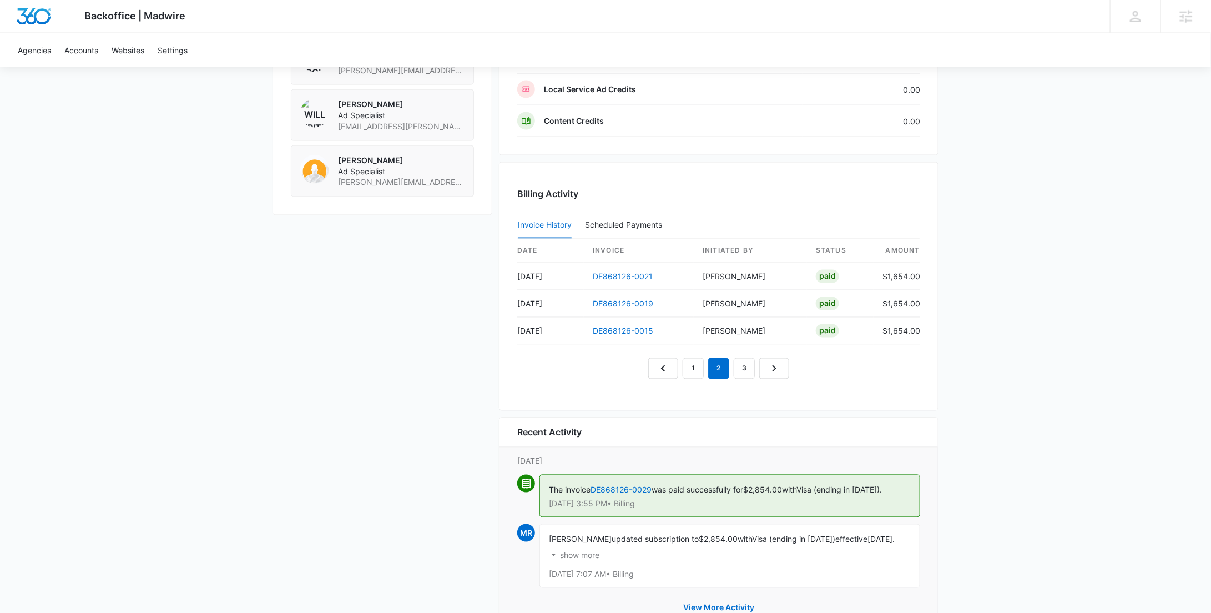
scroll to position [968, 0]
click at [698, 359] on link "1" at bounding box center [693, 369] width 21 height 21
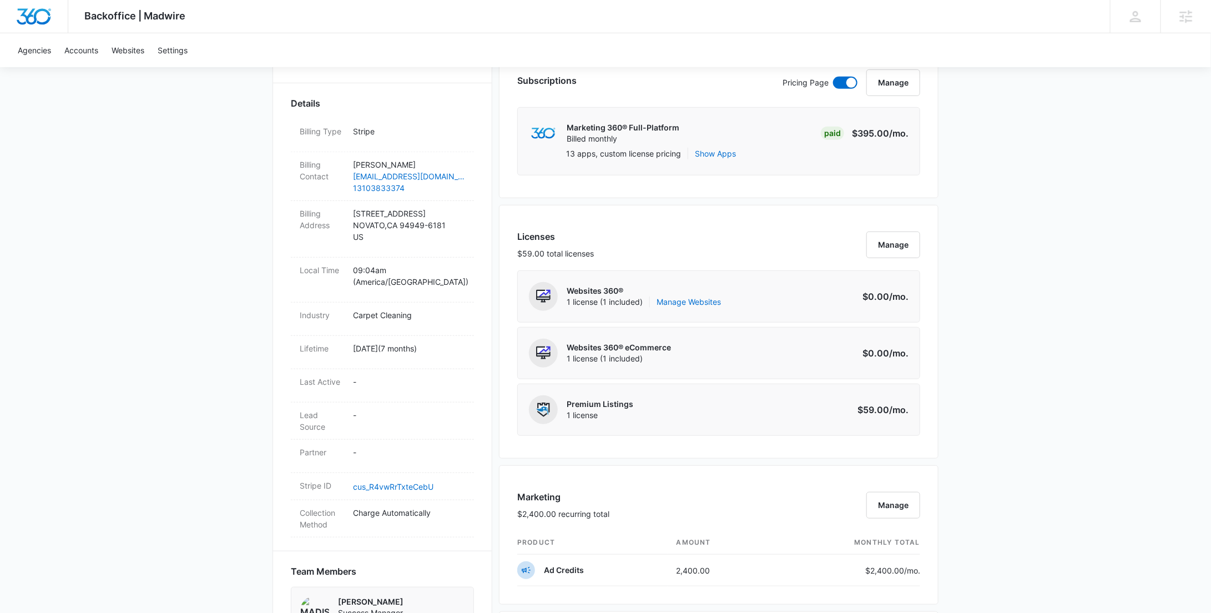
scroll to position [0, 0]
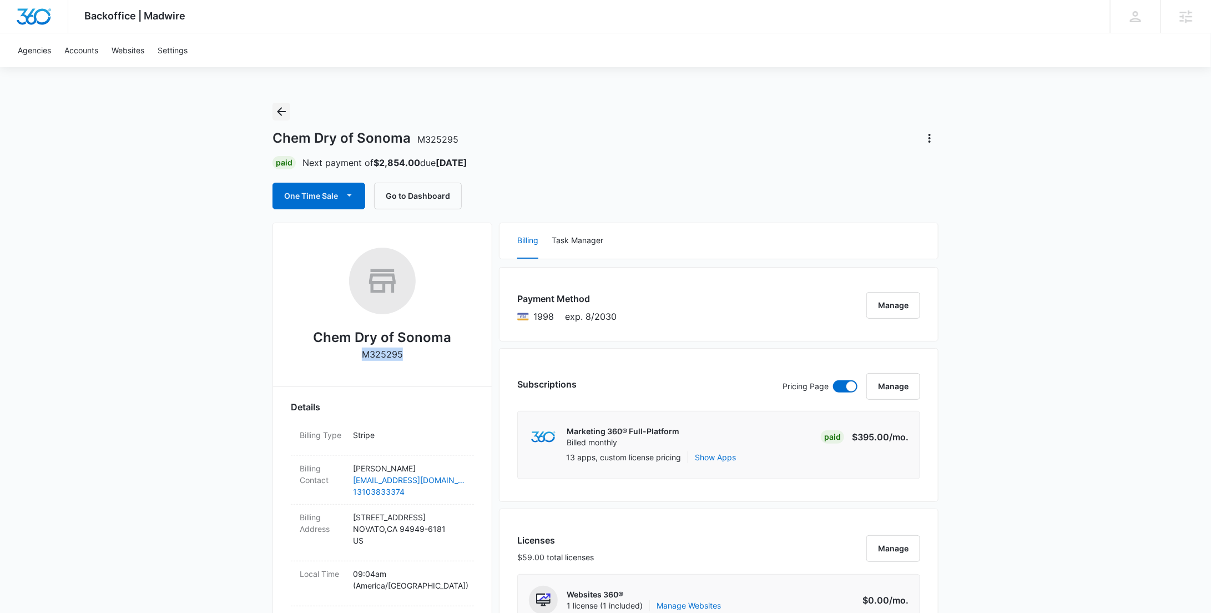
click at [280, 112] on icon "Back" at bounding box center [281, 111] width 13 height 13
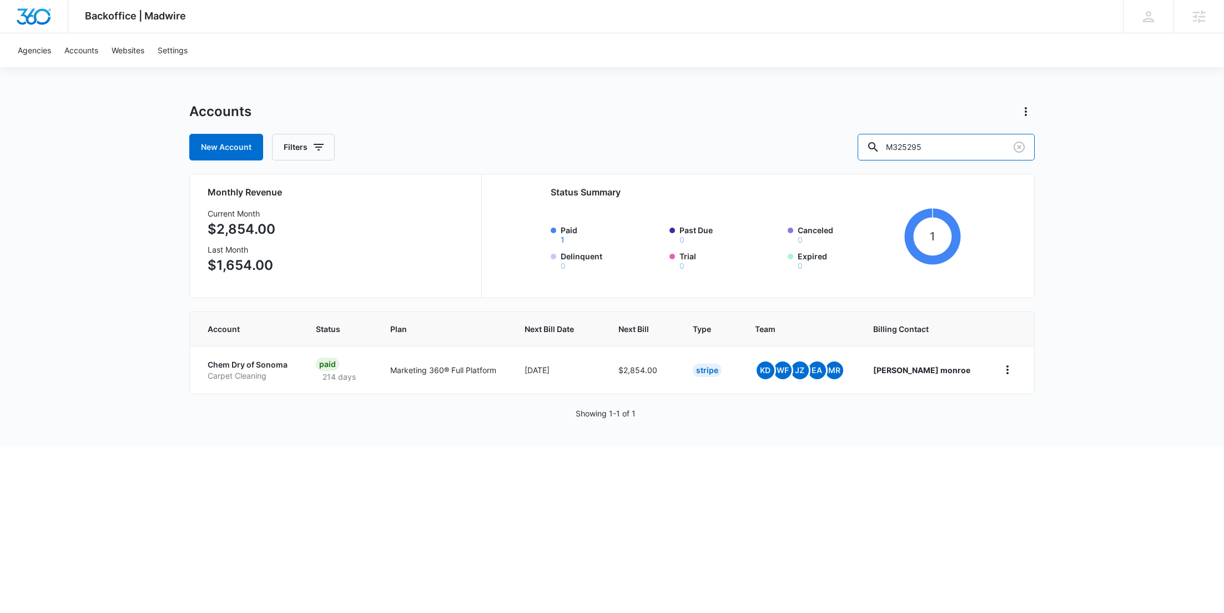
drag, startPoint x: 889, startPoint y: 153, endPoint x: 861, endPoint y: 154, distance: 28.9
click at [862, 154] on div "New Account Filters M325295" at bounding box center [612, 147] width 846 height 27
paste input "12286"
type input "M312286"
click at [247, 371] on p "Carpet Cleaning" at bounding box center [244, 375] width 73 height 11
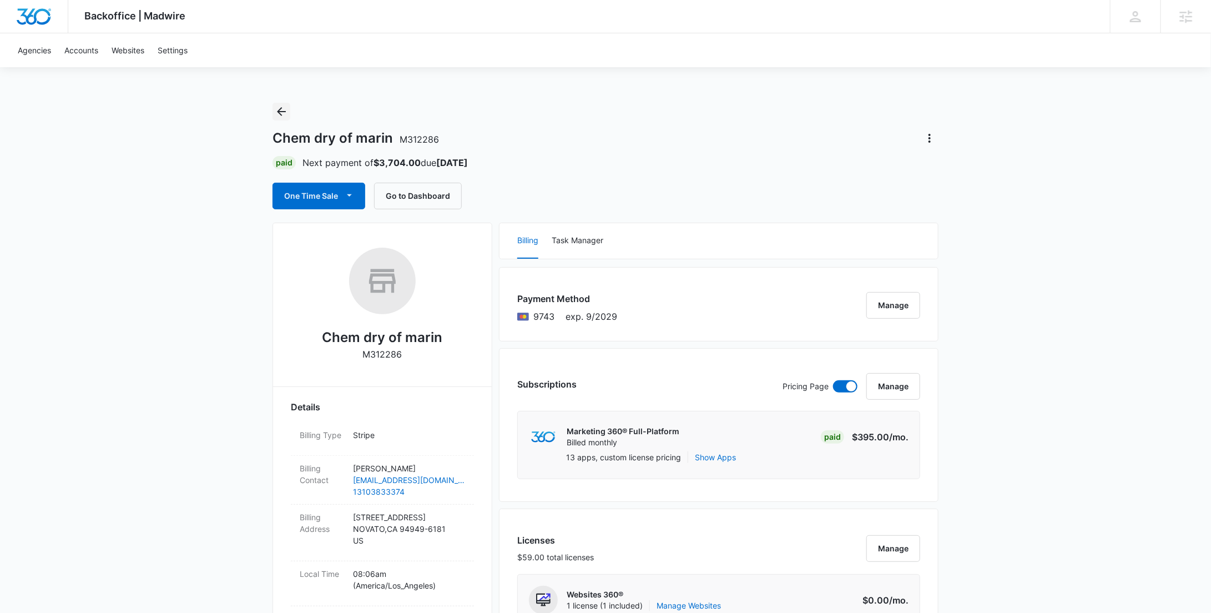
click at [279, 113] on icon "Back" at bounding box center [281, 111] width 9 height 9
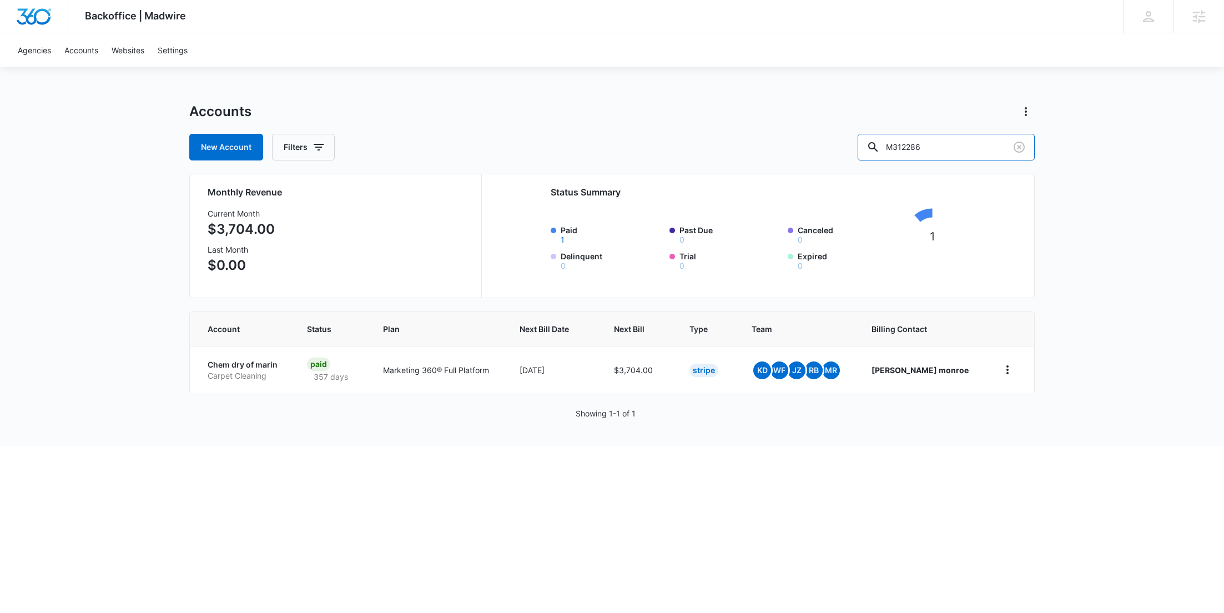
drag, startPoint x: 967, startPoint y: 144, endPoint x: 822, endPoint y: 140, distance: 144.9
click at [823, 140] on div "New Account Filters M312286" at bounding box center [612, 147] width 846 height 27
paste input "34583"
type input "M334583"
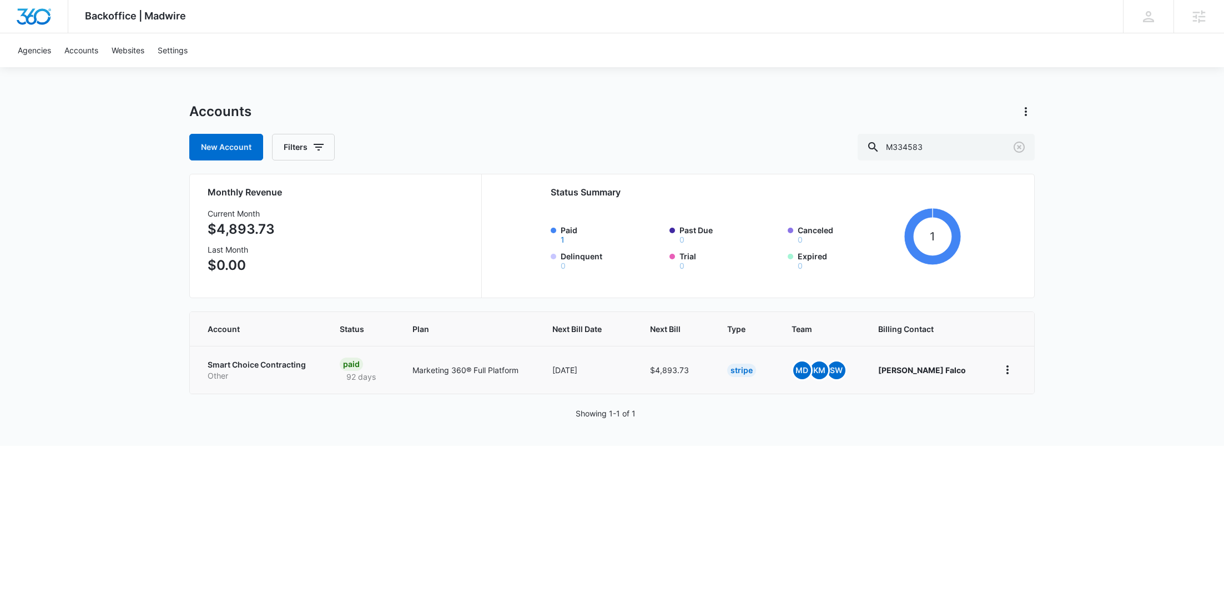
click at [270, 363] on p "Smart Choice Contracting" at bounding box center [260, 364] width 105 height 11
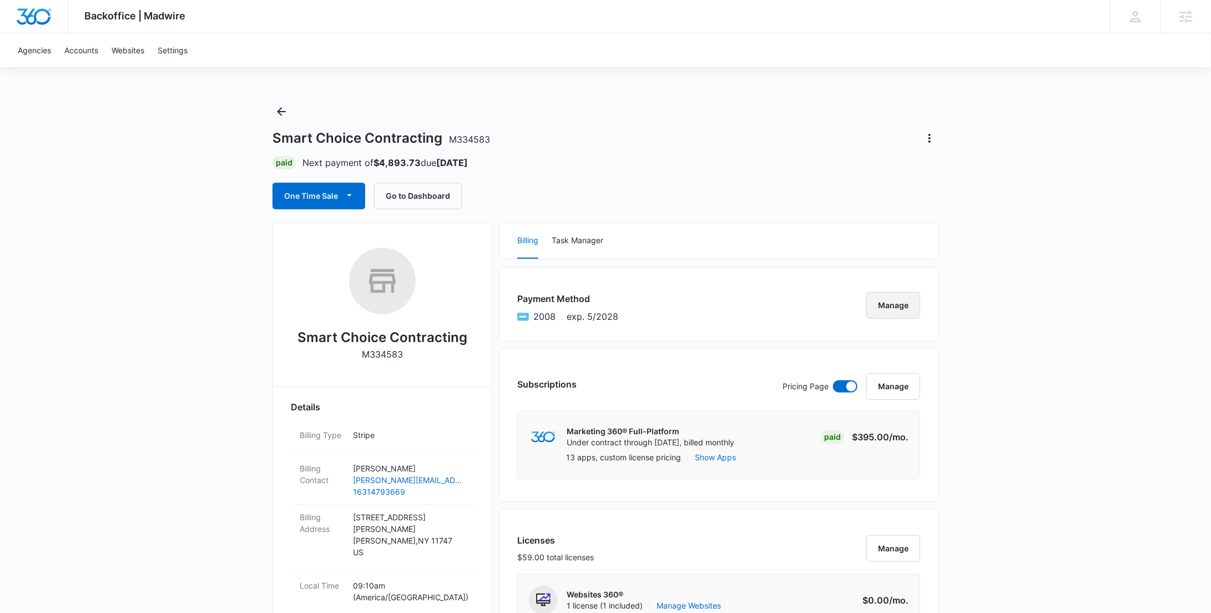
click at [892, 305] on button "Manage" at bounding box center [894, 305] width 54 height 27
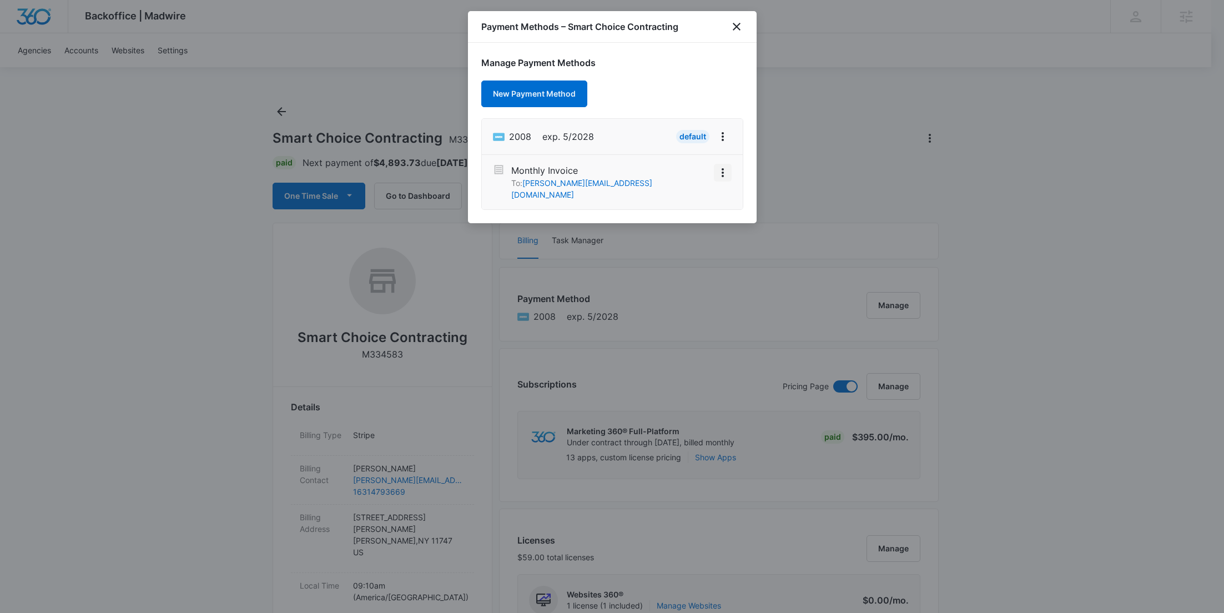
click at [723, 167] on icon "View More" at bounding box center [722, 172] width 13 height 13
click at [698, 145] on button "Activate" at bounding box center [696, 153] width 70 height 17
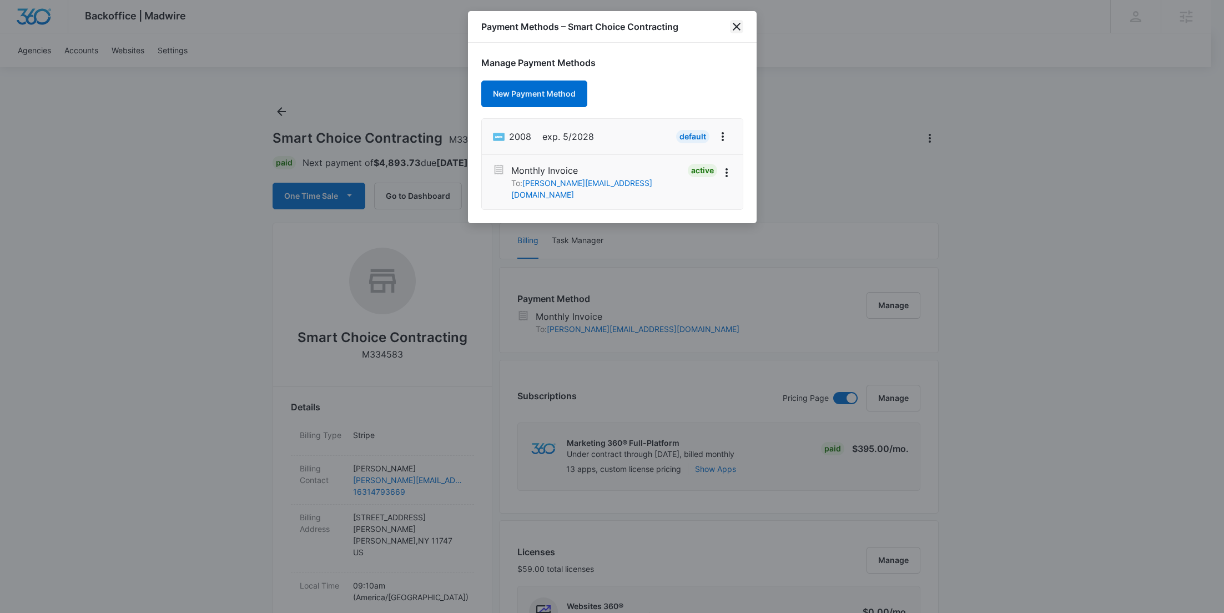
click at [735, 31] on icon "close" at bounding box center [736, 26] width 13 height 13
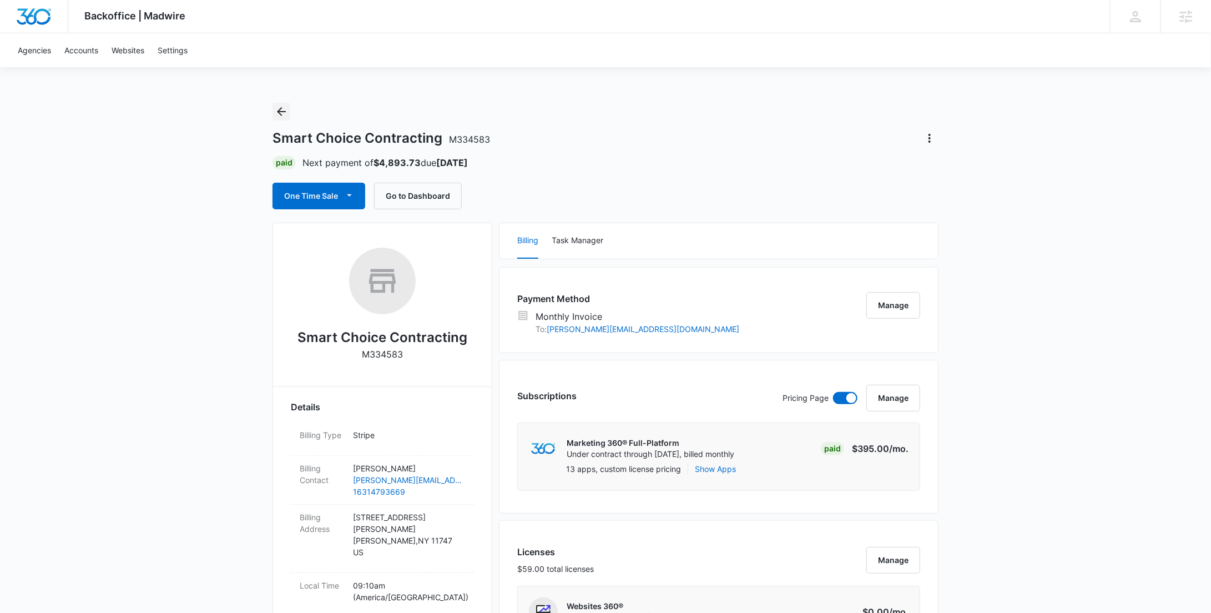
click at [282, 107] on icon "Back" at bounding box center [281, 111] width 13 height 13
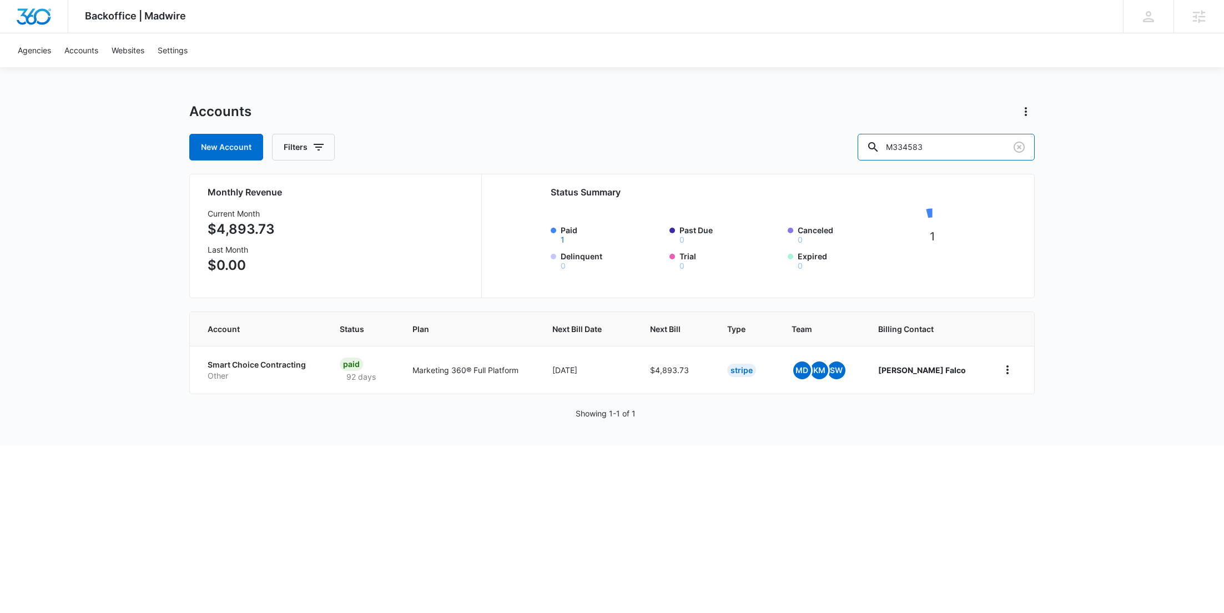
click at [864, 153] on div "New Account Filters M334583" at bounding box center [612, 147] width 846 height 27
paste input "152118"
type input "M152118"
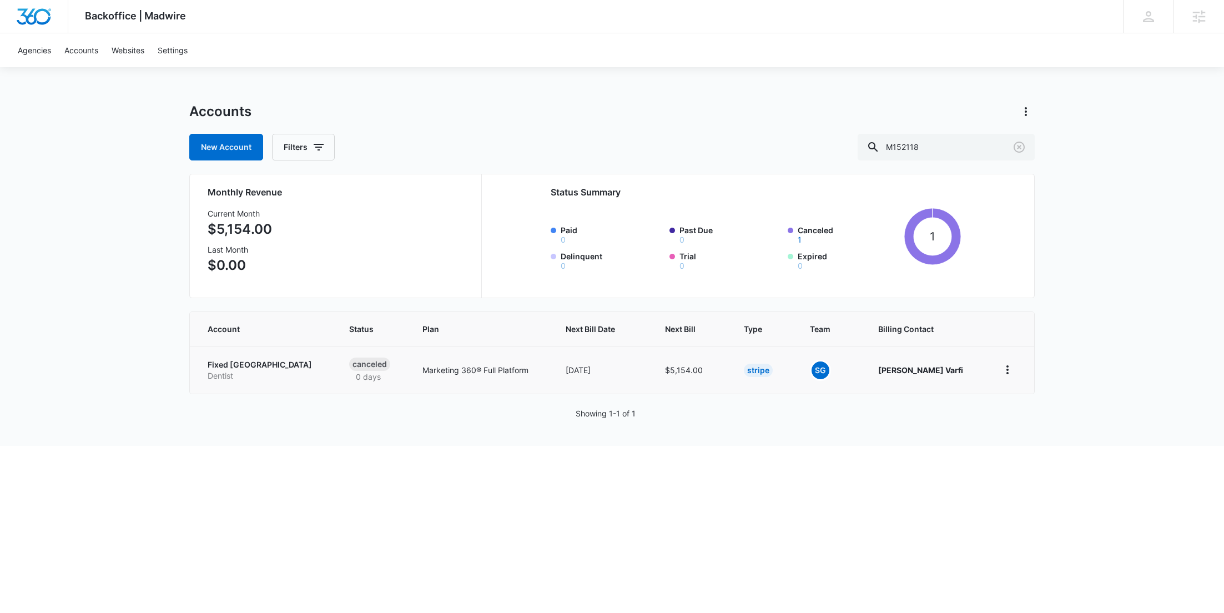
click at [229, 364] on p "Fixed New Teeth Sun City" at bounding box center [265, 364] width 115 height 11
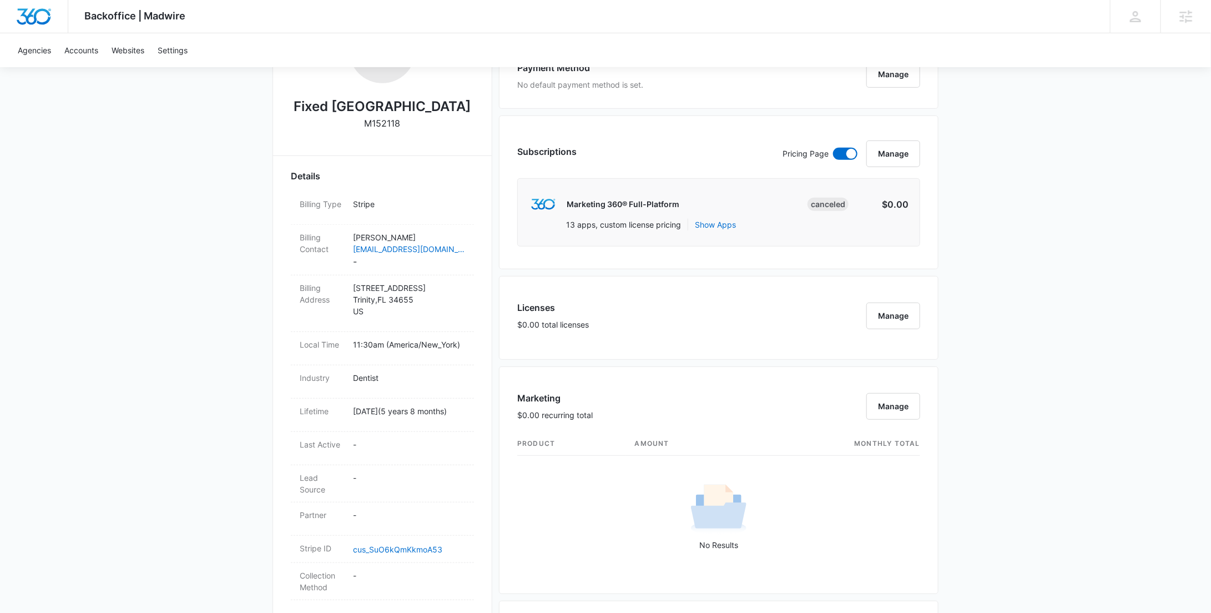
scroll to position [678, 0]
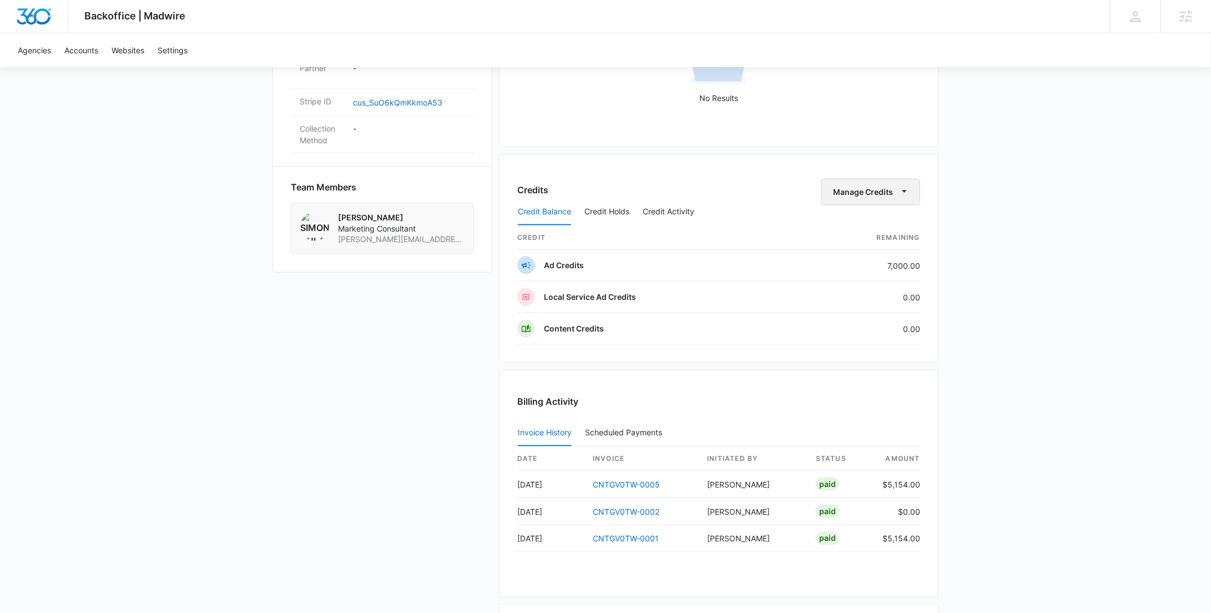
click at [893, 185] on button "Manage Credits" at bounding box center [871, 192] width 99 height 27
click at [882, 257] on div "Transfer Credits" at bounding box center [889, 259] width 104 height 8
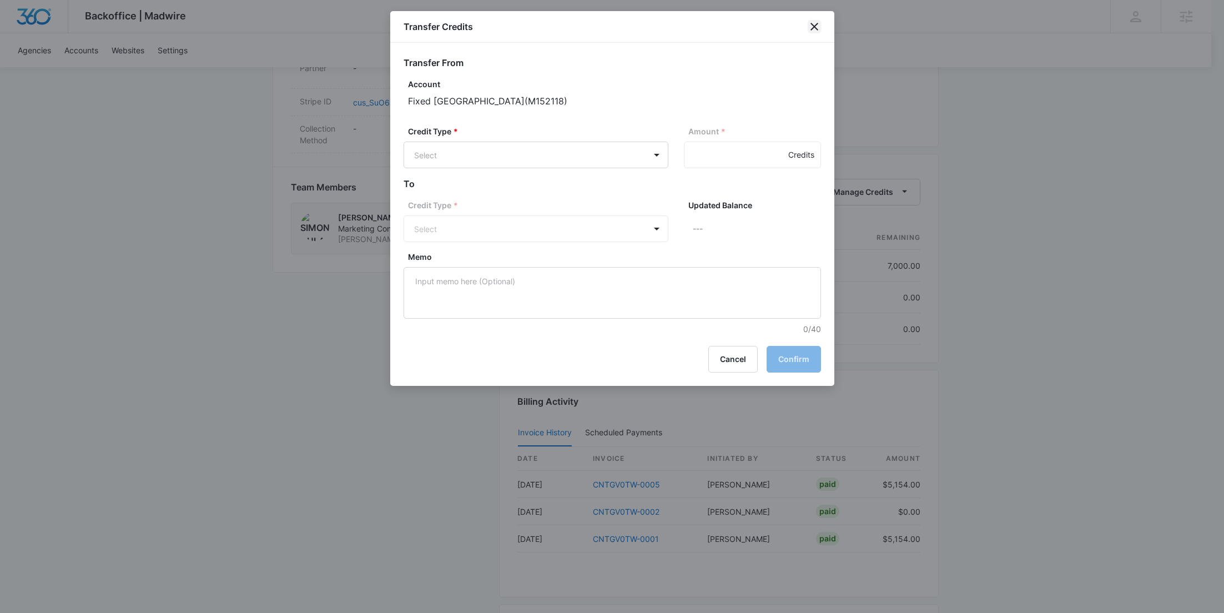
click at [811, 28] on icon "close" at bounding box center [814, 26] width 13 height 13
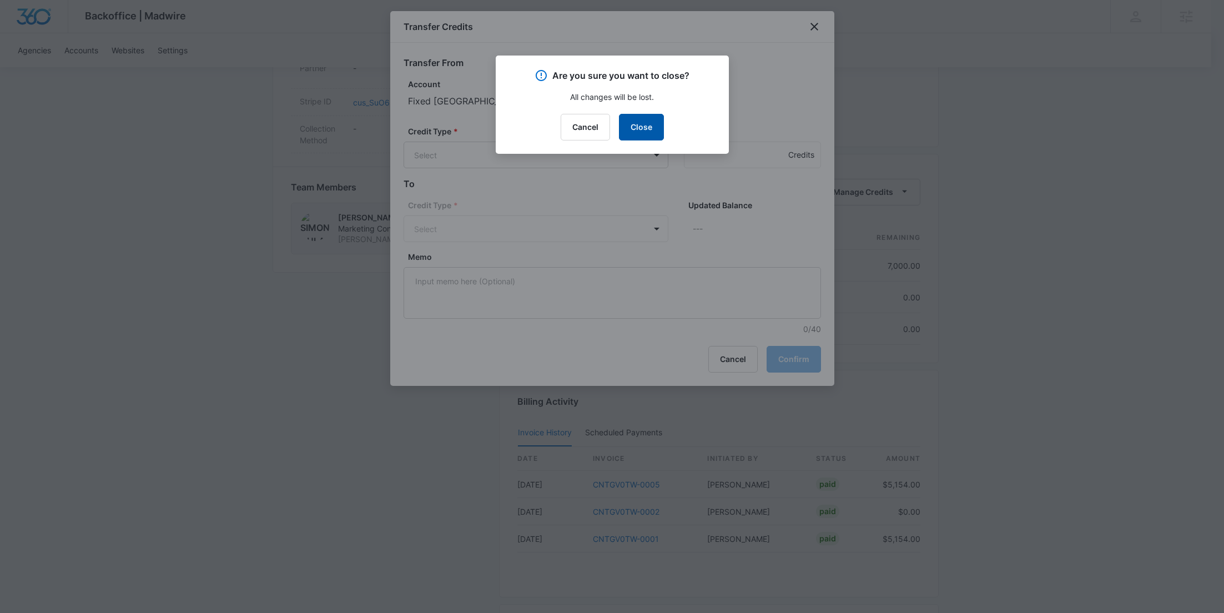
click at [655, 132] on button "Close" at bounding box center [641, 127] width 45 height 27
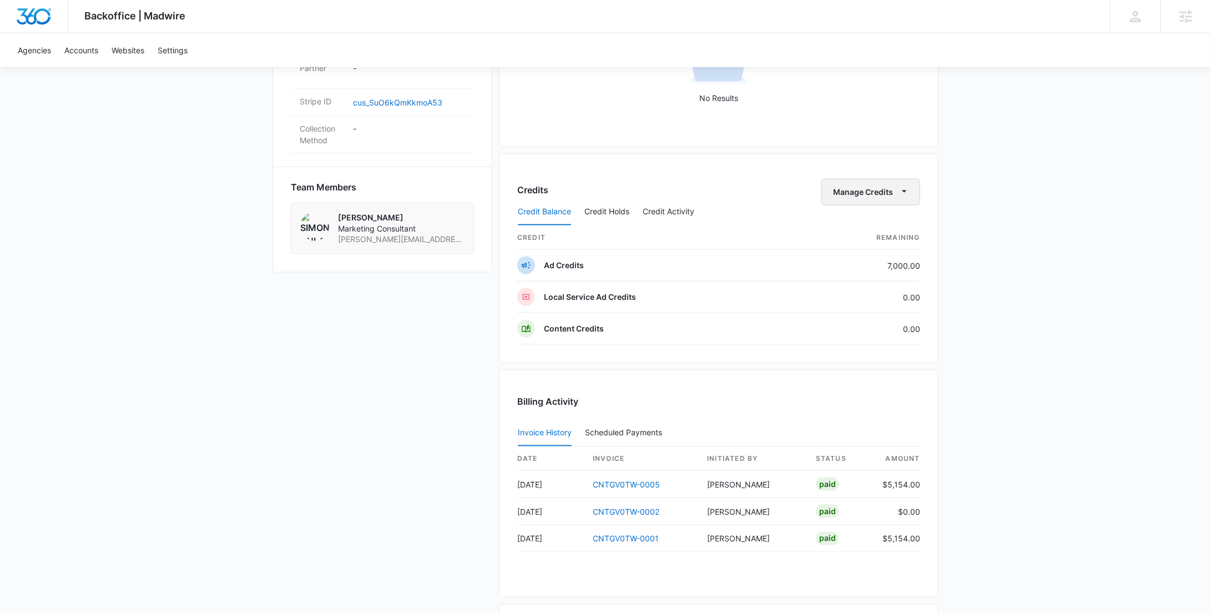
click at [859, 193] on button "Manage Credits" at bounding box center [871, 192] width 99 height 27
drag, startPoint x: 860, startPoint y: 197, endPoint x: 863, endPoint y: 271, distance: 73.9
click at [863, 272] on div "Transfer To Another Account" at bounding box center [889, 276] width 104 height 8
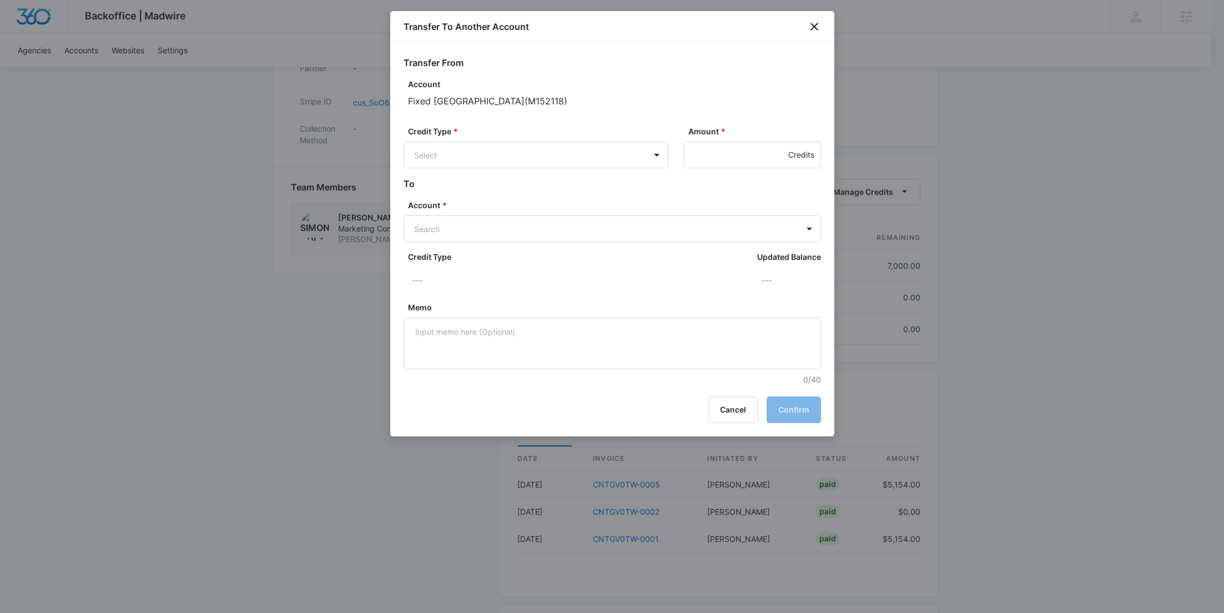
click at [582, 140] on div "Credit Type * Select" at bounding box center [536, 146] width 265 height 43
click at [530, 173] on div "Credit Type * Select Amount * Credits" at bounding box center [613, 151] width 418 height 52
click at [530, 172] on div "Credit Type * Select Amount * Credits" at bounding box center [613, 151] width 418 height 52
click at [530, 164] on body "Backoffice | Madwire Apps Settings RY Rochelle Young rochelle.young@madwire.com…" at bounding box center [612, 49] width 1224 height 1455
click at [519, 198] on p "Ad Credits (7000.00 Credits)" at bounding box center [497, 197] width 106 height 12
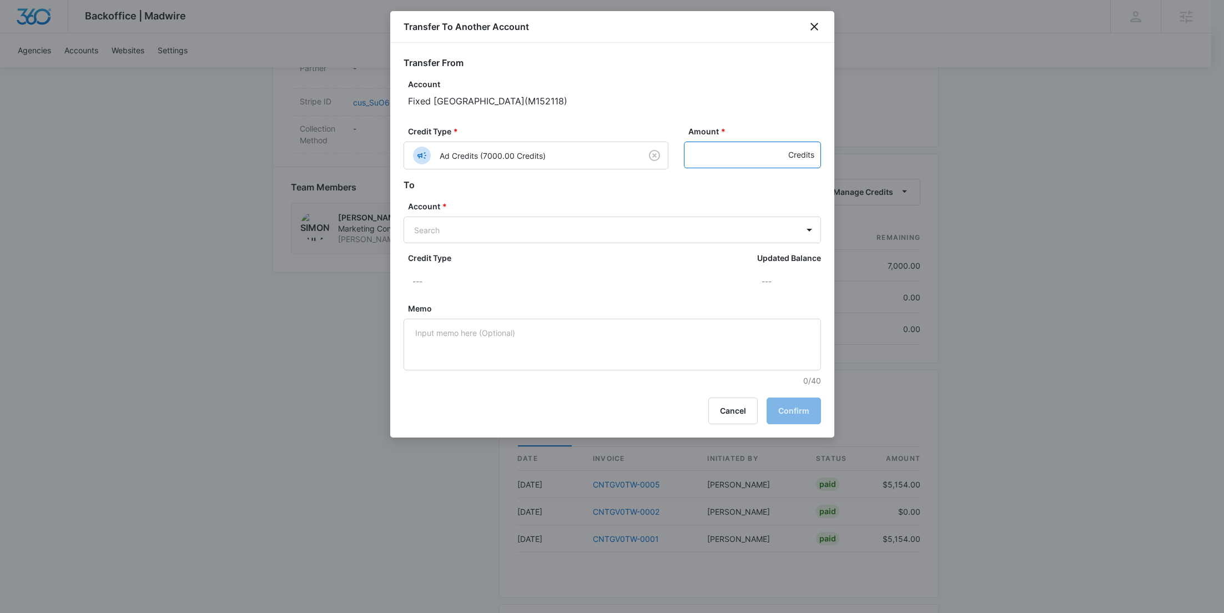
click at [705, 154] on input "Amount *" at bounding box center [752, 155] width 137 height 27
type input "7000"
click at [597, 231] on body "Backoffice | Madwire Apps Settings RY Rochelle Young rochelle.young@madwire.com…" at bounding box center [612, 49] width 1224 height 1455
paste input "M337260"
type input "M337260"
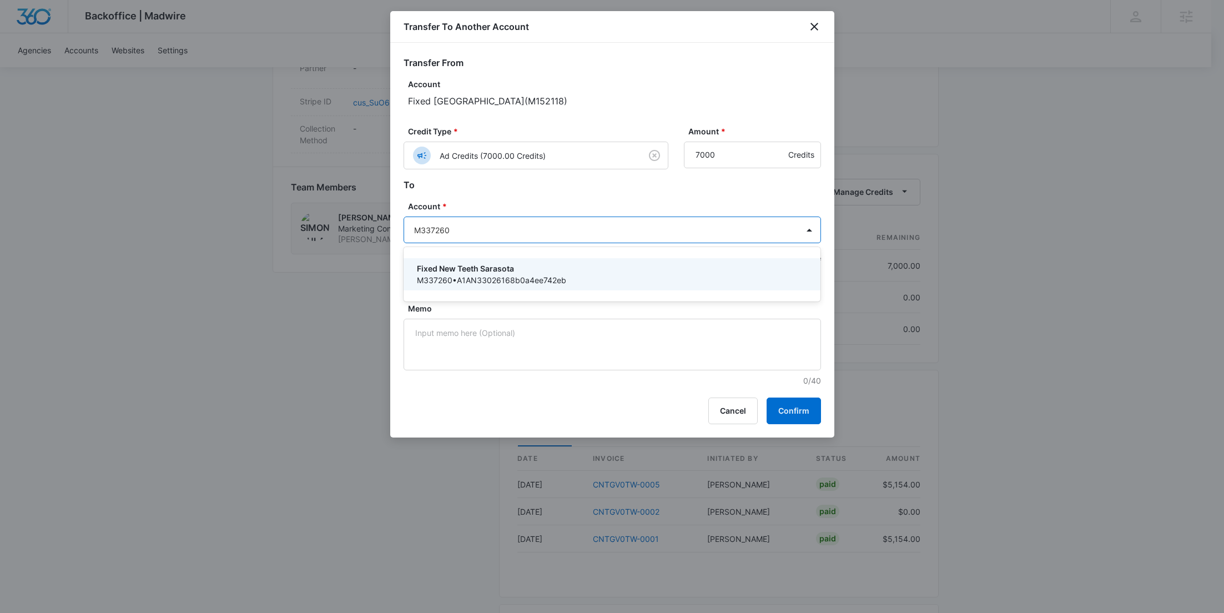
click at [512, 263] on p "Fixed New Teeth Sarasota" at bounding box center [611, 269] width 389 height 12
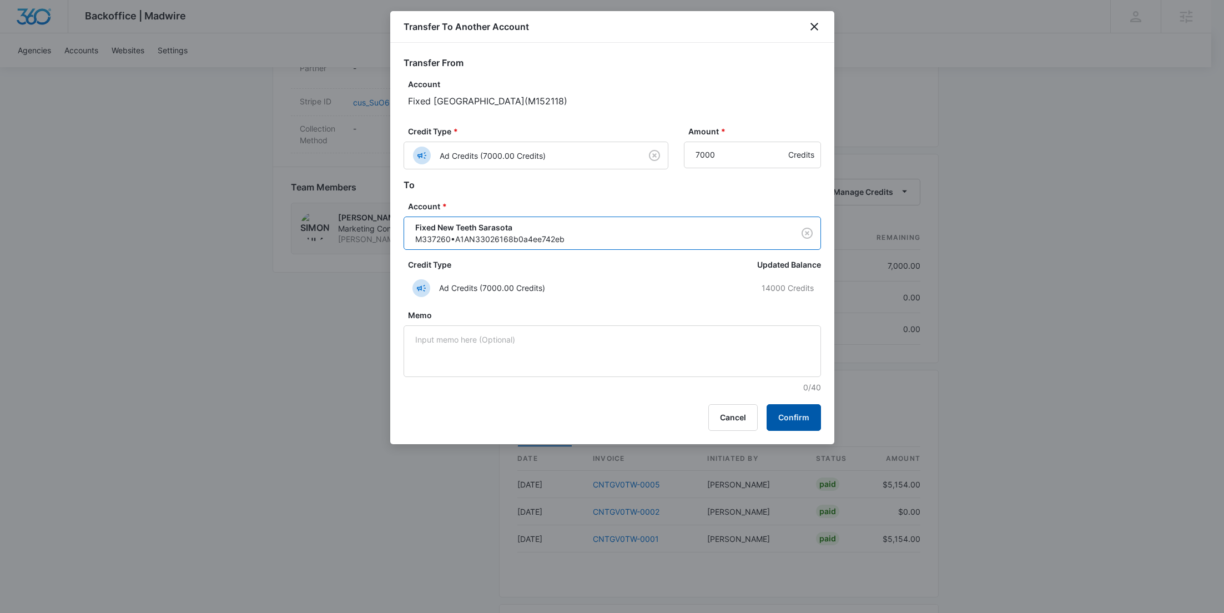
click at [804, 421] on button "Confirm" at bounding box center [794, 417] width 54 height 27
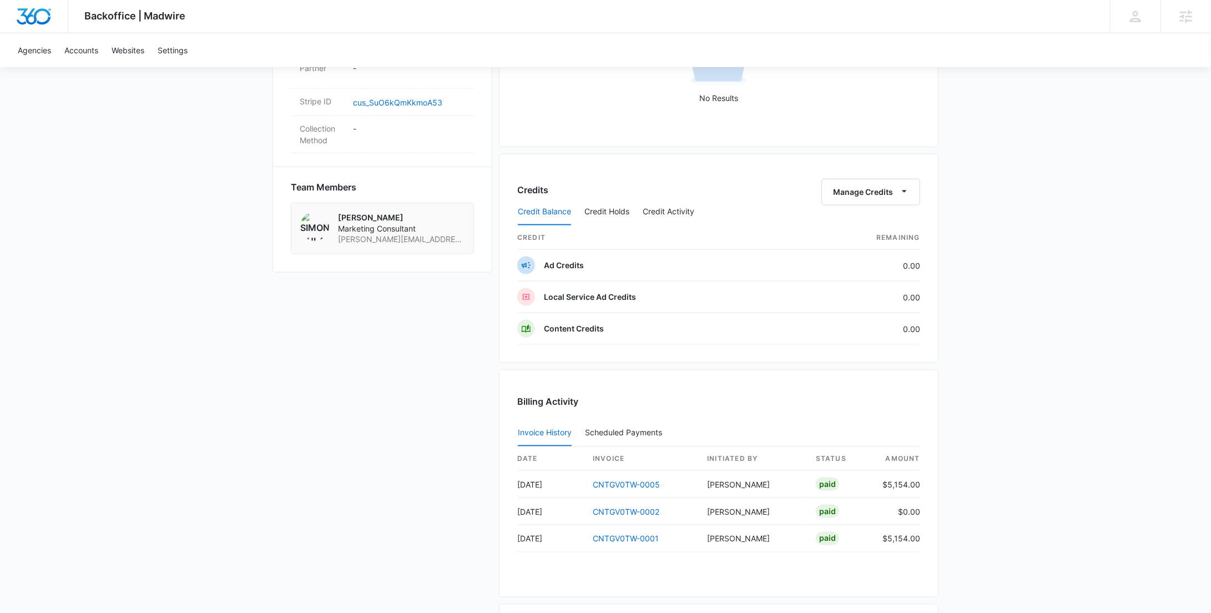
scroll to position [0, 0]
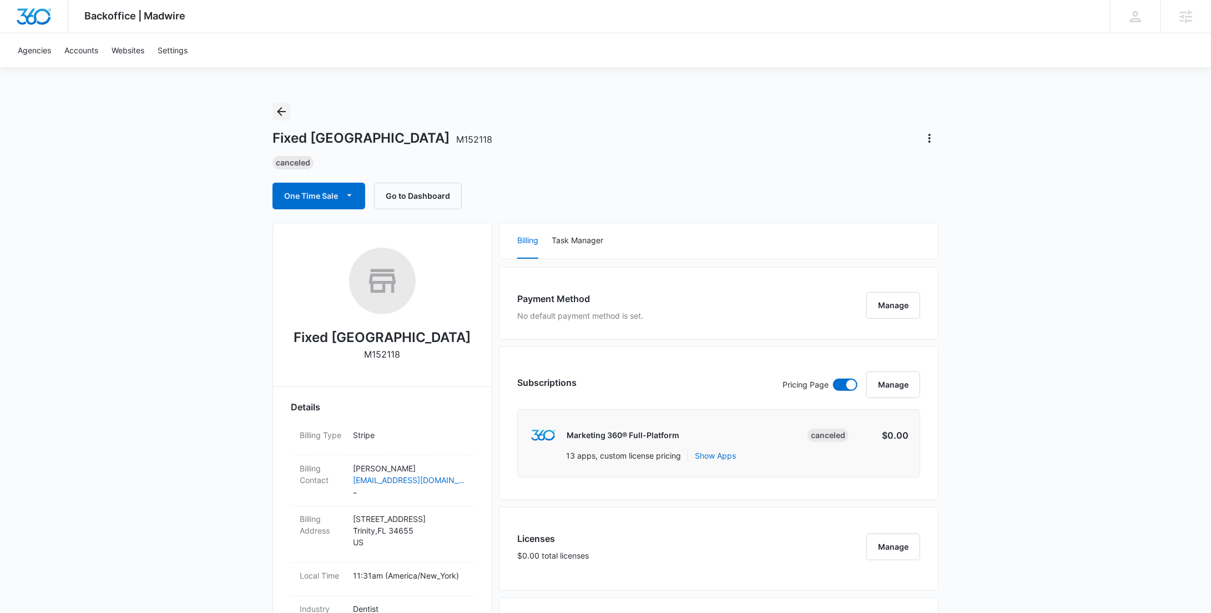
click at [284, 107] on icon "Back" at bounding box center [281, 111] width 13 height 13
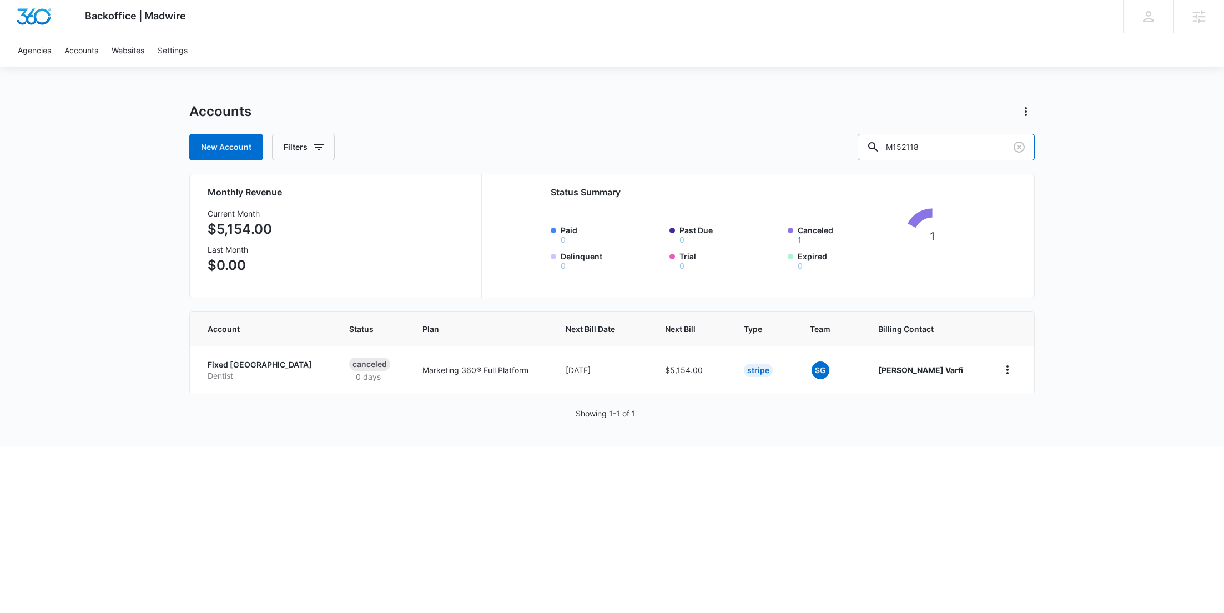
drag, startPoint x: 965, startPoint y: 150, endPoint x: 821, endPoint y: 151, distance: 144.4
click at [823, 152] on div "New Account Filters M152118" at bounding box center [612, 147] width 846 height 27
paste input "334076"
type input "M334076"
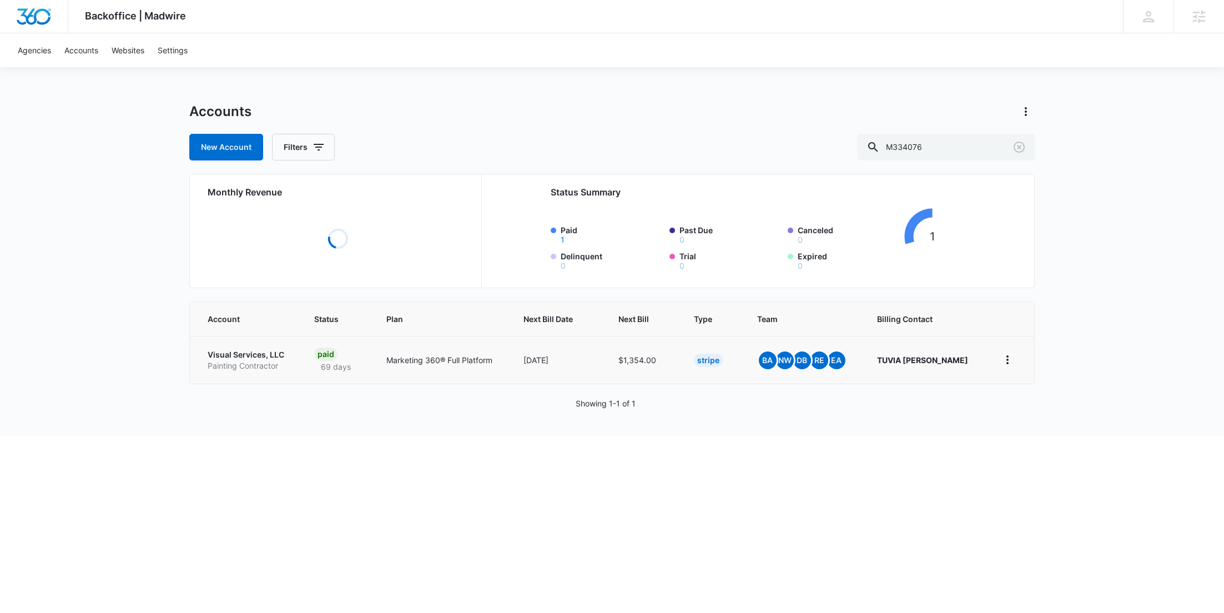
click at [238, 364] on p "Painting Contractor" at bounding box center [248, 365] width 80 height 11
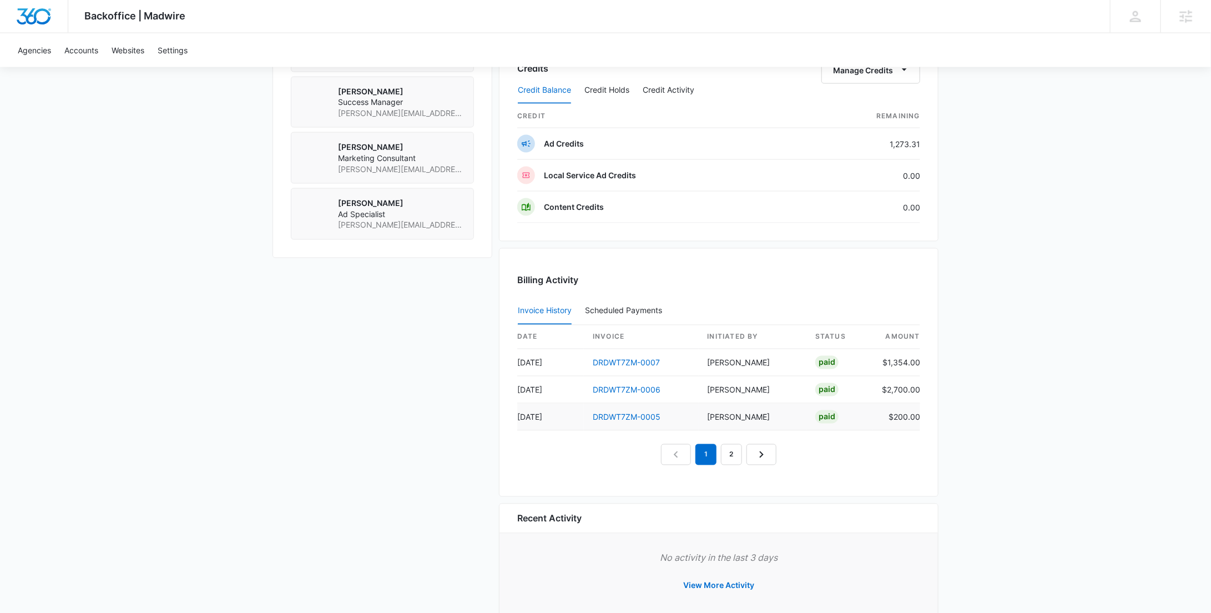
scroll to position [882, 0]
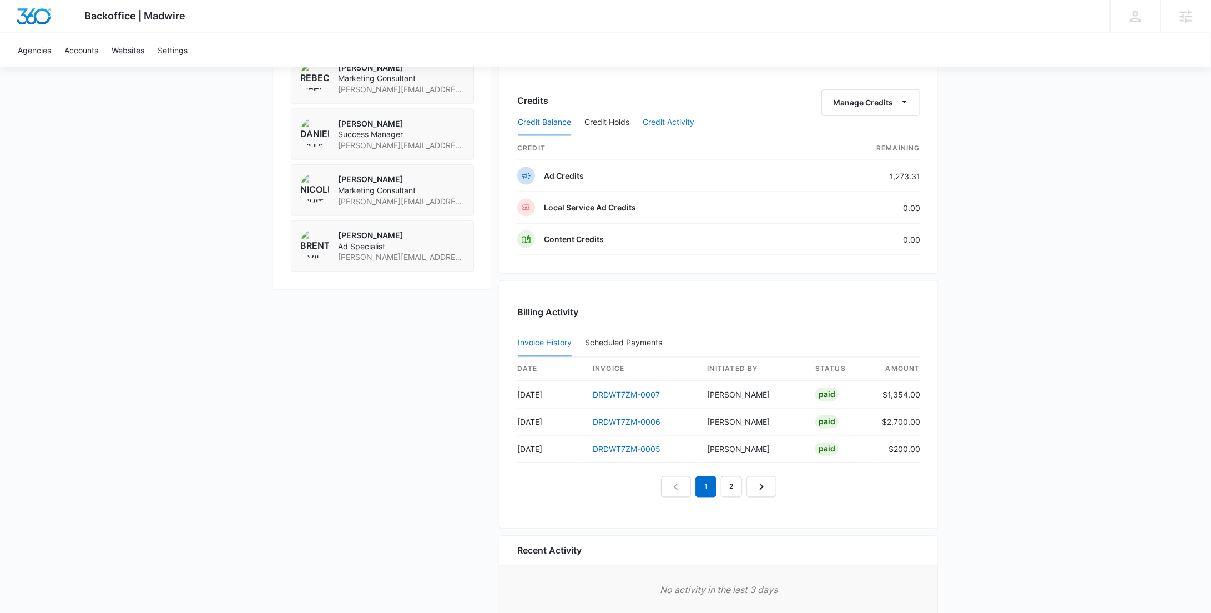
click at [673, 119] on button "Credit Activity" at bounding box center [669, 122] width 52 height 27
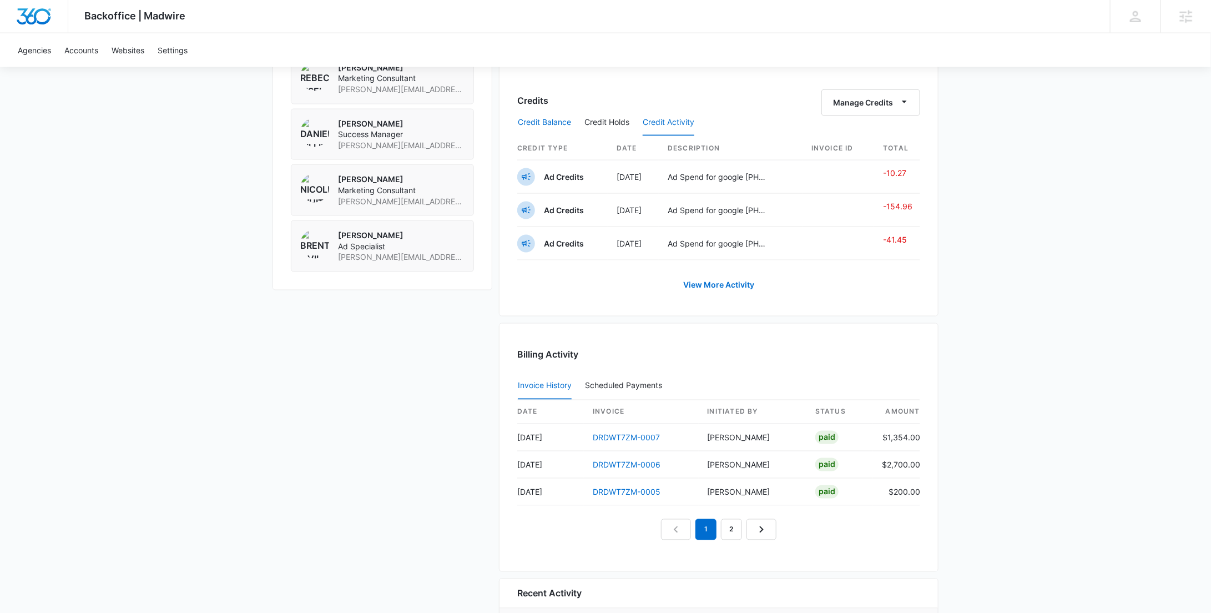
click at [539, 117] on button "Credit Balance" at bounding box center [544, 122] width 53 height 27
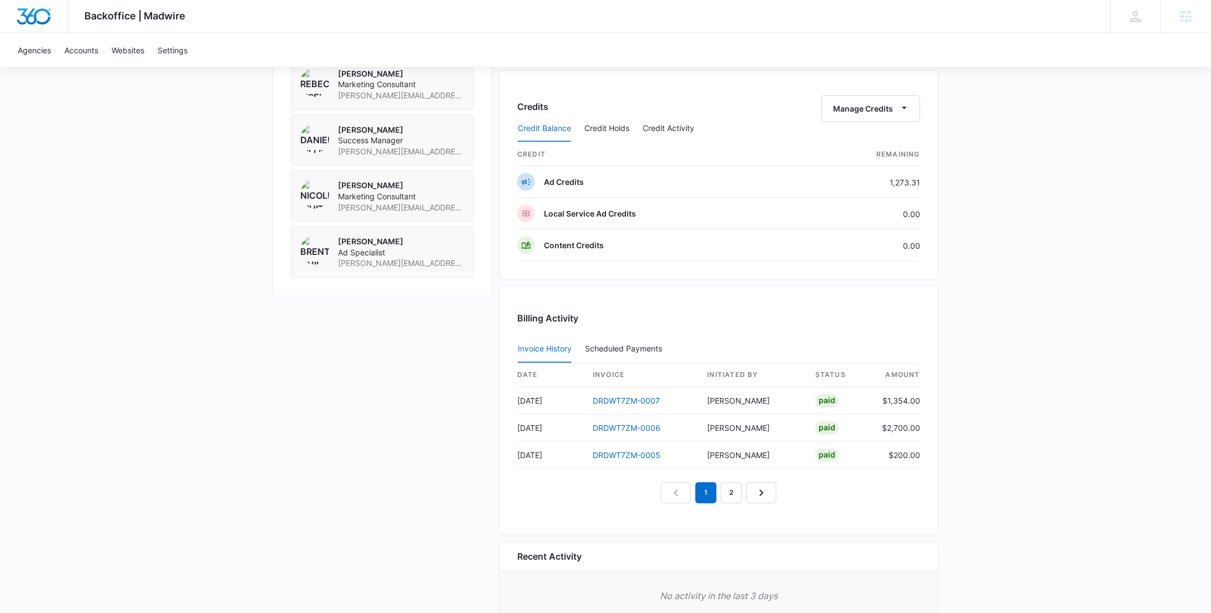
scroll to position [876, 0]
click at [672, 133] on button "Credit Activity" at bounding box center [669, 129] width 52 height 27
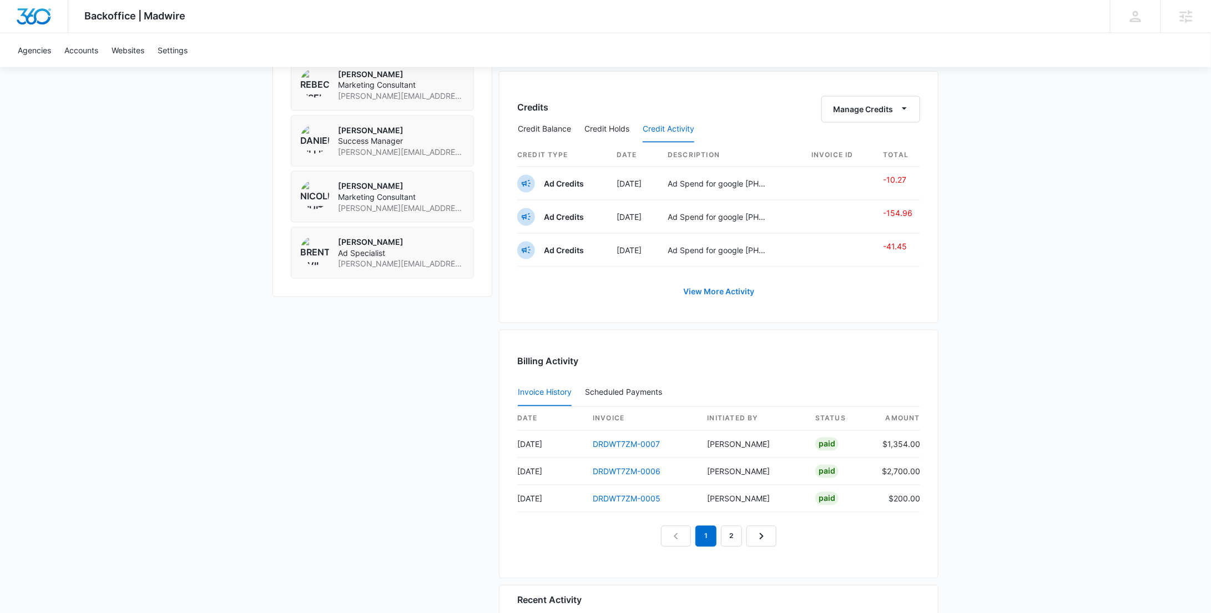
click at [714, 286] on link "View More Activity" at bounding box center [718, 291] width 93 height 27
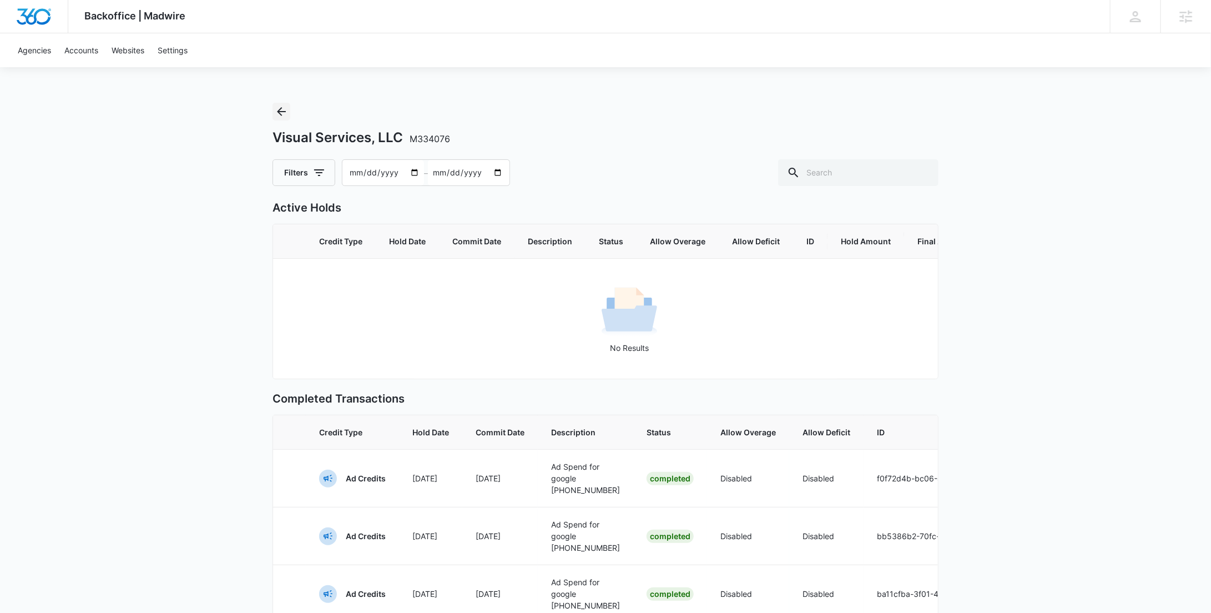
click at [278, 110] on icon "Back" at bounding box center [281, 111] width 9 height 9
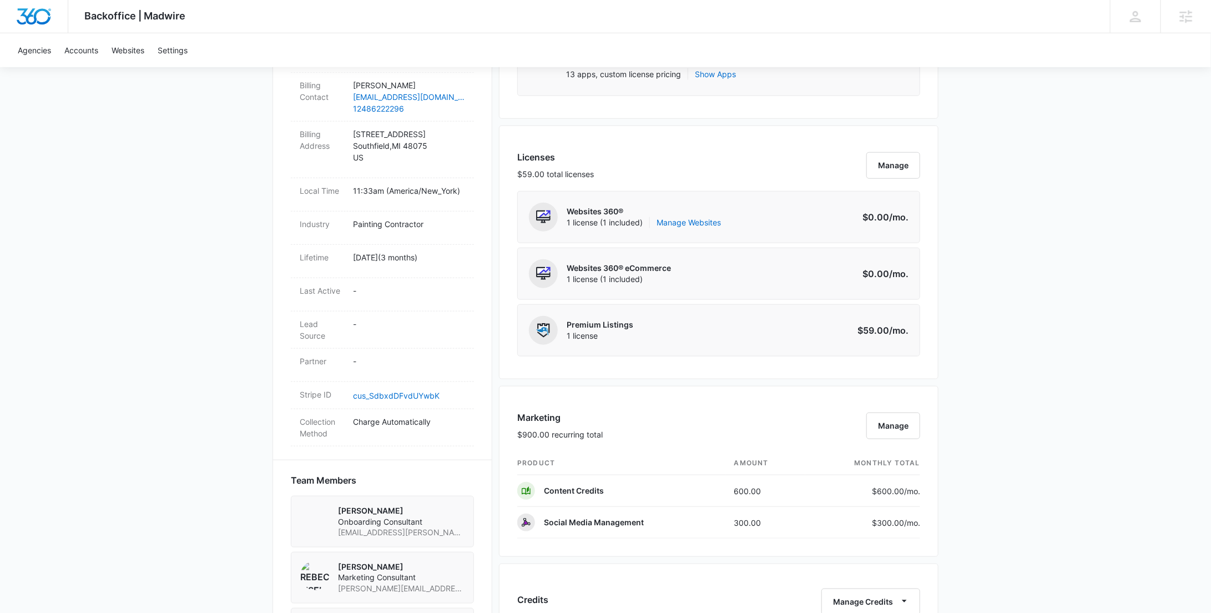
scroll to position [565, 0]
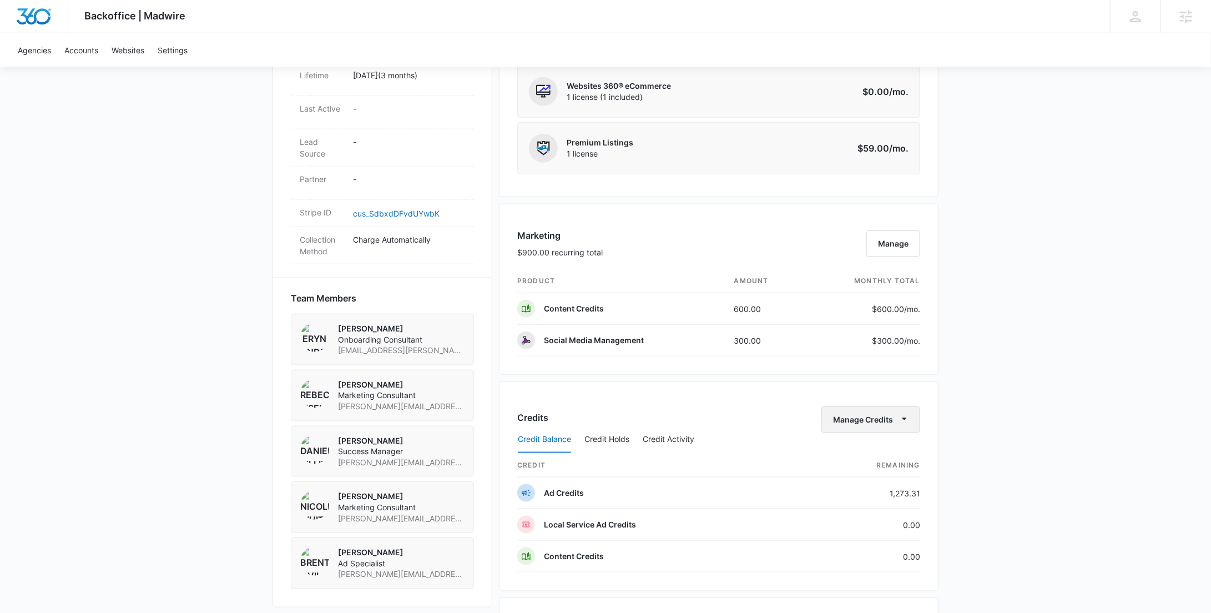
click at [887, 418] on button "Manage Credits" at bounding box center [871, 419] width 99 height 27
click at [877, 455] on div "Deposit Credits" at bounding box center [889, 452] width 104 height 8
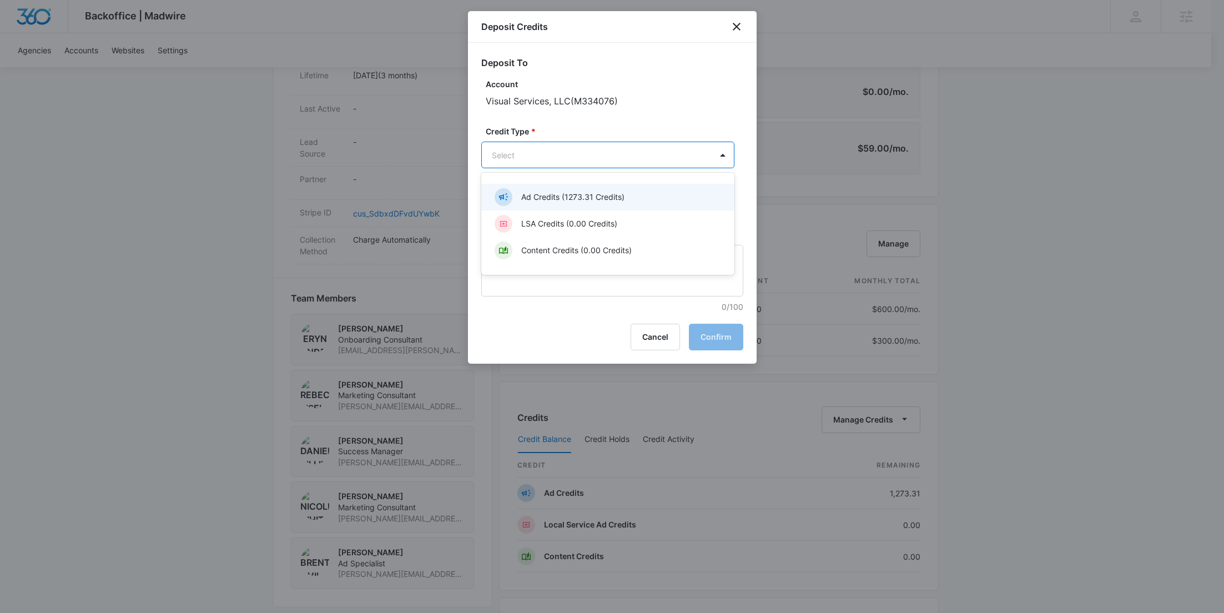
click at [586, 164] on body "Backoffice | Madwire Apps Settings RY Rochelle Young rochelle.young@madwire.com…" at bounding box center [612, 211] width 1224 height 1553
drag, startPoint x: 580, startPoint y: 197, endPoint x: 565, endPoint y: 205, distance: 17.6
click at [580, 197] on p "Ad Credits (1273.31 Credits)" at bounding box center [572, 197] width 103 height 12
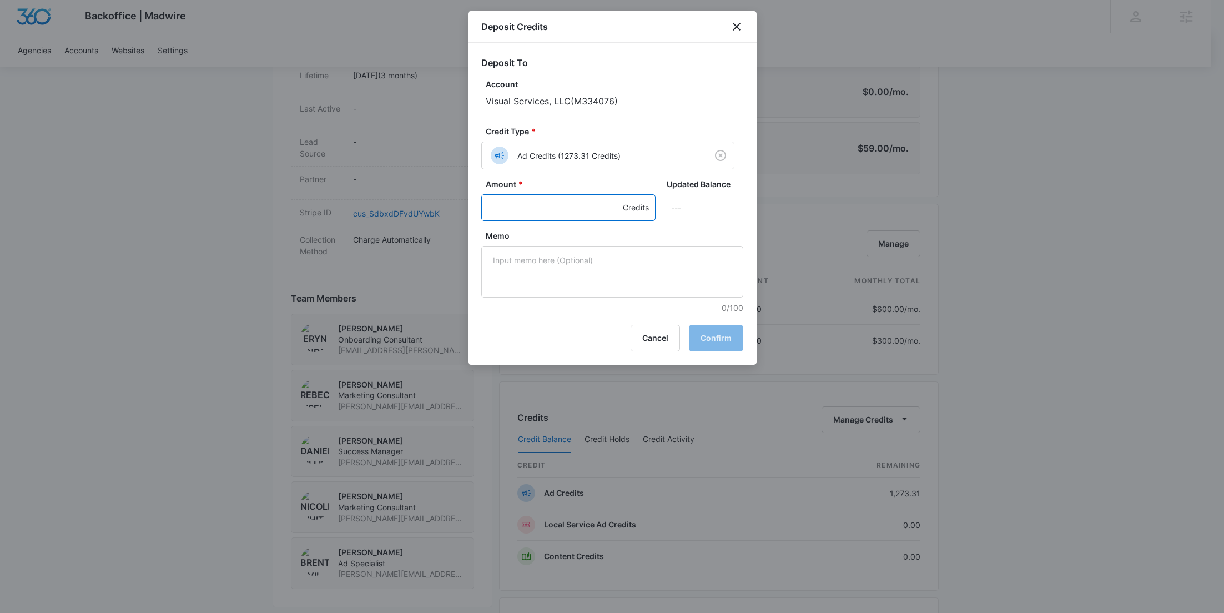
click at [532, 218] on input "Amount *" at bounding box center [568, 207] width 174 height 27
paste input "380.39"
type input "380.39"
click at [649, 337] on button "Cancel" at bounding box center [655, 338] width 49 height 27
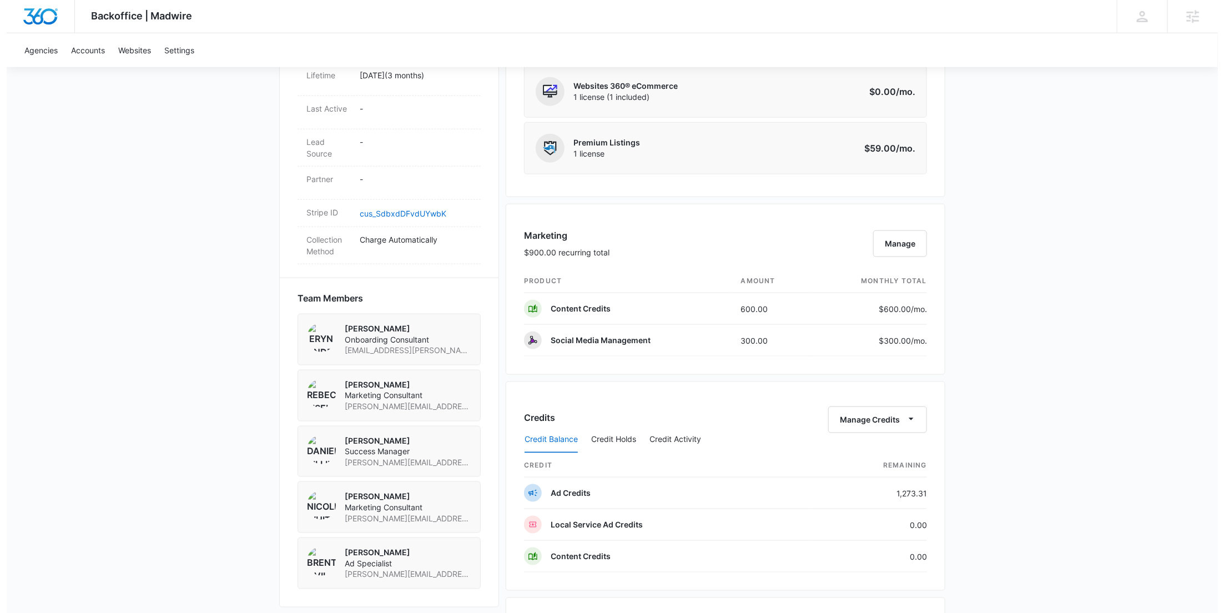
scroll to position [0, 0]
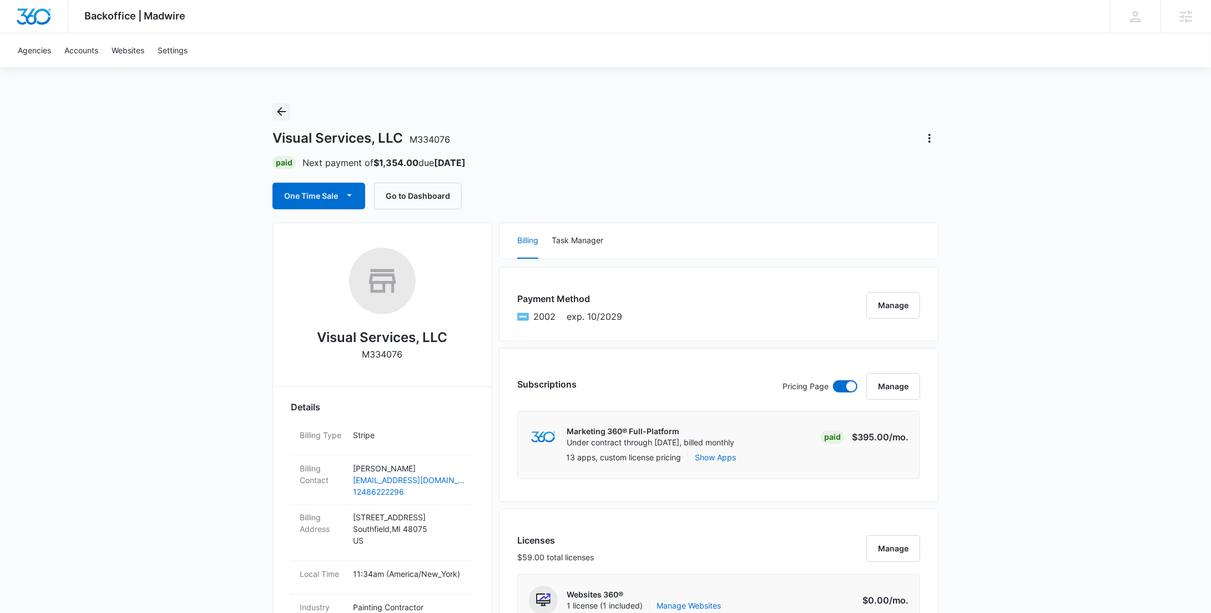
click at [276, 104] on button "Back" at bounding box center [282, 112] width 18 height 18
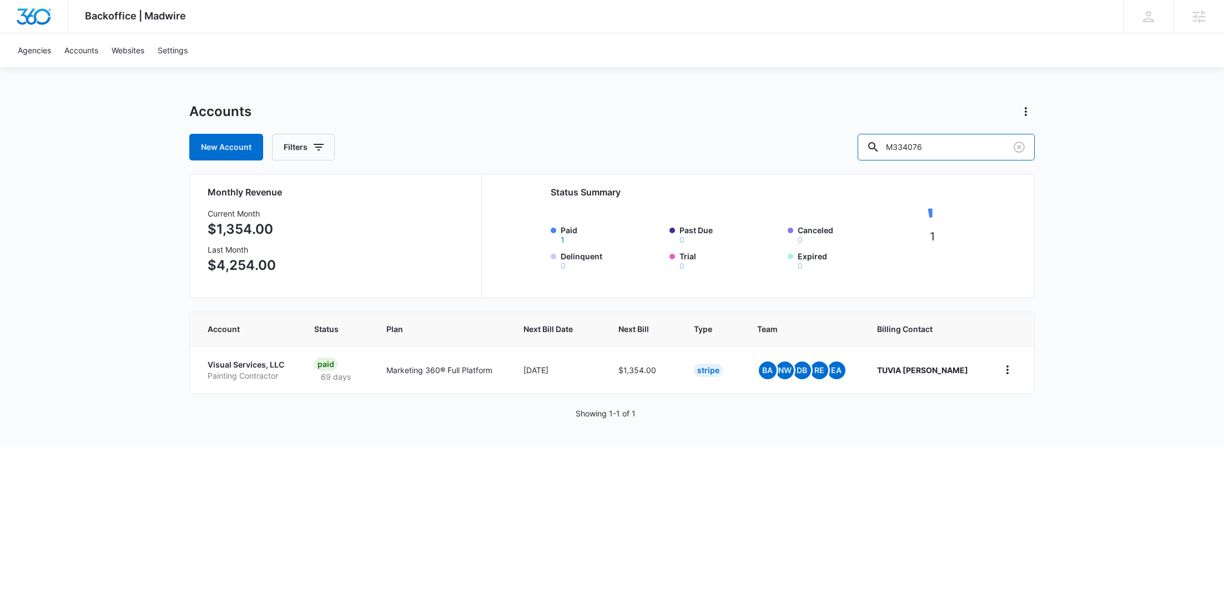
click at [819, 150] on div "New Account Filters M334076" at bounding box center [612, 147] width 846 height 27
paste input "9271"
type input "M339271"
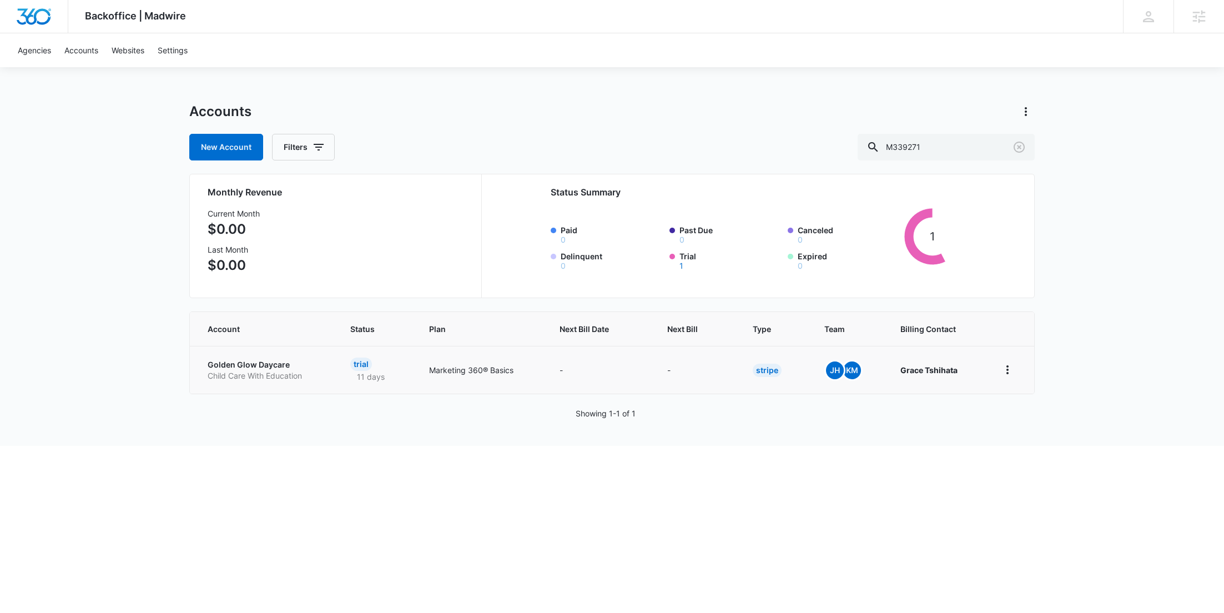
click at [269, 361] on p "Golden Glow Daycare" at bounding box center [266, 364] width 116 height 11
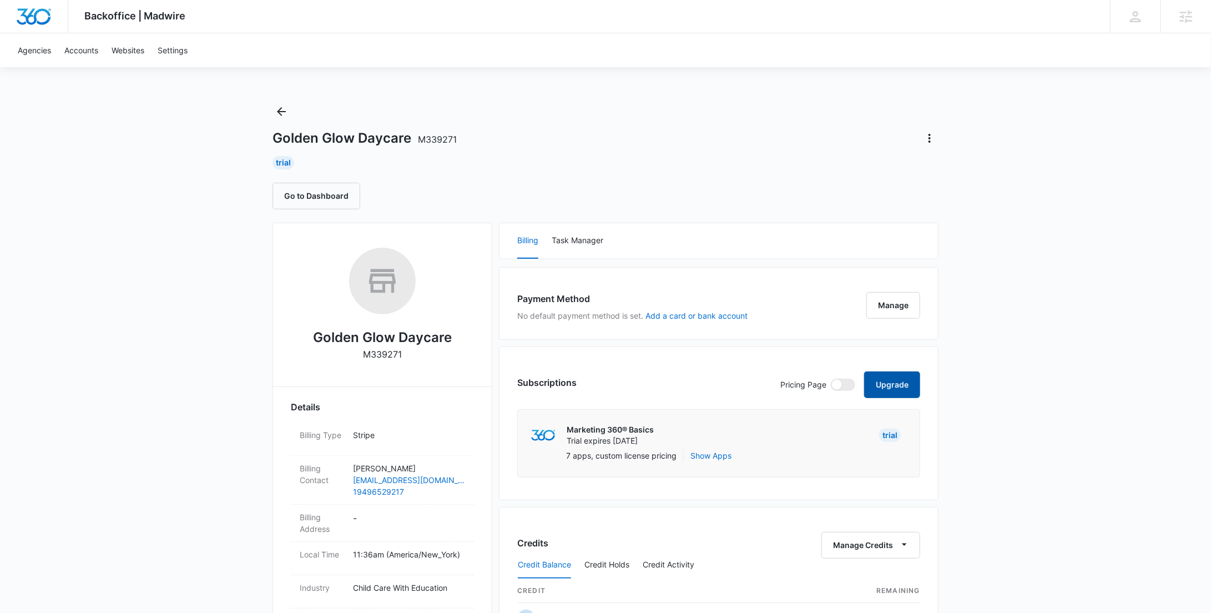
click at [893, 380] on button "Upgrade" at bounding box center [892, 384] width 56 height 27
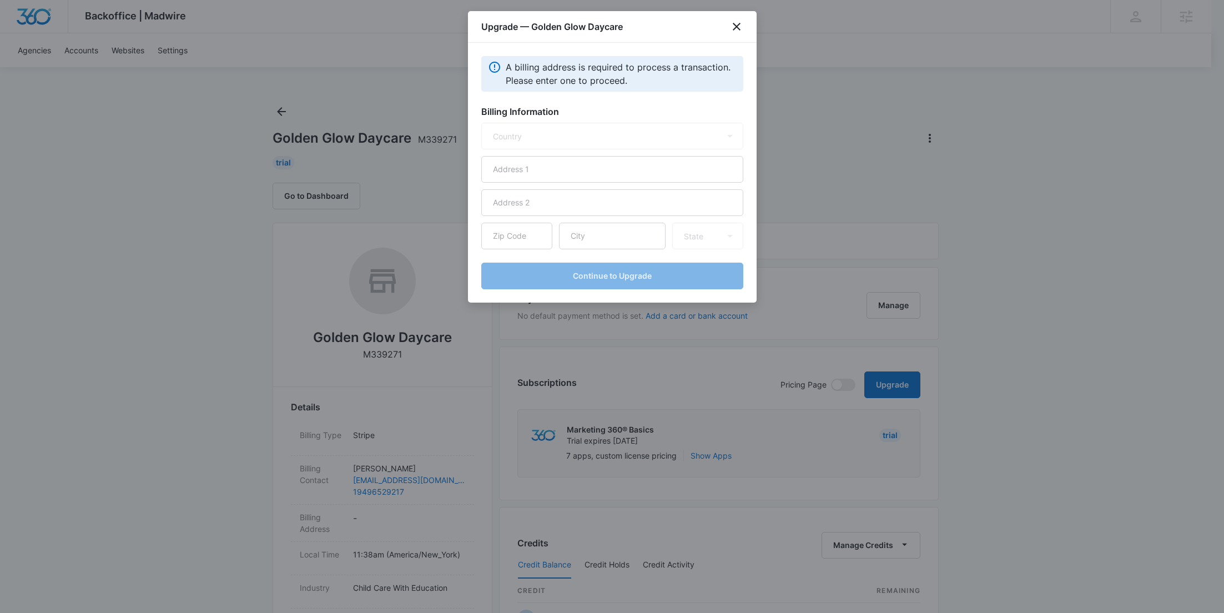
select select "US"
click at [548, 174] on input "text" at bounding box center [612, 169] width 262 height 27
paste input "1203 Maston Rd"
type input "1203 Maston Rd"
click at [607, 240] on input "text" at bounding box center [612, 236] width 107 height 27
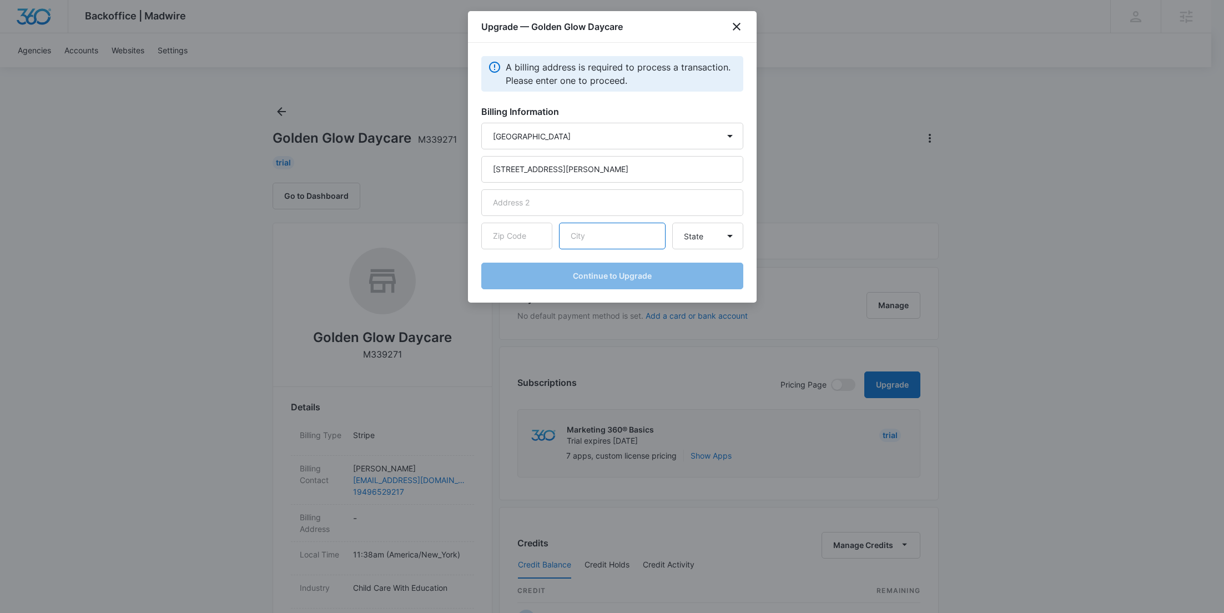
paste input "Auburn"
type input "Auburn"
click at [535, 228] on input "text" at bounding box center [516, 236] width 71 height 27
paste input "30011"
type input "30011"
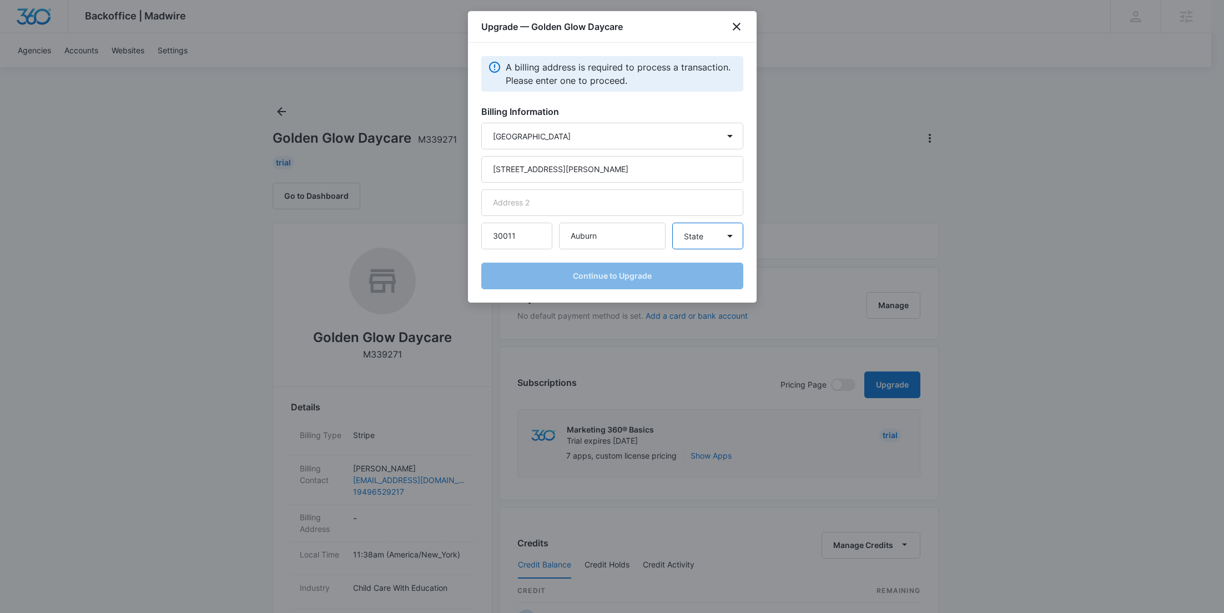
click at [686, 237] on select "State Alaska Alabama Arkansas American Samoa Arizona California Colorado Connec…" at bounding box center [707, 236] width 71 height 27
select select "GA"
click at [672, 223] on select "State Alaska Alabama Arkansas American Samoa Arizona California Colorado Connec…" at bounding box center [707, 236] width 71 height 27
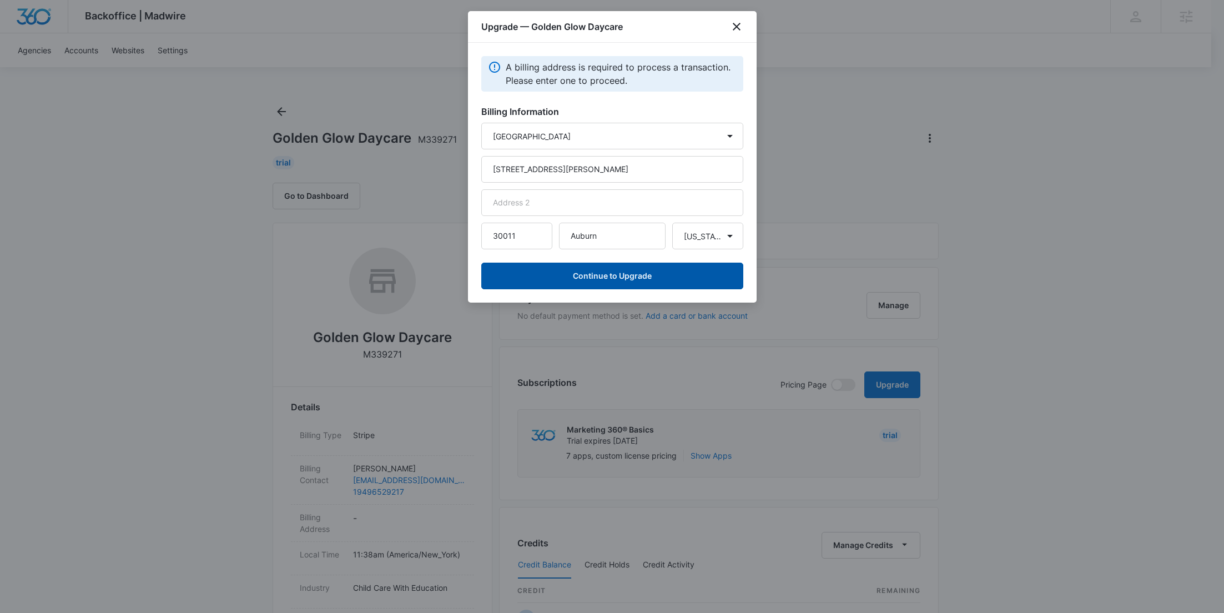
click at [629, 278] on button "Continue to Upgrade" at bounding box center [612, 276] width 262 height 27
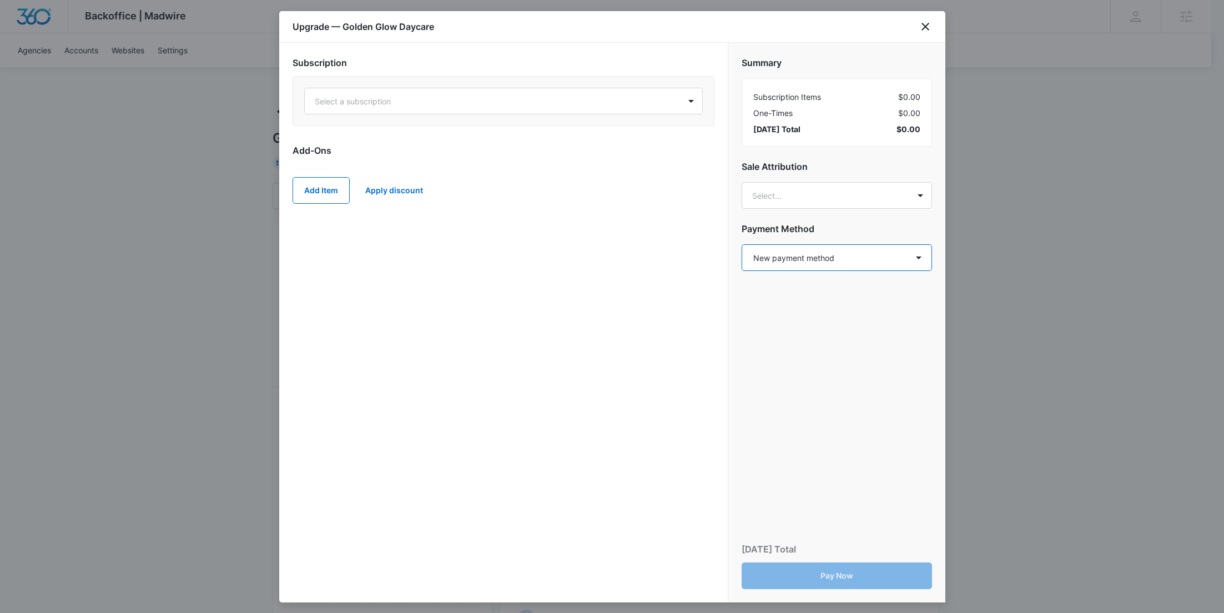
click at [788, 257] on select "Select a payment method New payment method Monthly invoice" at bounding box center [837, 257] width 190 height 27
select select "MANUAL_INVOICE"
click at [742, 244] on select "Select a payment method New payment method Monthly invoice" at bounding box center [837, 257] width 190 height 27
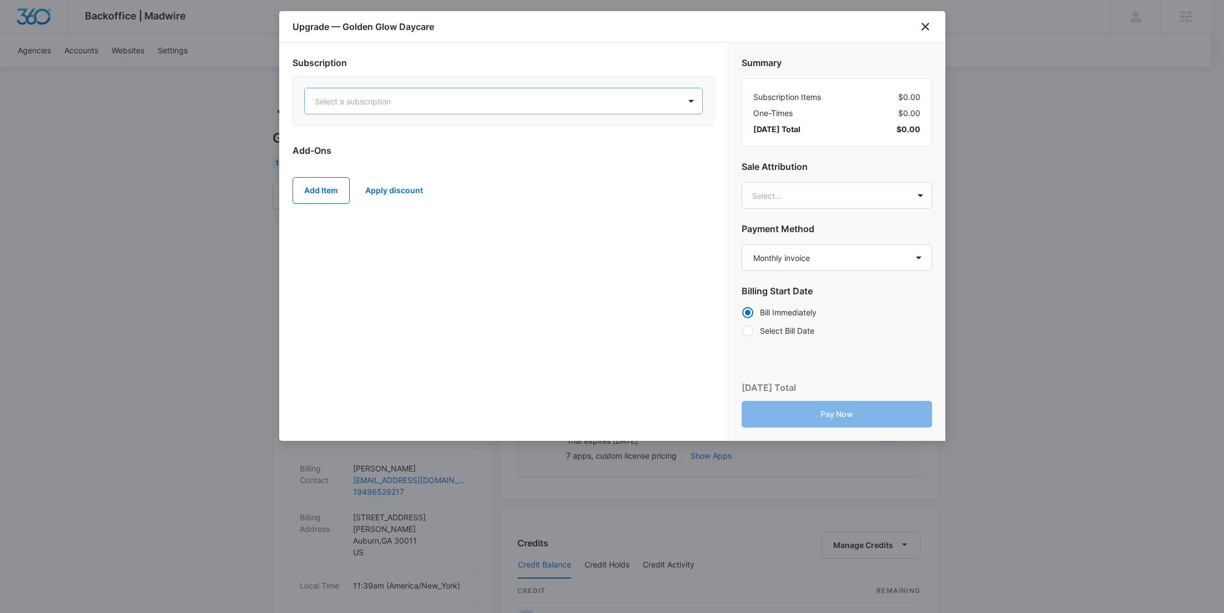
click at [416, 100] on div at bounding box center [490, 101] width 351 height 14
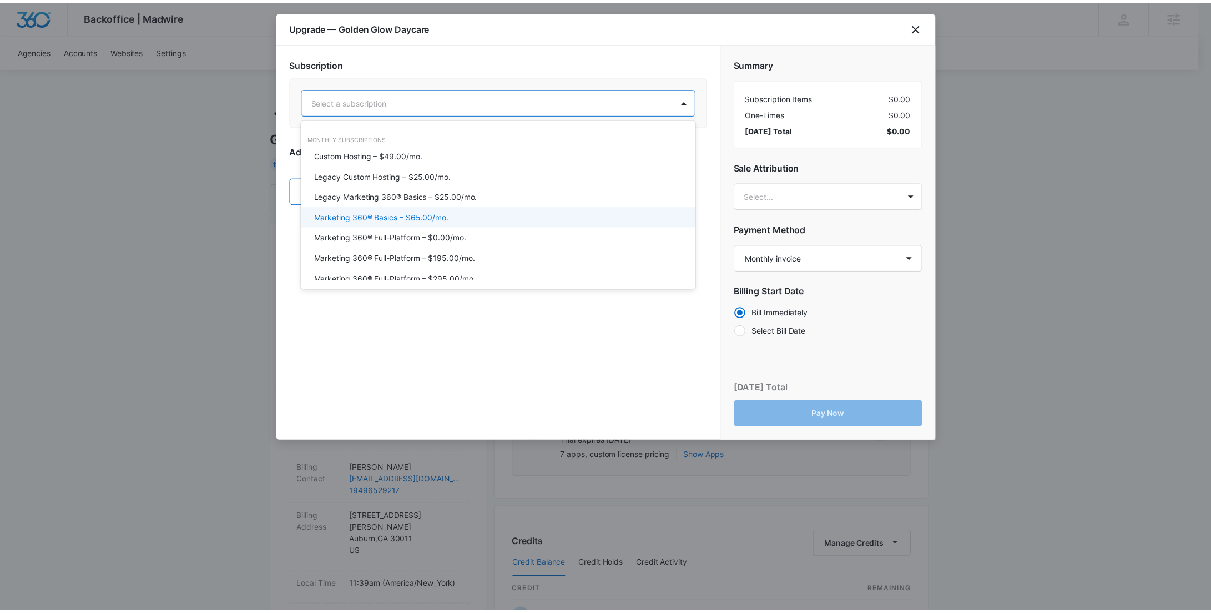
scroll to position [38, 0]
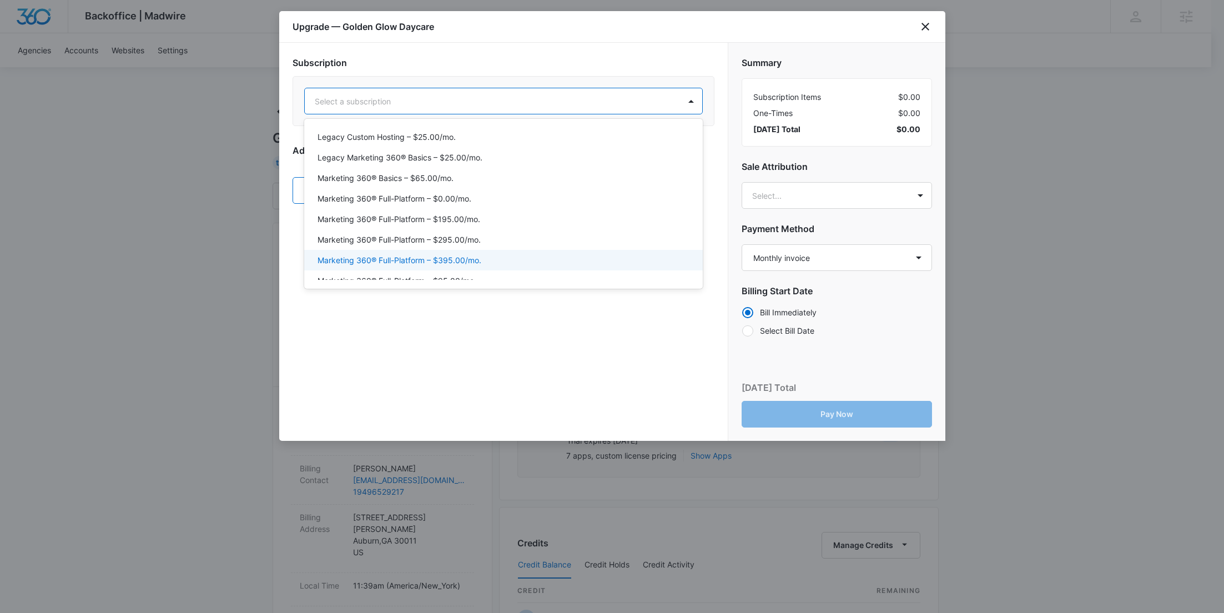
click at [492, 257] on div "Marketing 360® Full-Platform – $395.00/mo." at bounding box center [503, 260] width 370 height 12
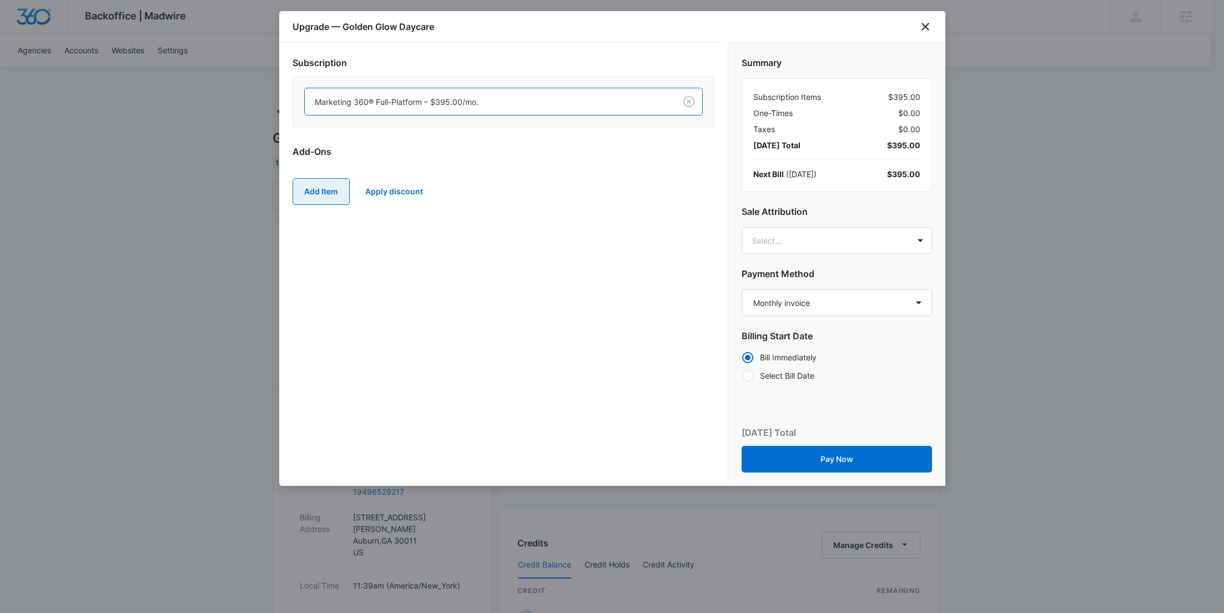
click at [341, 194] on button "Add Item" at bounding box center [321, 191] width 57 height 27
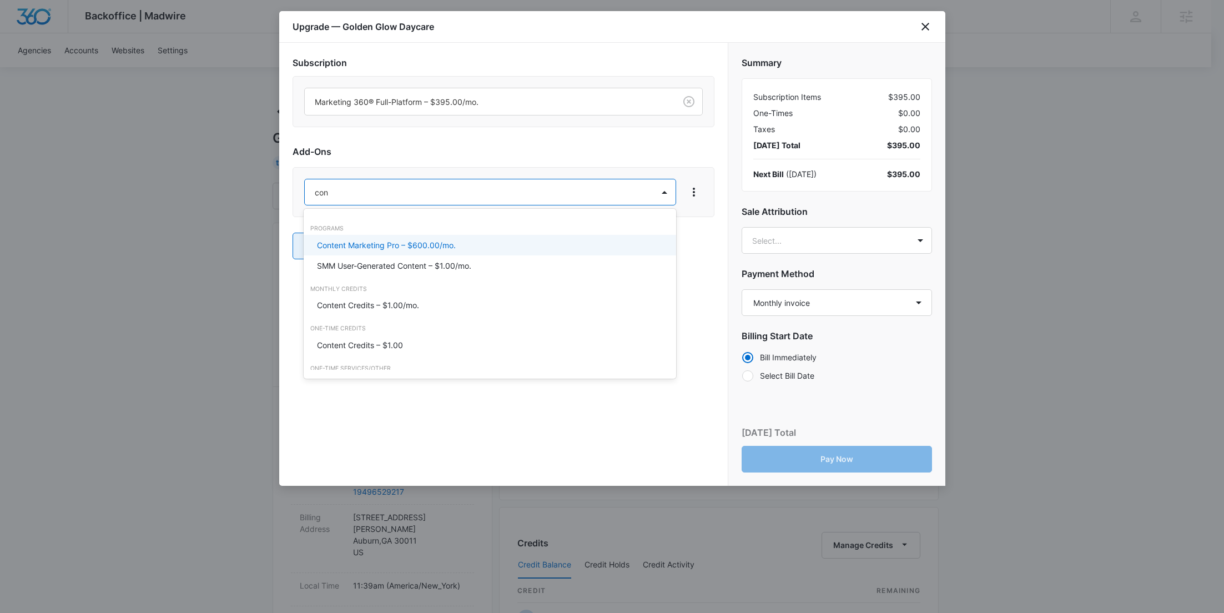
type input "cont"
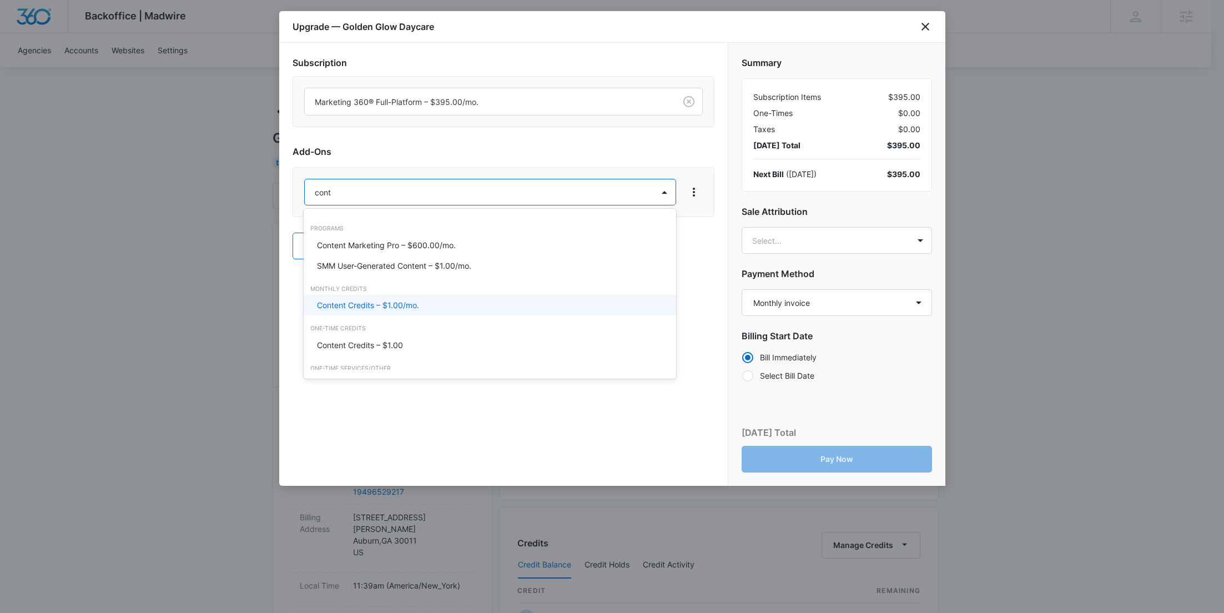
click at [350, 297] on div "Content Credits – $1.00/mo." at bounding box center [490, 305] width 373 height 21
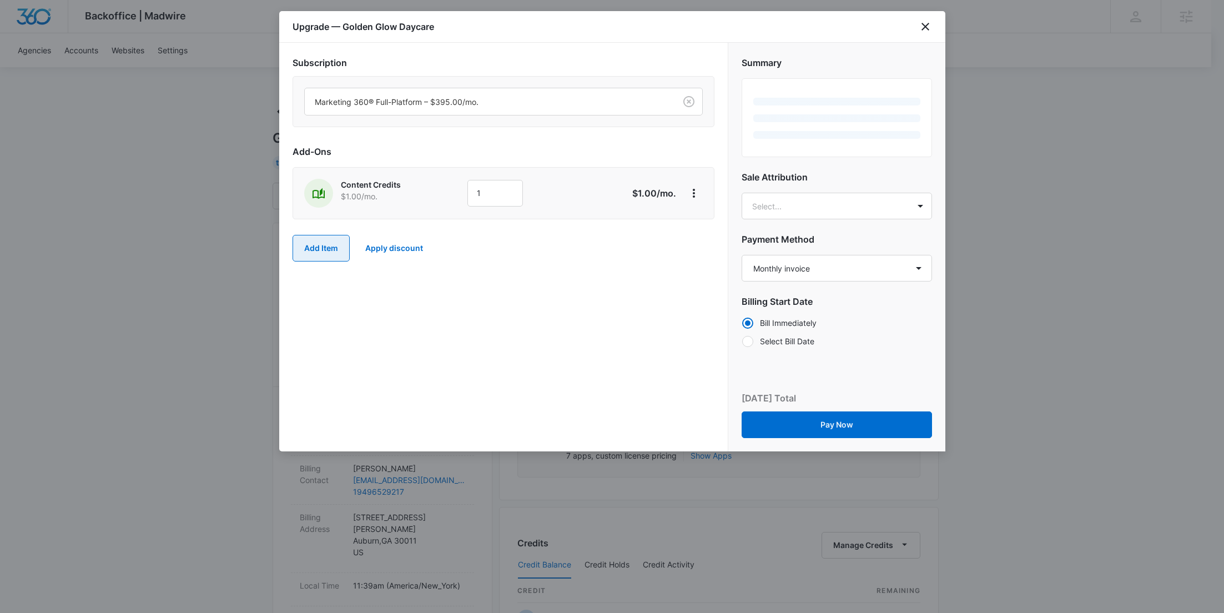
click at [315, 249] on button "Add Item" at bounding box center [321, 248] width 57 height 27
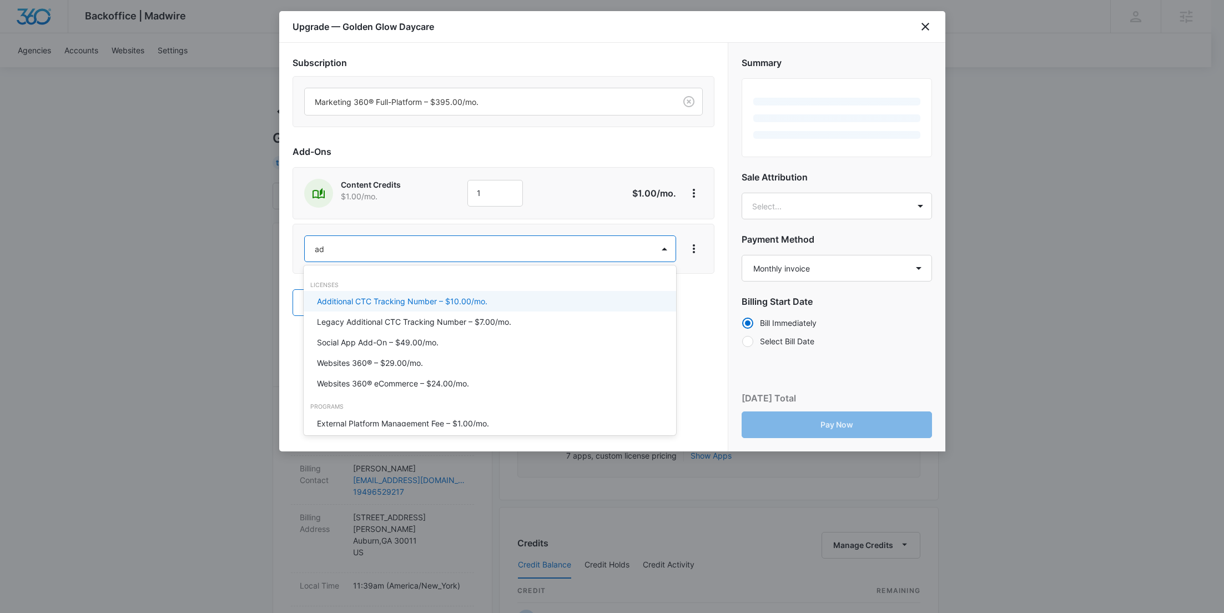
type input "ad c"
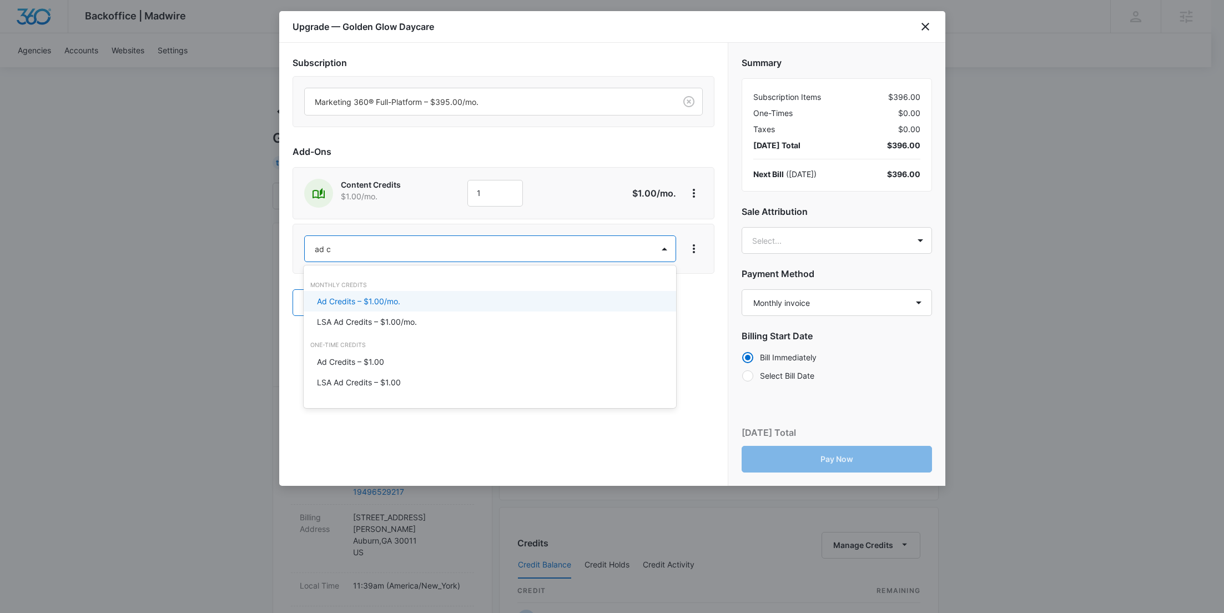
click at [333, 298] on p "Ad Credits – $1.00/mo." at bounding box center [358, 301] width 83 height 12
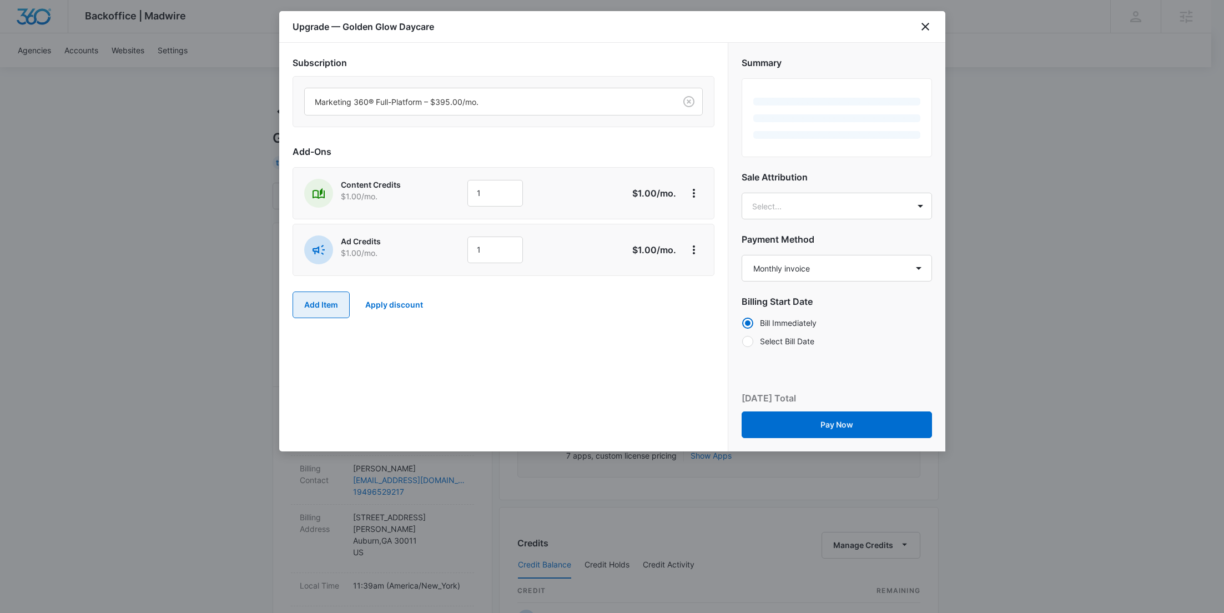
click at [316, 302] on button "Add Item" at bounding box center [321, 304] width 57 height 27
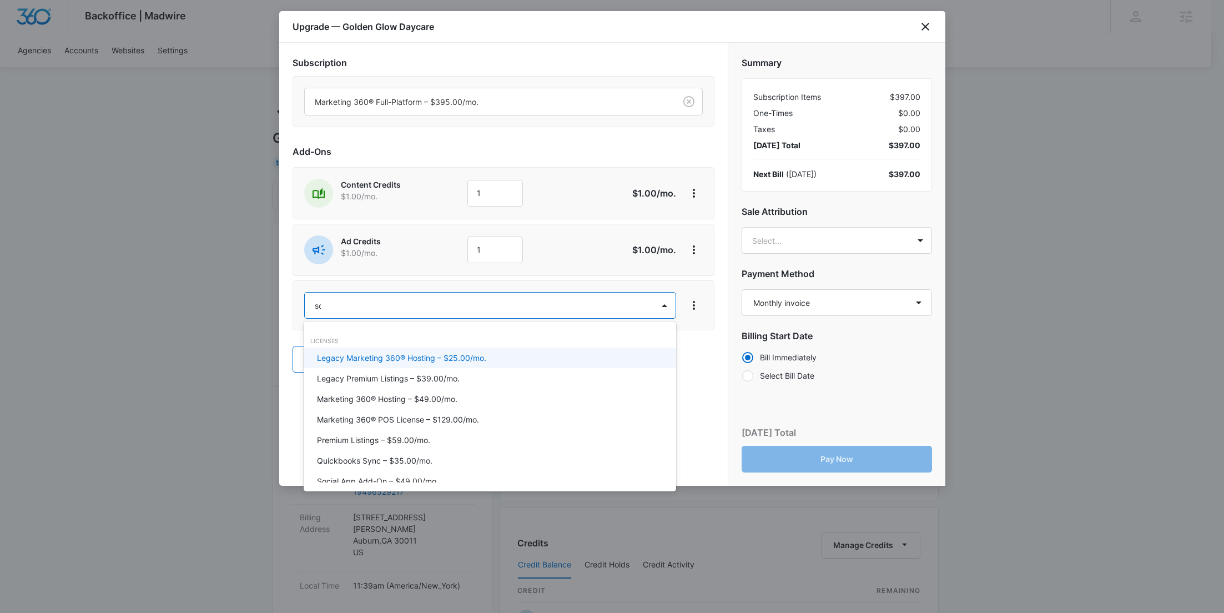
type input "soc"
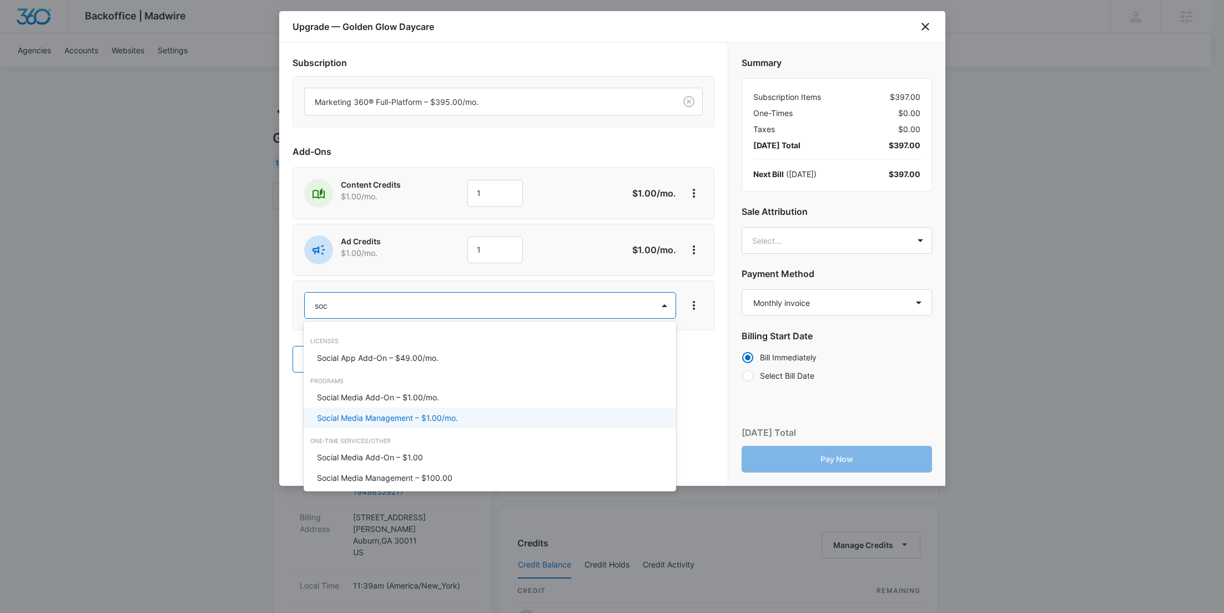
click at [407, 415] on p "Social Media Management – $1.00/mo." at bounding box center [387, 418] width 141 height 12
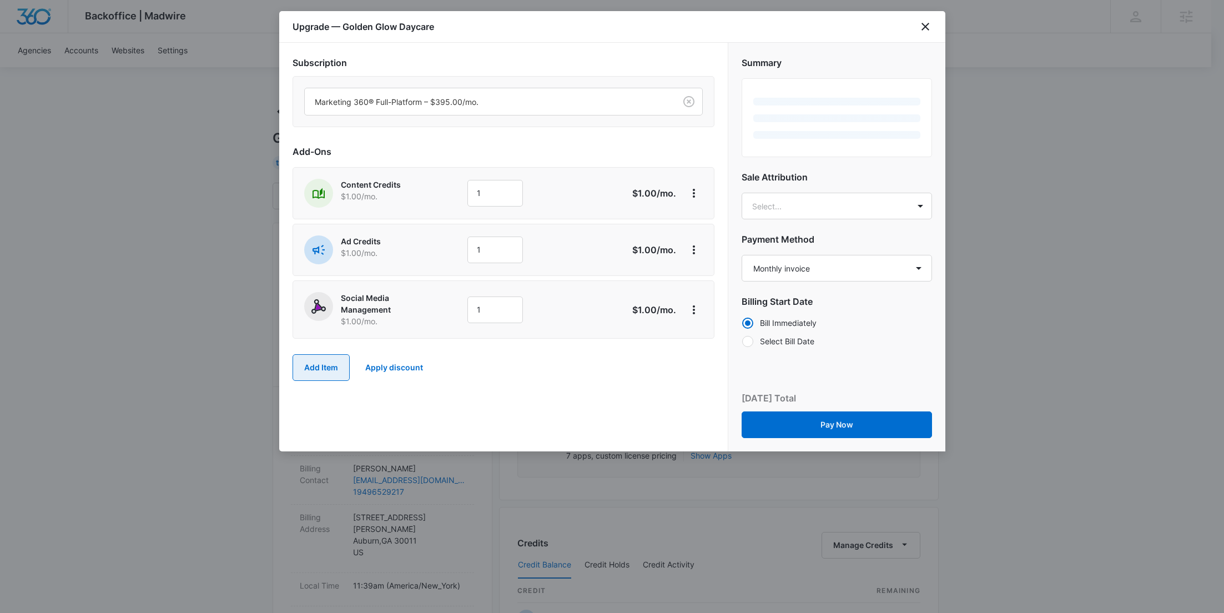
click at [328, 355] on button "Add Item" at bounding box center [321, 367] width 57 height 27
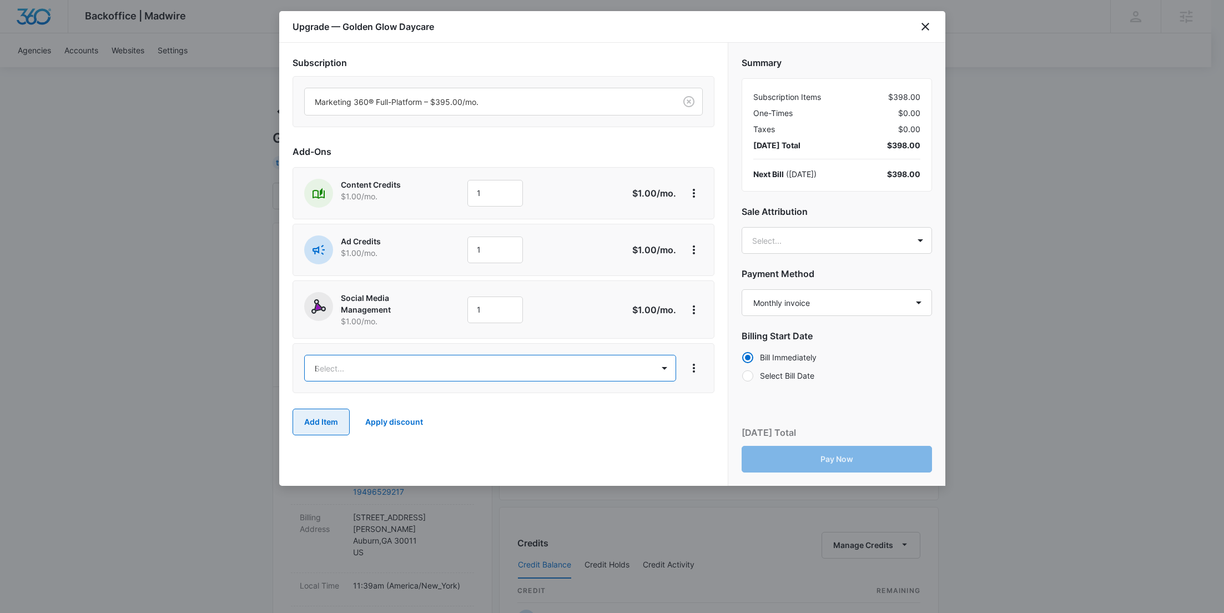
type input "lis"
click at [410, 445] on p "Premium Listings – $59.00/mo." at bounding box center [373, 441] width 113 height 12
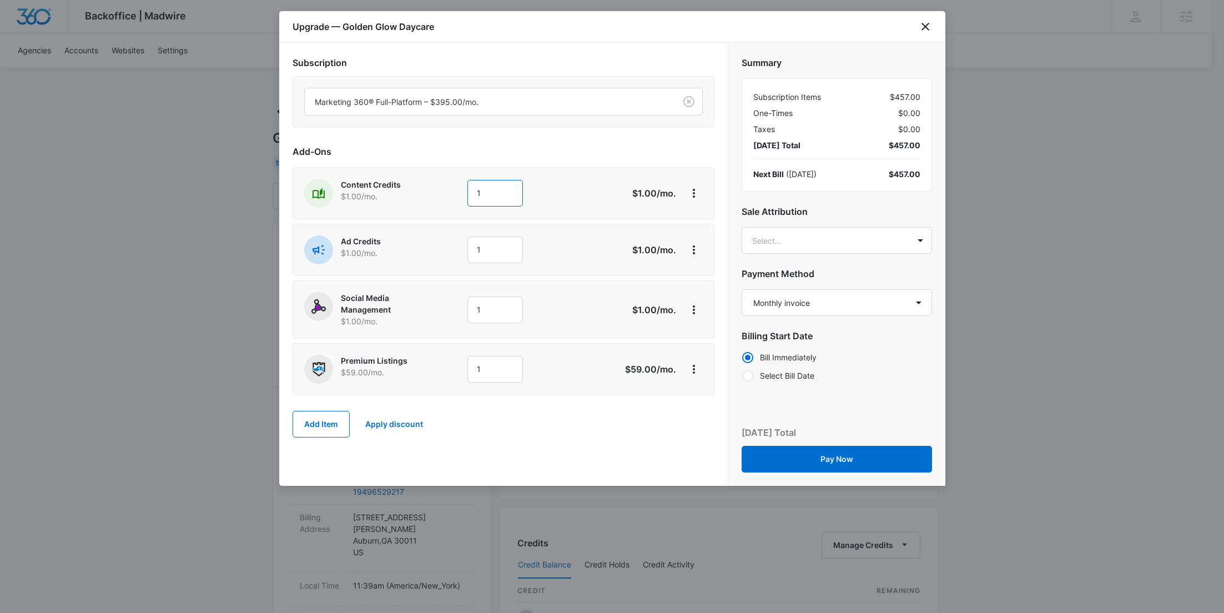
drag, startPoint x: 506, startPoint y: 194, endPoint x: 436, endPoint y: 194, distance: 70.5
click at [441, 194] on div "Content Credits $1.00 /mo. 1" at bounding box center [464, 193] width 320 height 29
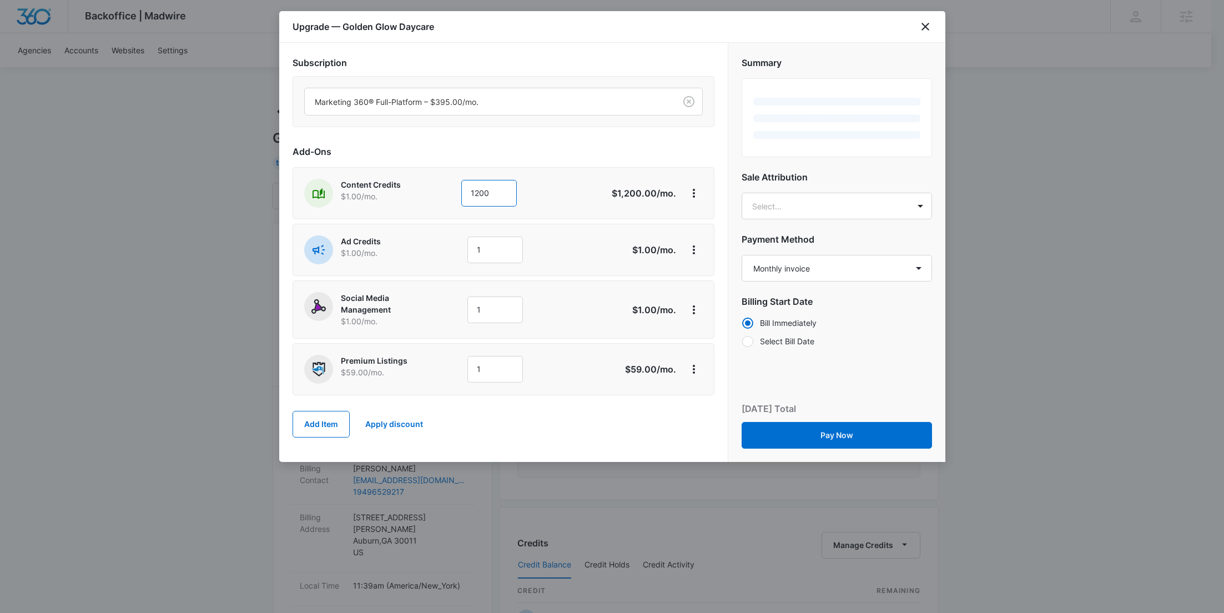
type input "1200"
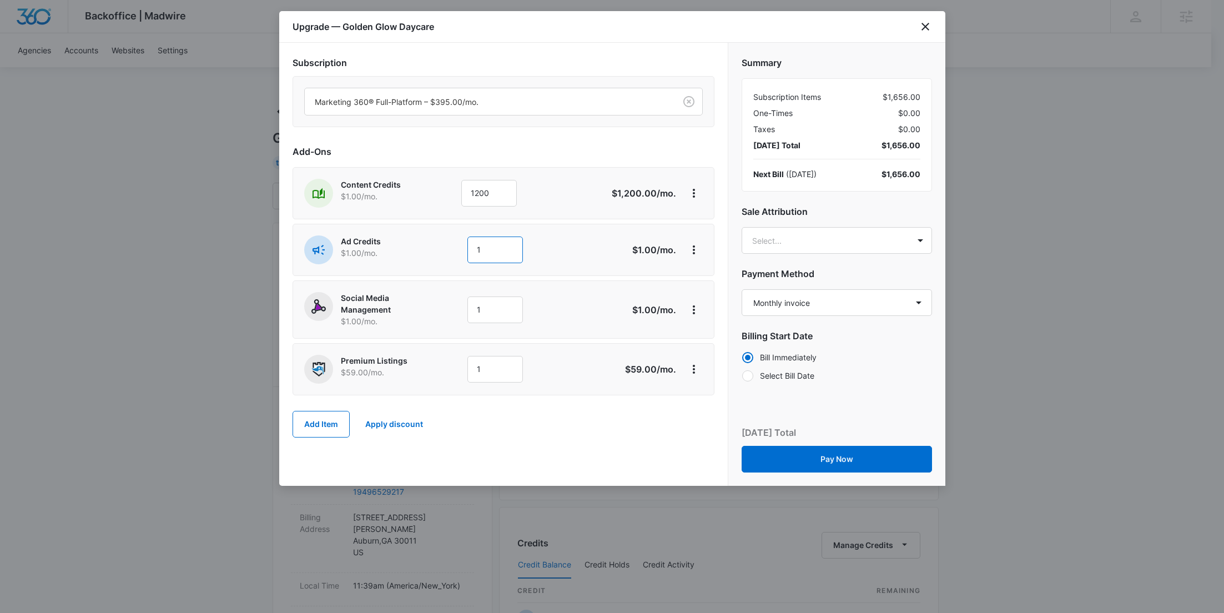
drag, startPoint x: 484, startPoint y: 252, endPoint x: 415, endPoint y: 244, distance: 69.3
click at [416, 244] on div "Ad Credits $1.00 /mo. 1" at bounding box center [464, 249] width 320 height 29
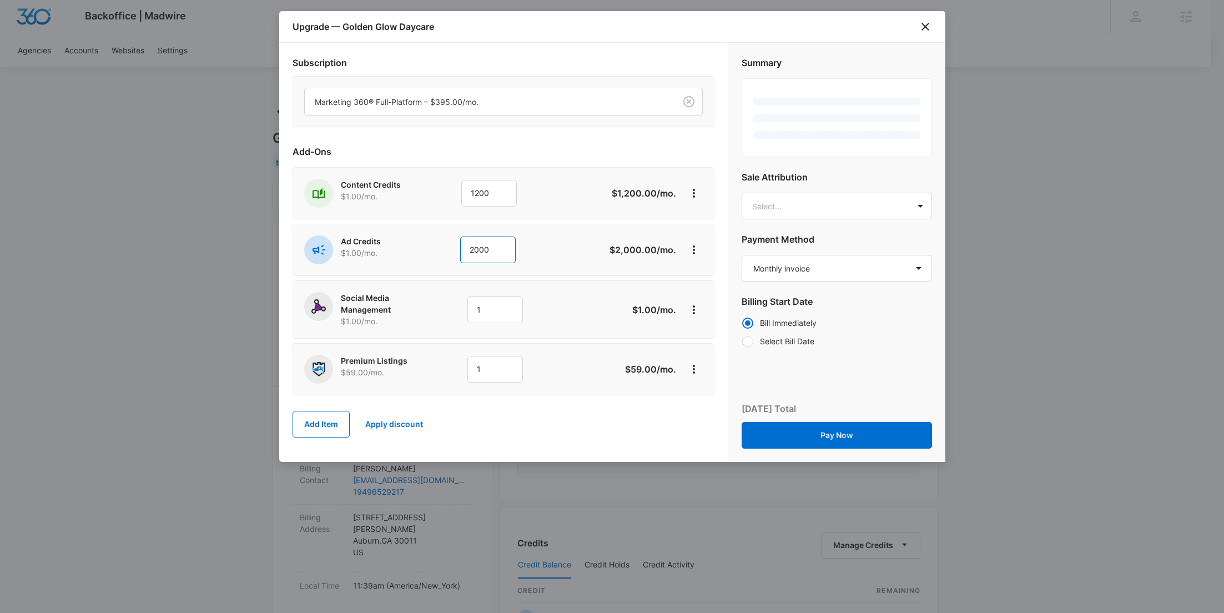
type input "2000"
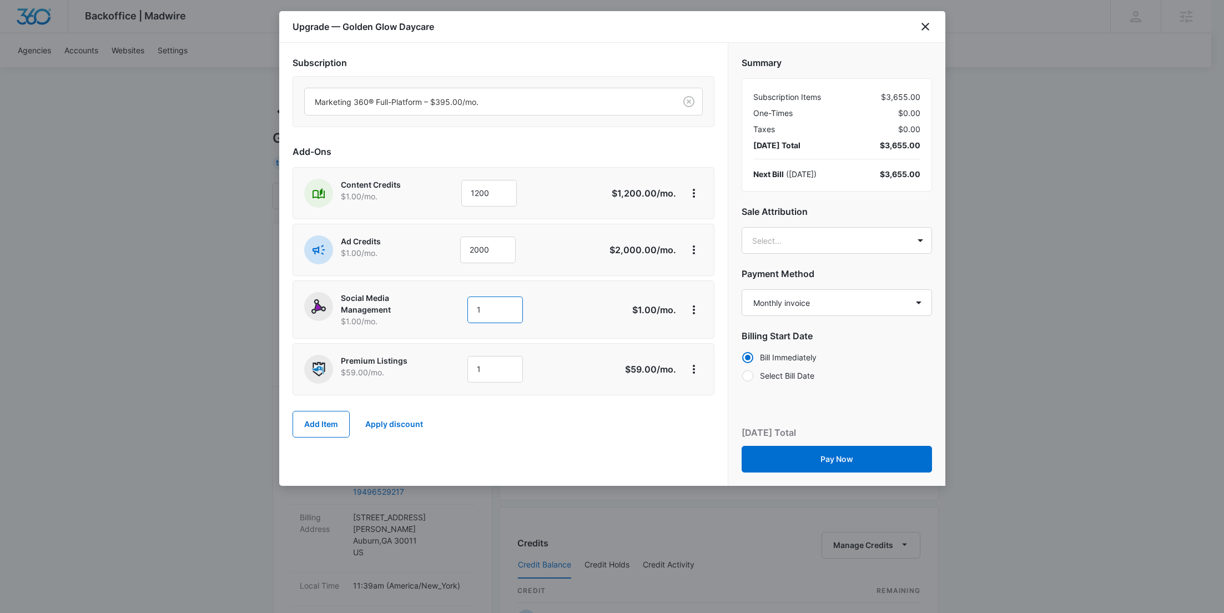
drag, startPoint x: 494, startPoint y: 313, endPoint x: 439, endPoint y: 313, distance: 55.0
click at [439, 313] on div "Social Media Management $1.00 /mo. 1" at bounding box center [464, 309] width 320 height 35
type input "600"
click at [839, 245] on body "Backoffice | Madwire Apps Settings RY Rochelle Young rochelle.young@madwire.com…" at bounding box center [612, 552] width 1224 height 1104
paste input "Hellem"
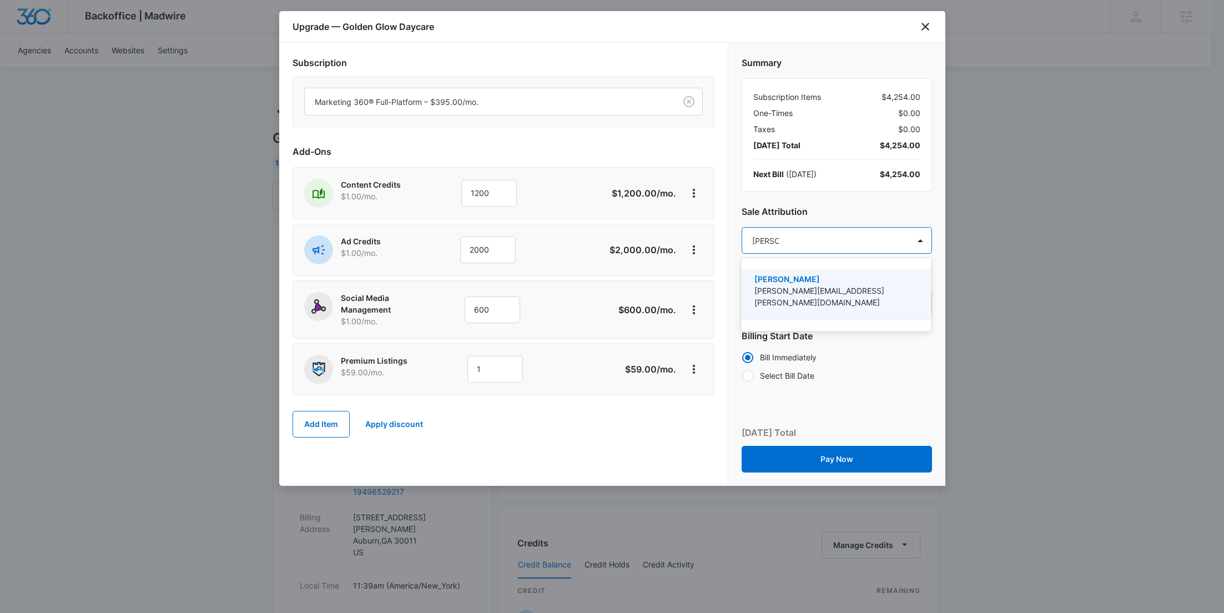
type input "Hellem"
click at [823, 293] on p "jason.hellem@madwire.com" at bounding box center [836, 296] width 162 height 23
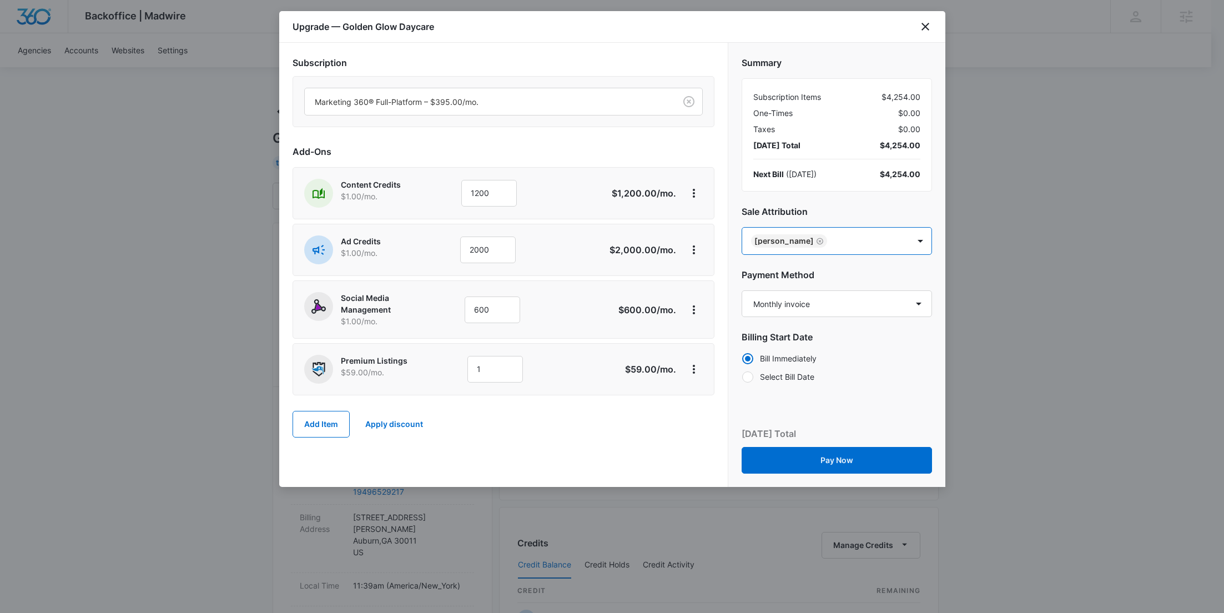
paste input "McVay"
type input "McVay"
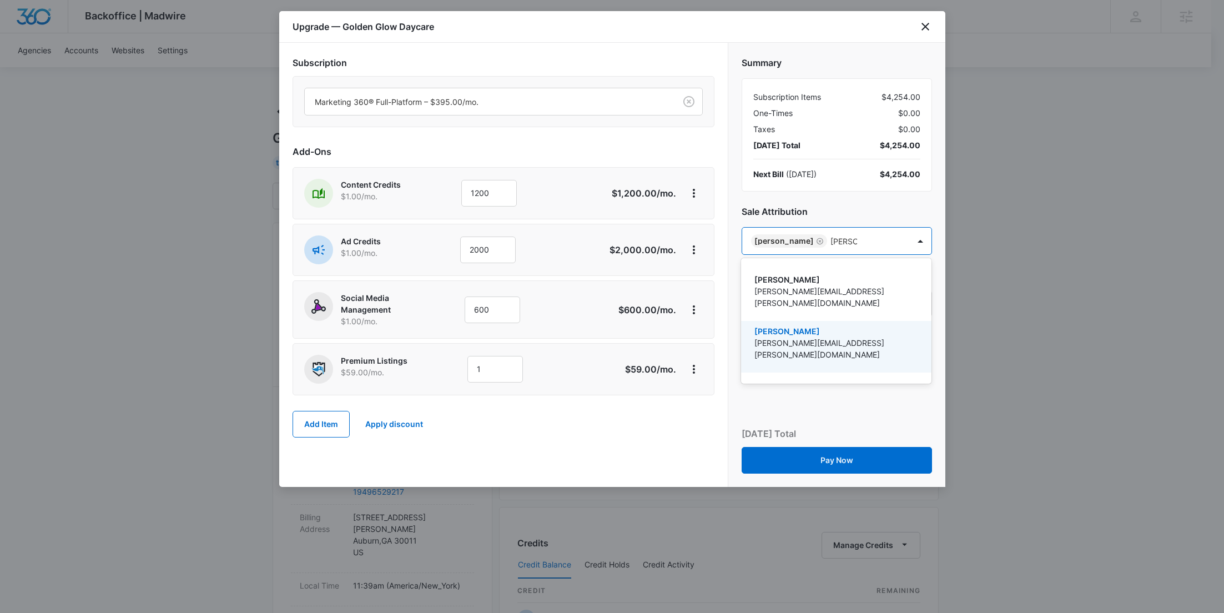
click at [824, 325] on p "Kristina Mcvay" at bounding box center [836, 331] width 162 height 12
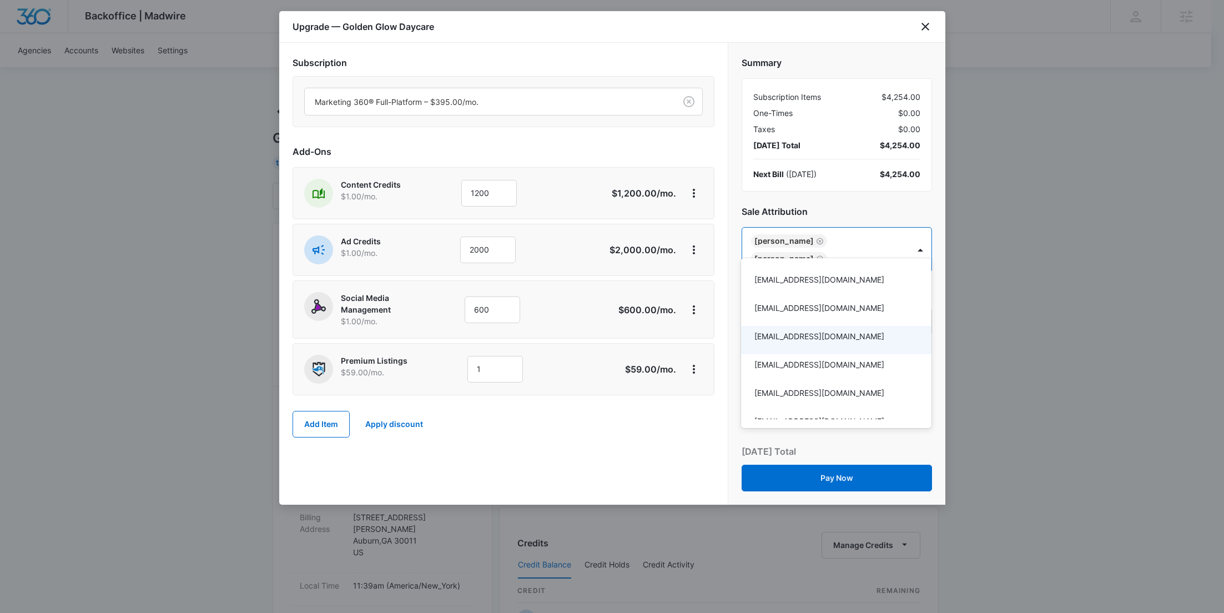
click at [588, 444] on div at bounding box center [612, 306] width 1224 height 613
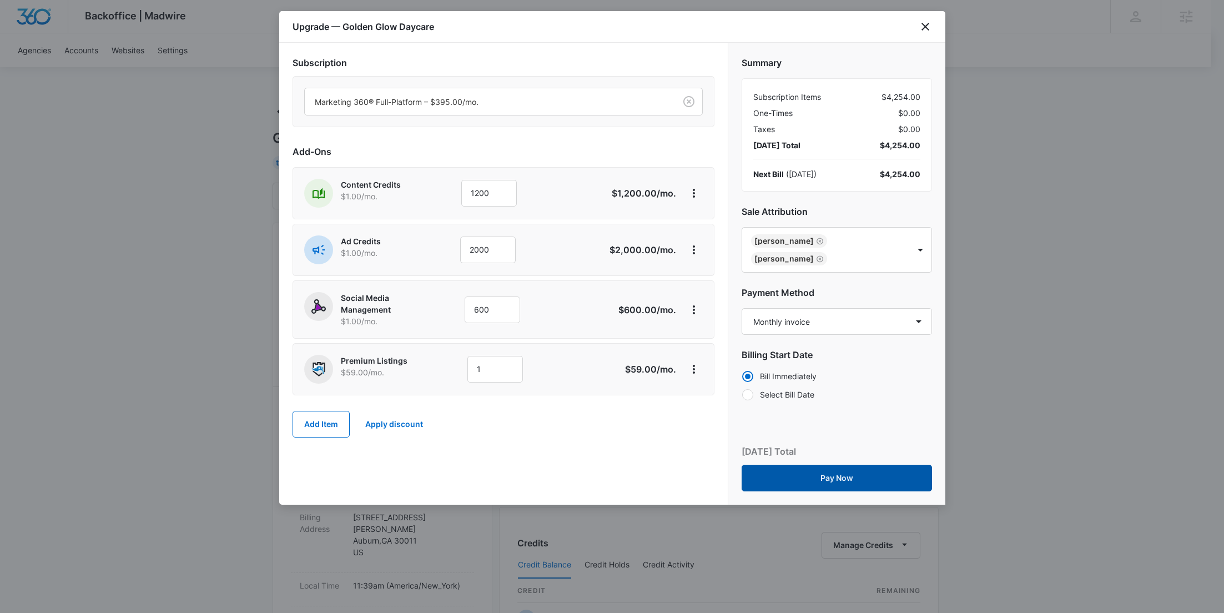
click at [834, 465] on button "Pay Now" at bounding box center [837, 478] width 190 height 27
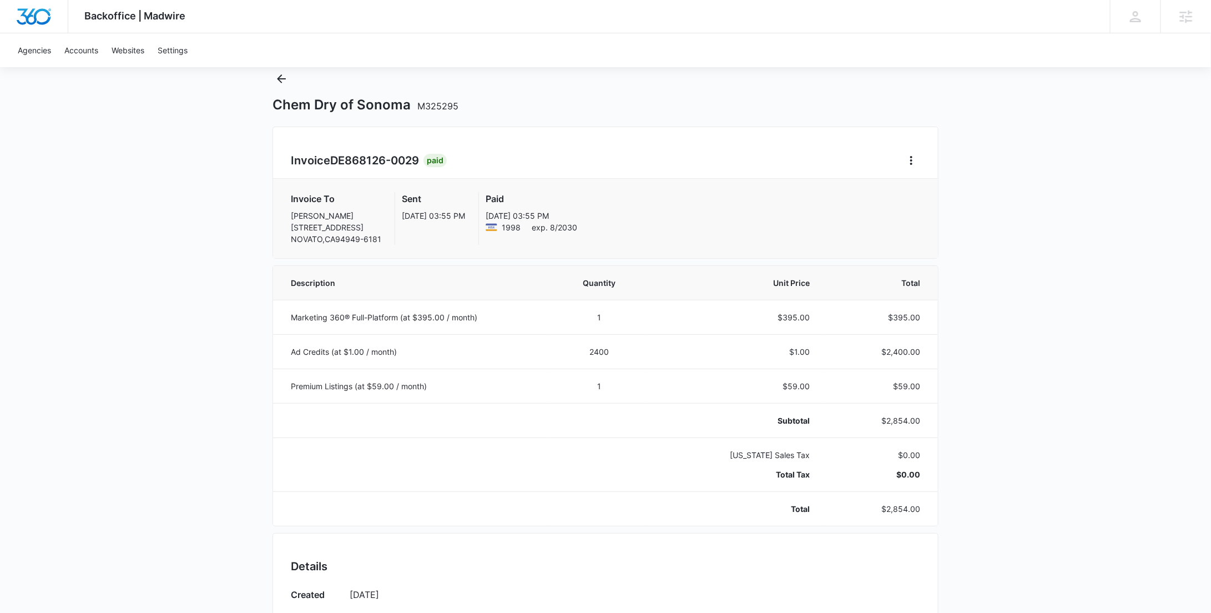
scroll to position [33, 0]
click at [285, 78] on icon "Back" at bounding box center [281, 78] width 13 height 13
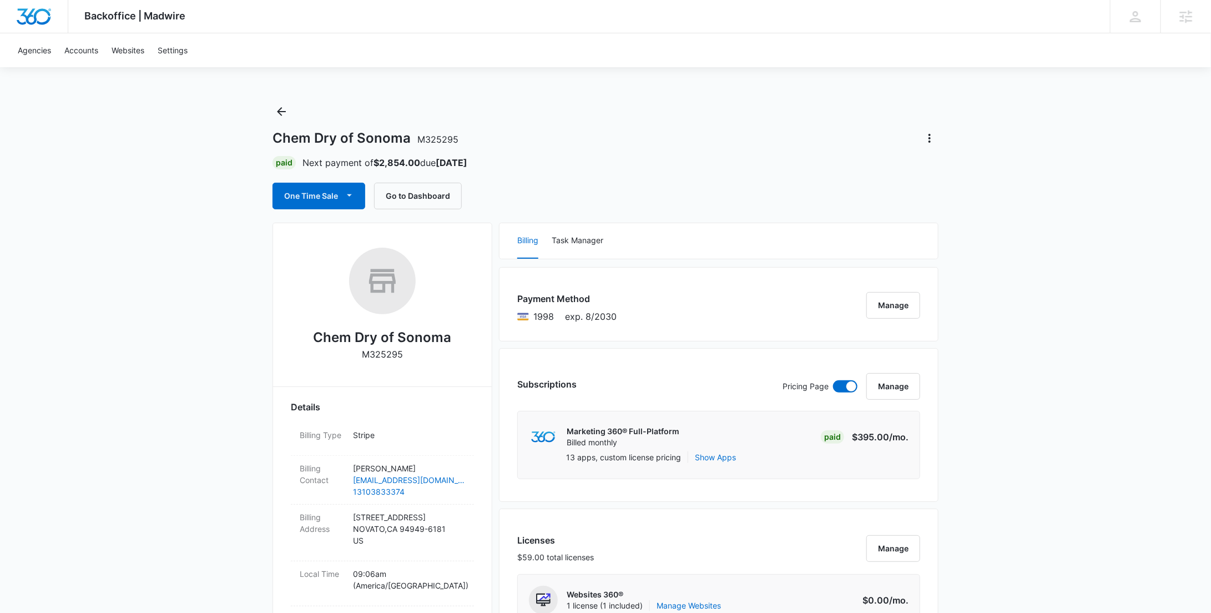
click at [385, 354] on p "M325295" at bounding box center [382, 354] width 41 height 13
copy p "M325295"
drag, startPoint x: 365, startPoint y: 334, endPoint x: 318, endPoint y: 334, distance: 46.6
click at [318, 334] on div "Chem Dry of Sonoma M325295" at bounding box center [382, 308] width 183 height 121
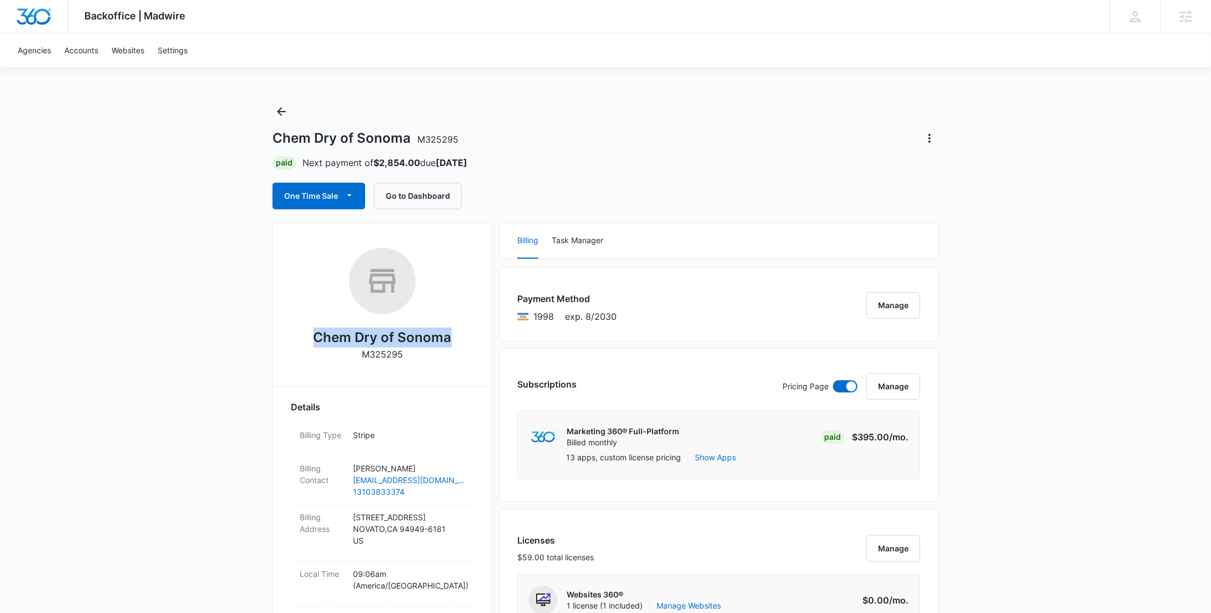
copy h2 "Chem Dry of Sonoma"
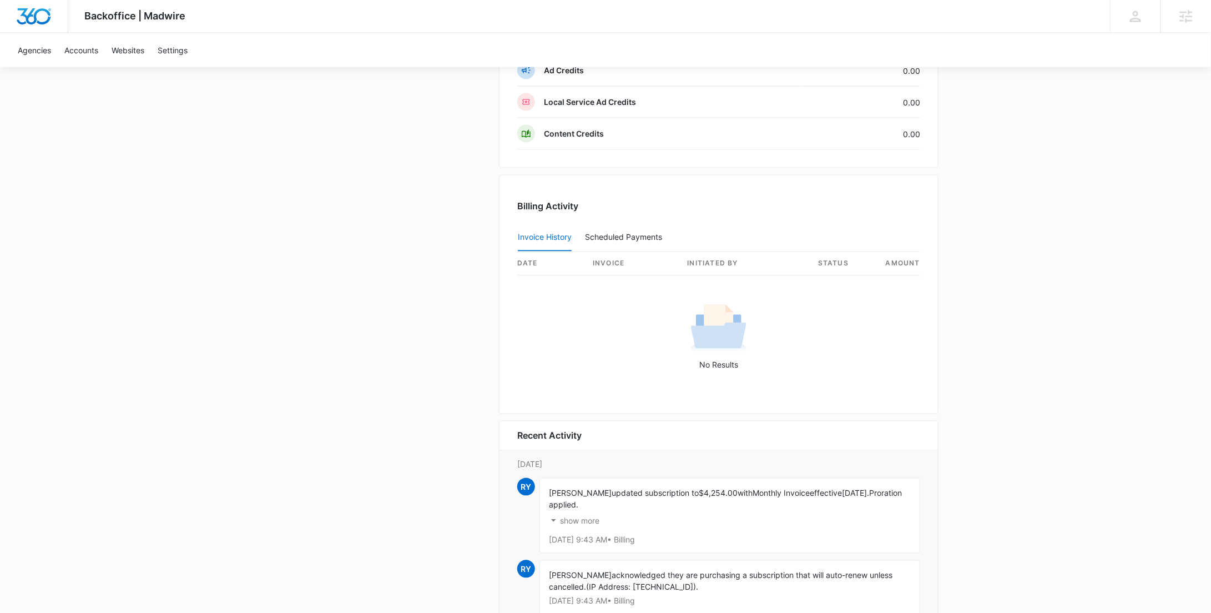
scroll to position [1100, 0]
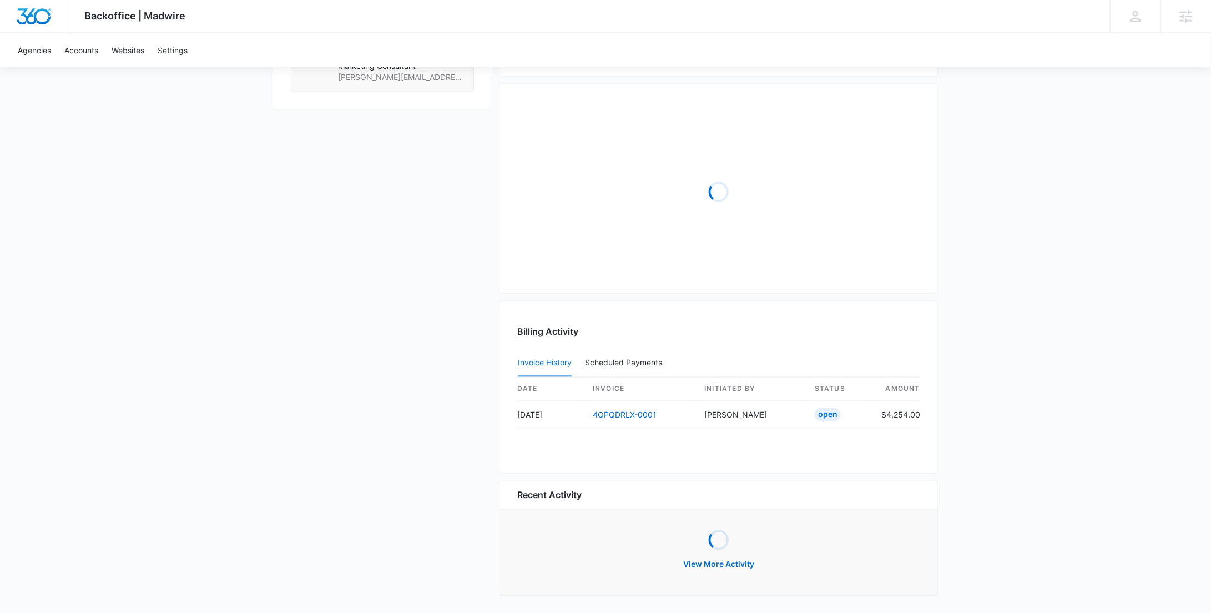
scroll to position [904, 0]
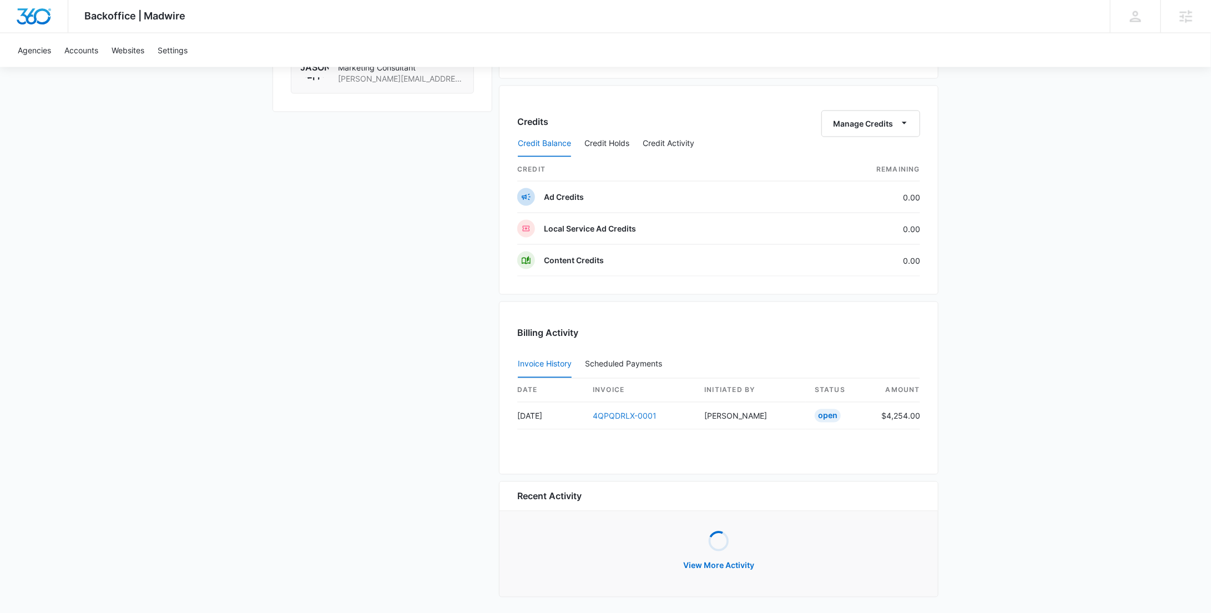
click at [642, 412] on link "4QPQDRLX-0001" at bounding box center [625, 415] width 64 height 9
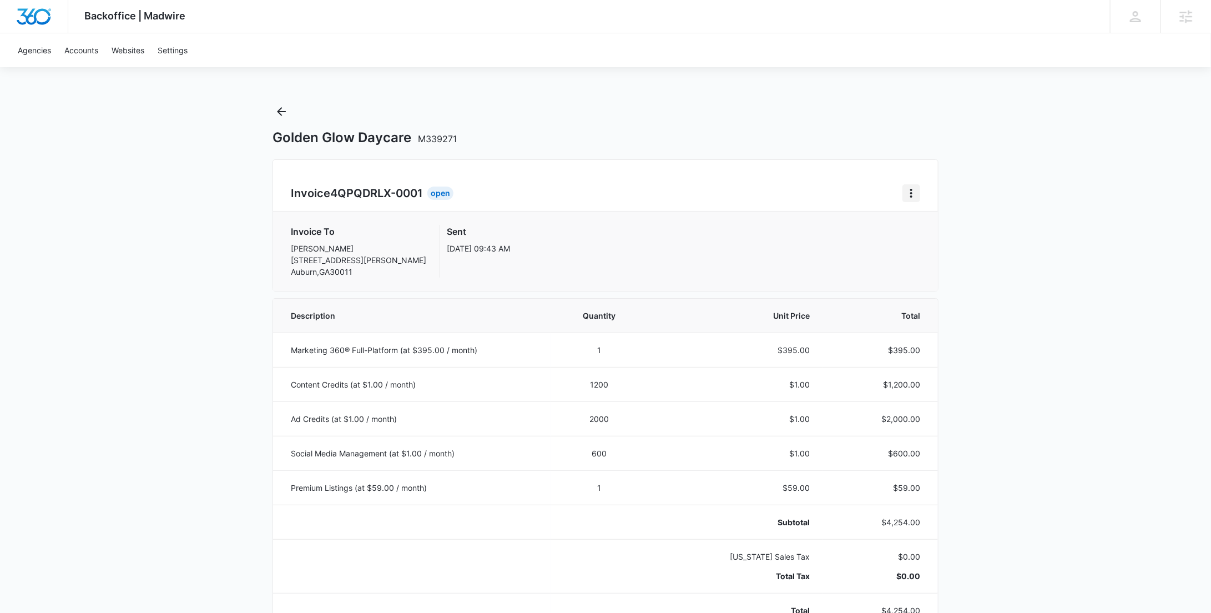
click at [917, 188] on icon "Home" at bounding box center [911, 193] width 13 height 13
click at [928, 227] on link "Download Invoice" at bounding box center [949, 223] width 64 height 9
click at [280, 108] on icon "Back" at bounding box center [281, 111] width 13 height 13
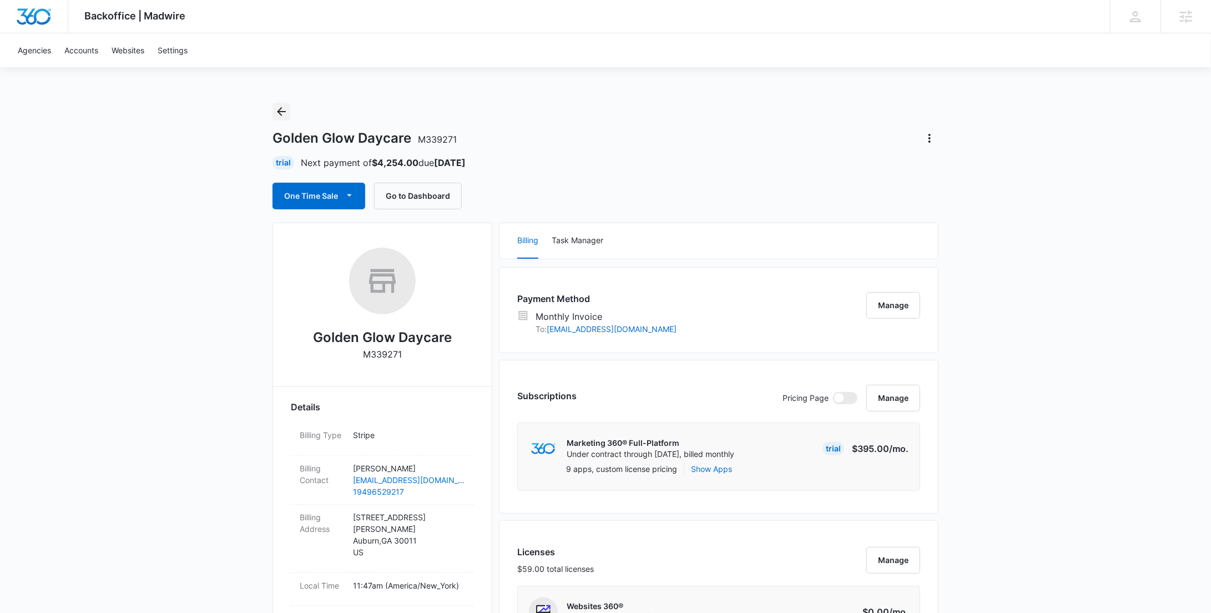
click at [280, 108] on icon "Back" at bounding box center [281, 111] width 13 height 13
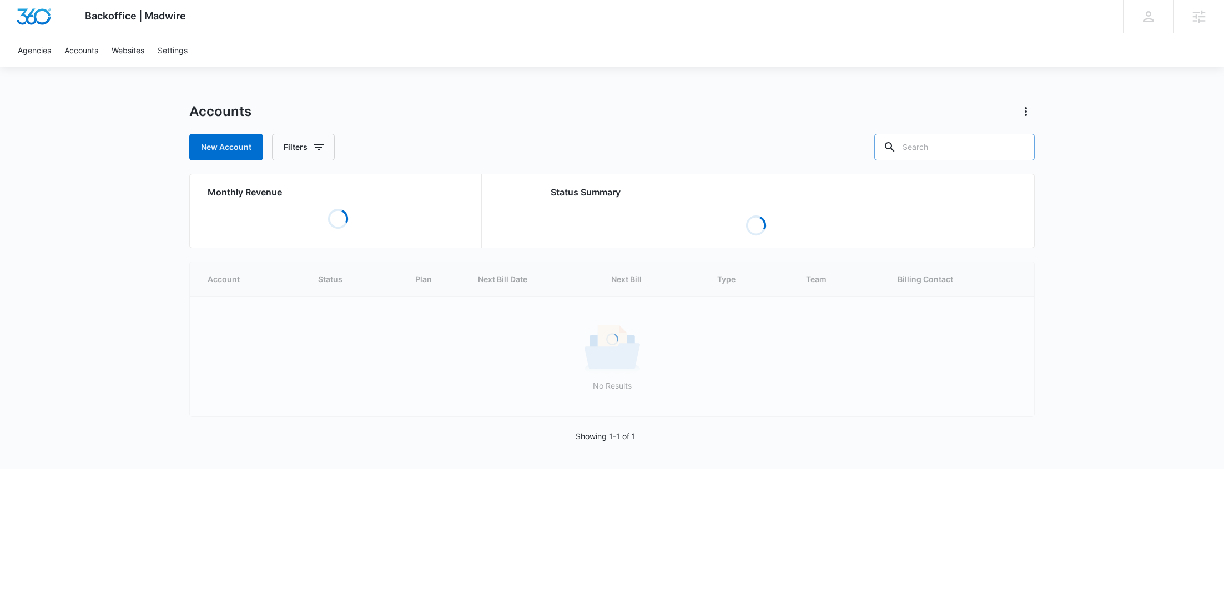
click at [980, 150] on input "text" at bounding box center [954, 147] width 160 height 27
paste input "M338411"
type input "M338411"
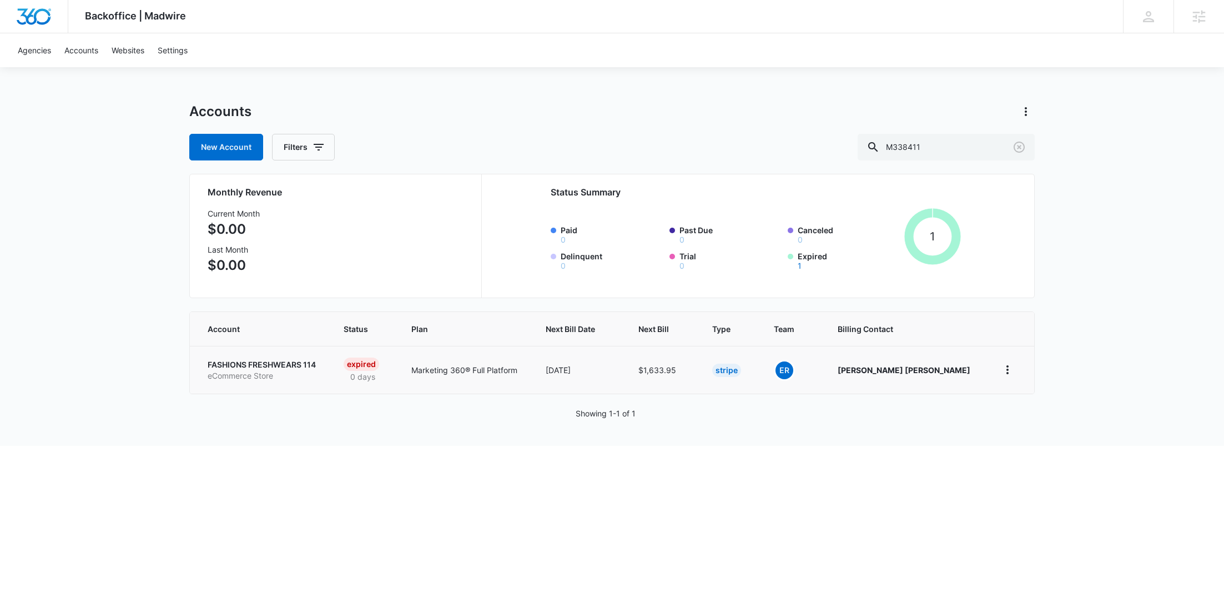
click at [259, 369] on p "FASHIONS FRESHWEARS 114" at bounding box center [262, 364] width 109 height 11
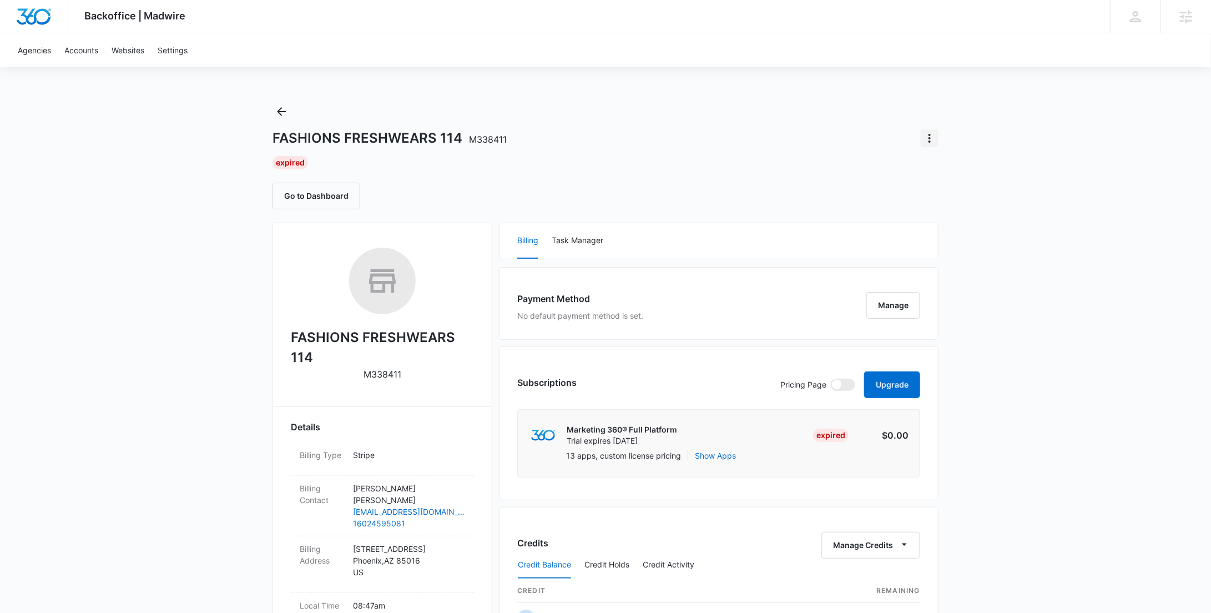
click at [934, 141] on icon "Actions" at bounding box center [929, 138] width 13 height 13
click at [720, 158] on div "Expired" at bounding box center [606, 162] width 666 height 13
click at [276, 112] on icon "Back" at bounding box center [281, 111] width 13 height 13
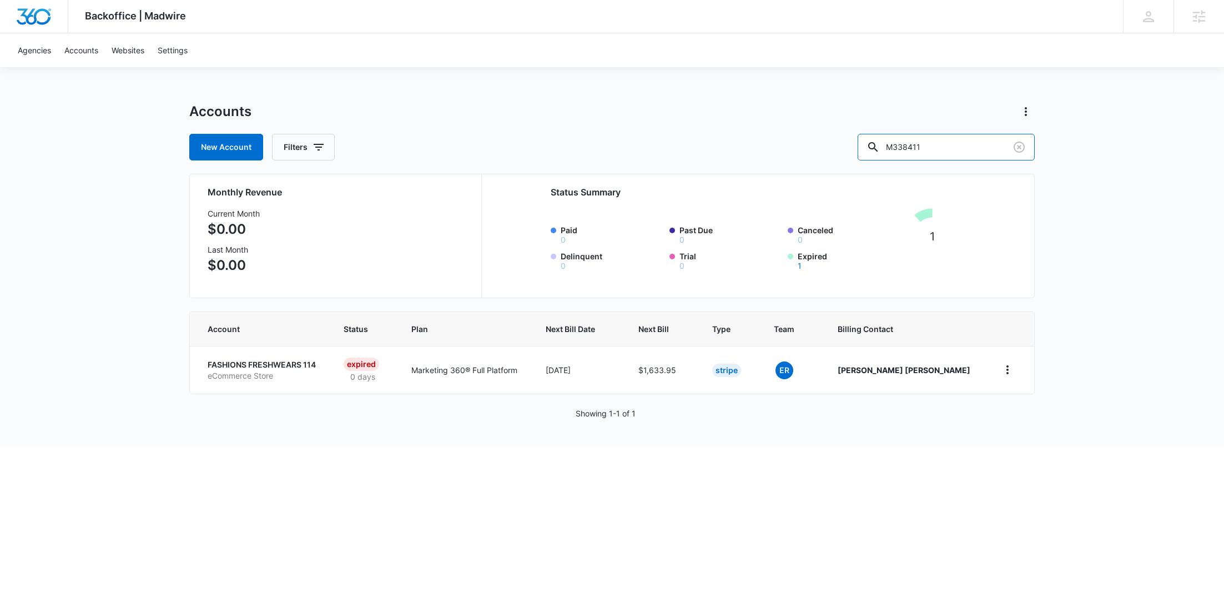
drag, startPoint x: 961, startPoint y: 143, endPoint x: 819, endPoint y: 144, distance: 142.1
click at [820, 144] on div "New Account Filters M338411" at bounding box center [612, 147] width 846 height 27
paste input "11274"
type input "M311274"
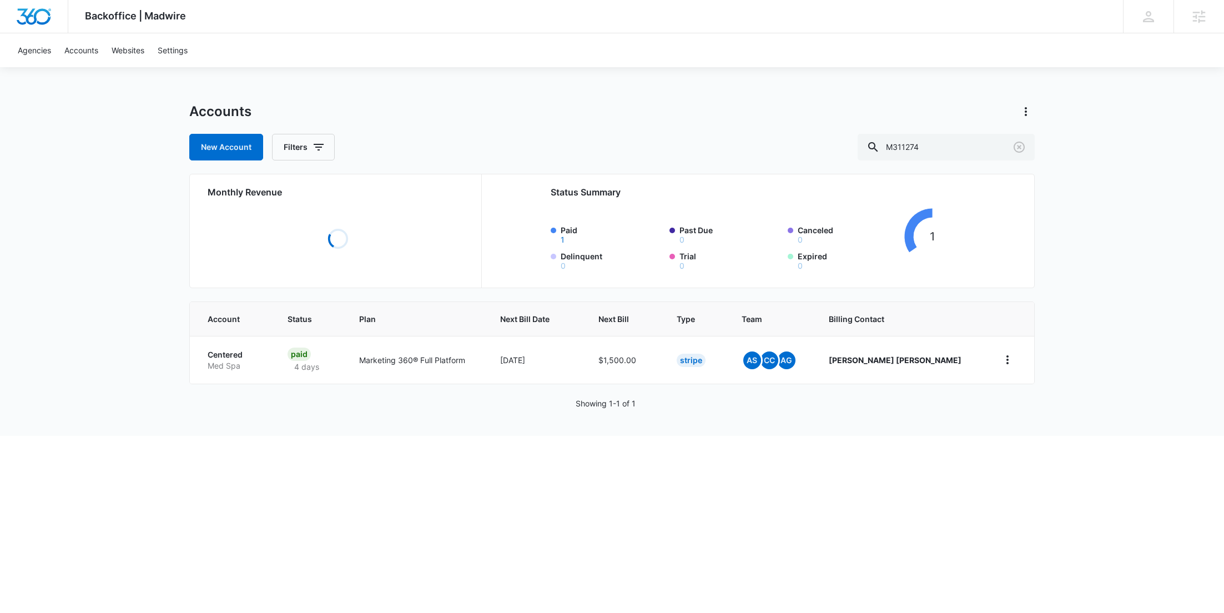
click at [238, 360] on p "Centered" at bounding box center [234, 354] width 53 height 11
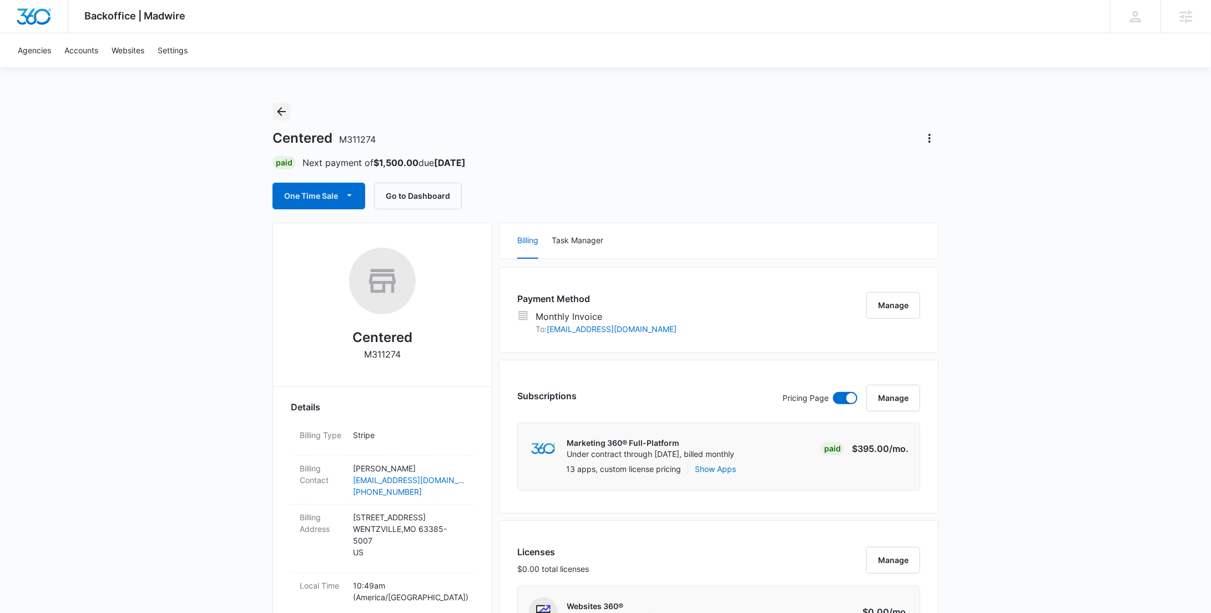
click at [281, 112] on icon "Back" at bounding box center [281, 111] width 13 height 13
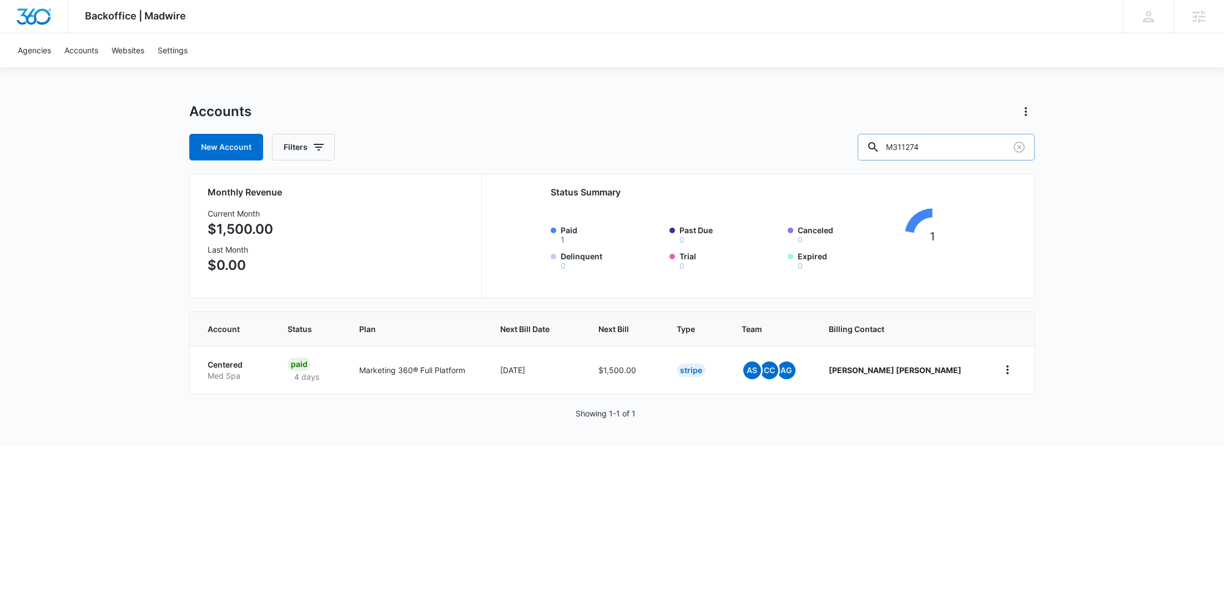
click at [895, 144] on input "M311274" at bounding box center [946, 147] width 177 height 27
paste input "39027"
type input "M339027"
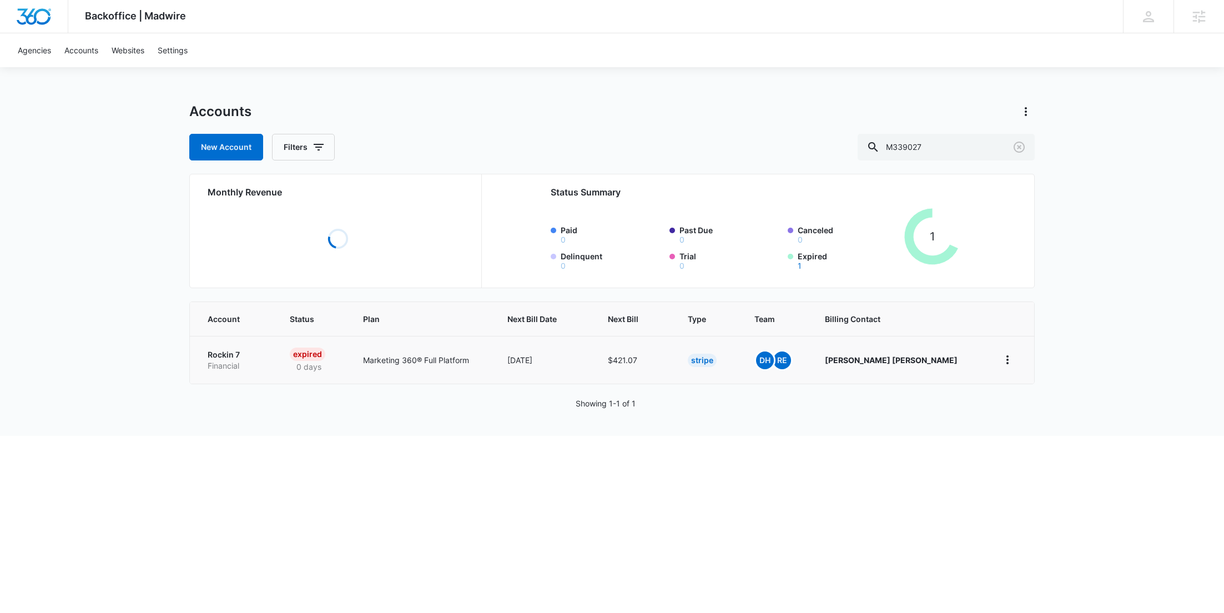
click at [231, 360] on p "Rockin 7" at bounding box center [236, 354] width 56 height 11
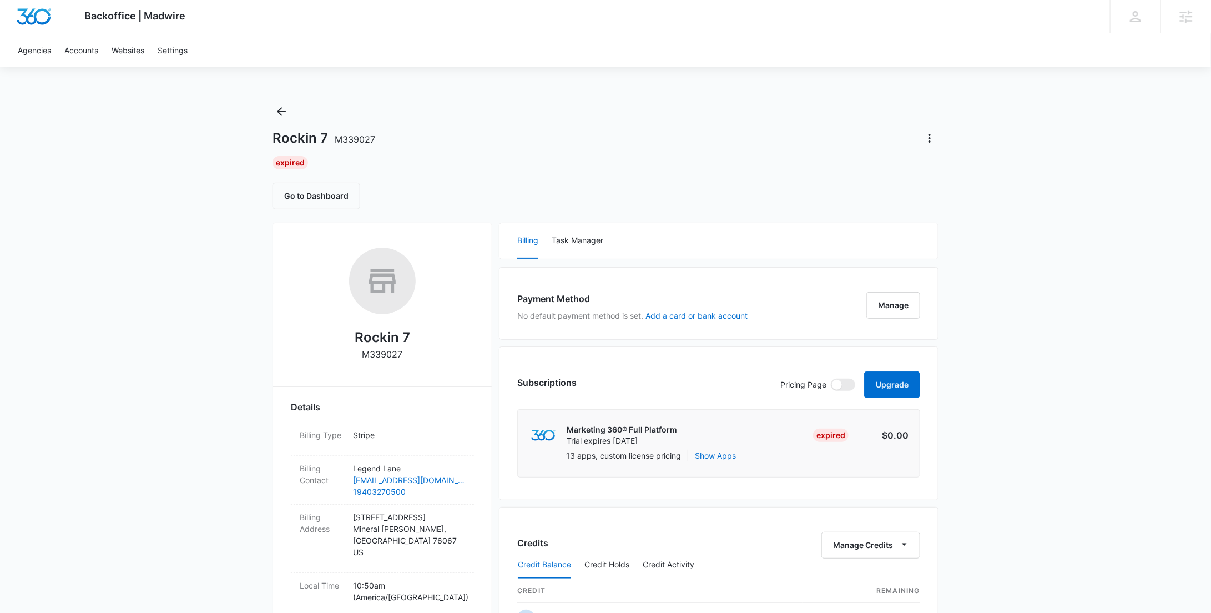
scroll to position [421, 0]
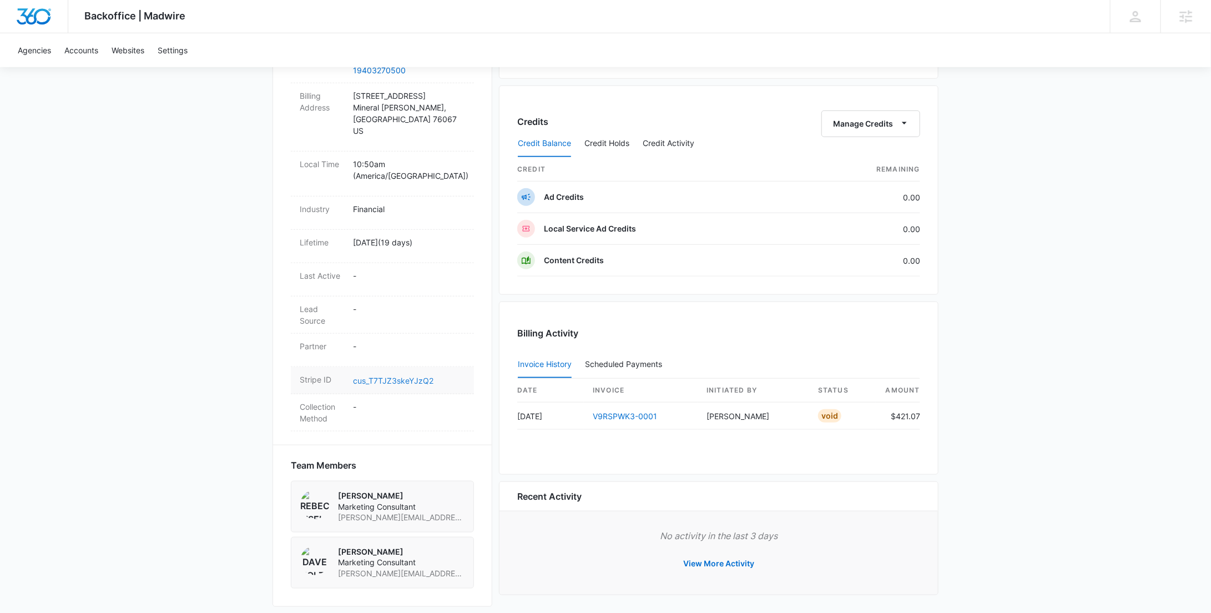
click at [365, 376] on link "cus_T7TJZ3skeYJzQ2" at bounding box center [393, 380] width 81 height 9
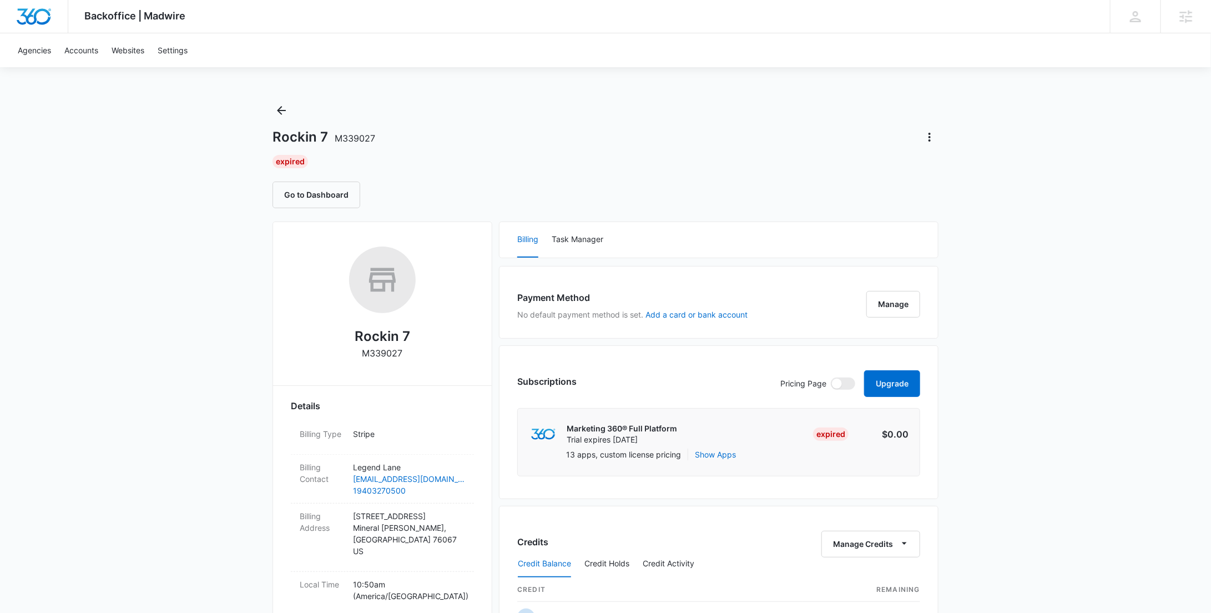
scroll to position [0, 0]
click at [283, 107] on icon "Back" at bounding box center [281, 111] width 13 height 13
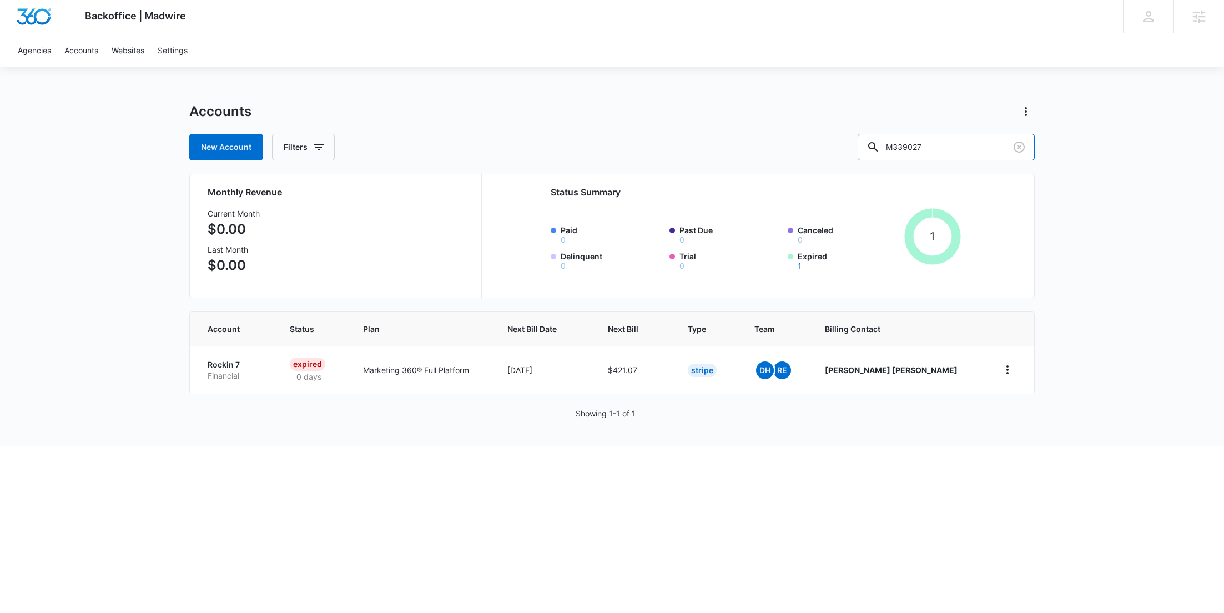
drag, startPoint x: 966, startPoint y: 148, endPoint x: 857, endPoint y: 147, distance: 109.4
click at [862, 147] on div "New Account Filters M339027" at bounding box center [612, 147] width 846 height 27
paste input "13230"
type input "M313230"
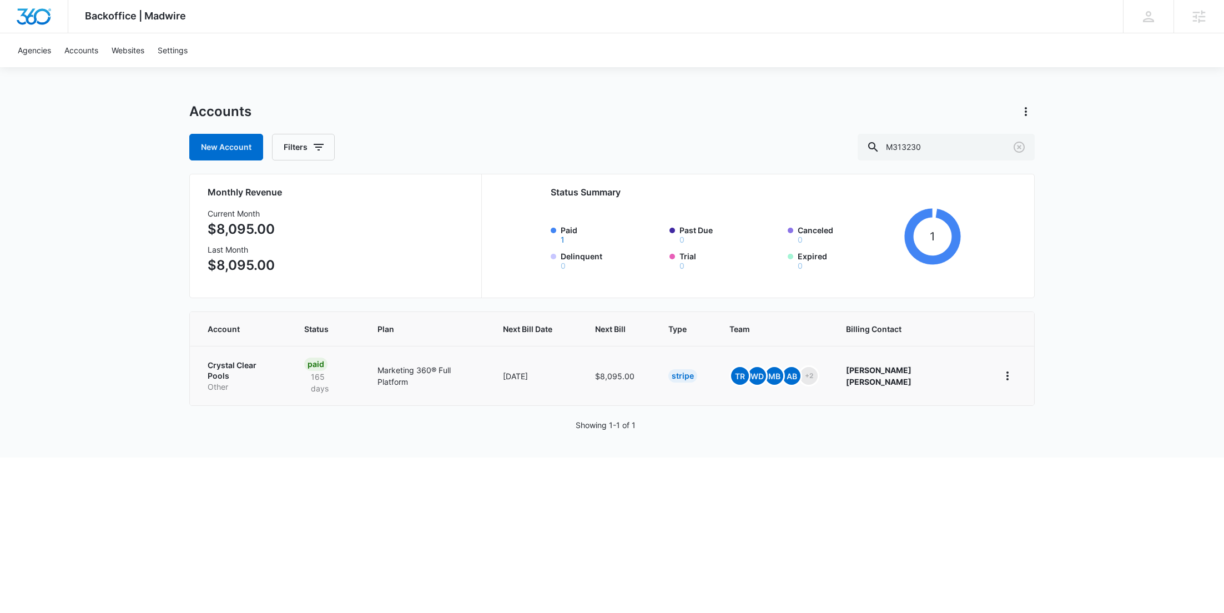
click at [237, 381] on p "Other" at bounding box center [243, 386] width 70 height 11
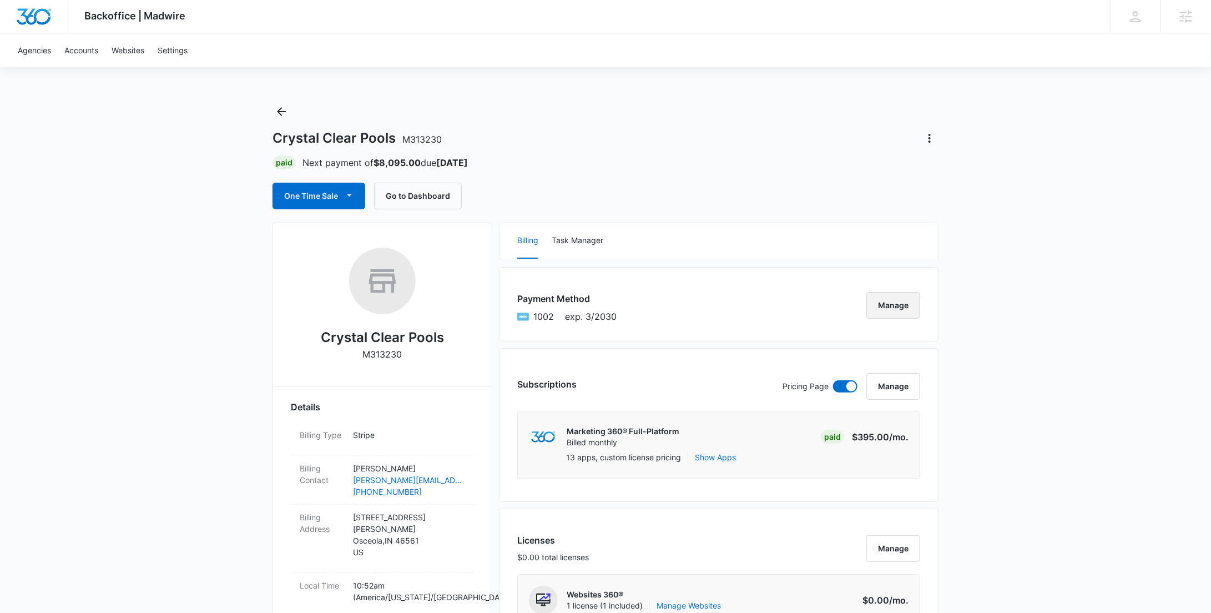
click at [901, 306] on button "Manage" at bounding box center [894, 305] width 54 height 27
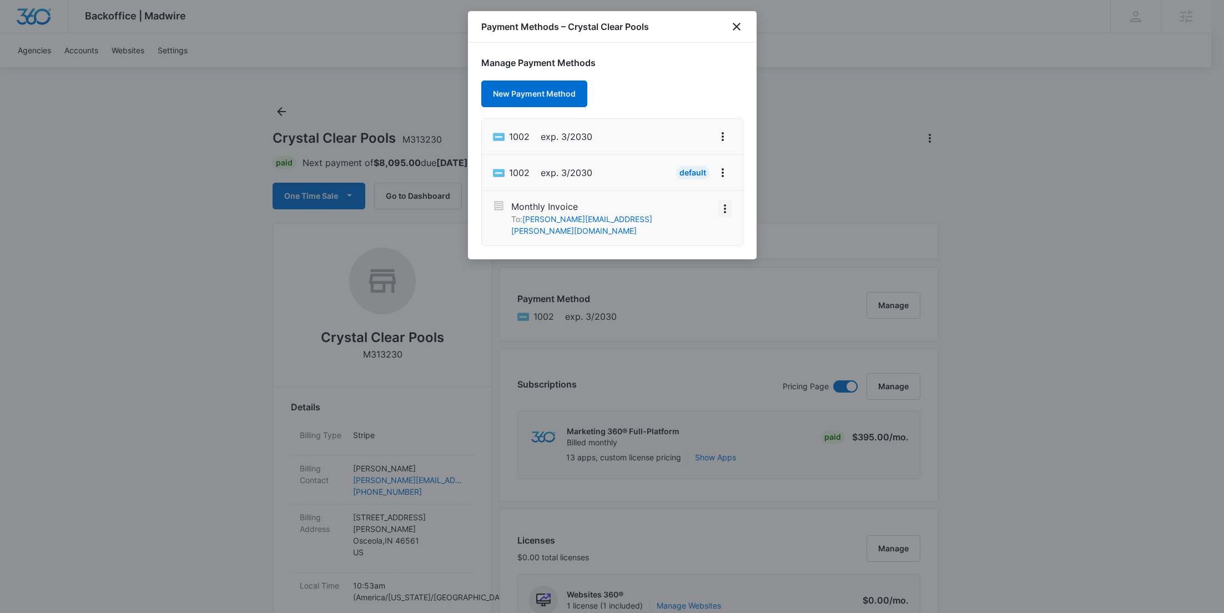
click at [729, 208] on icon "View More" at bounding box center [724, 208] width 13 height 13
click at [699, 185] on div "Activate" at bounding box center [690, 189] width 30 height 8
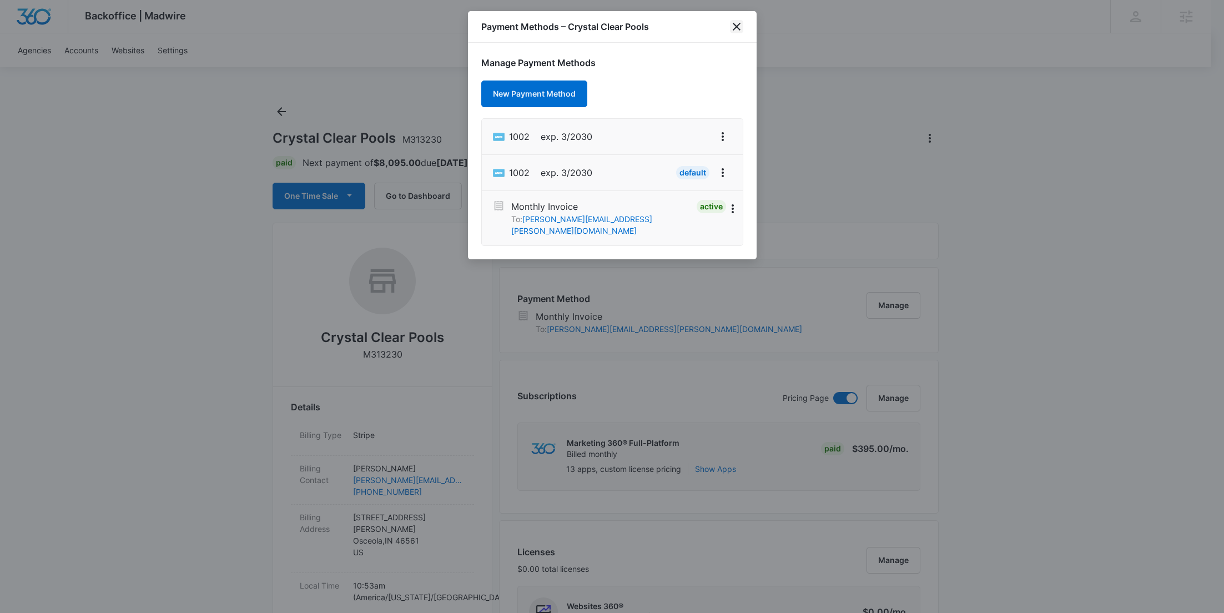
click at [739, 28] on icon "close" at bounding box center [736, 26] width 13 height 13
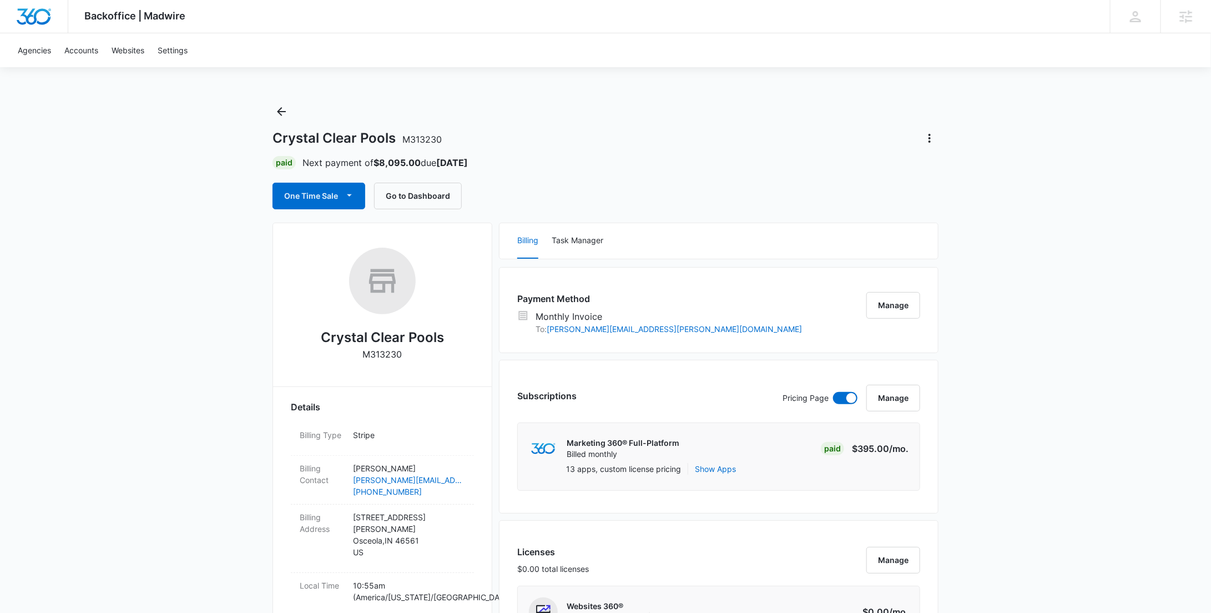
click at [280, 108] on icon "Back" at bounding box center [281, 111] width 9 height 9
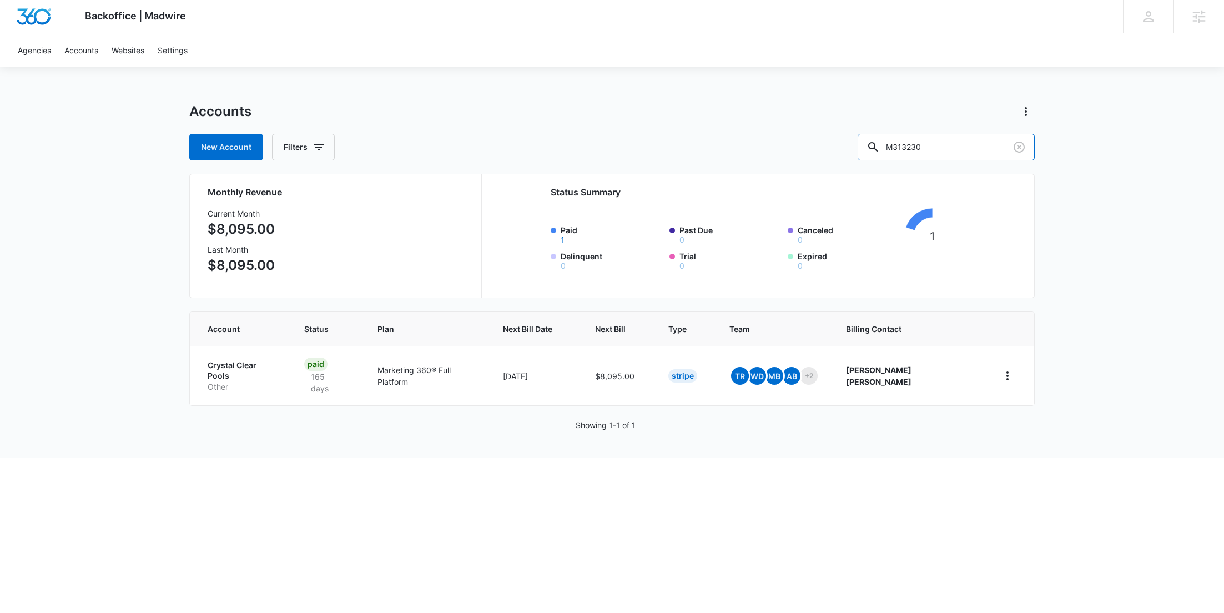
drag, startPoint x: 956, startPoint y: 148, endPoint x: 804, endPoint y: 143, distance: 151.7
click at [817, 143] on div "New Account Filters M313230" at bounding box center [612, 147] width 846 height 27
paste input "39271"
type input "M339271"
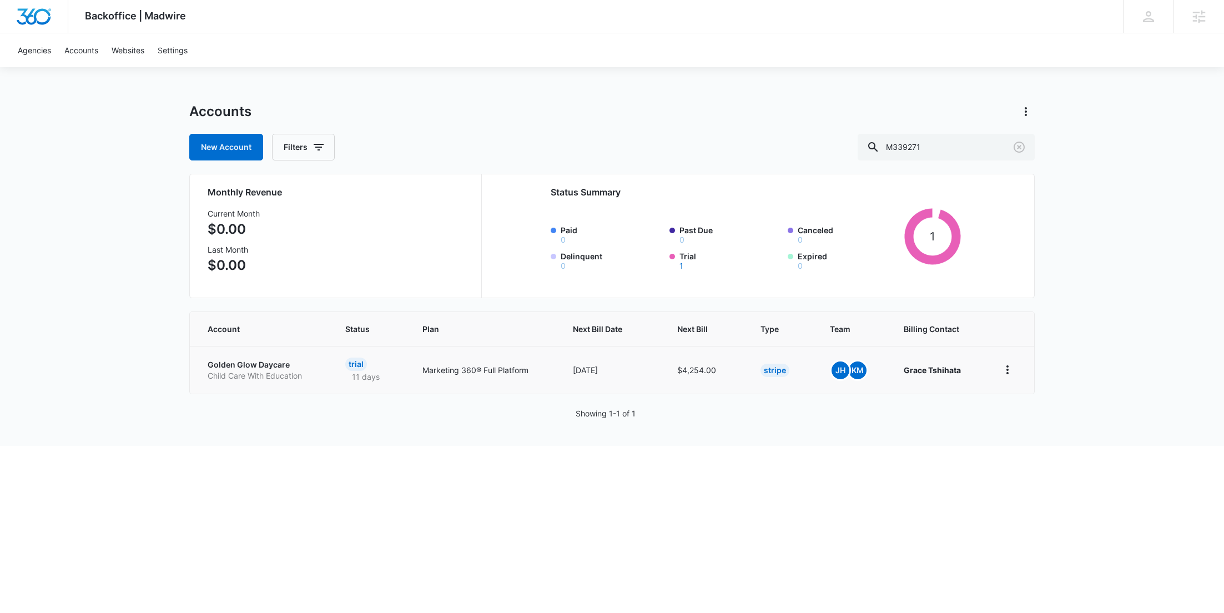
click at [267, 370] on p "Child Care With Education" at bounding box center [263, 375] width 111 height 11
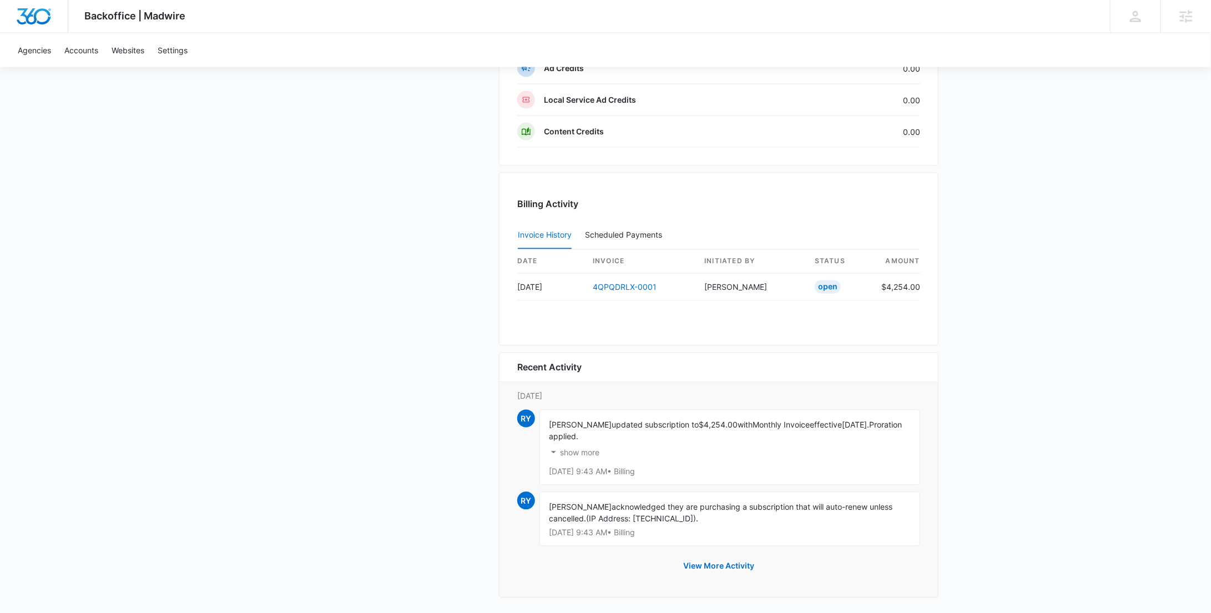
scroll to position [361, 0]
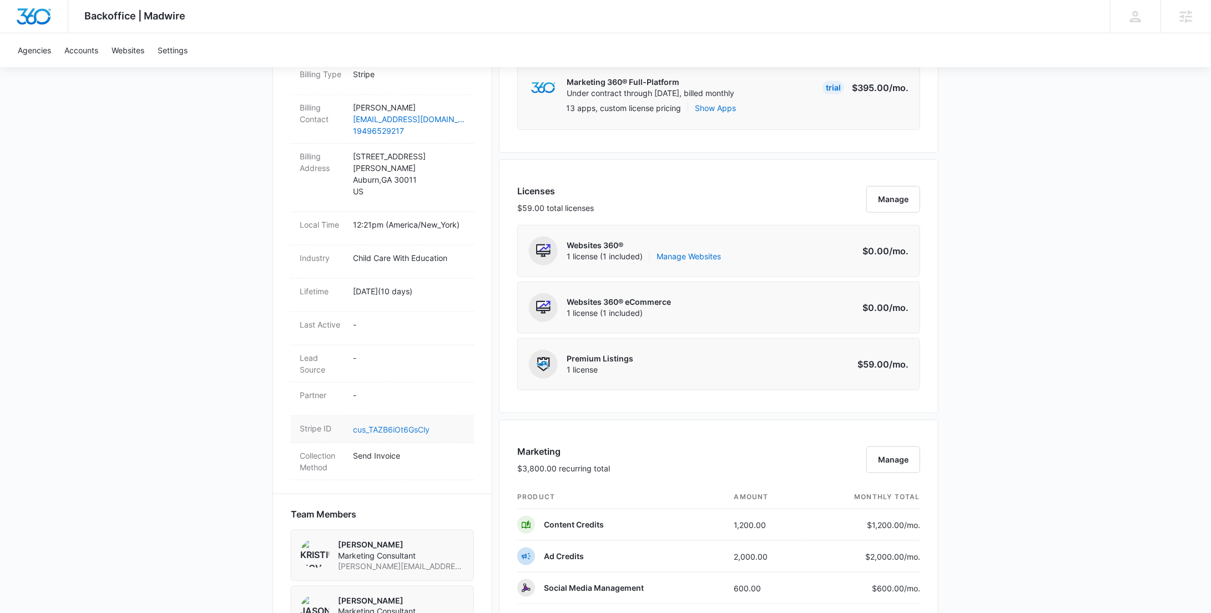
click at [396, 425] on link "cus_TAZB6iOt6GsCly" at bounding box center [391, 429] width 77 height 9
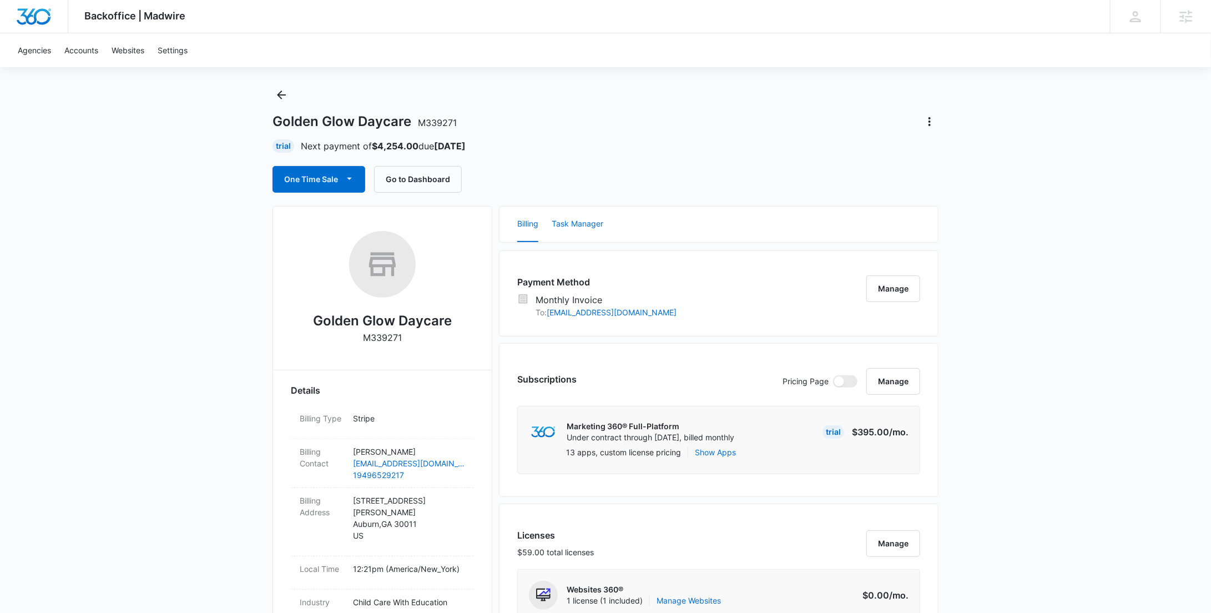
scroll to position [0, 0]
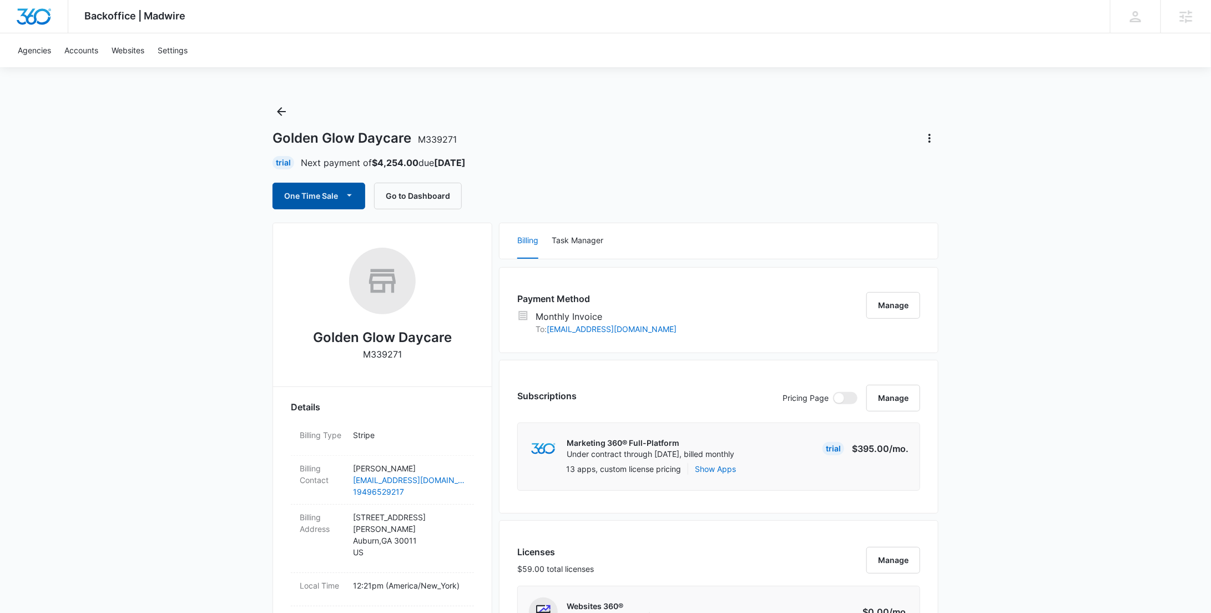
click at [319, 197] on button "One Time Sale" at bounding box center [319, 196] width 93 height 27
click at [326, 229] on div "Run One-Time Payment" at bounding box center [350, 234] width 128 height 12
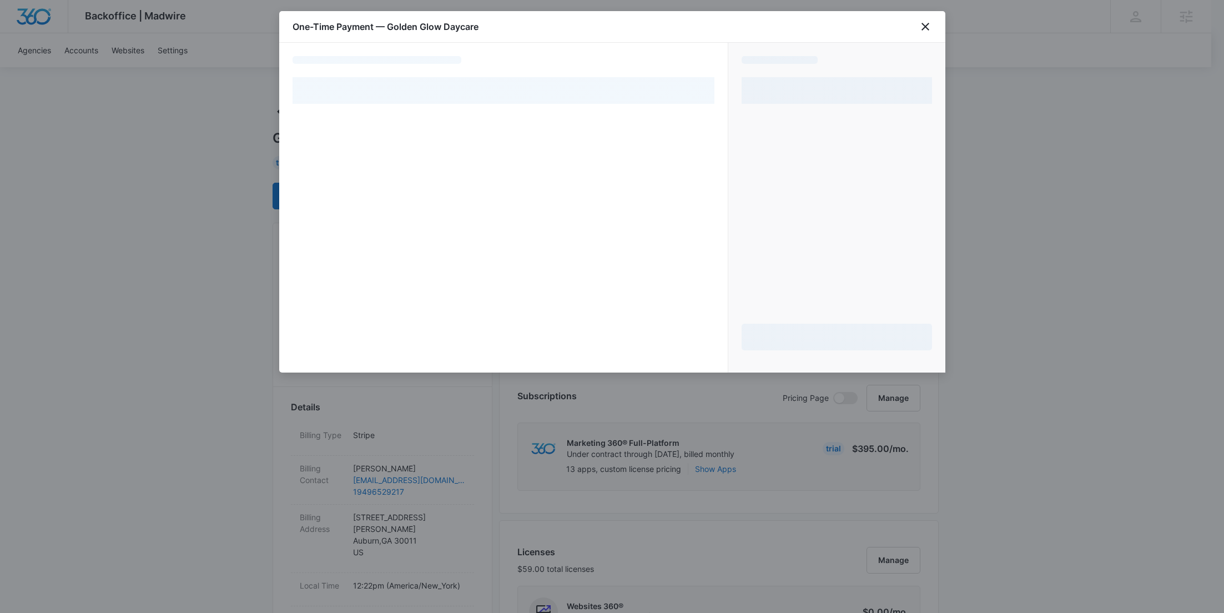
select select "MANUAL_INVOICE"
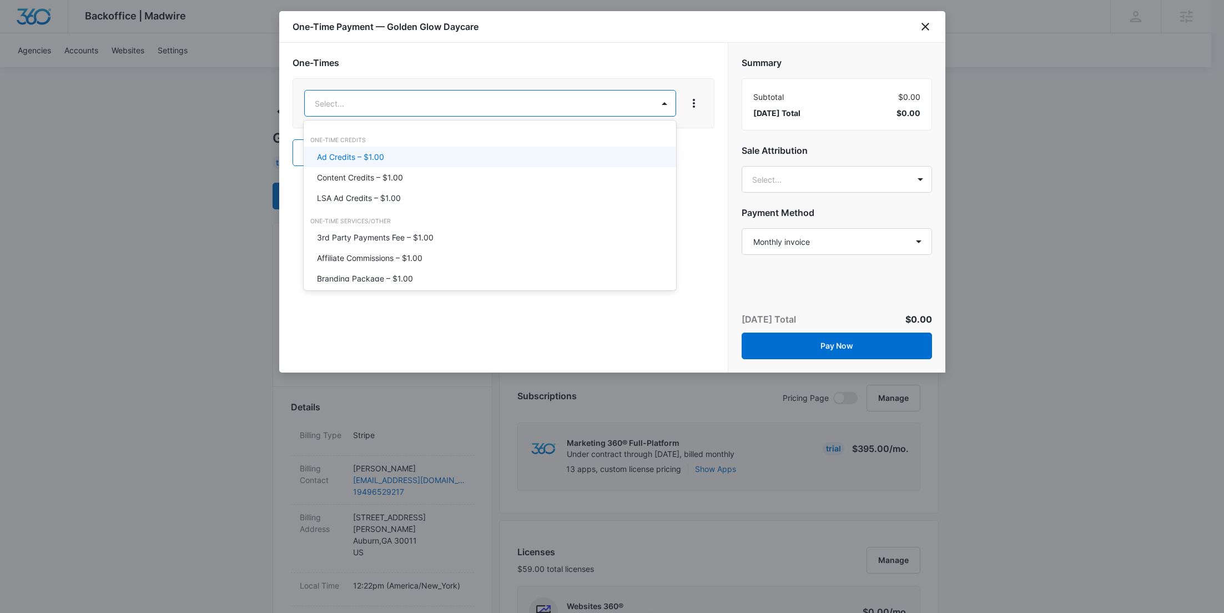
drag, startPoint x: 387, startPoint y: 167, endPoint x: 457, endPoint y: 135, distance: 76.6
click at [387, 167] on div "Content Credits – $1.00" at bounding box center [490, 177] width 373 height 21
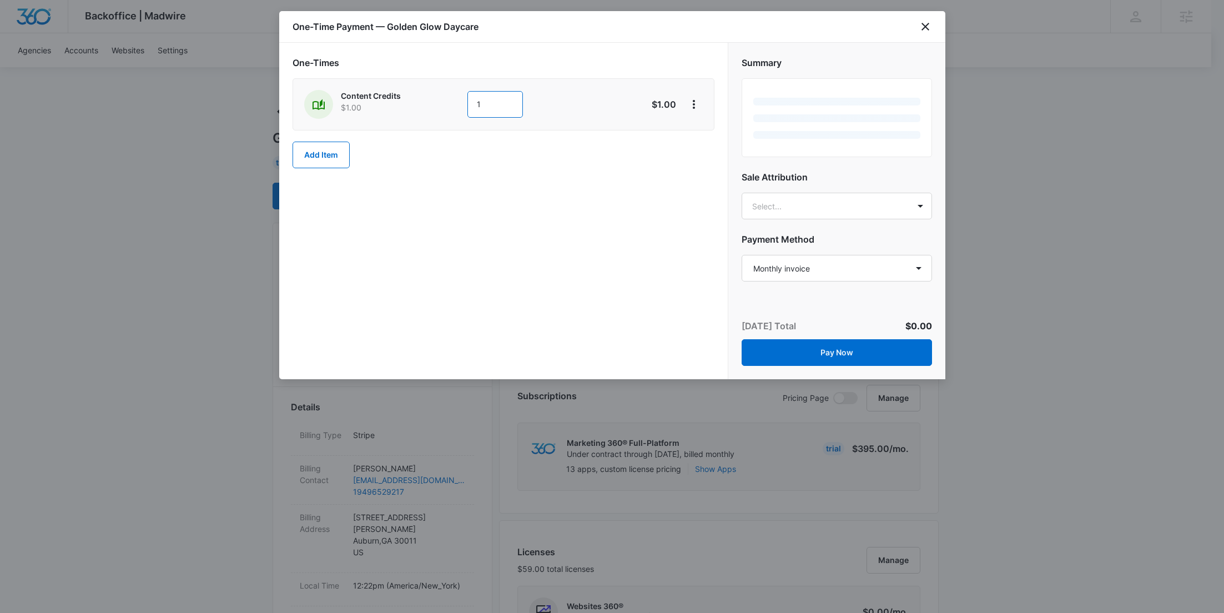
drag, startPoint x: 494, startPoint y: 108, endPoint x: 435, endPoint y: 104, distance: 58.5
click at [436, 104] on div "Content Credits $1.00 1" at bounding box center [464, 104] width 320 height 29
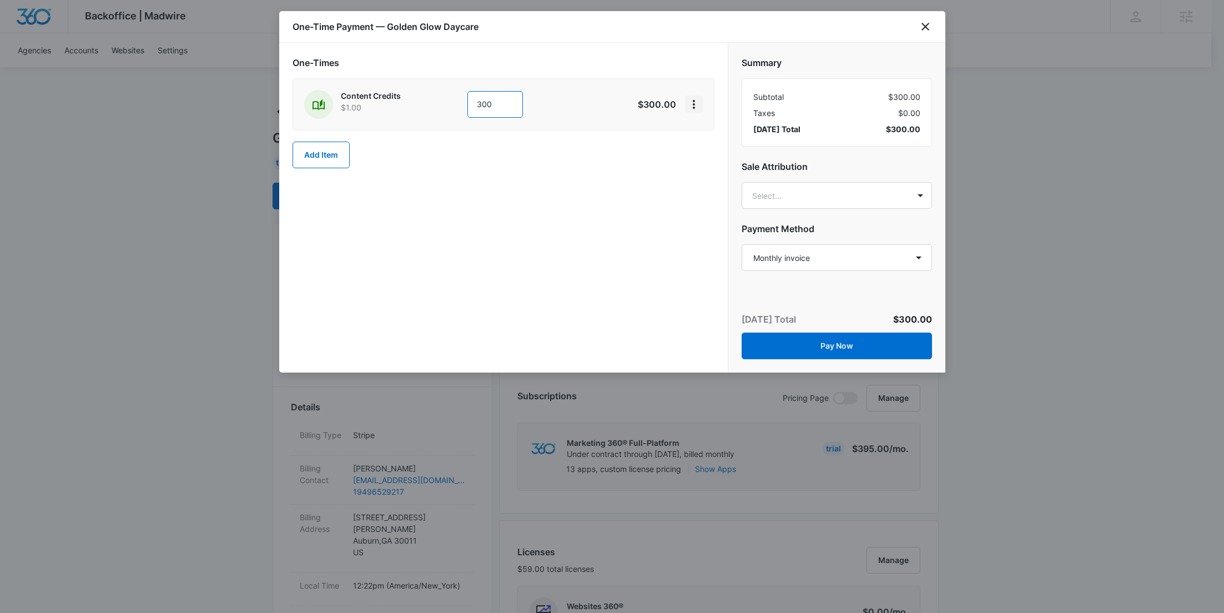
type input "300"
click at [690, 102] on icon "View More" at bounding box center [693, 104] width 13 height 13
click at [715, 132] on div "Add Discount" at bounding box center [723, 135] width 49 height 8
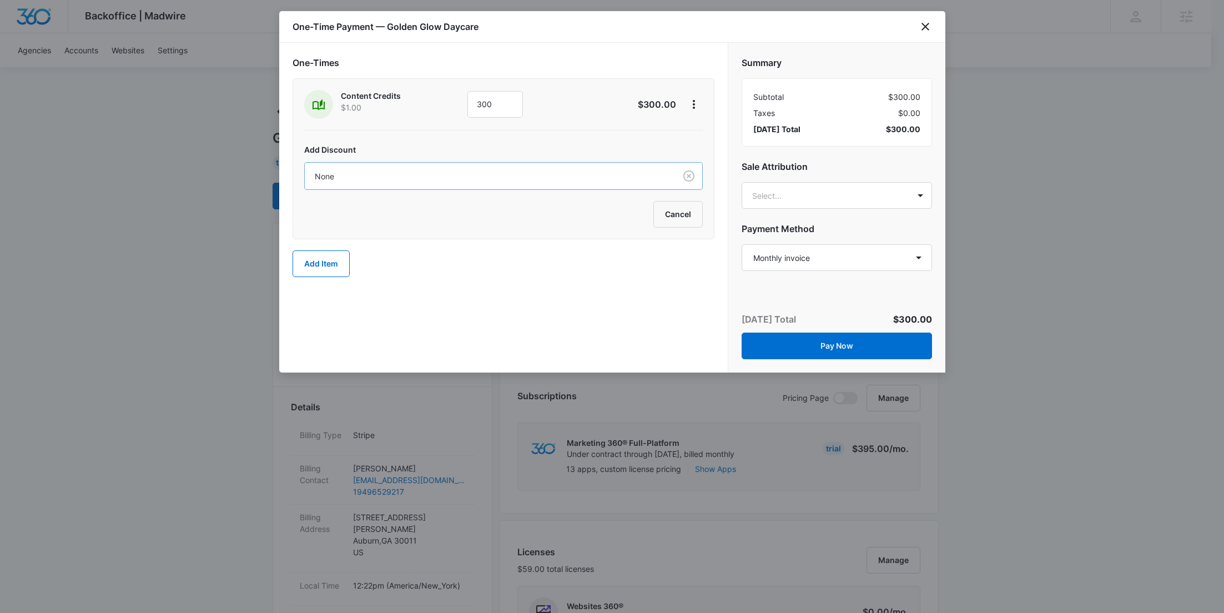
click at [481, 182] on div "None" at bounding box center [490, 176] width 371 height 25
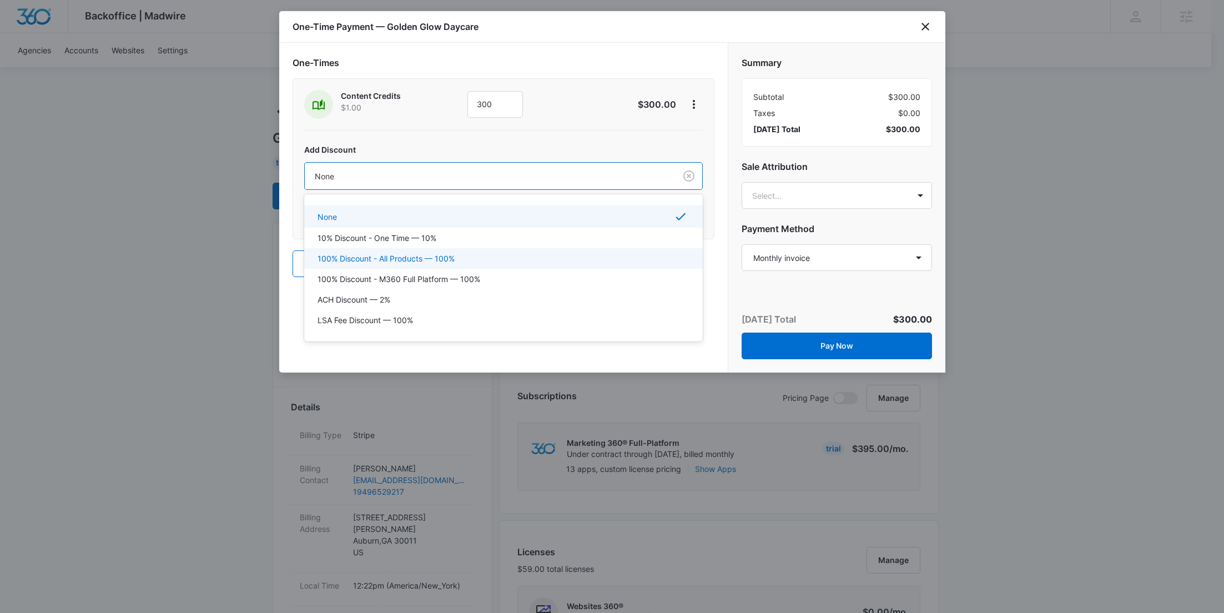
click at [428, 257] on p "100% Discount - All Products — 100%" at bounding box center [386, 259] width 137 height 12
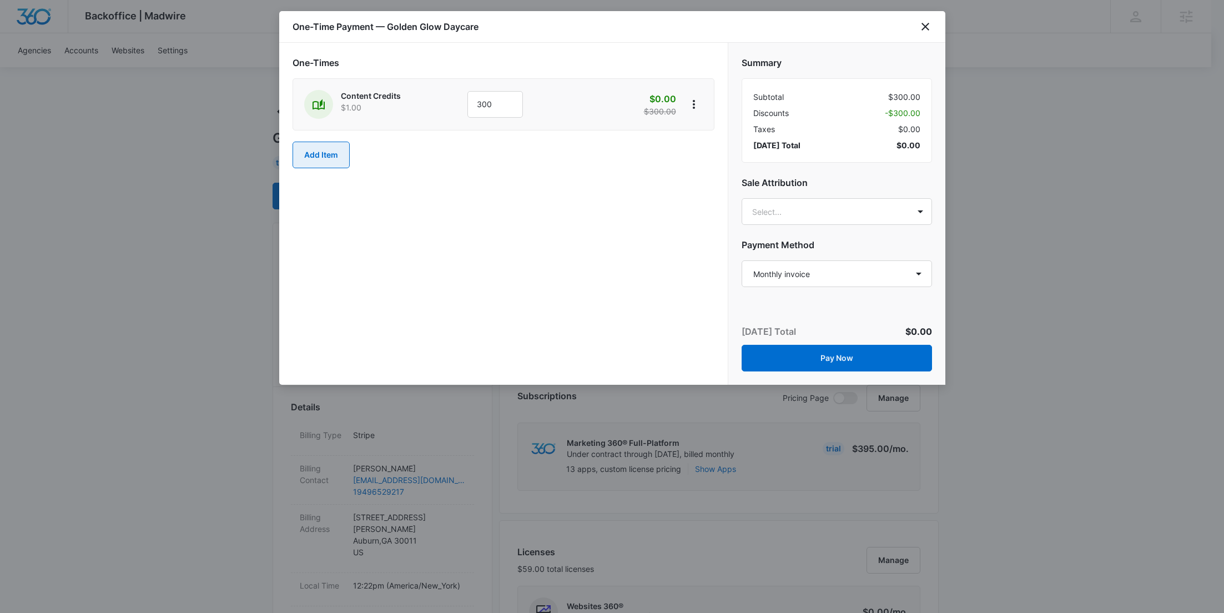
click at [315, 160] on button "Add Item" at bounding box center [321, 155] width 57 height 27
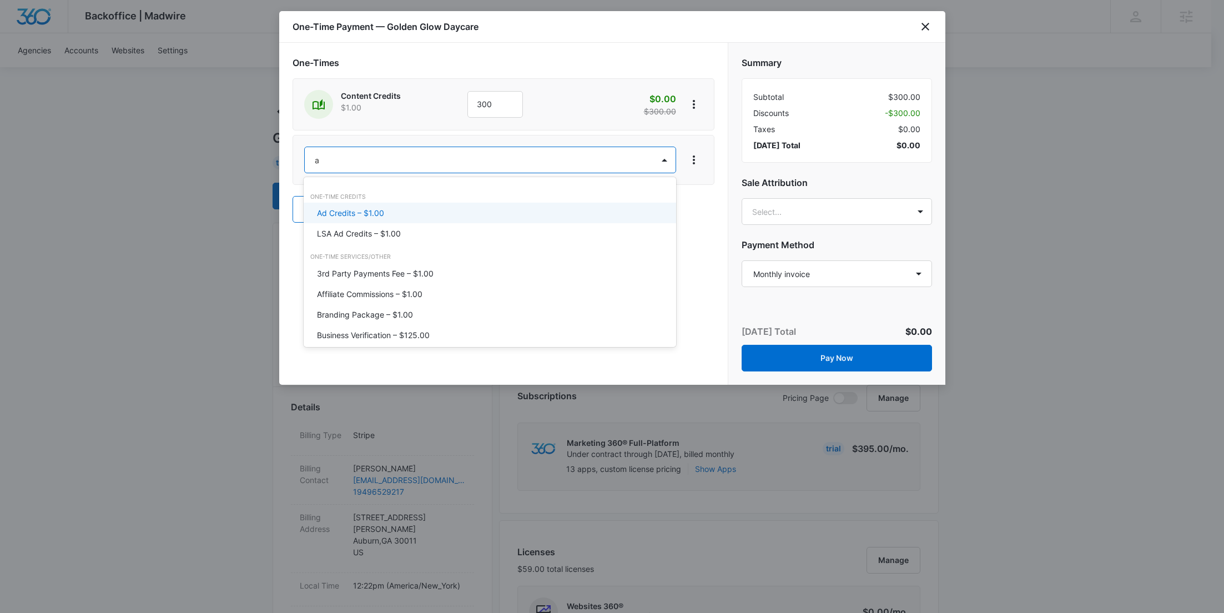
type input "ad"
click at [356, 210] on p "Ad Credits – $1.00" at bounding box center [350, 213] width 67 height 12
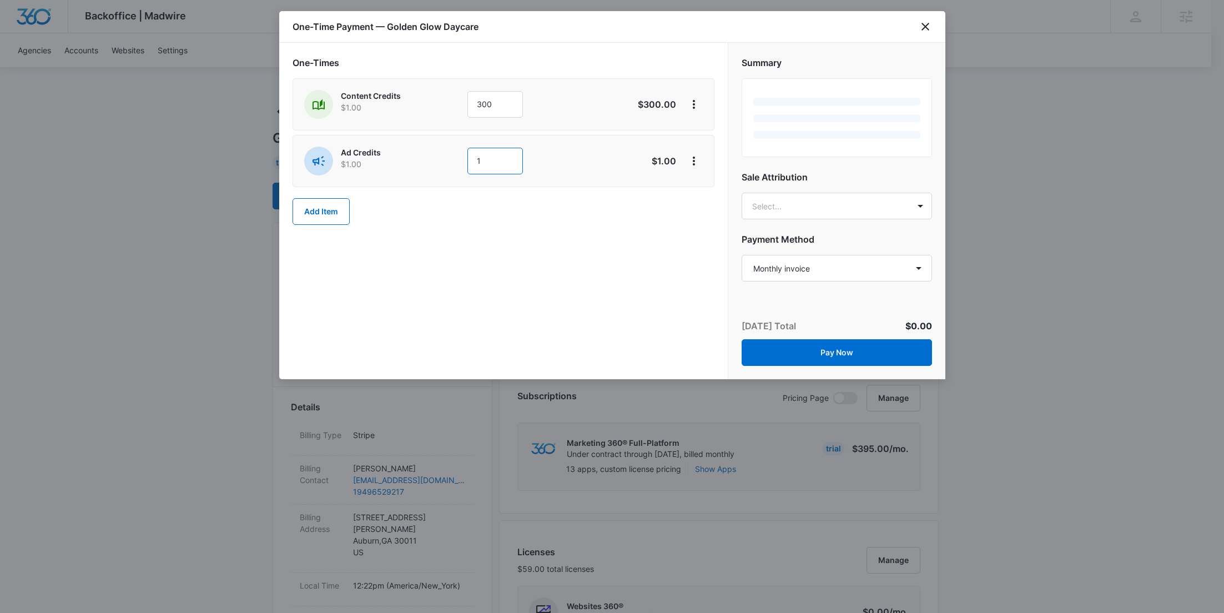
drag, startPoint x: 434, startPoint y: 179, endPoint x: 413, endPoint y: 162, distance: 27.2
click at [416, 162] on div "Ad Credits $1.00 1" at bounding box center [464, 161] width 320 height 29
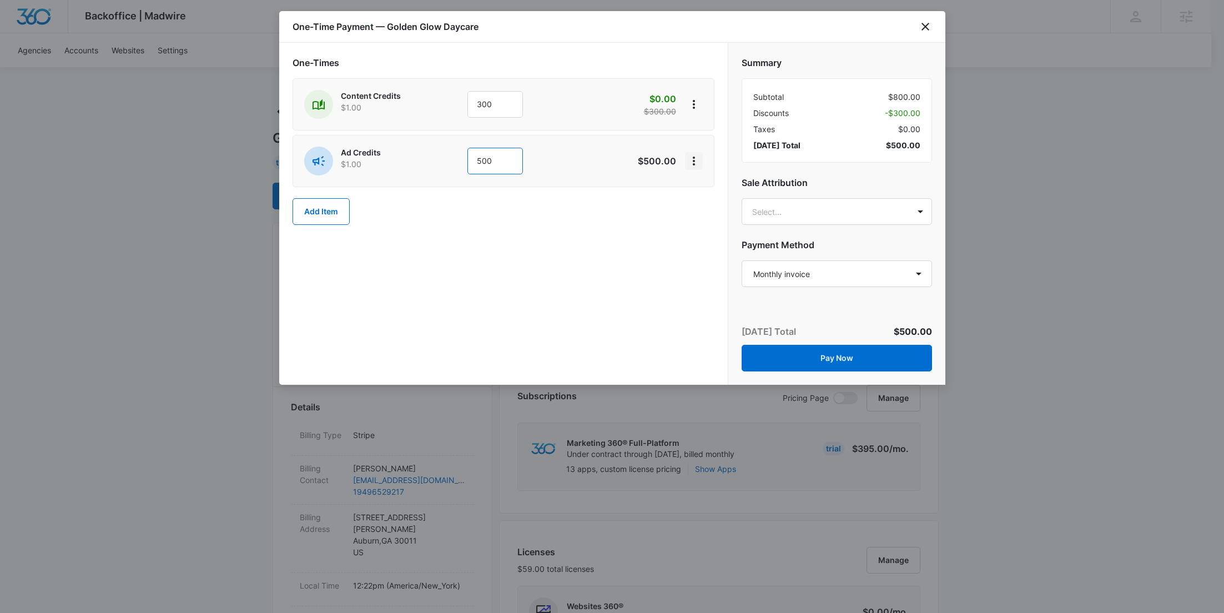
type input "500"
click at [692, 162] on icon "View More" at bounding box center [693, 160] width 13 height 13
click at [708, 193] on div "Add Discount" at bounding box center [723, 192] width 49 height 8
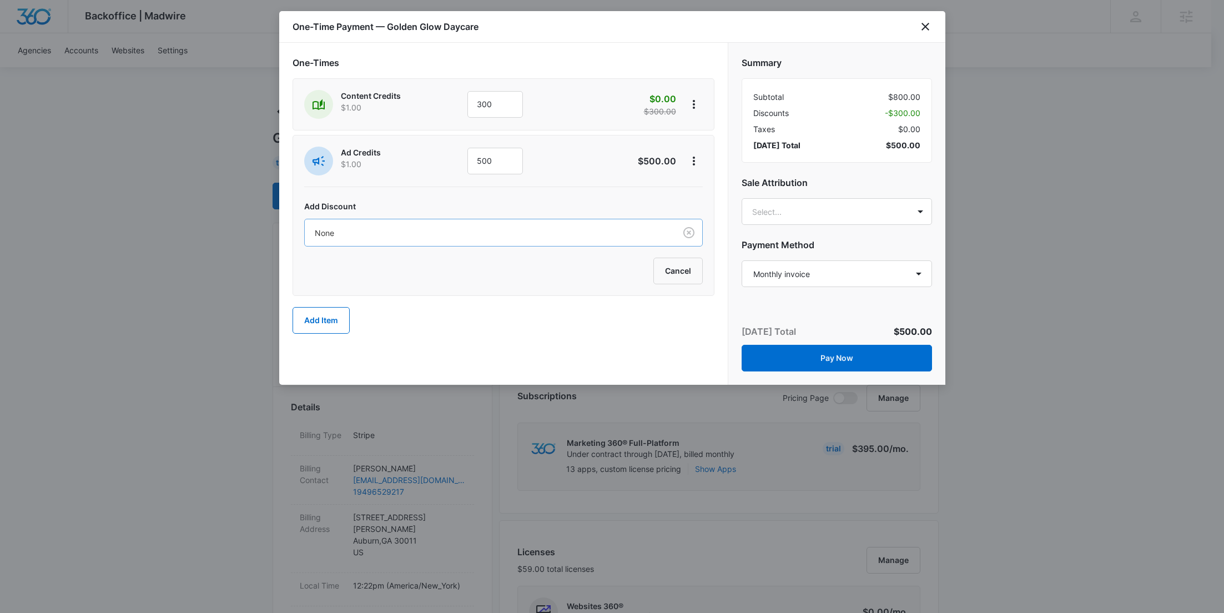
drag, startPoint x: 517, startPoint y: 222, endPoint x: 515, endPoint y: 228, distance: 6.5
click at [517, 222] on div "None" at bounding box center [490, 232] width 371 height 25
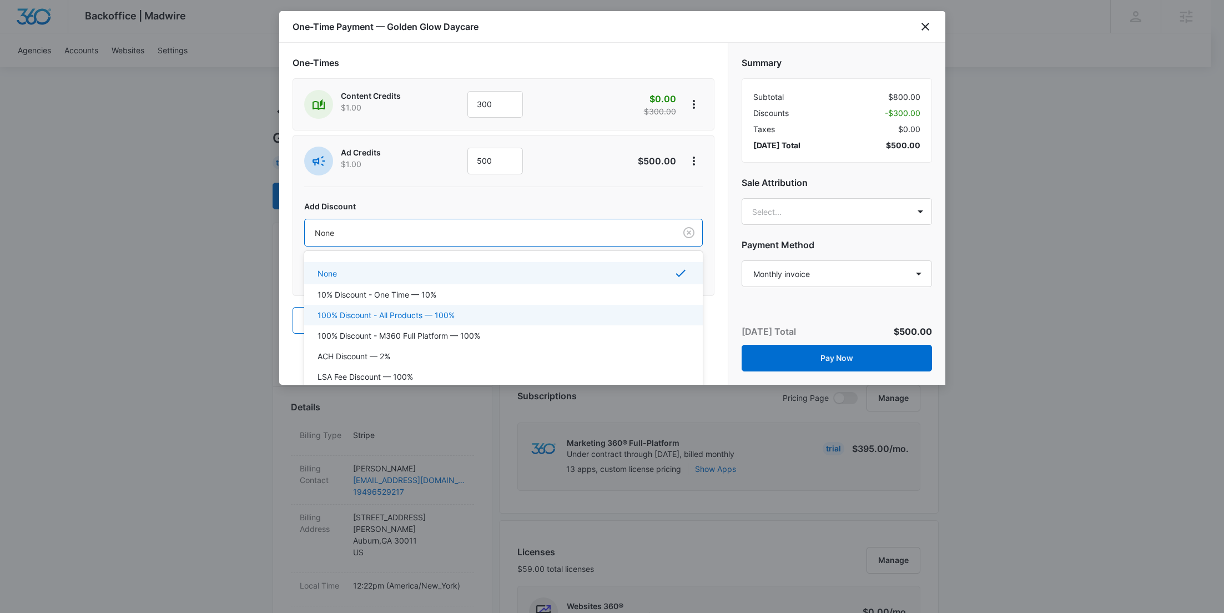
click at [472, 305] on div "100% Discount - All Products — 100%" at bounding box center [503, 315] width 399 height 21
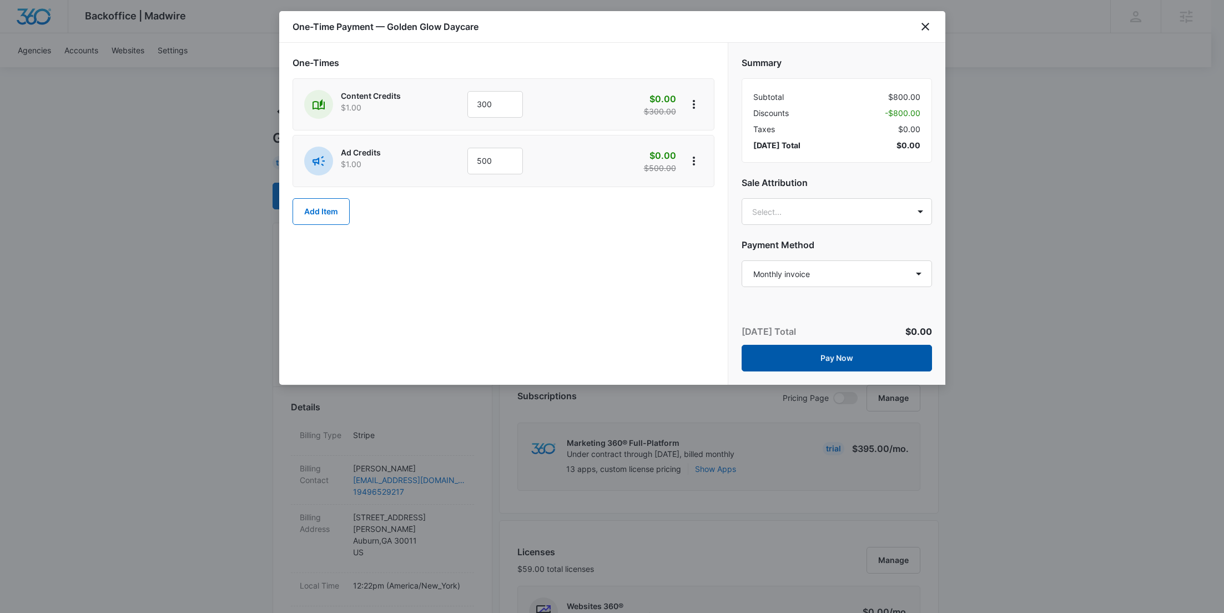
click at [842, 359] on button "Pay Now" at bounding box center [837, 358] width 190 height 27
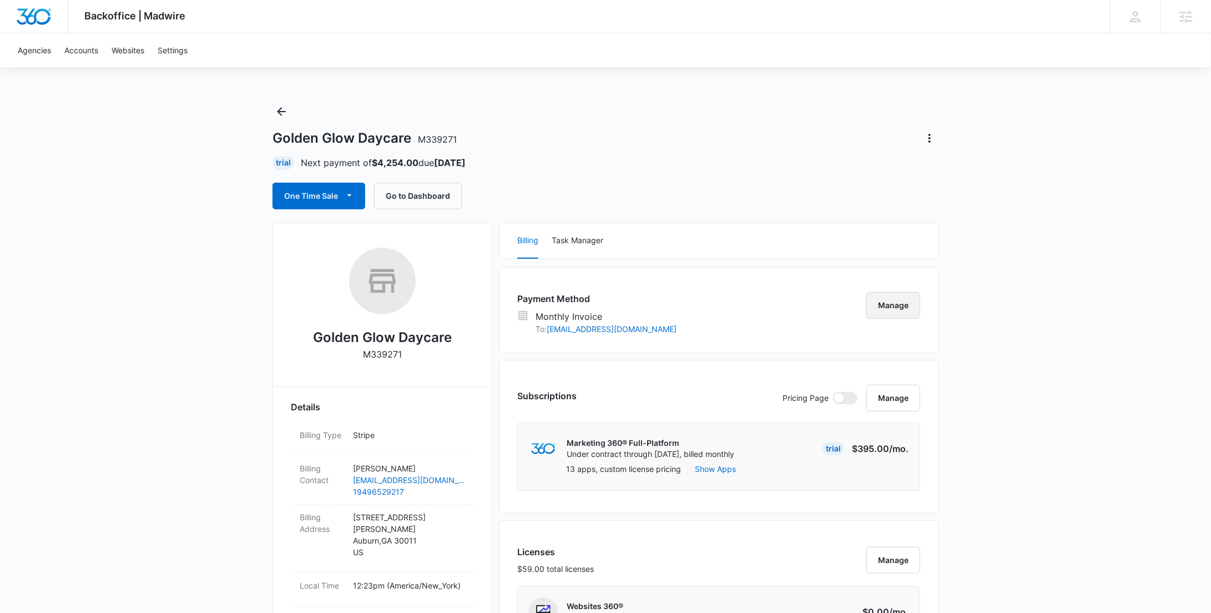
click at [903, 306] on button "Manage" at bounding box center [894, 305] width 54 height 27
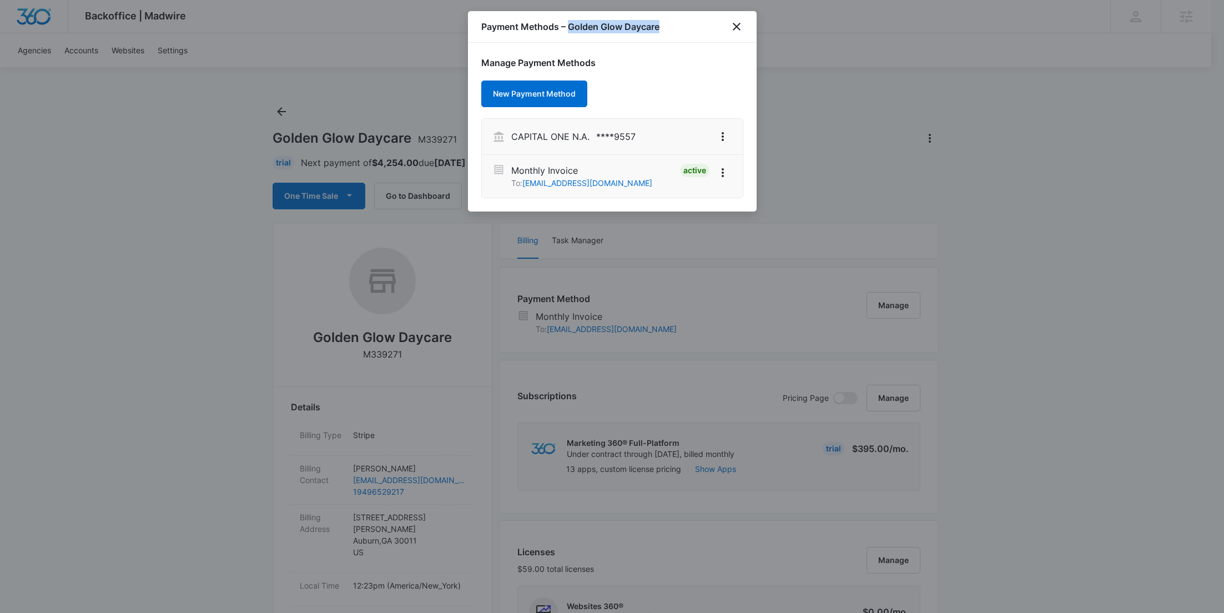
drag, startPoint x: 676, startPoint y: 23, endPoint x: 569, endPoint y: 23, distance: 106.6
click at [569, 23] on div "Payment Methods – Golden Glow Daycare" at bounding box center [612, 27] width 289 height 32
copy h1 "Golden Glow Daycare"
click at [722, 134] on icon "View More" at bounding box center [722, 136] width 13 height 13
click at [688, 167] on div "Set As Default" at bounding box center [666, 168] width 76 height 8
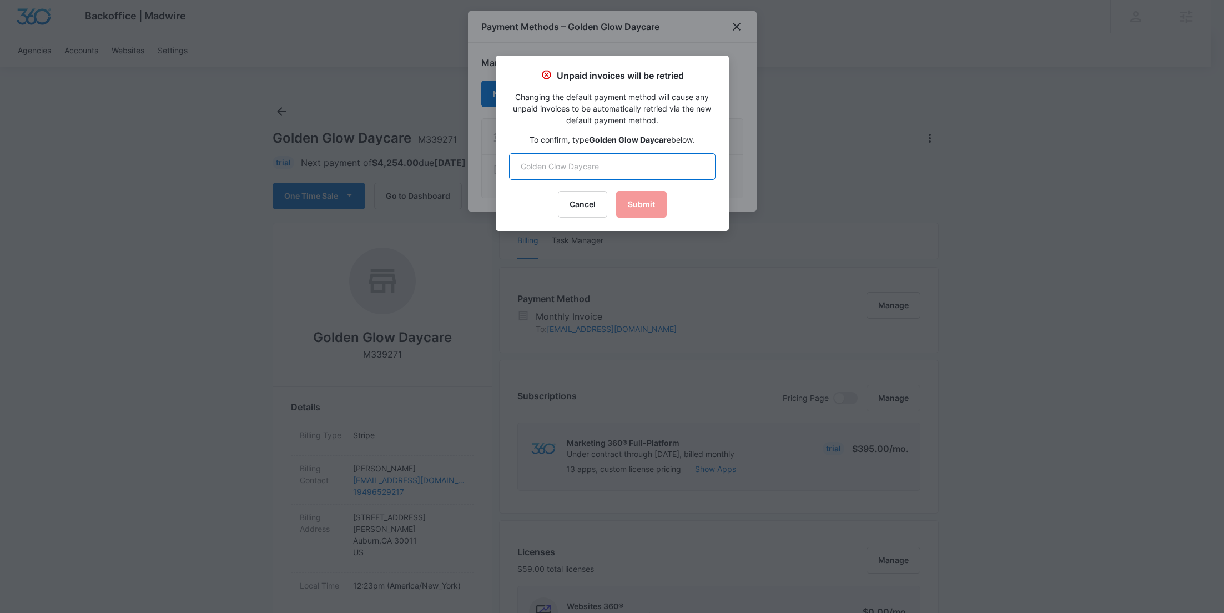
click at [639, 160] on input "text" at bounding box center [612, 166] width 207 height 27
paste input "Golden Glow Daycare"
type input "Golden Glow Daycare"
click at [644, 197] on button "Submit" at bounding box center [641, 204] width 51 height 27
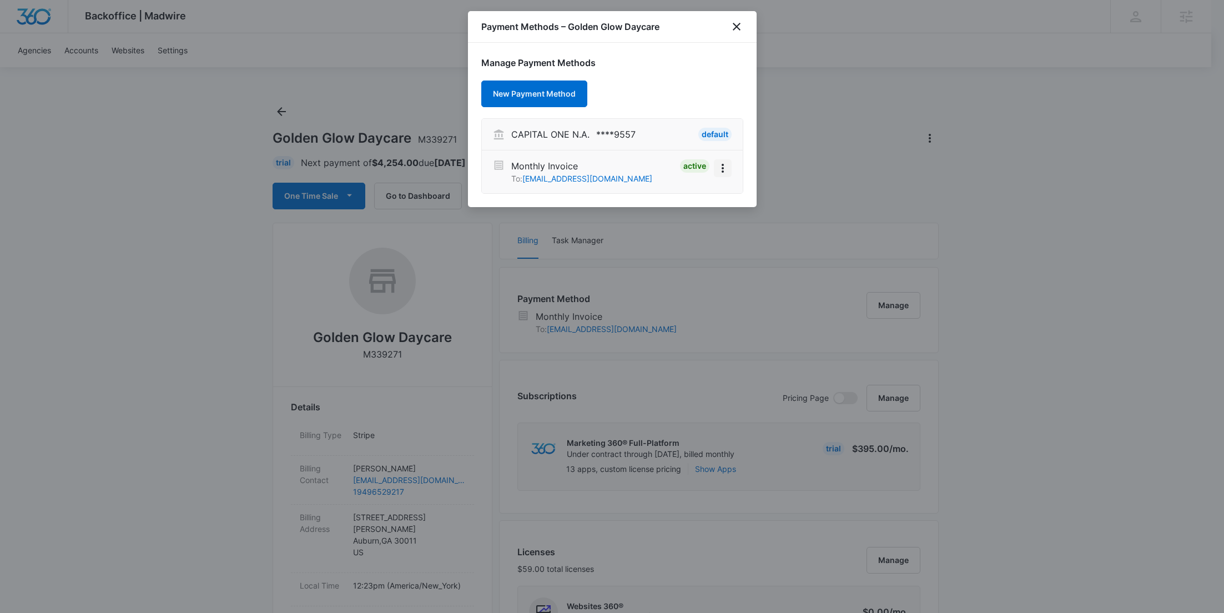
click at [716, 169] on icon "View More" at bounding box center [722, 168] width 13 height 13
click at [687, 139] on div "Deactivate" at bounding box center [684, 137] width 39 height 8
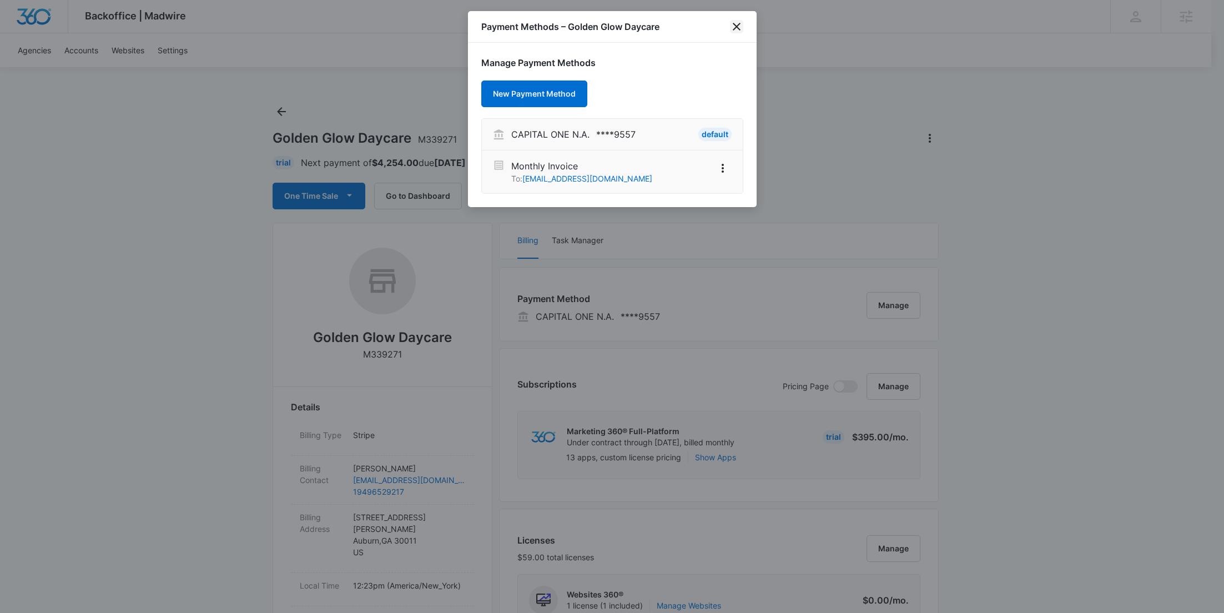
click at [736, 26] on icon "close" at bounding box center [737, 27] width 8 height 8
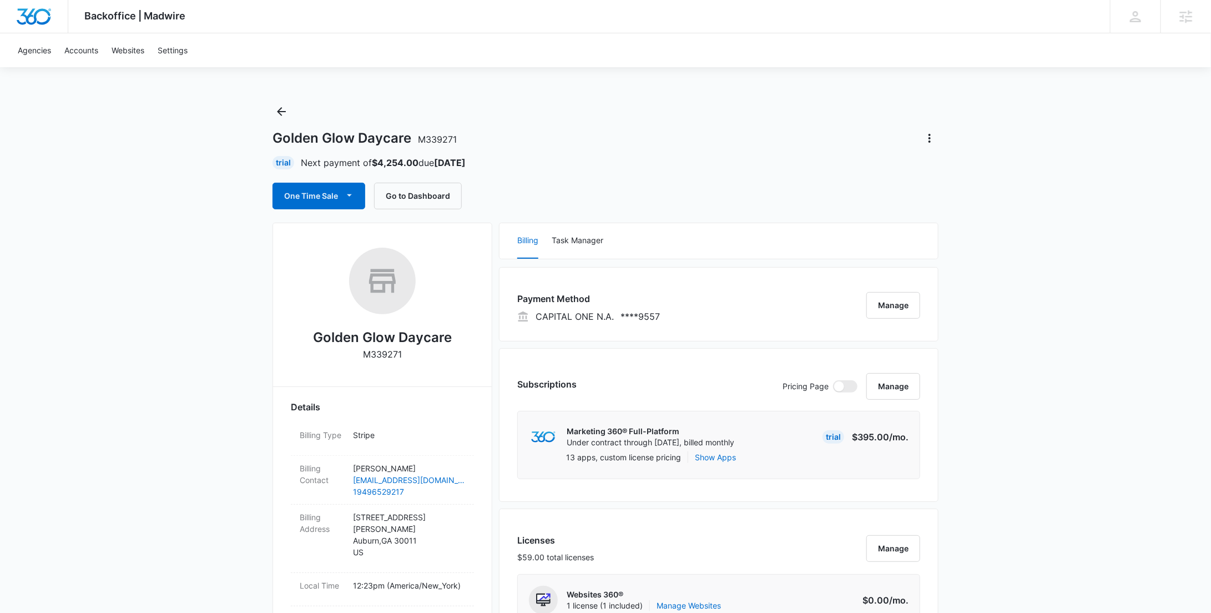
click at [381, 350] on p "M339271" at bounding box center [382, 354] width 39 height 13
copy p "M339271"
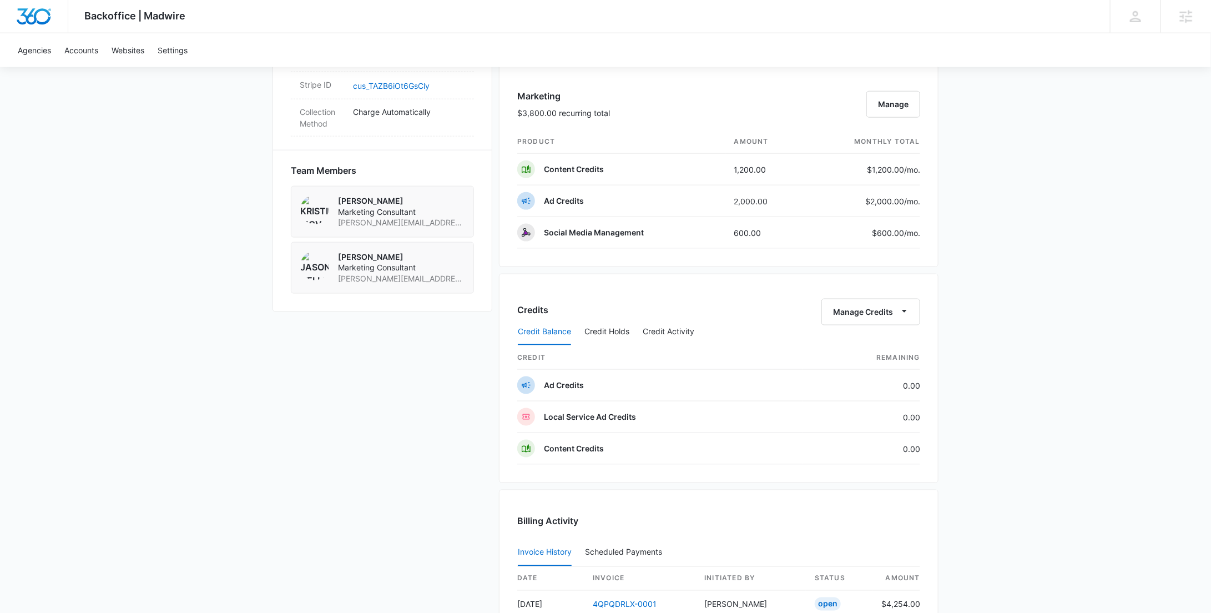
scroll to position [1022, 0]
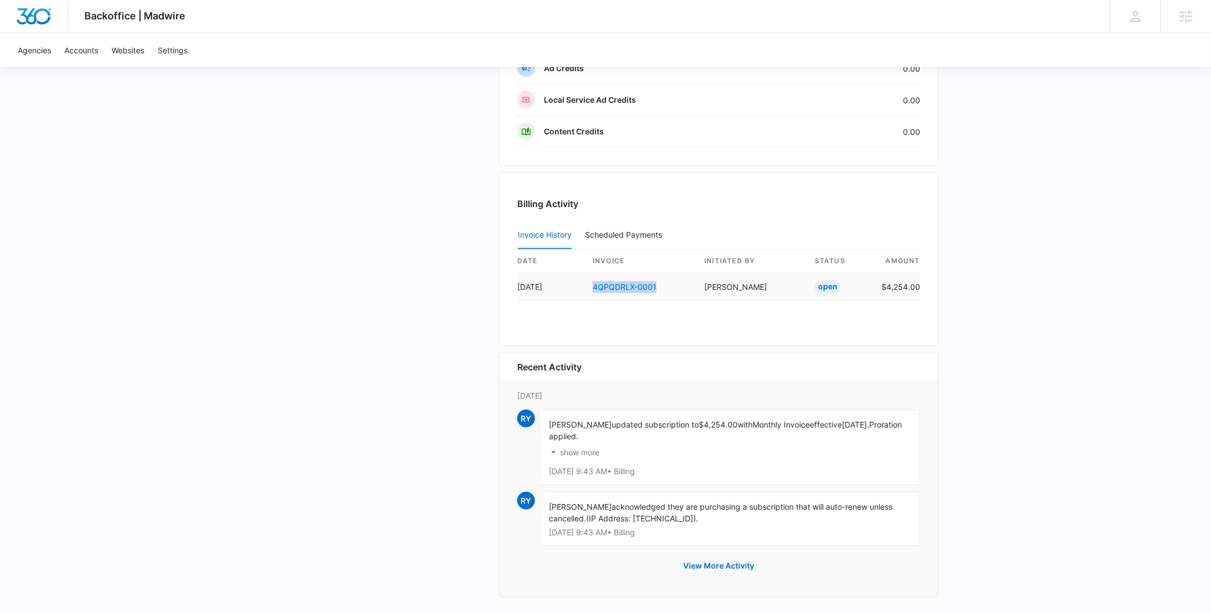
drag, startPoint x: 674, startPoint y: 281, endPoint x: 581, endPoint y: 286, distance: 93.4
click at [581, 286] on tr "Oct 14 4QPQDRLX-0001 Rochelle Young Open $4,254.00" at bounding box center [718, 287] width 403 height 27
copy tr "4QPQDRLX-0001"
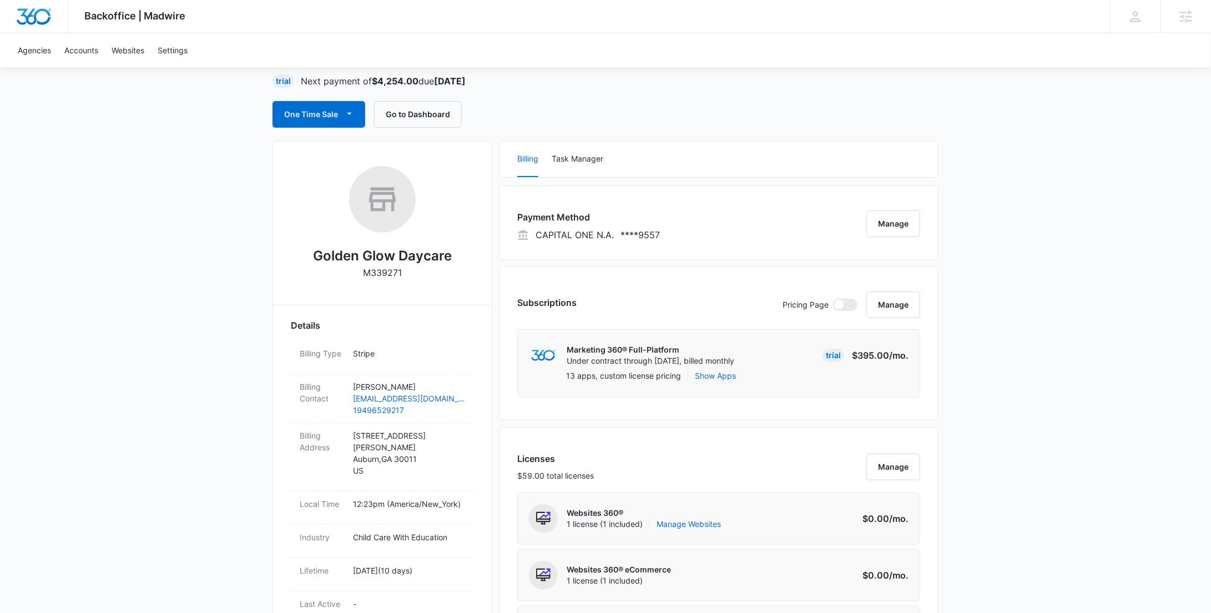
scroll to position [0, 0]
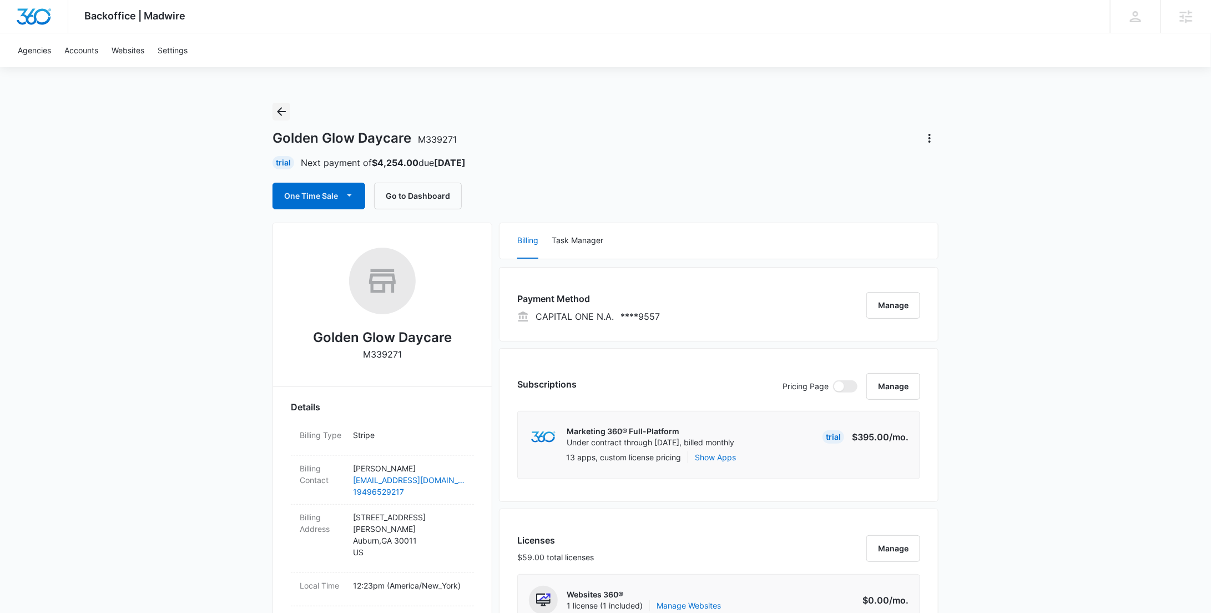
click at [284, 108] on icon "Back" at bounding box center [281, 111] width 13 height 13
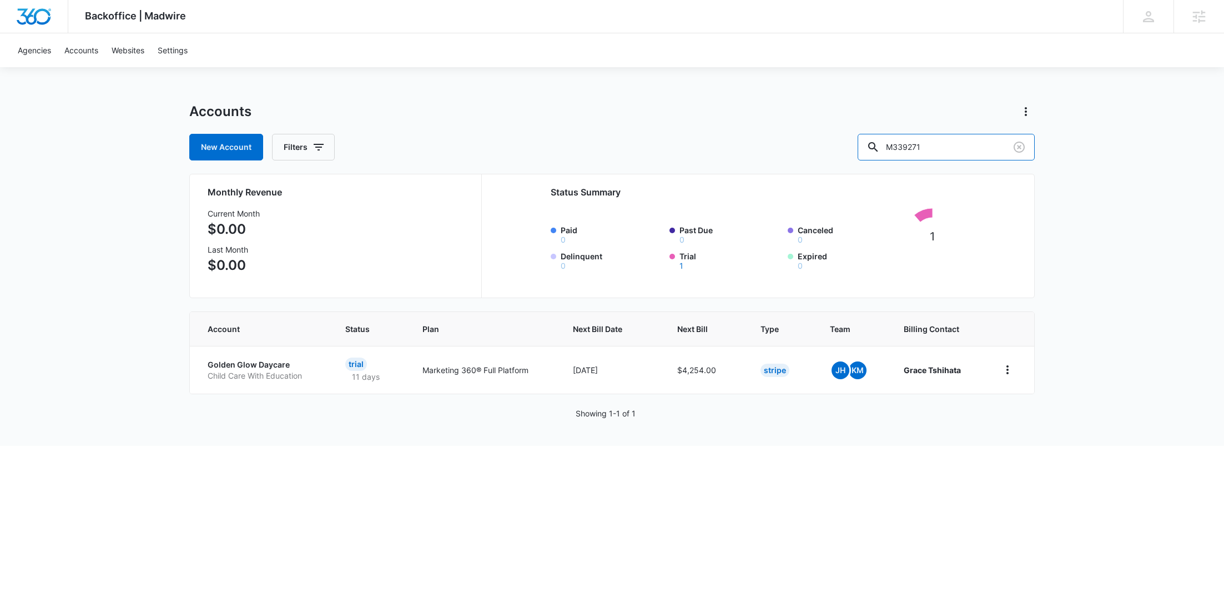
drag, startPoint x: 919, startPoint y: 141, endPoint x: 841, endPoint y: 141, distance: 78.3
click at [841, 141] on div "New Account Filters M339271" at bounding box center [612, 147] width 846 height 27
paste input "23419"
type input "M323419"
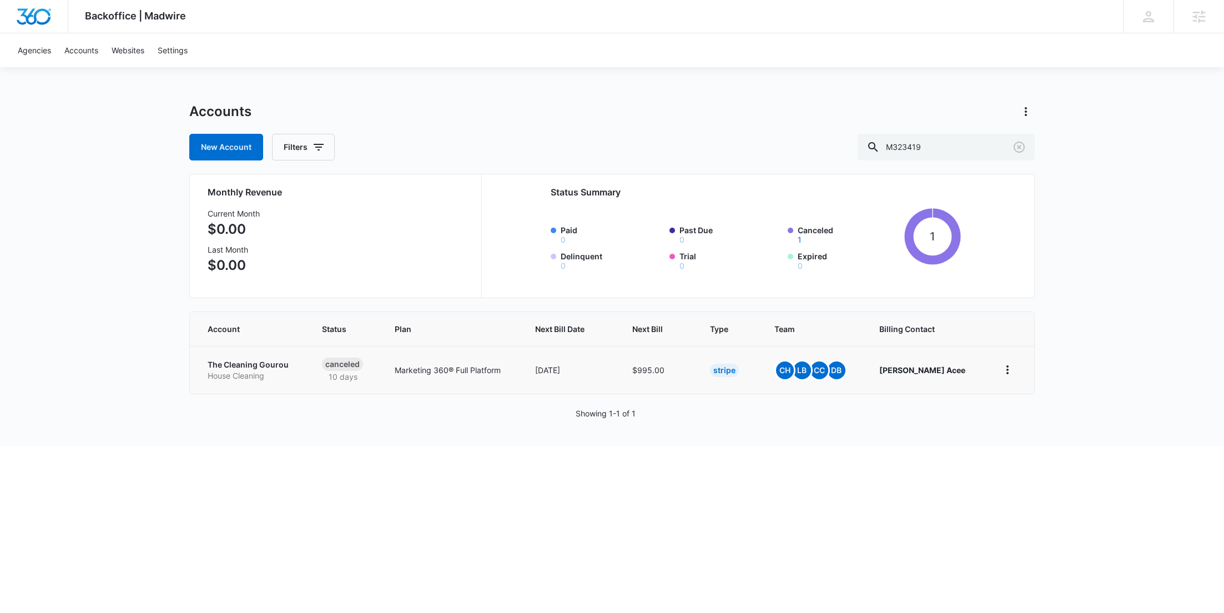
click at [248, 376] on p "House Cleaning" at bounding box center [252, 375] width 88 height 11
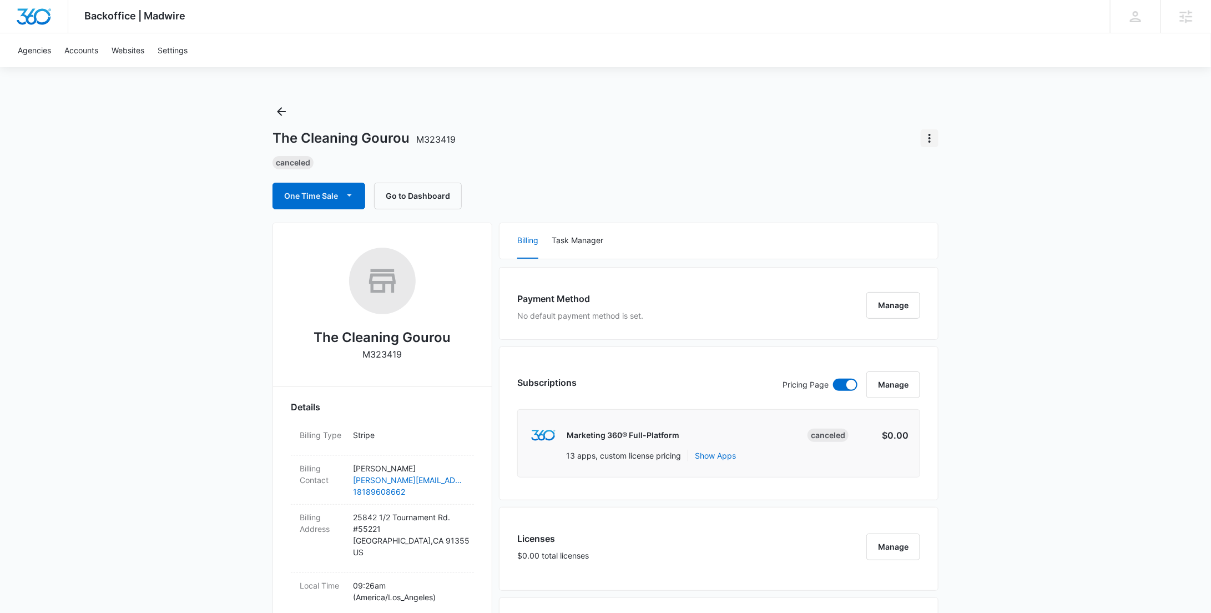
click at [927, 139] on icon "Actions" at bounding box center [929, 138] width 13 height 13
click at [947, 167] on div "Update Status" at bounding box center [962, 169] width 54 height 8
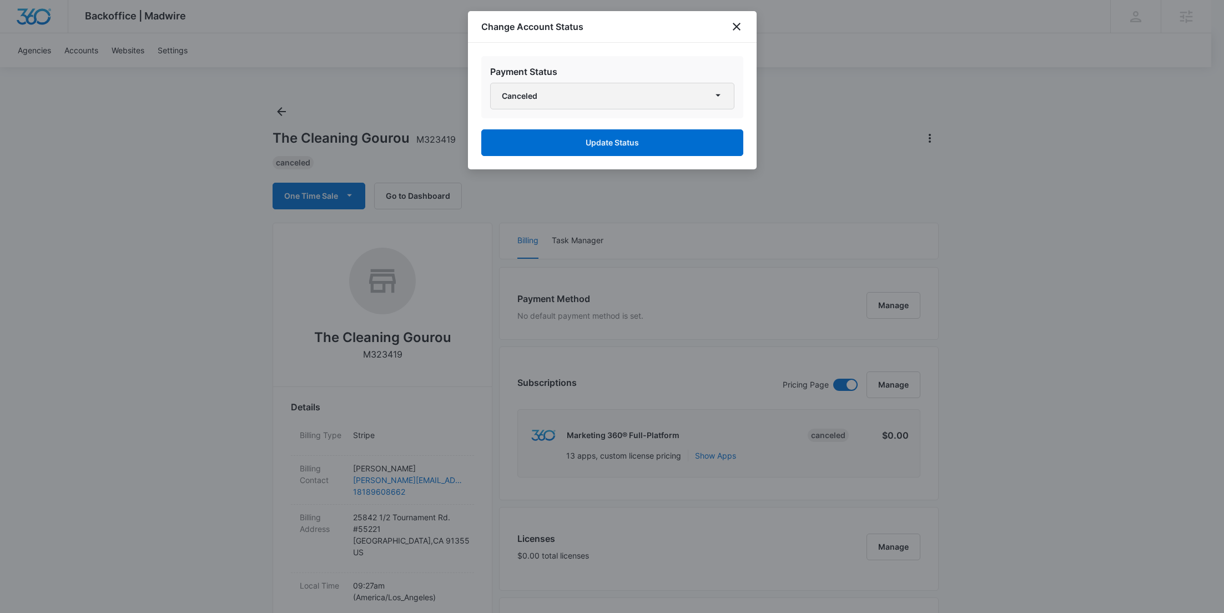
click at [644, 88] on button "Canceled" at bounding box center [612, 96] width 244 height 27
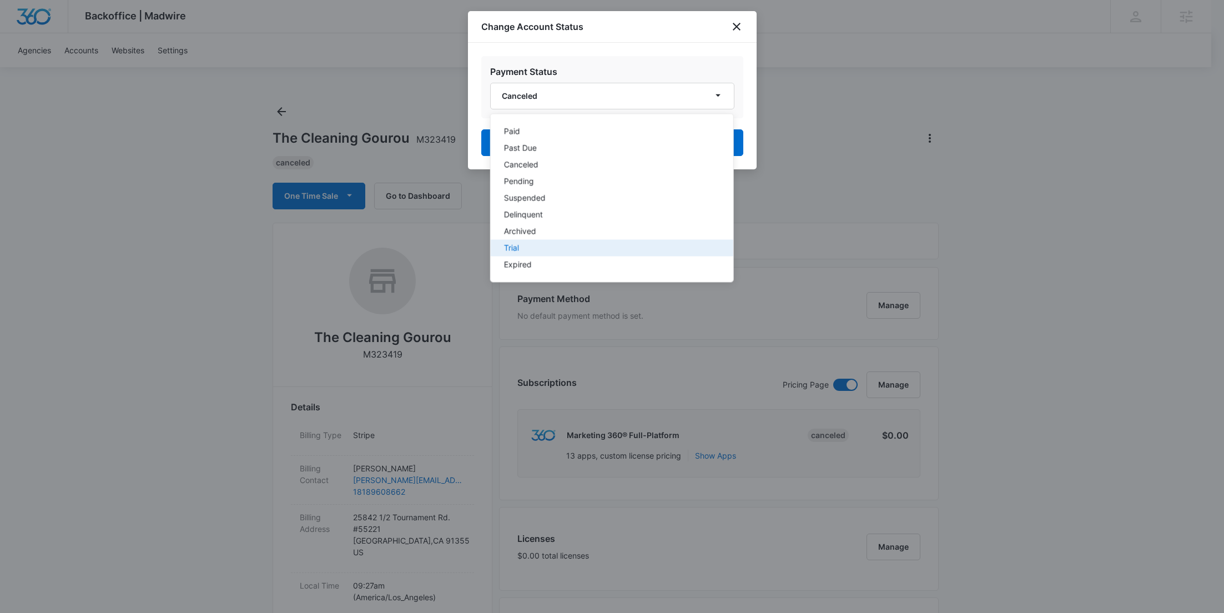
click at [547, 240] on button "Trial" at bounding box center [611, 248] width 243 height 17
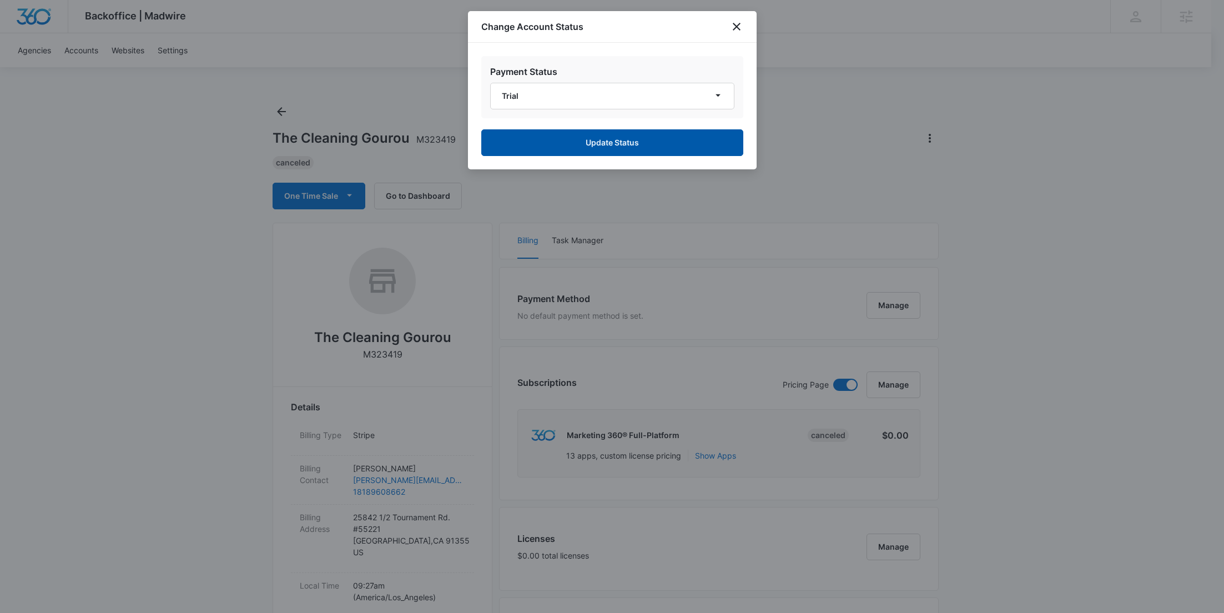
click at [593, 144] on button "Update Status" at bounding box center [612, 142] width 262 height 27
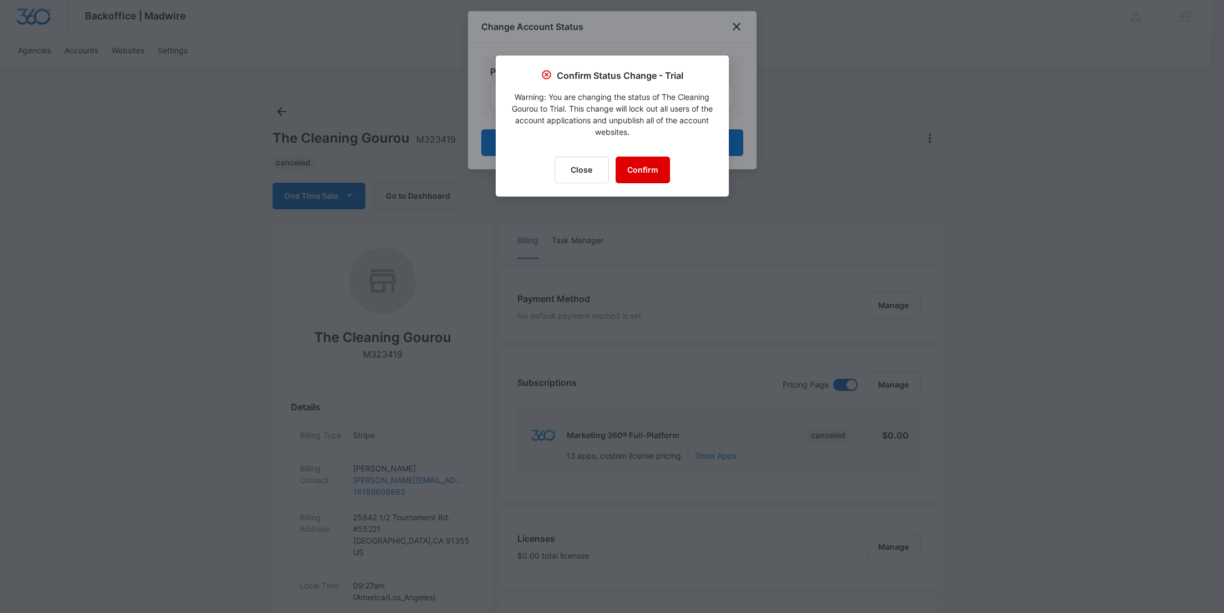
click at [631, 167] on button "Confirm" at bounding box center [643, 170] width 54 height 27
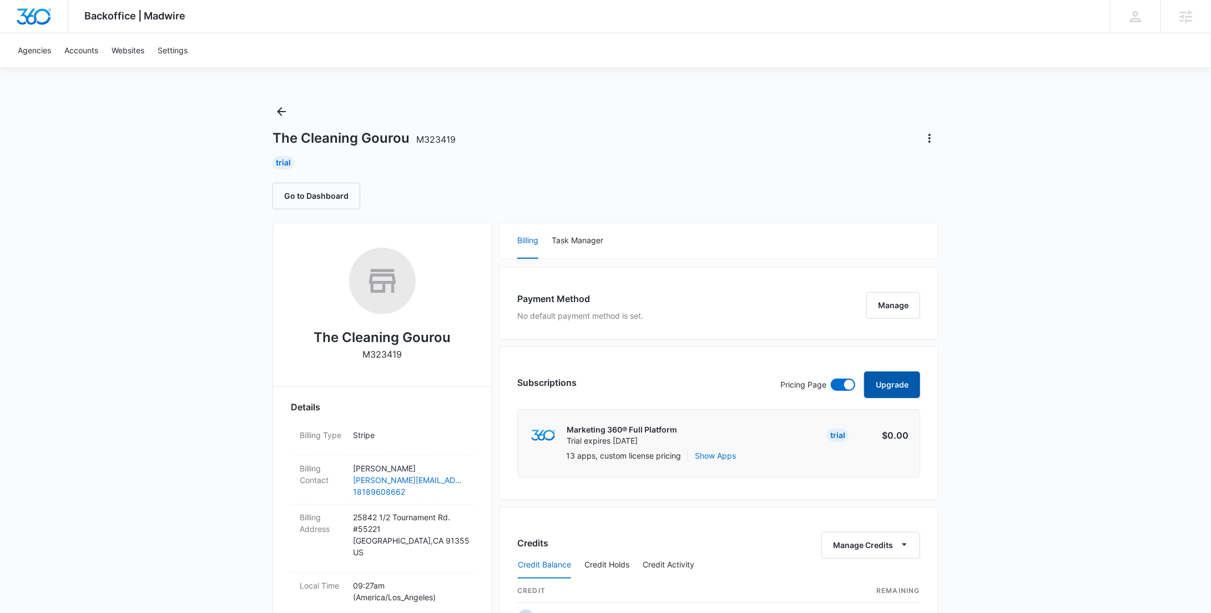
click at [897, 387] on button "Upgrade" at bounding box center [892, 384] width 56 height 27
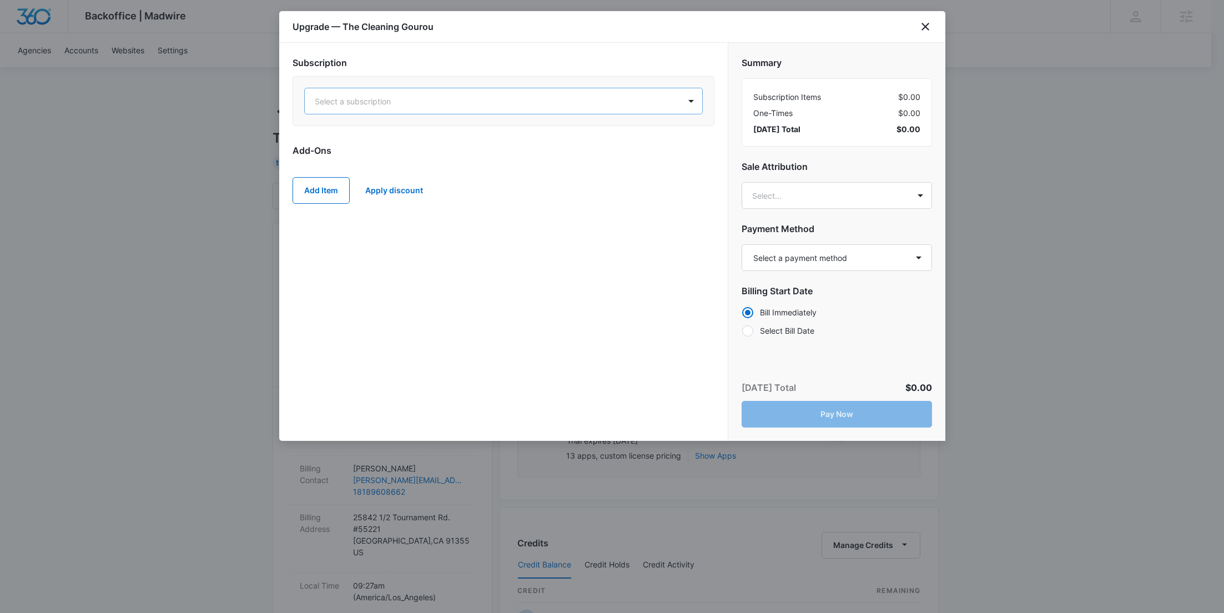
click at [436, 103] on div at bounding box center [490, 101] width 351 height 14
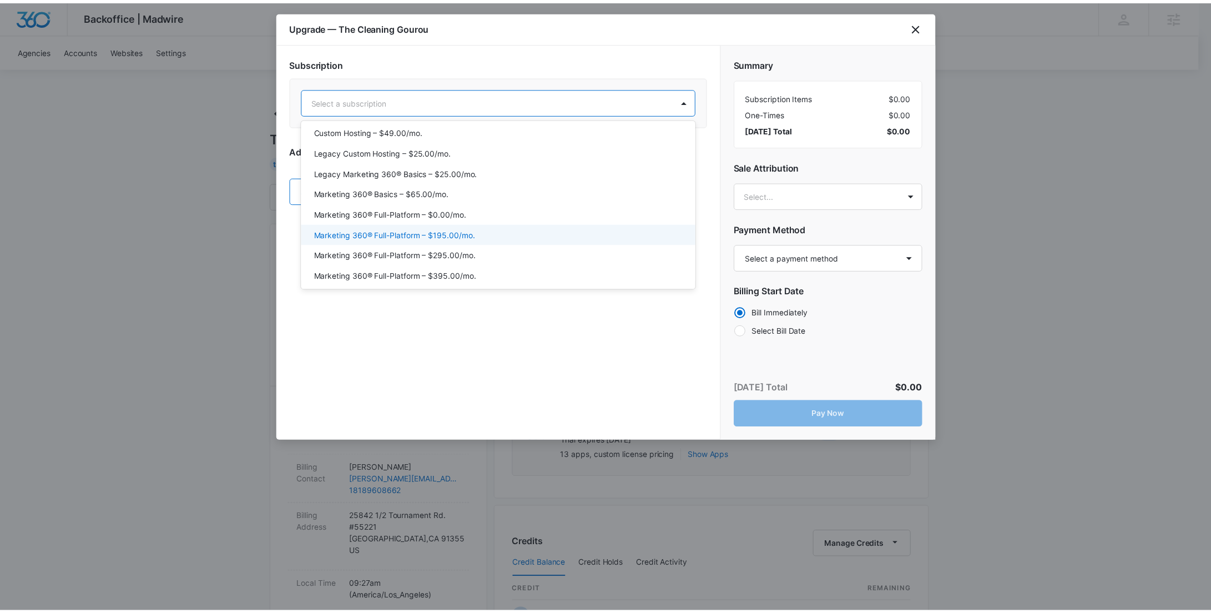
scroll to position [24, 0]
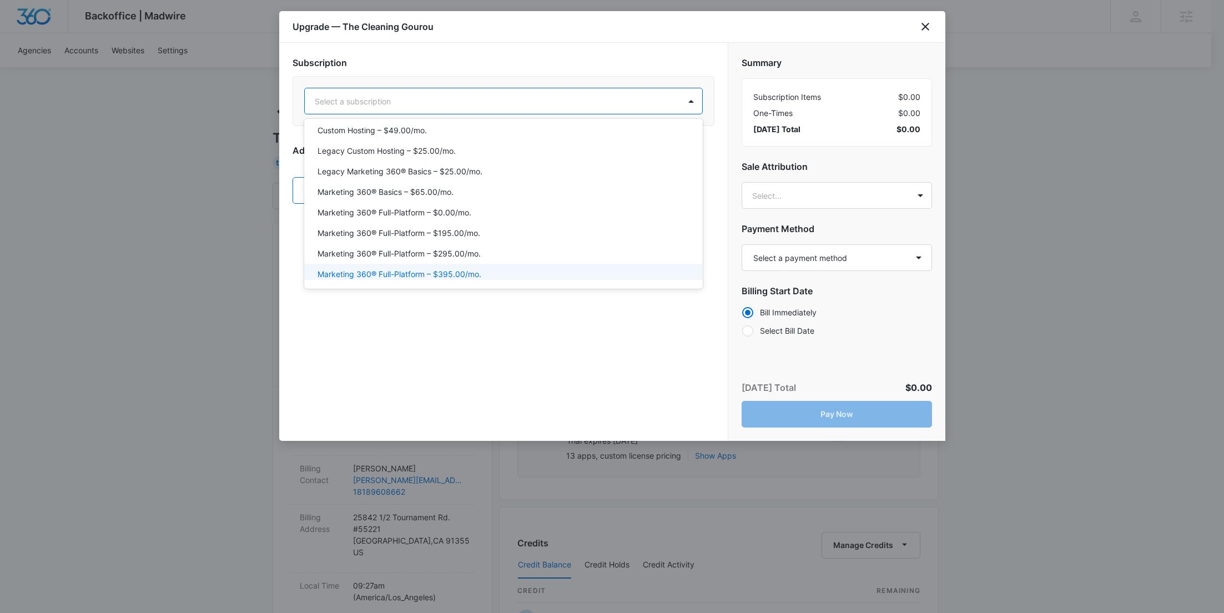
drag, startPoint x: 476, startPoint y: 269, endPoint x: 527, endPoint y: 269, distance: 51.1
click at [476, 269] on p "Marketing 360® Full-Platform – $395.00/mo." at bounding box center [400, 274] width 164 height 12
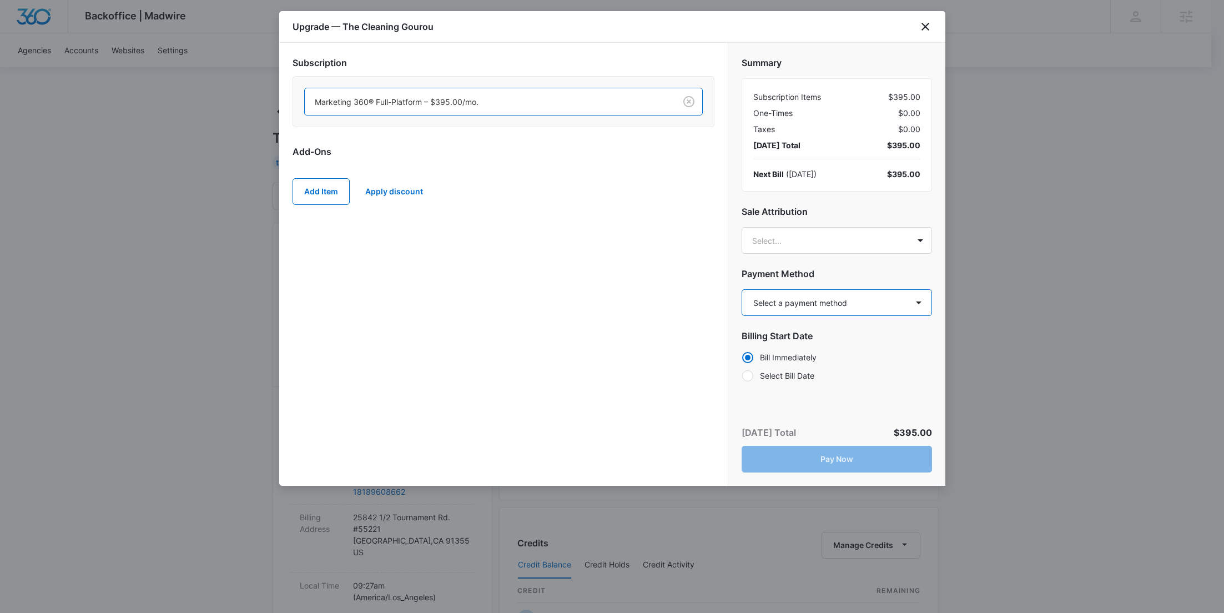
click at [839, 298] on select "Select a payment method American Express ending in 1007 New payment method Mont…" at bounding box center [837, 302] width 190 height 27
select select "MANUAL_INVOICE"
click at [742, 289] on select "Select a payment method American Express ending in 1007 New payment method Mont…" at bounding box center [837, 302] width 190 height 27
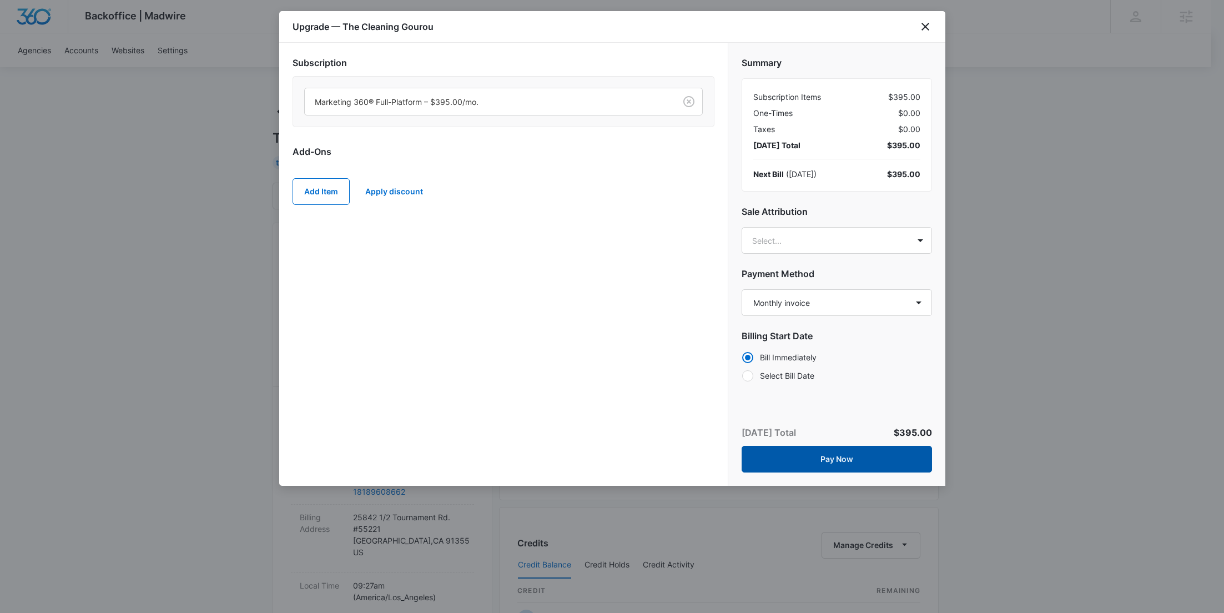
click at [901, 454] on button "Pay Now" at bounding box center [837, 459] width 190 height 27
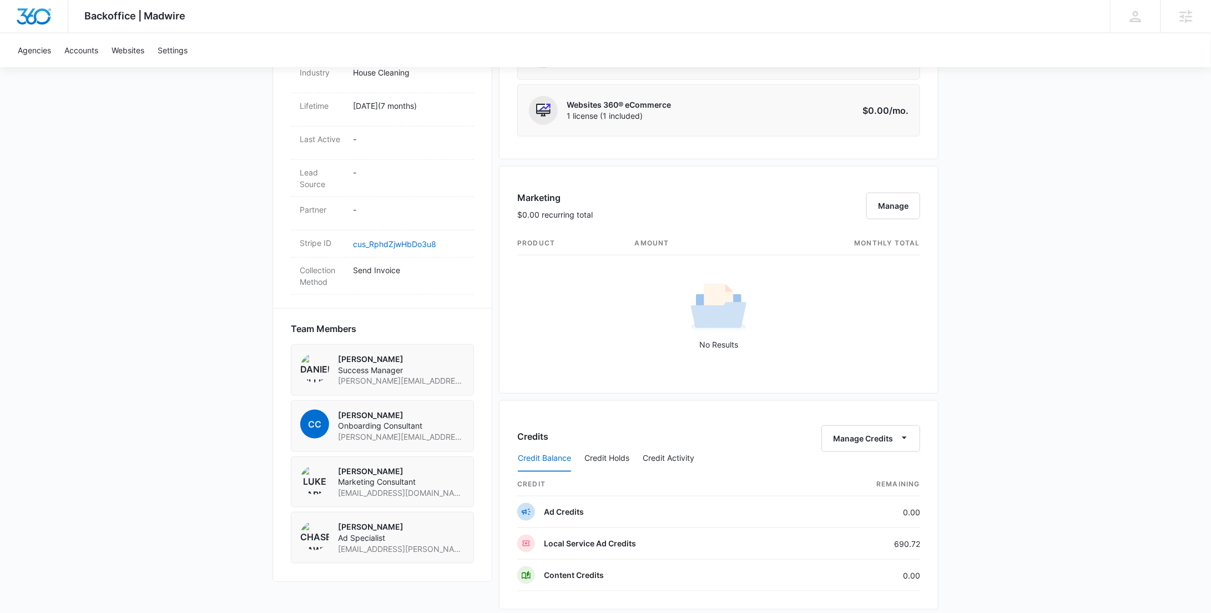
scroll to position [623, 0]
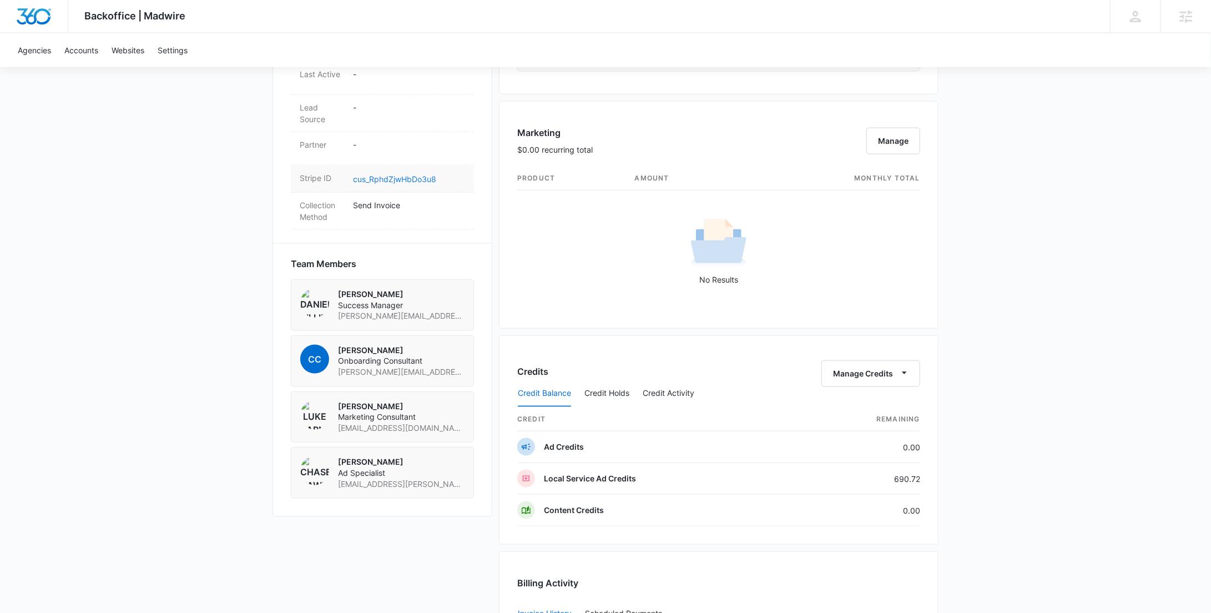
click at [369, 177] on link "cus_RphdZjwHbDo3u8" at bounding box center [394, 178] width 83 height 9
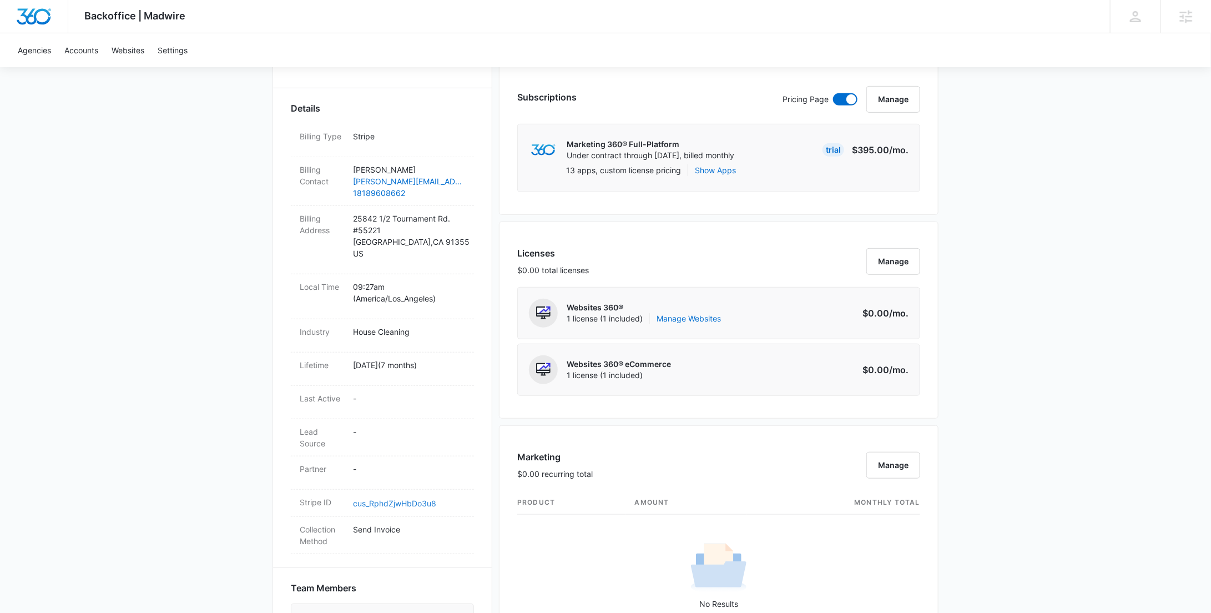
scroll to position [0, 0]
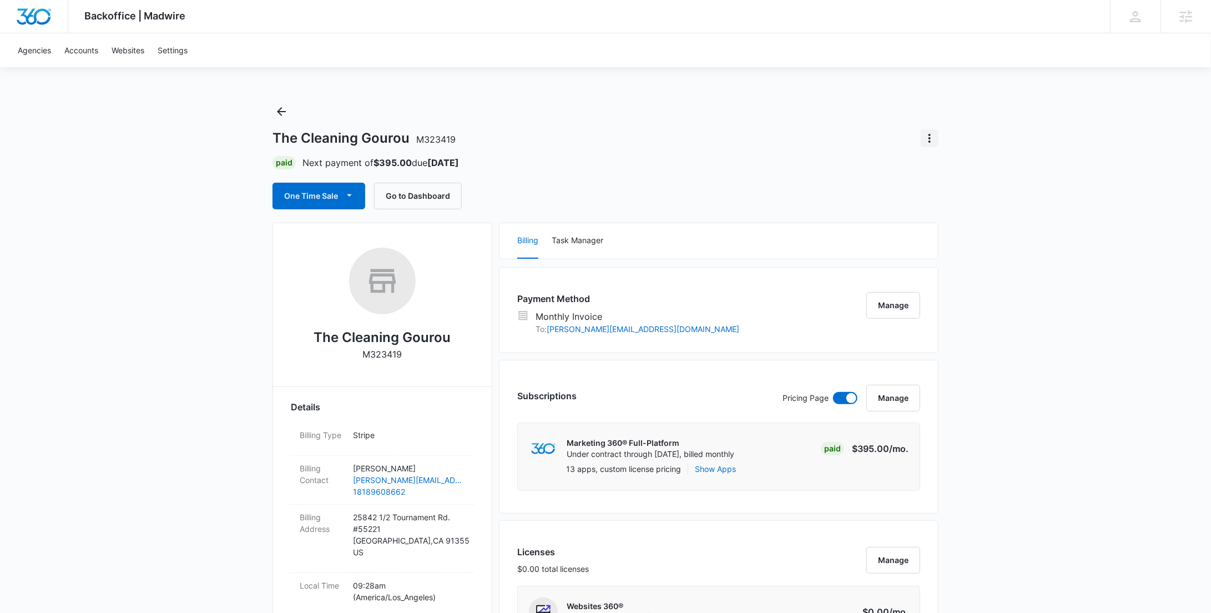
click at [931, 141] on icon "Actions" at bounding box center [929, 138] width 13 height 13
click at [970, 199] on div "Close Account" at bounding box center [962, 203] width 54 height 8
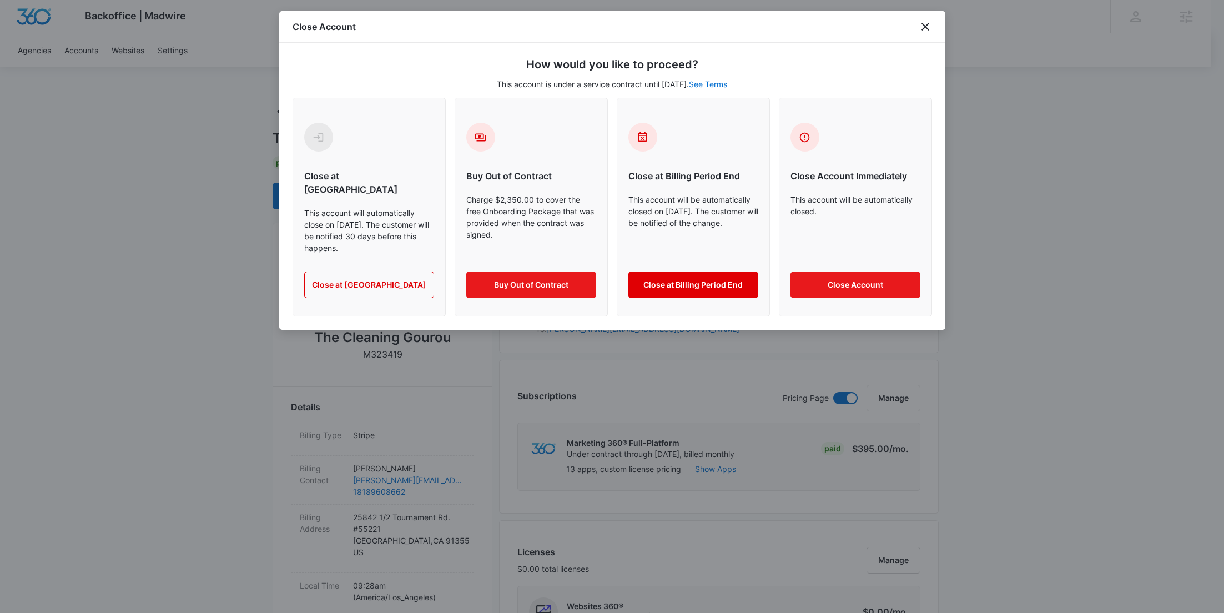
click at [725, 273] on button "Close at Billing Period End" at bounding box center [693, 284] width 130 height 27
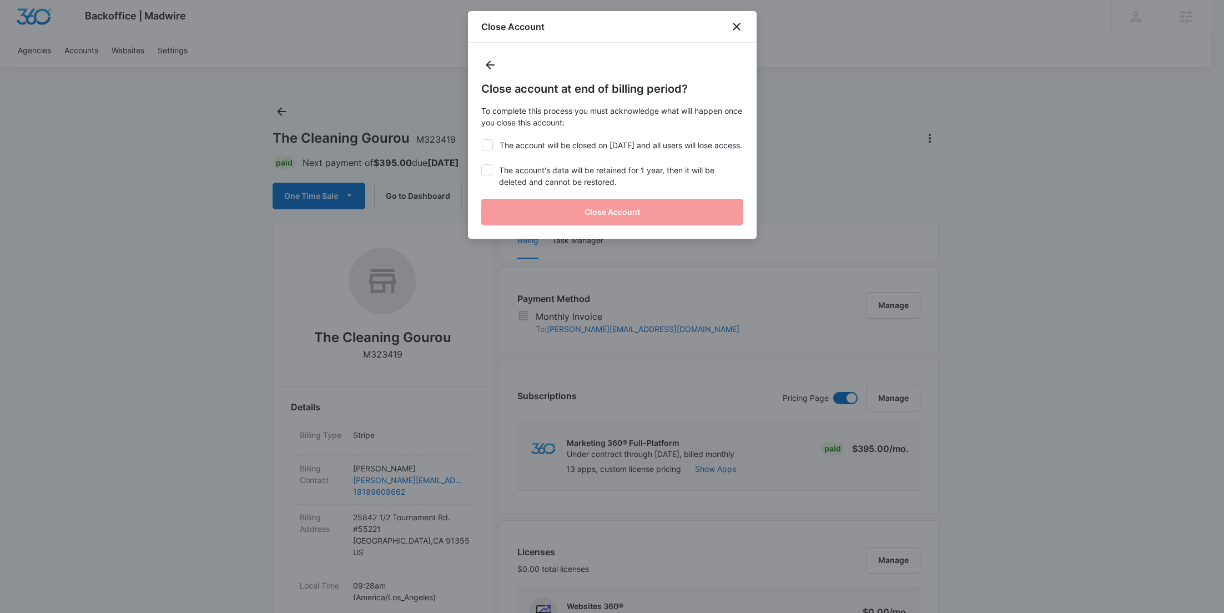
click at [627, 146] on label "The account will be closed on [DATE] and all users will lose access." at bounding box center [612, 145] width 262 height 12
click at [482, 140] on input "The account will be closed on [DATE] and all users will lose access." at bounding box center [481, 139] width 1 height 1
checkbox input "true"
drag, startPoint x: 620, startPoint y: 185, endPoint x: 613, endPoint y: 207, distance: 23.2
click at [620, 184] on label "The account's data will be retained for 1 year, then it will be deleted and can…" at bounding box center [612, 175] width 262 height 23
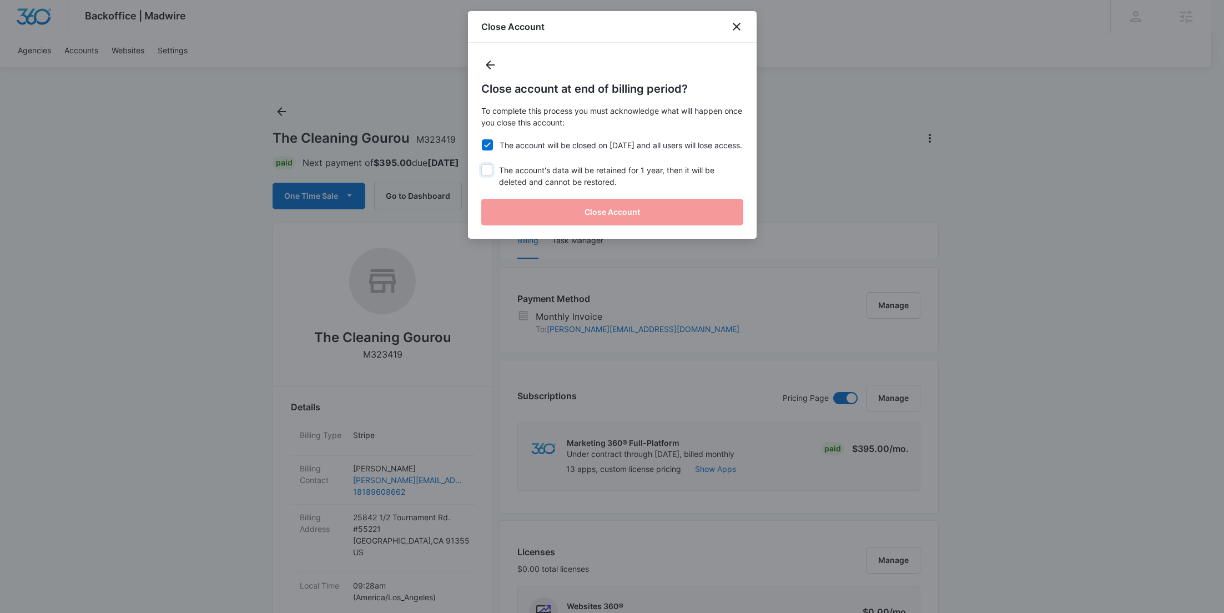
click at [482, 165] on input "The account's data will be retained for 1 year, then it will be deleted and can…" at bounding box center [481, 164] width 1 height 1
checkbox input "true"
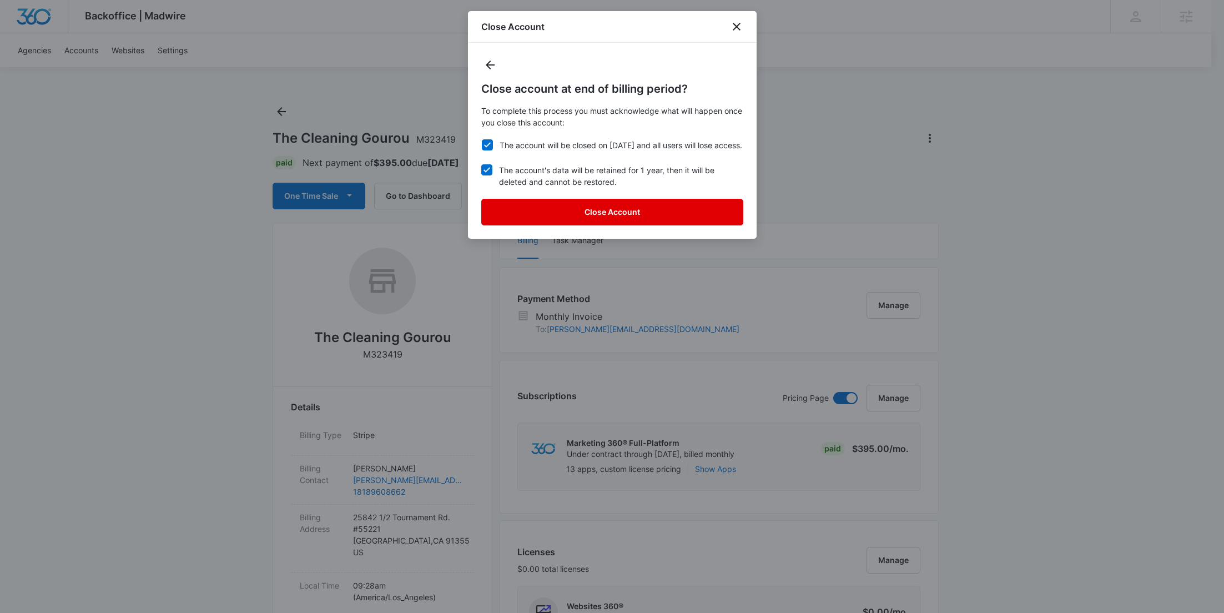
click at [602, 225] on button "Close Account" at bounding box center [612, 212] width 262 height 27
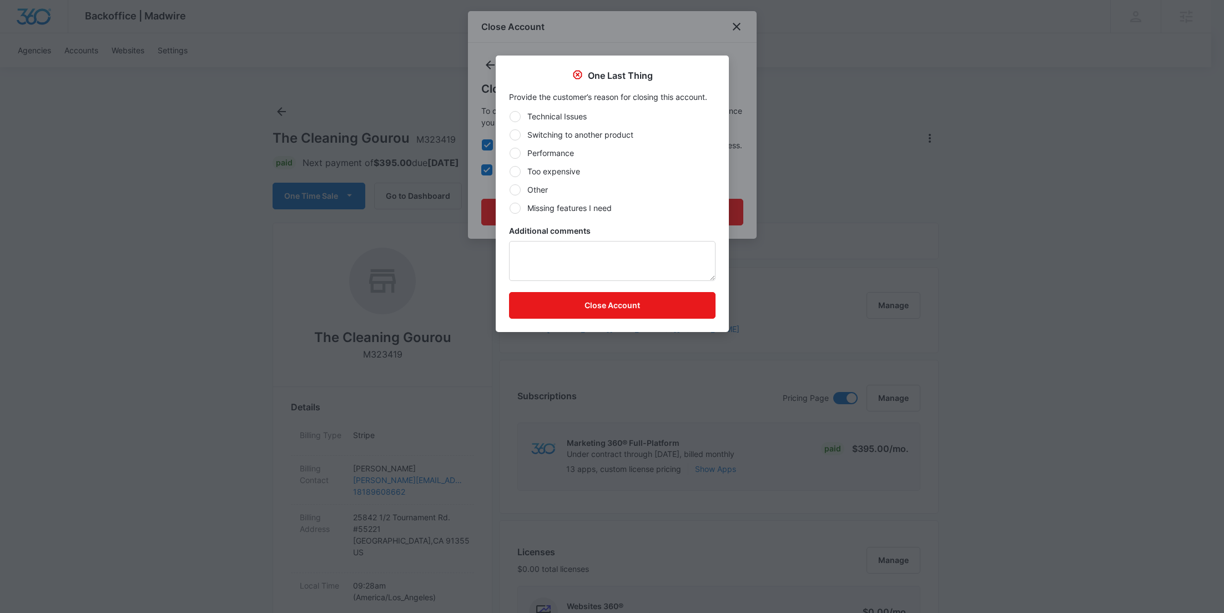
click at [538, 192] on label "Other" at bounding box center [612, 190] width 207 height 12
click at [510, 190] on input "Other" at bounding box center [509, 189] width 1 height 1
radio input "true"
click at [553, 264] on textarea "Additional comments" at bounding box center [612, 261] width 207 height 40
type textarea "One month base comp"
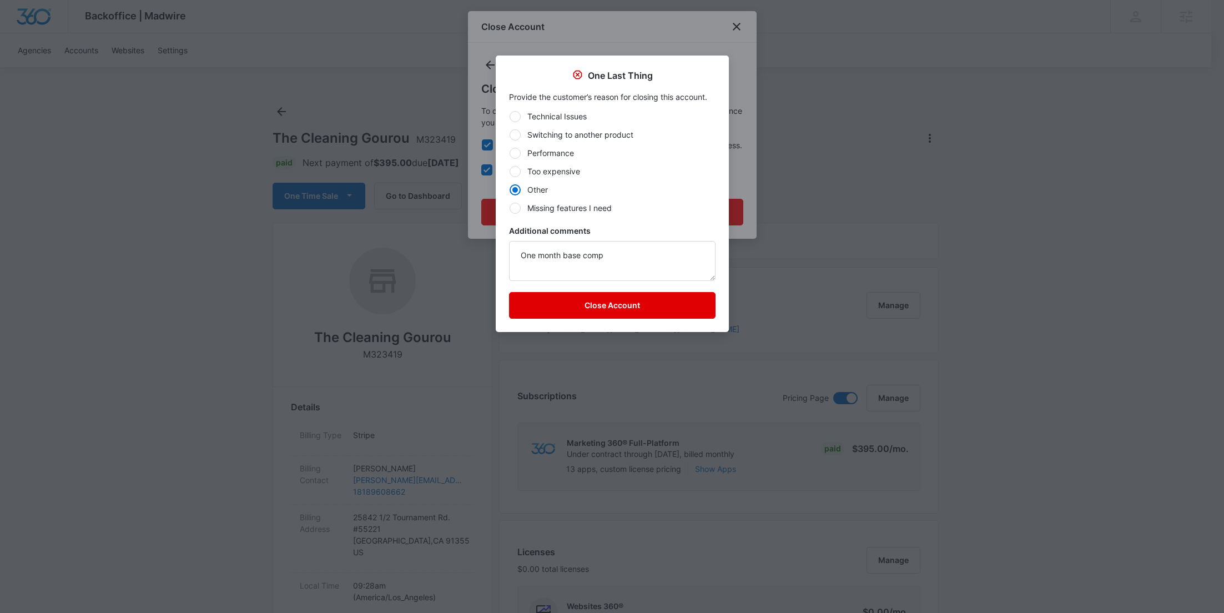
click at [585, 299] on button "Close Account" at bounding box center [612, 305] width 207 height 27
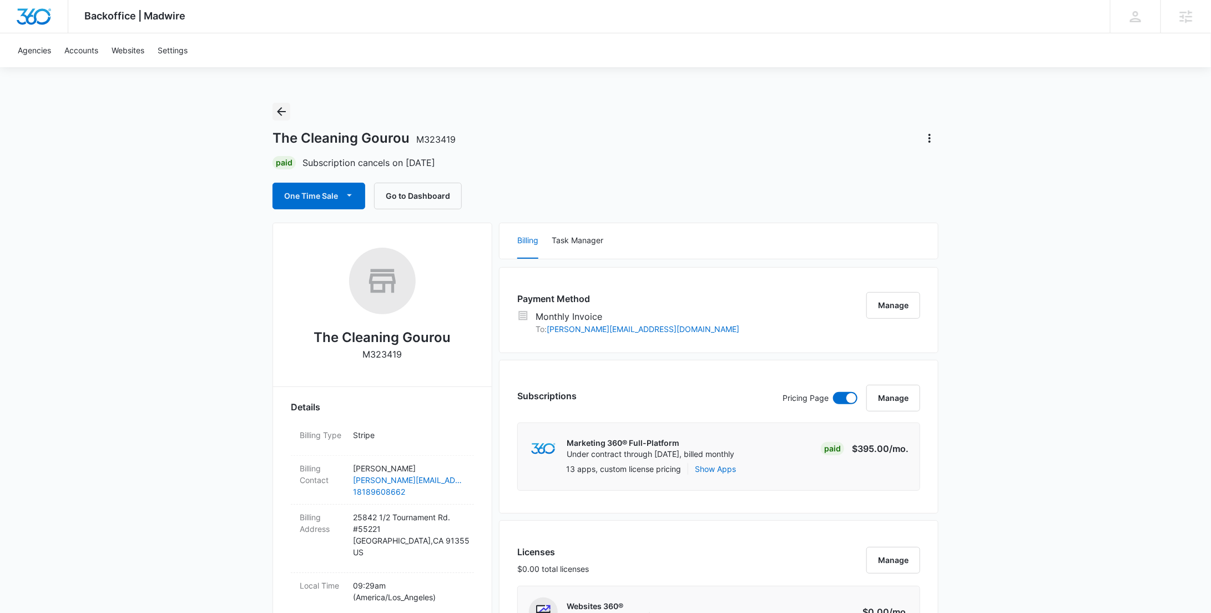
click at [280, 113] on icon "Back" at bounding box center [281, 111] width 13 height 13
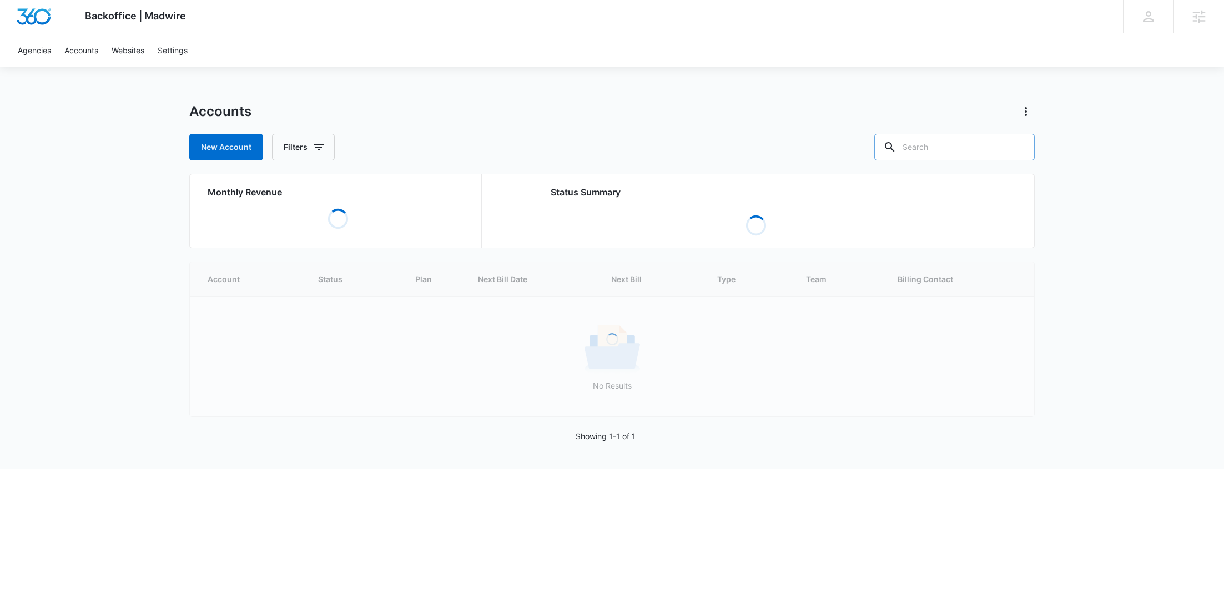
click at [971, 147] on input "text" at bounding box center [954, 147] width 160 height 27
paste input "TUC"
type input "TUC"
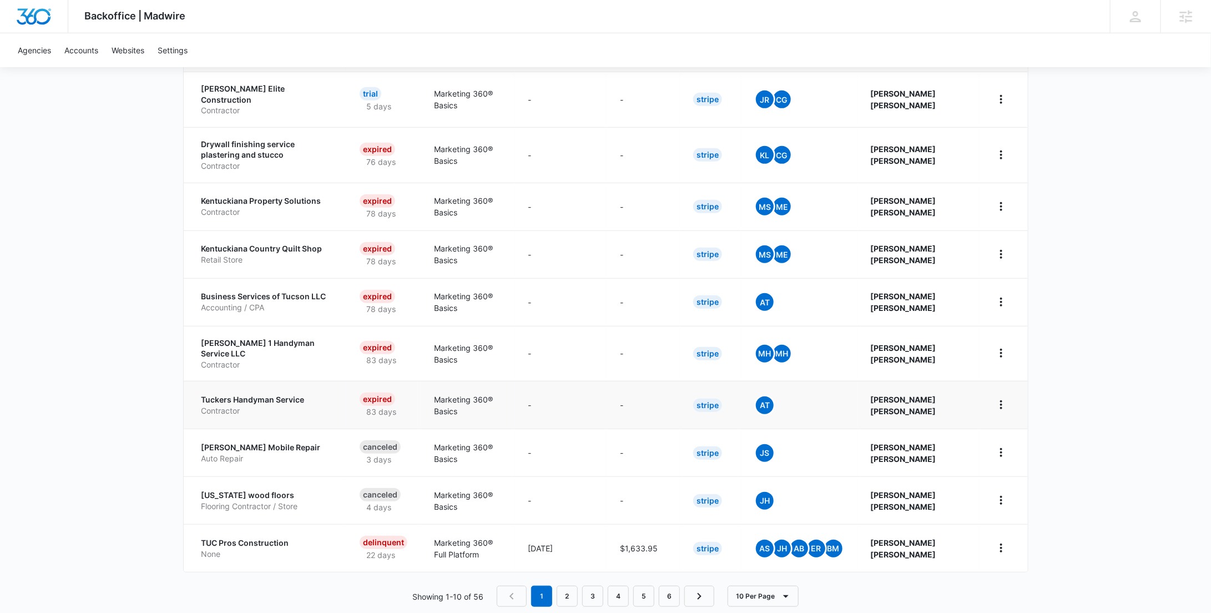
scroll to position [278, 0]
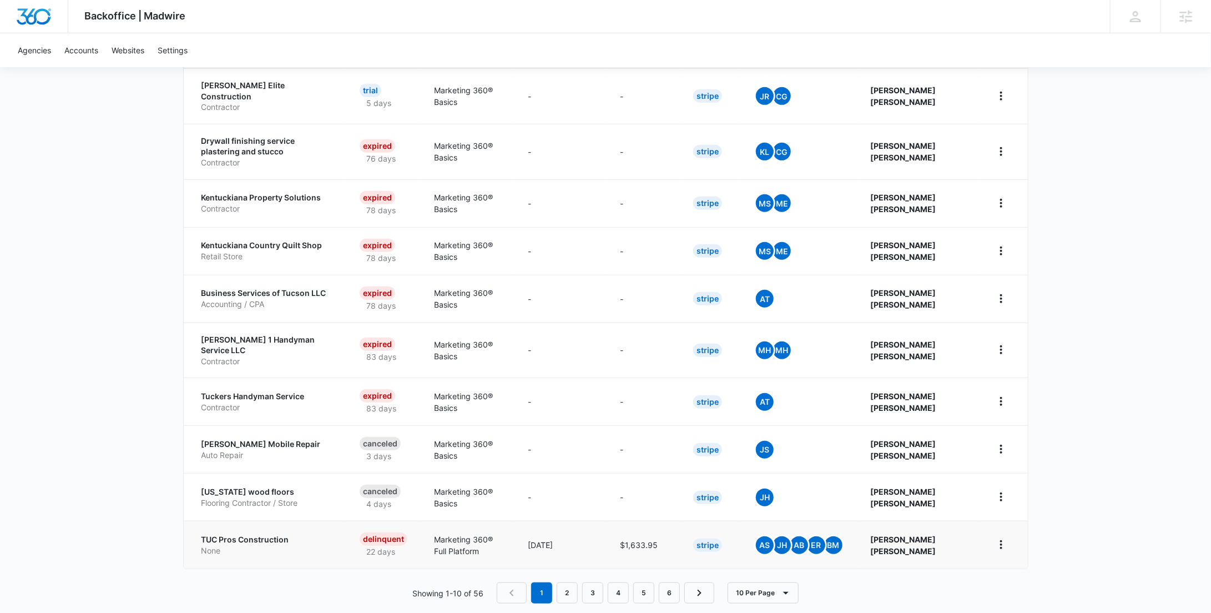
click at [251, 534] on p "TUC Pros Construction" at bounding box center [268, 539] width 132 height 11
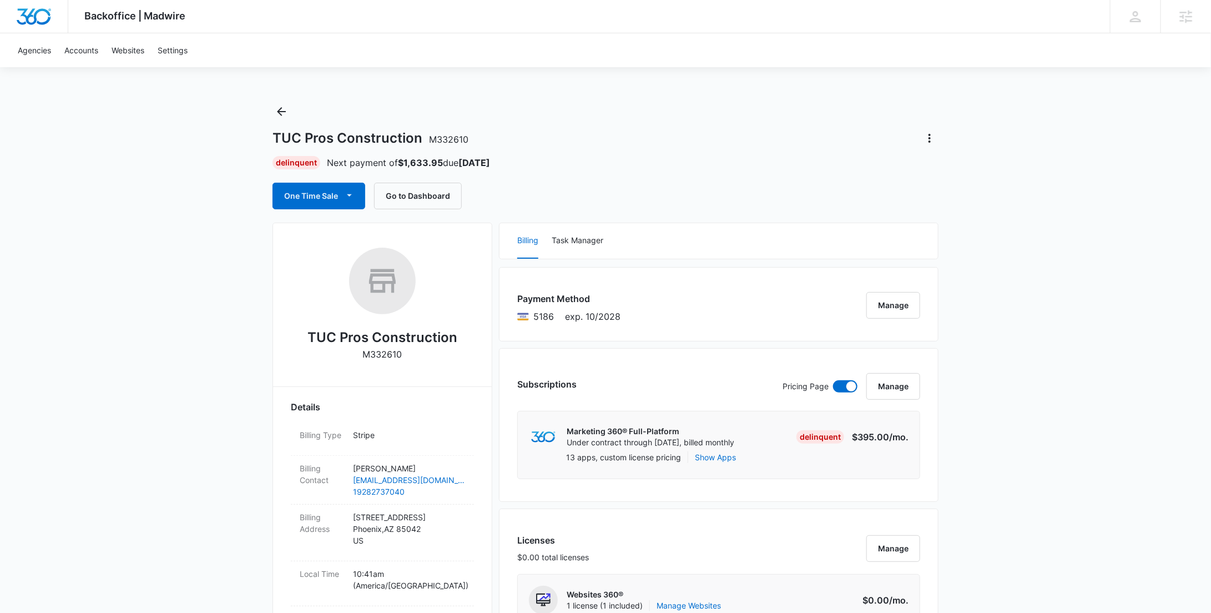
click at [395, 354] on p "M332610" at bounding box center [382, 354] width 39 height 13
copy p "M332610"
drag, startPoint x: 388, startPoint y: 337, endPoint x: 311, endPoint y: 336, distance: 76.6
click at [311, 336] on div "TUC Pros Construction M332610" at bounding box center [382, 308] width 183 height 121
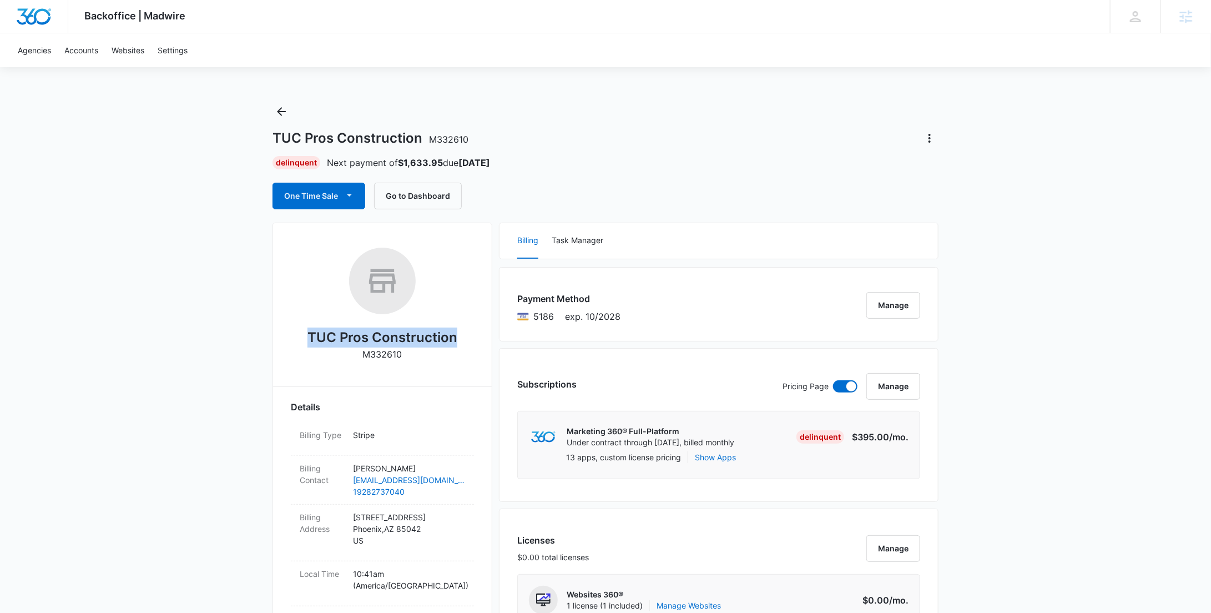
copy h2 "TUC Pros Construction"
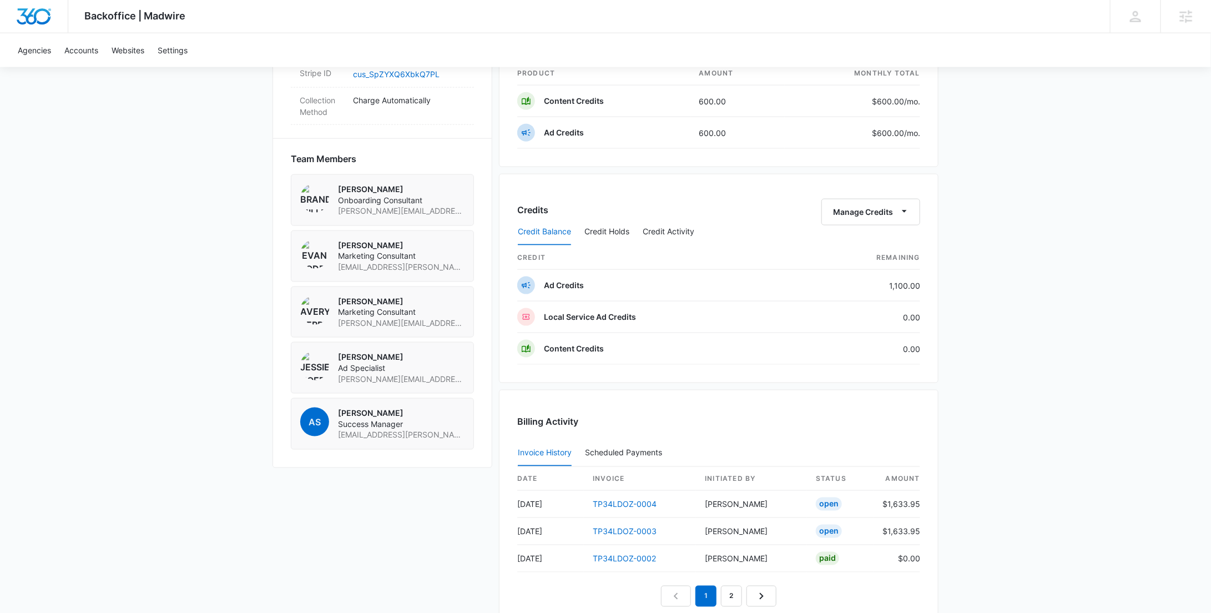
scroll to position [878, 0]
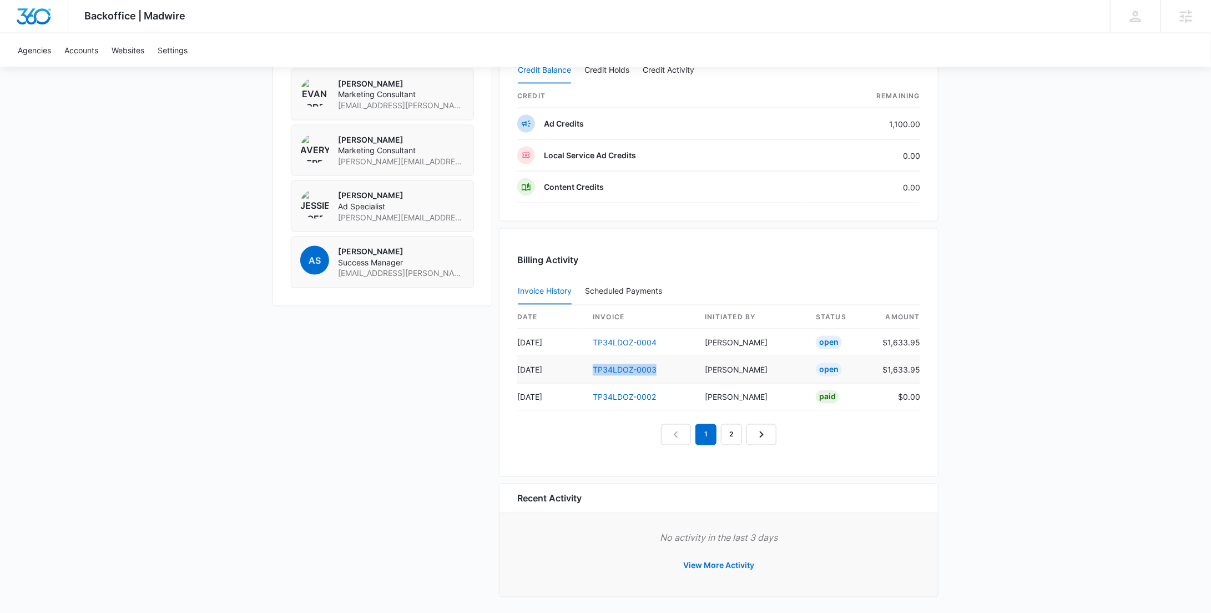
drag, startPoint x: 663, startPoint y: 359, endPoint x: 588, endPoint y: 366, distance: 75.8
click at [588, 366] on td "TP34LDOZ-0003" at bounding box center [640, 369] width 112 height 27
copy link "TP34LDOZ-0003"
